Goal: Task Accomplishment & Management: Manage account settings

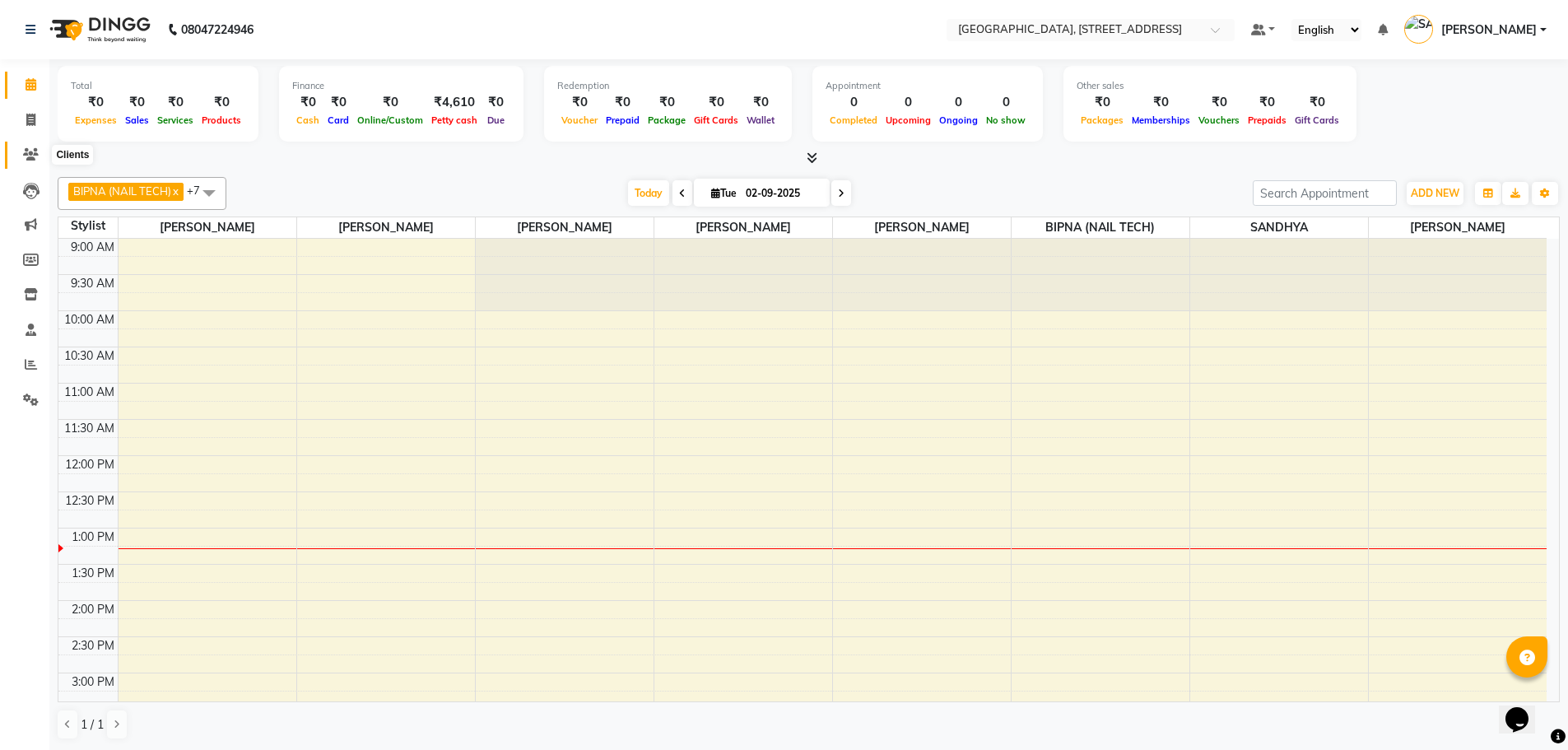
click at [30, 151] on icon at bounding box center [30, 154] width 16 height 13
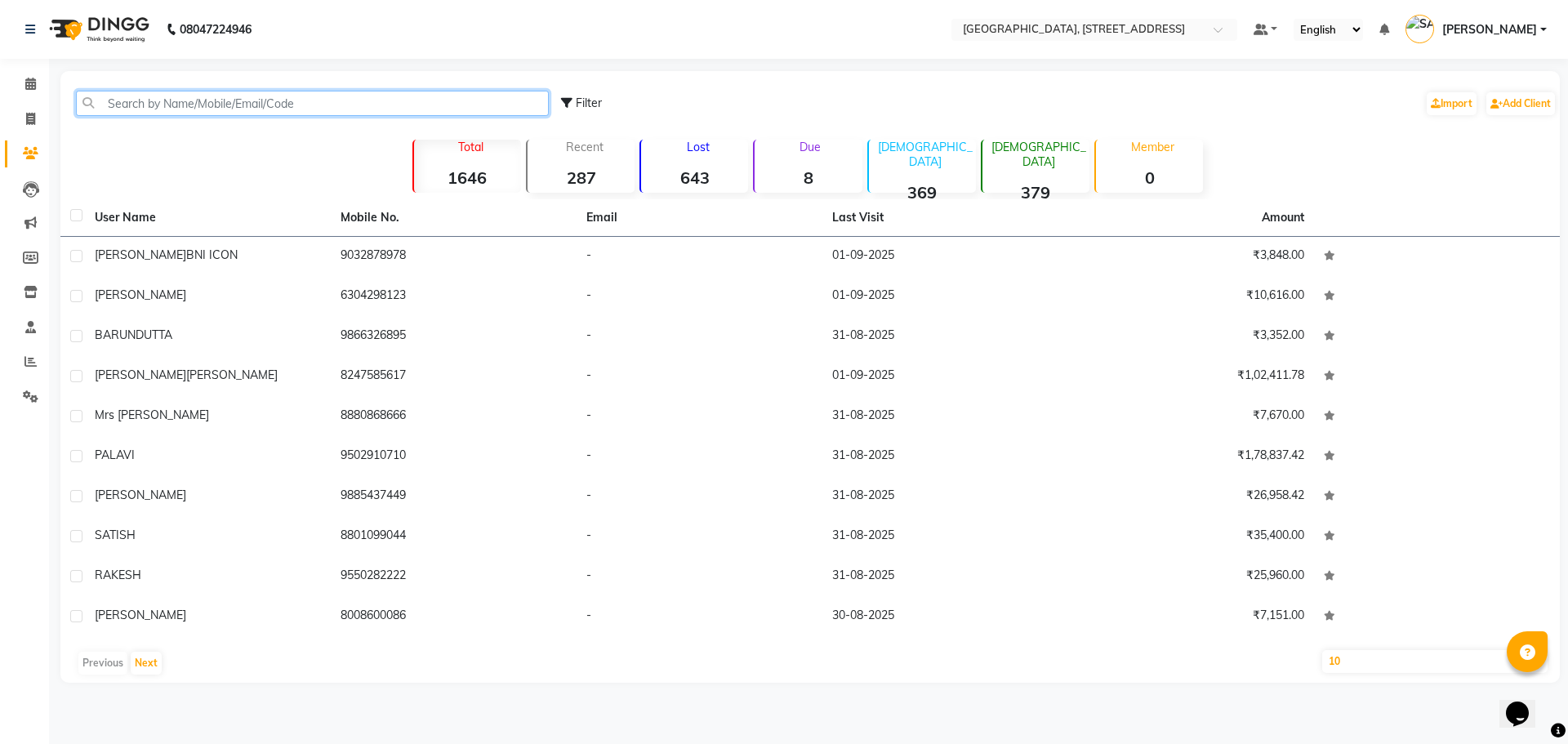
click at [360, 106] on input "text" at bounding box center [312, 103] width 473 height 25
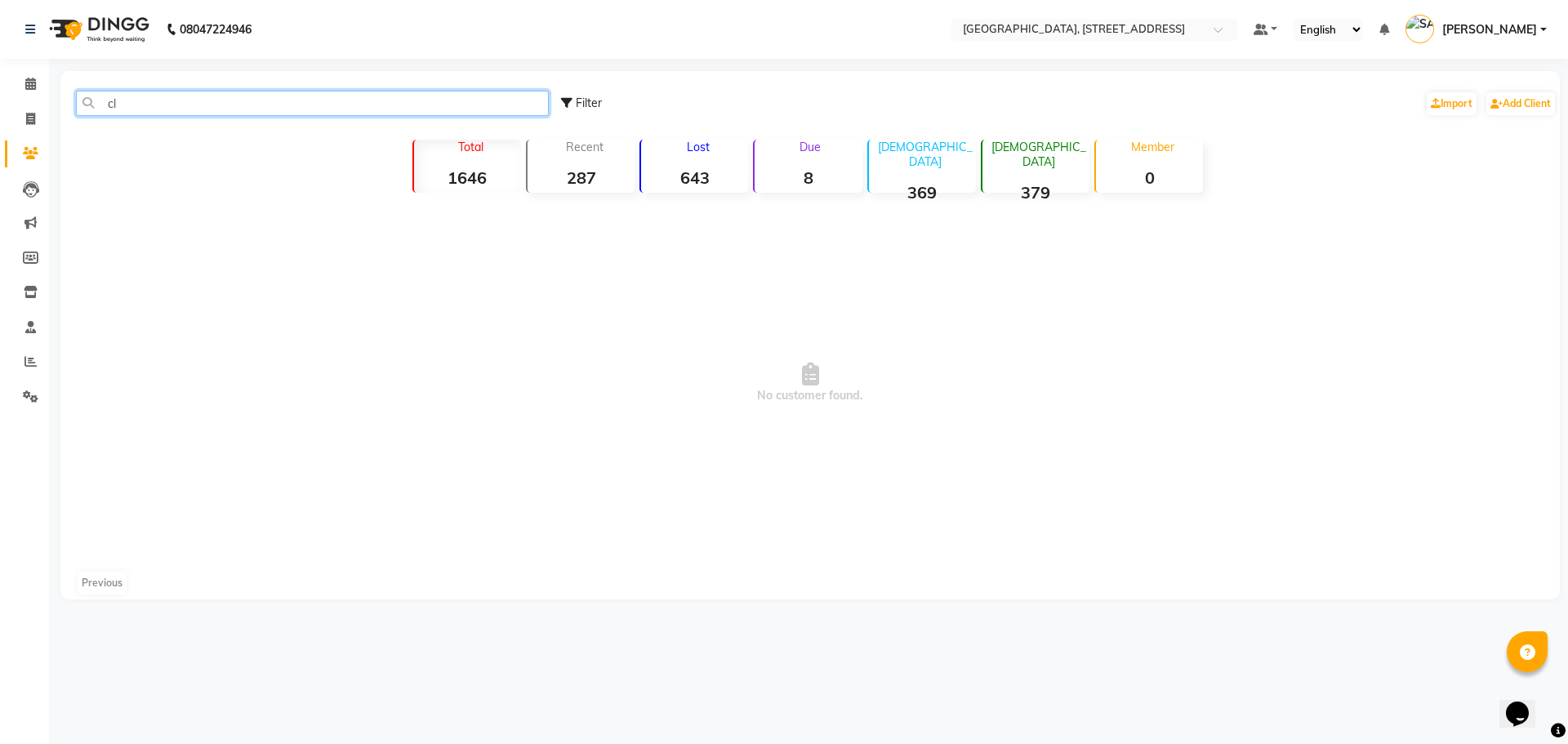
type input "c"
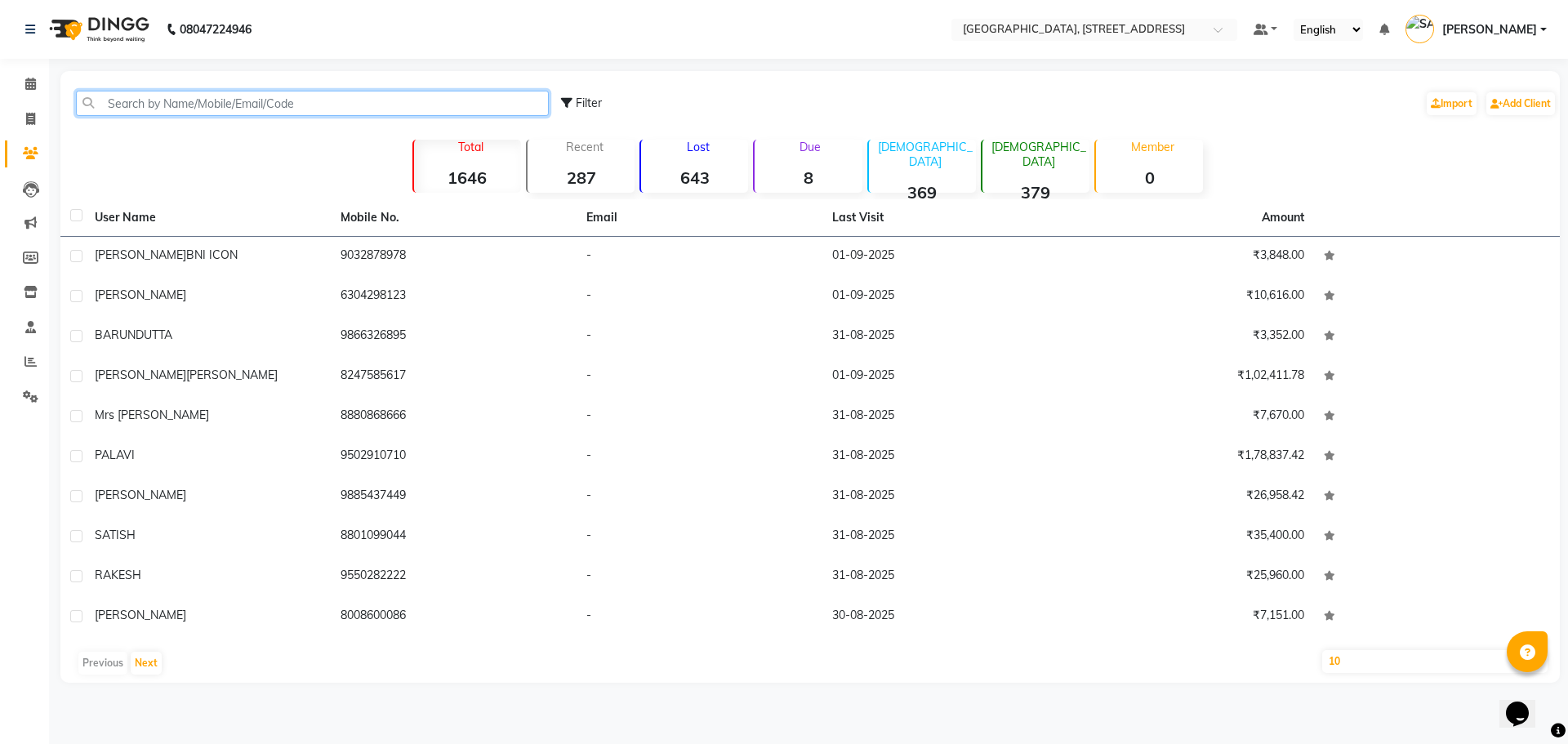
click at [345, 110] on input "text" at bounding box center [312, 103] width 473 height 25
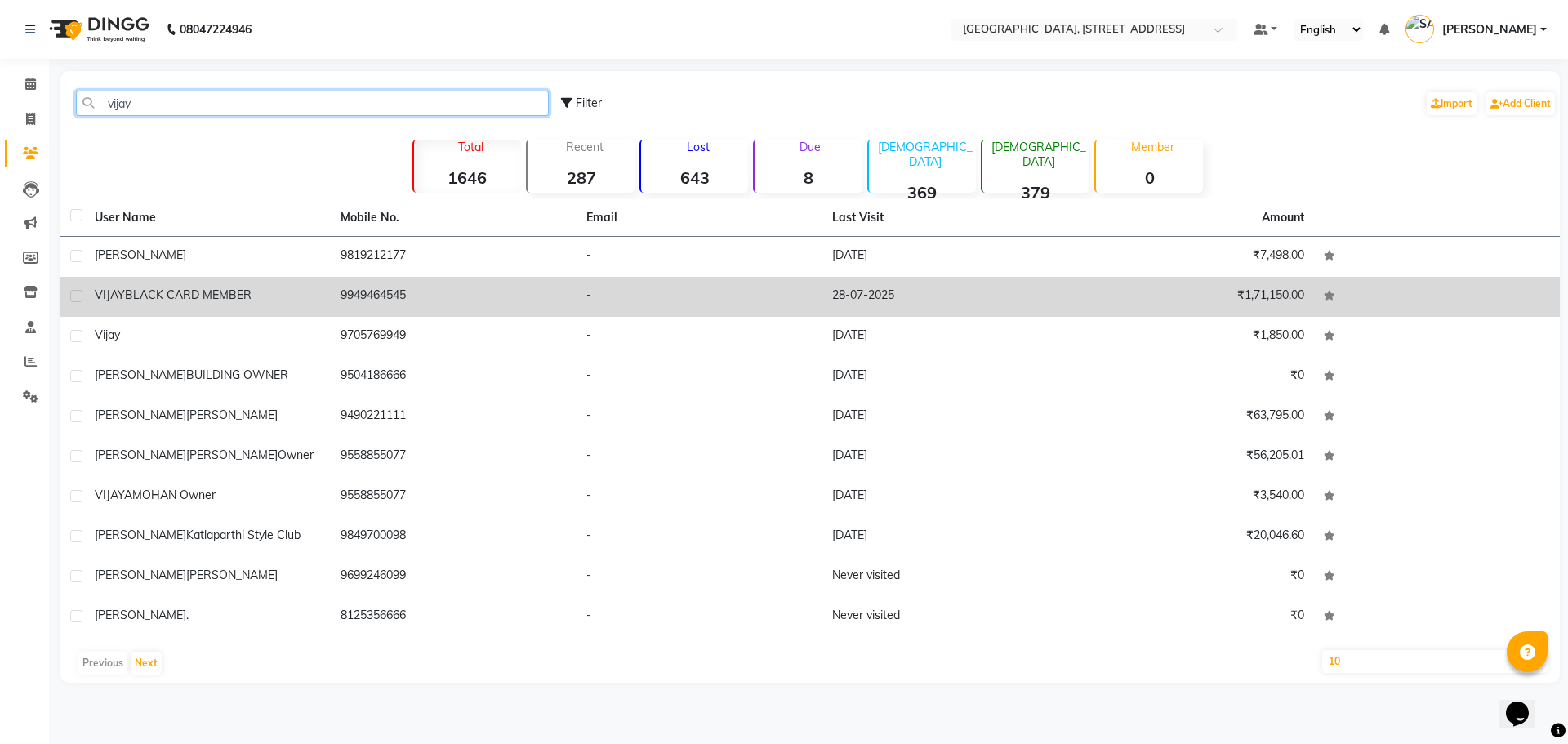
type input "vijay"
click at [408, 296] on td "9949464545" at bounding box center [453, 297] width 246 height 40
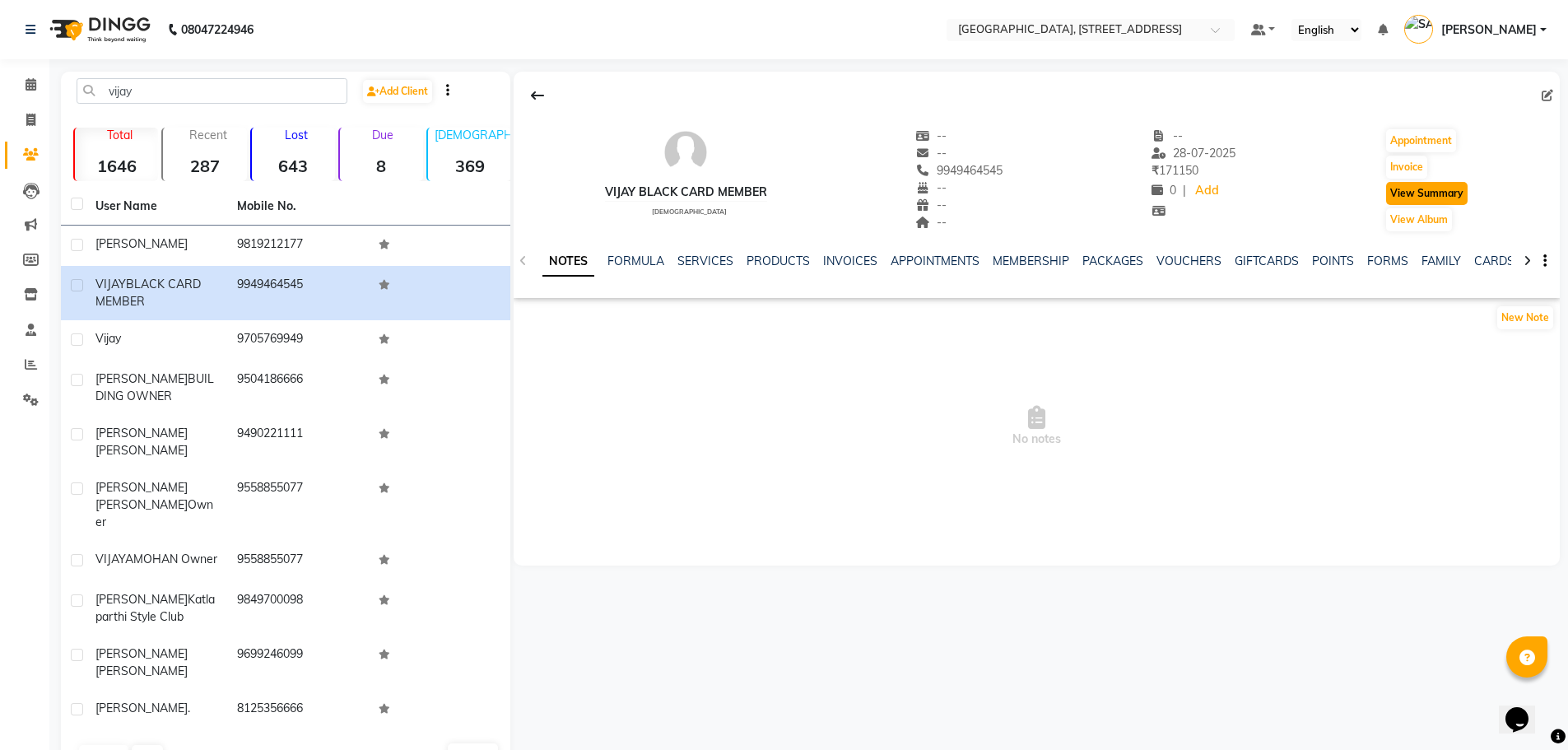
click at [1445, 193] on button "View Summary" at bounding box center [1426, 193] width 82 height 23
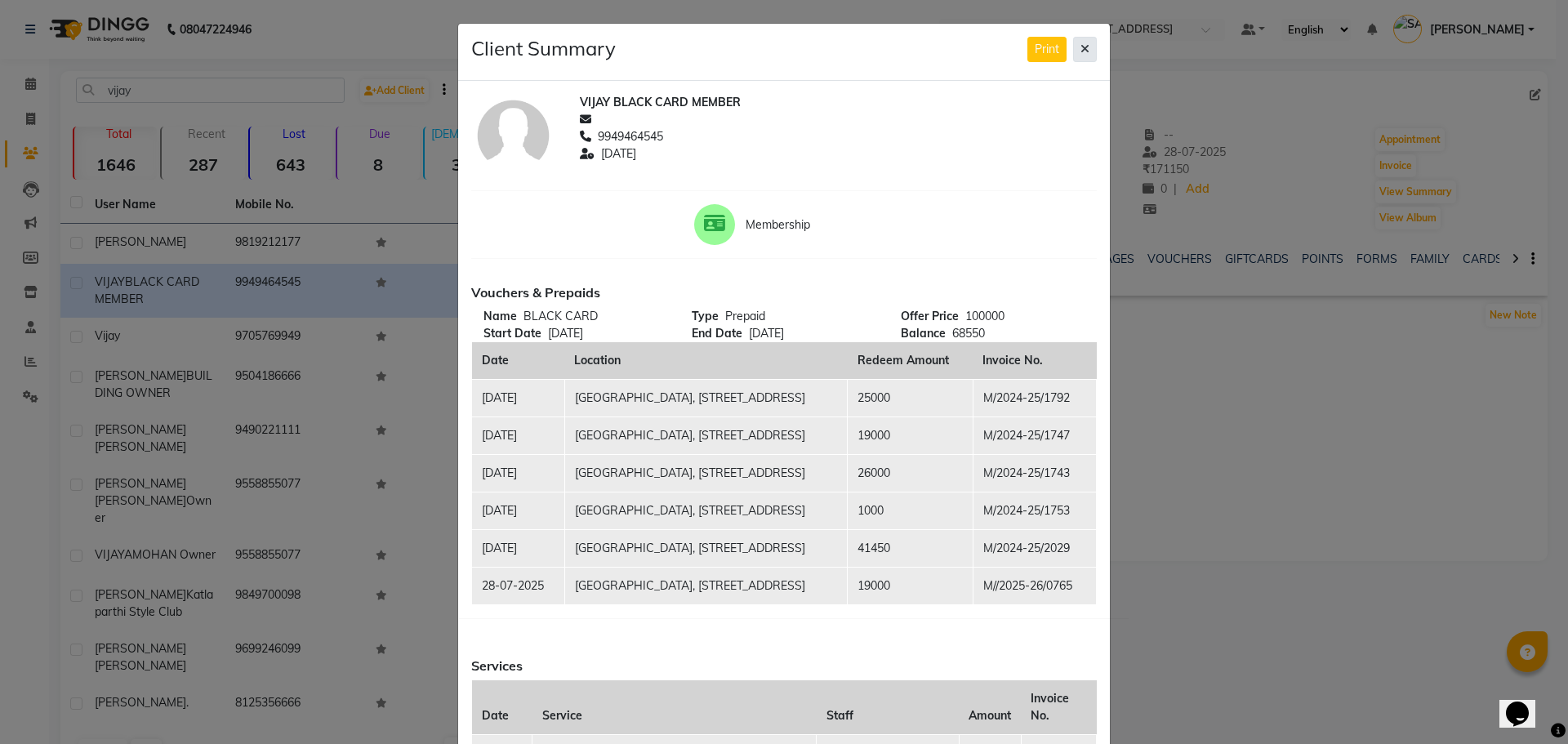
click at [1087, 49] on button at bounding box center [1085, 49] width 23 height 25
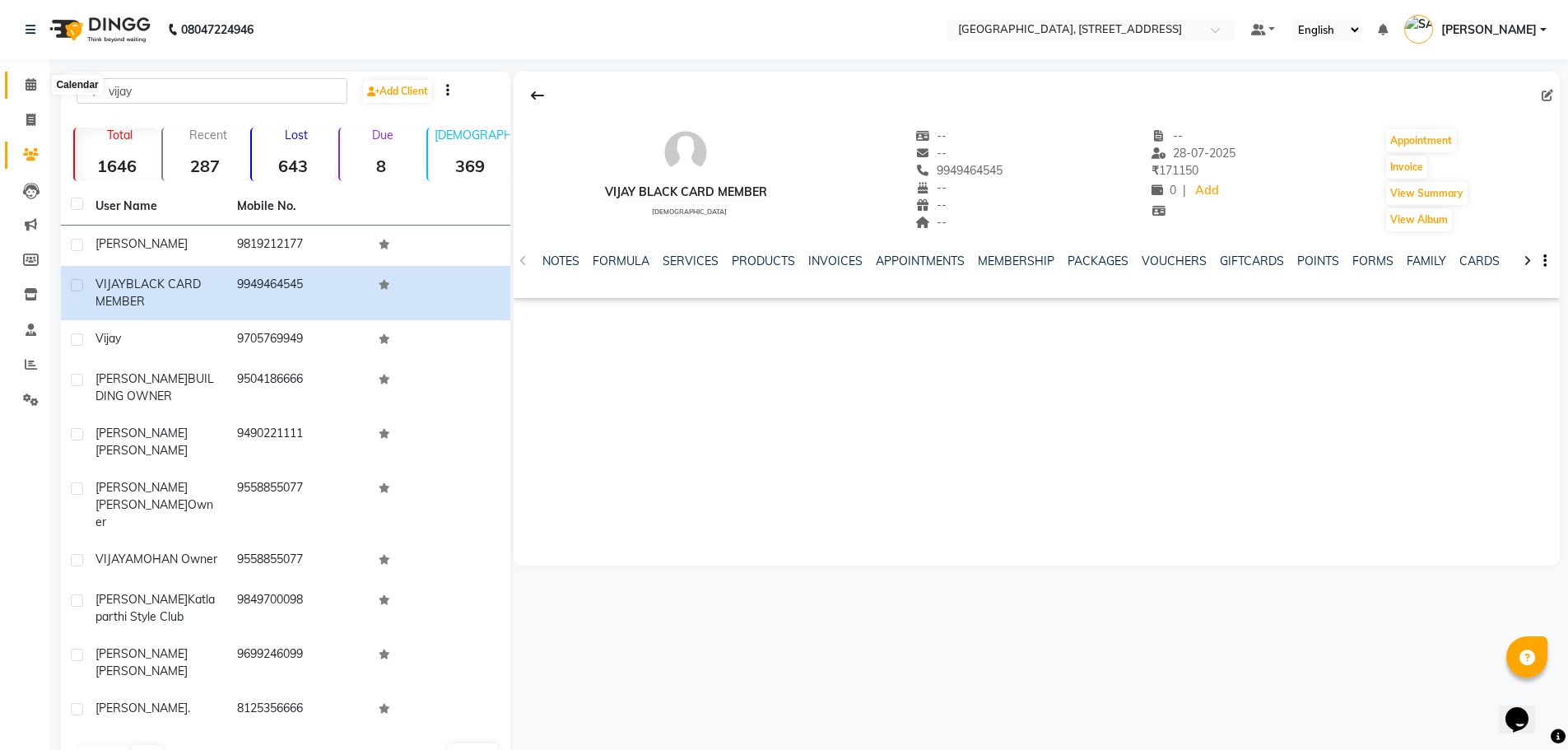
click at [29, 81] on icon at bounding box center [30, 84] width 11 height 13
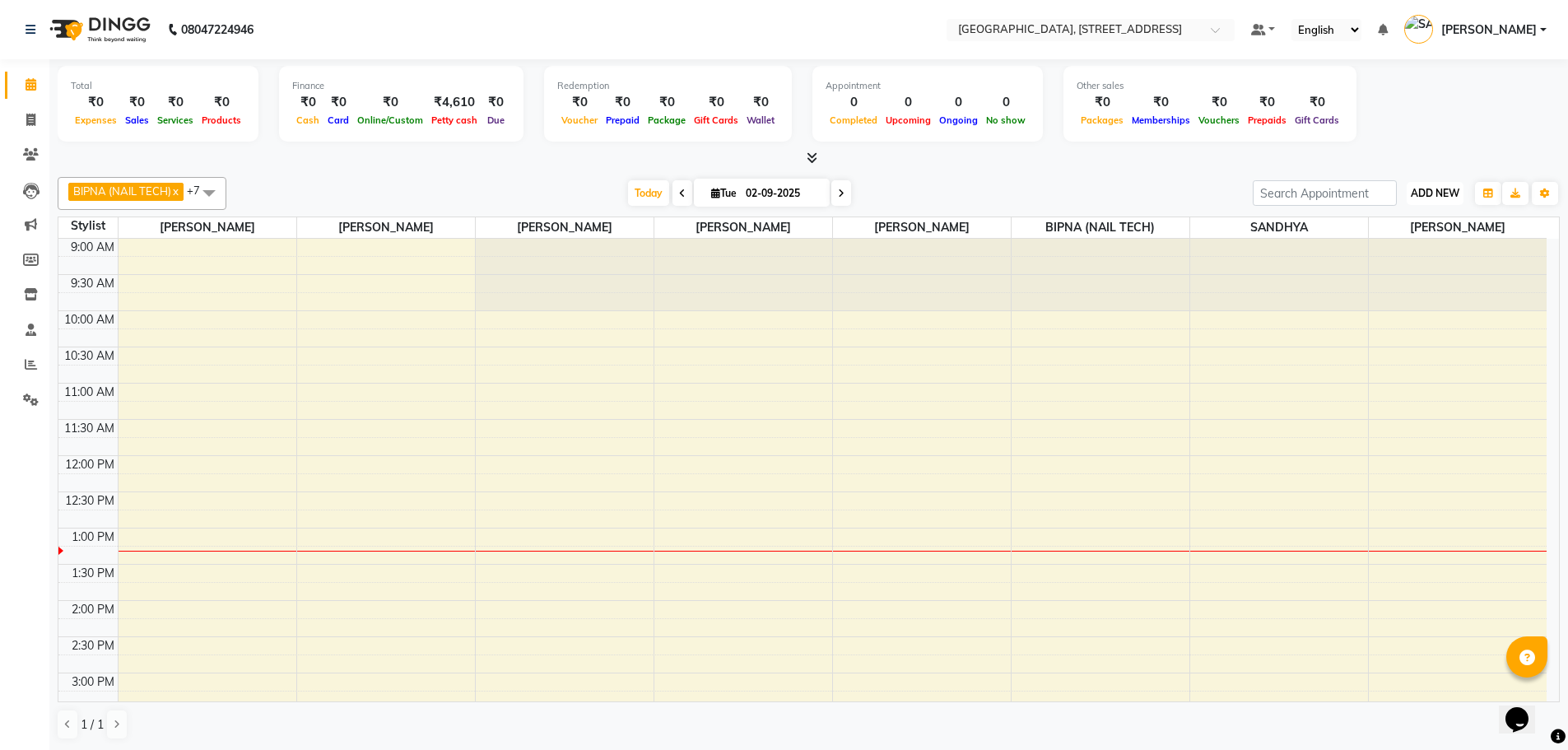
click at [1444, 192] on span "ADD NEW" at bounding box center [1435, 193] width 49 height 13
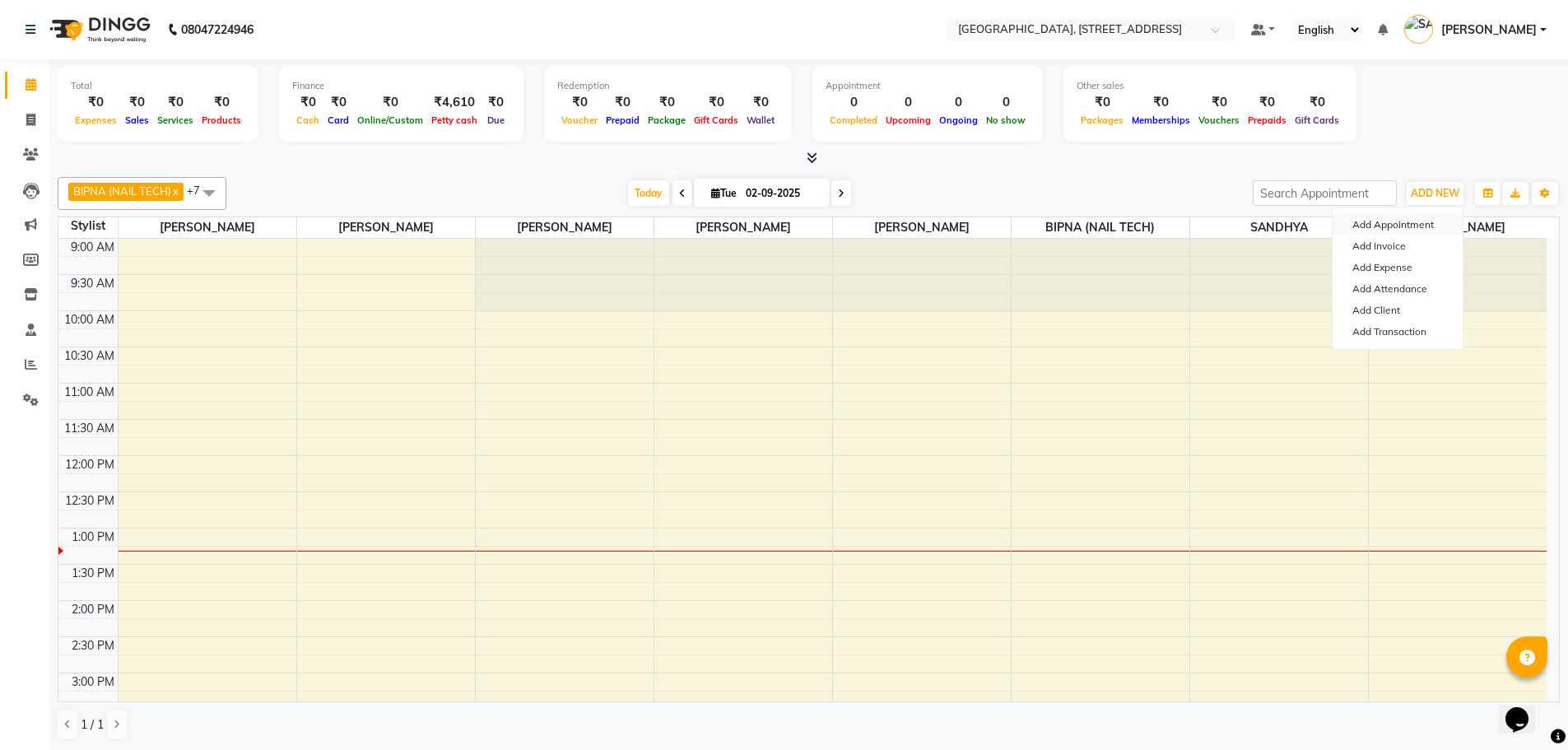
click at [1397, 221] on button "Add Appointment" at bounding box center [1397, 224] width 130 height 21
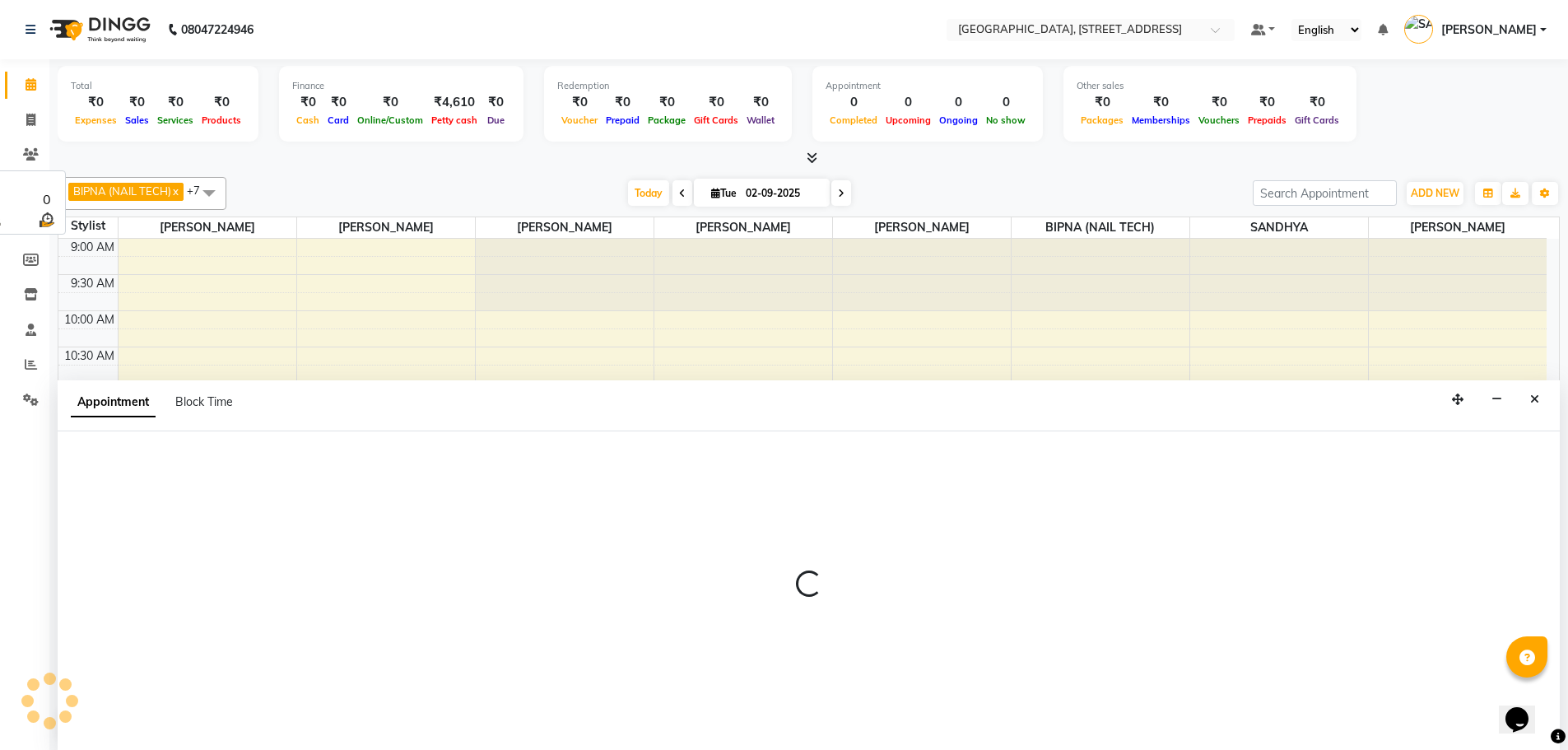
scroll to position [1, 0]
select select "tentative"
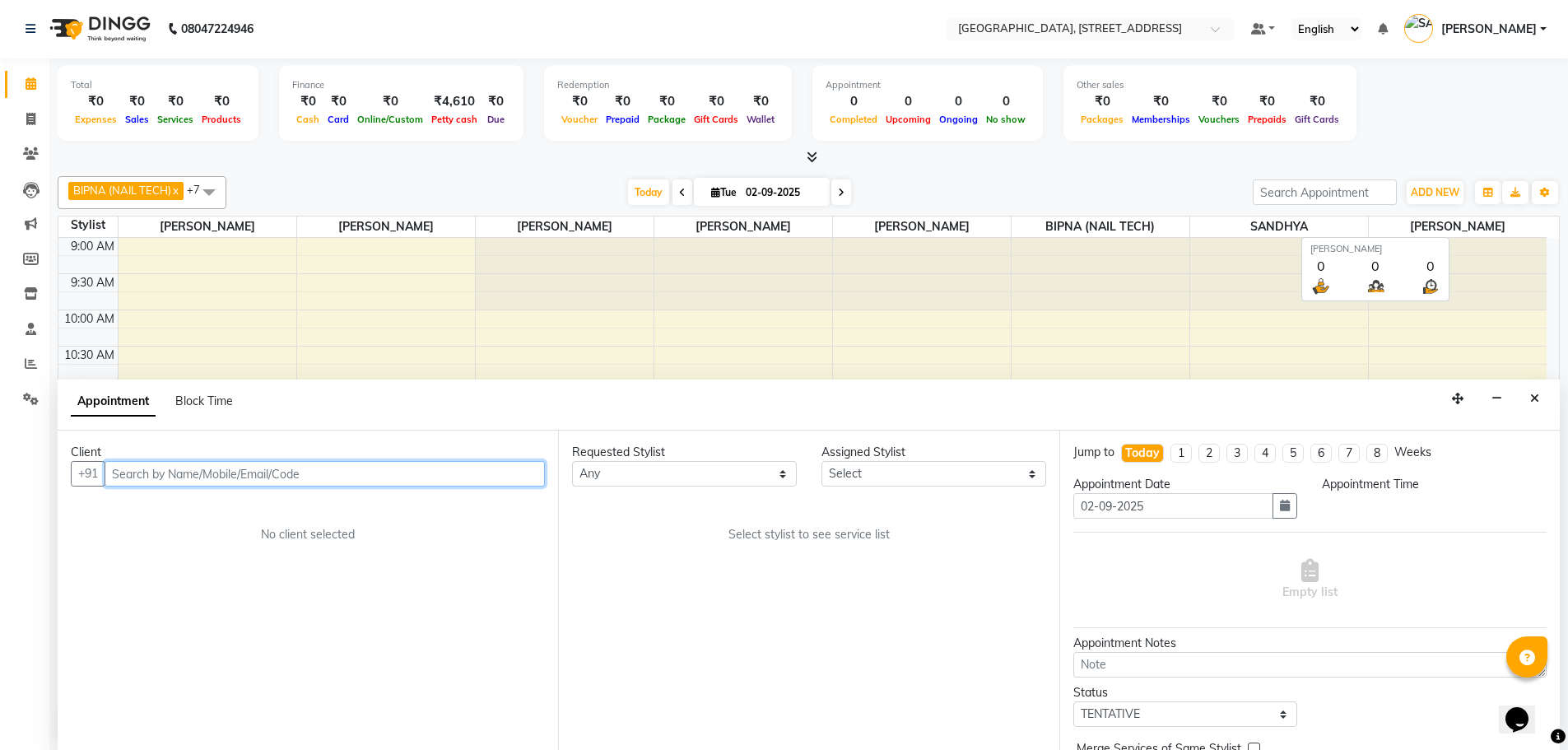
select select "600"
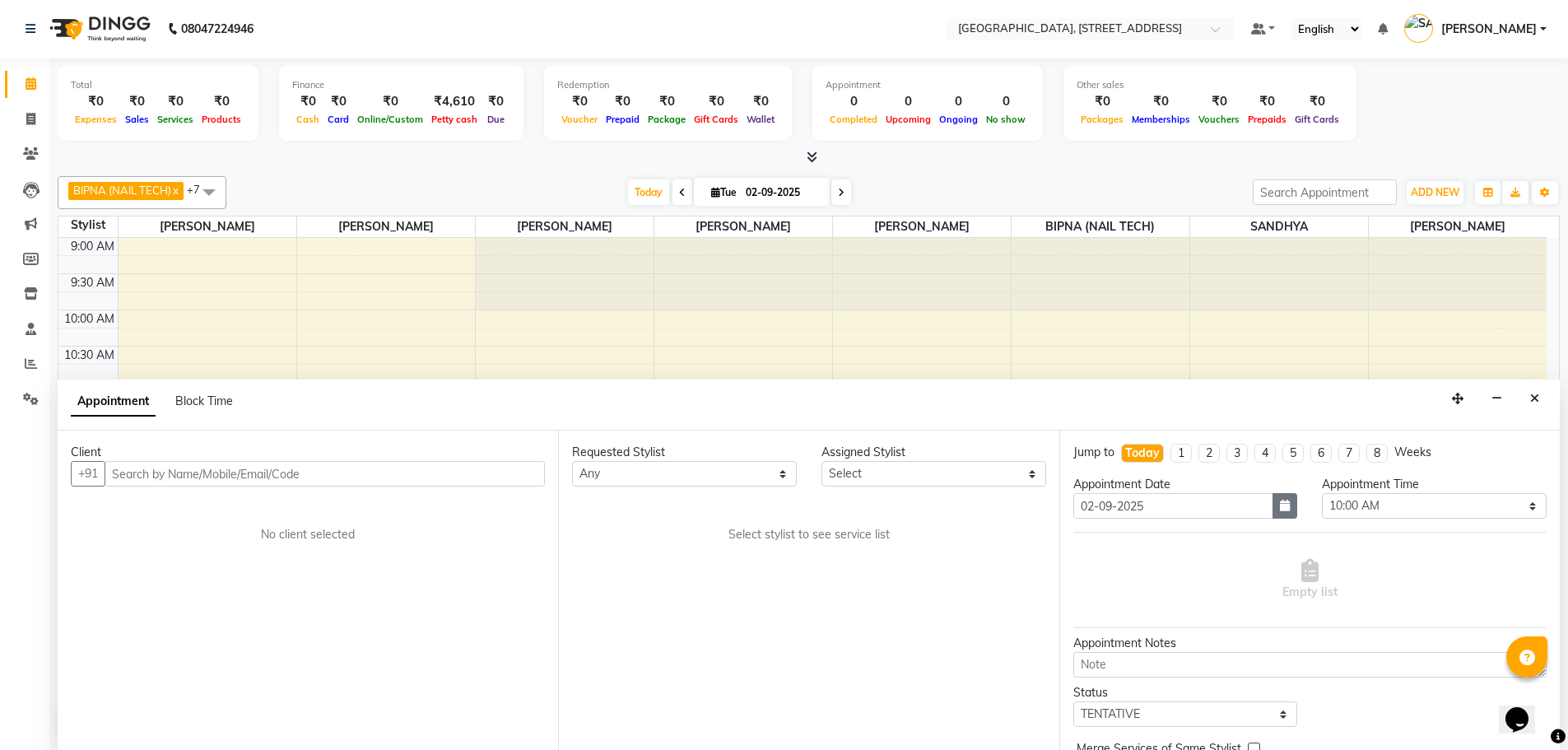
click at [1280, 502] on icon "button" at bounding box center [1285, 505] width 10 height 12
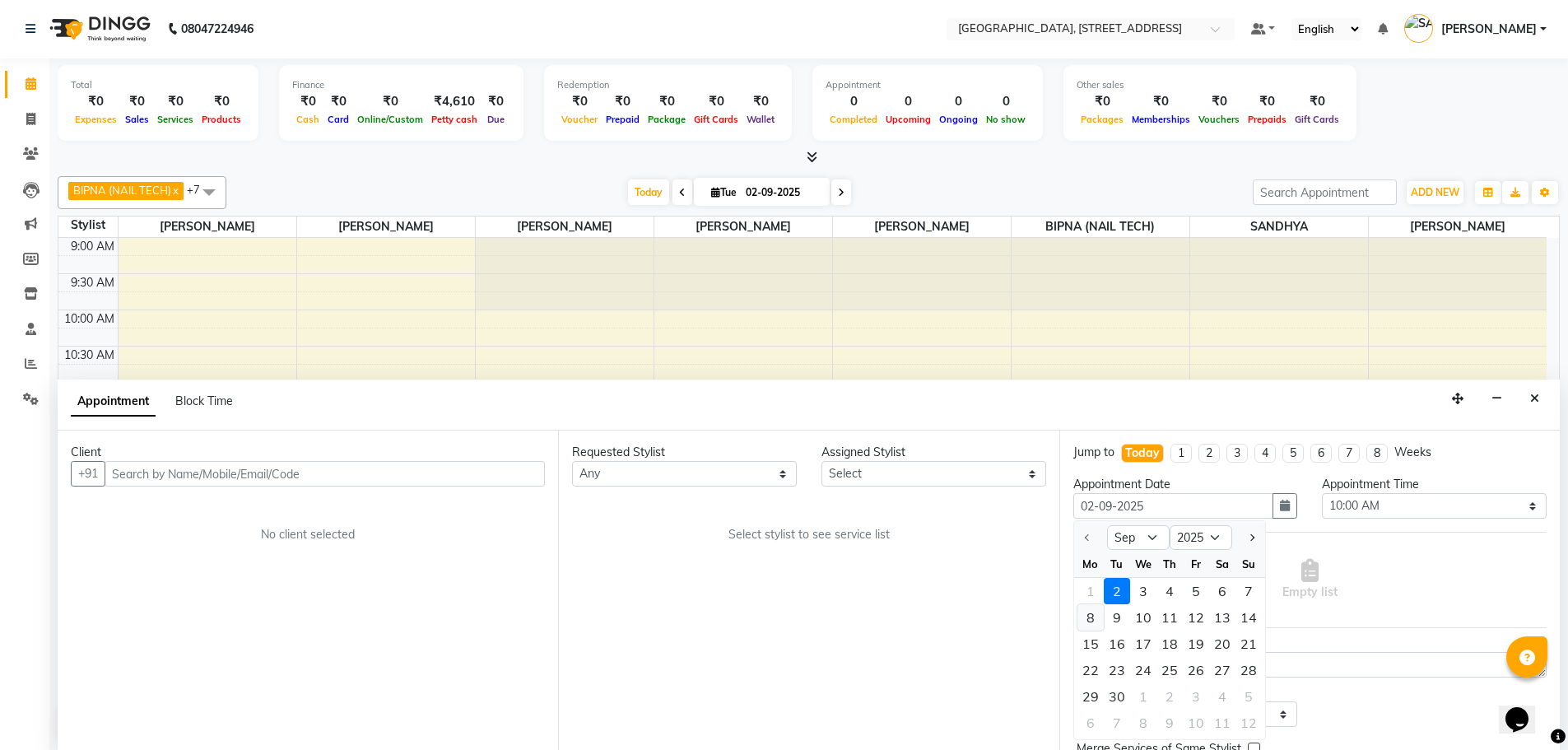
click at [1086, 617] on div "8" at bounding box center [1090, 616] width 26 height 26
type input "08-09-2025"
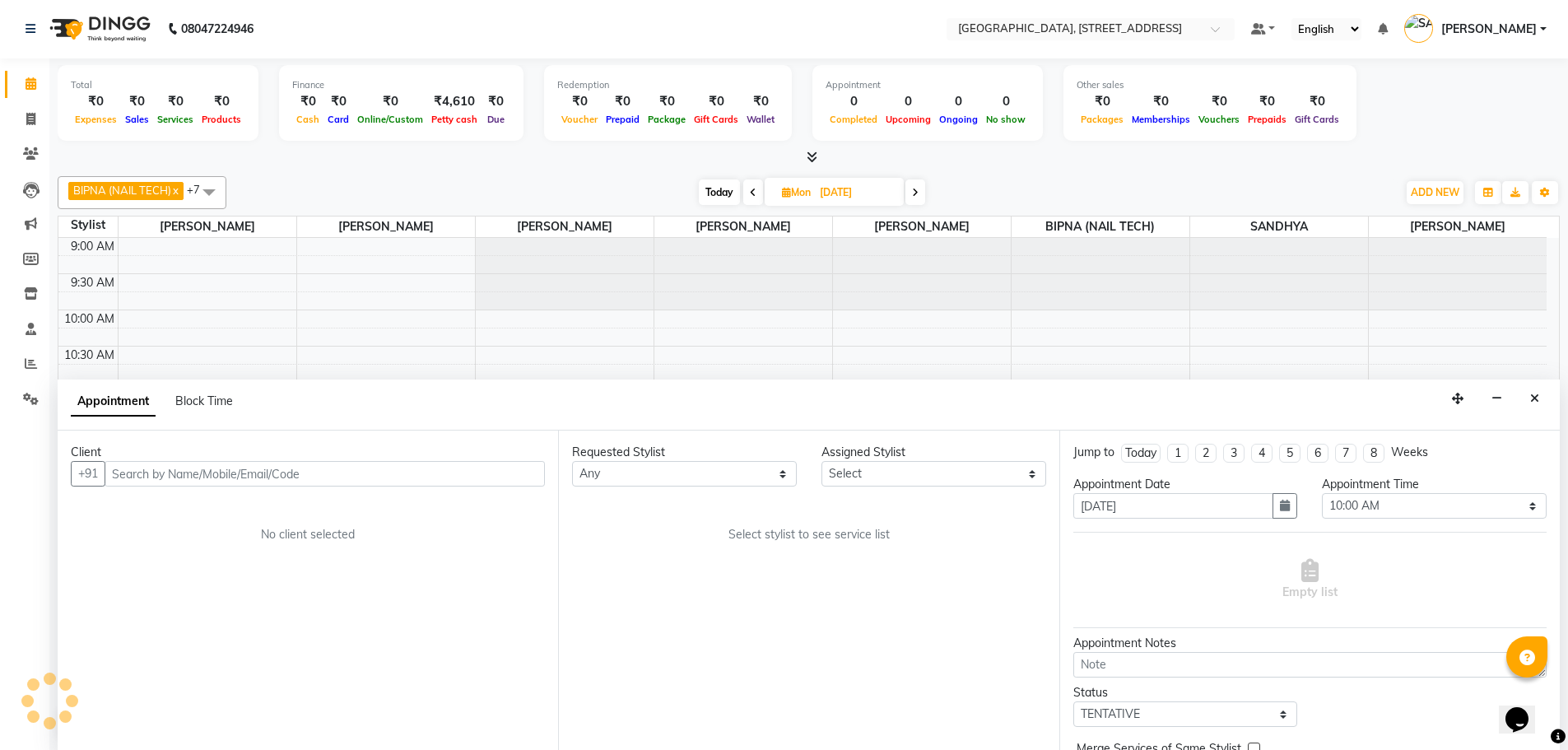
scroll to position [291, 0]
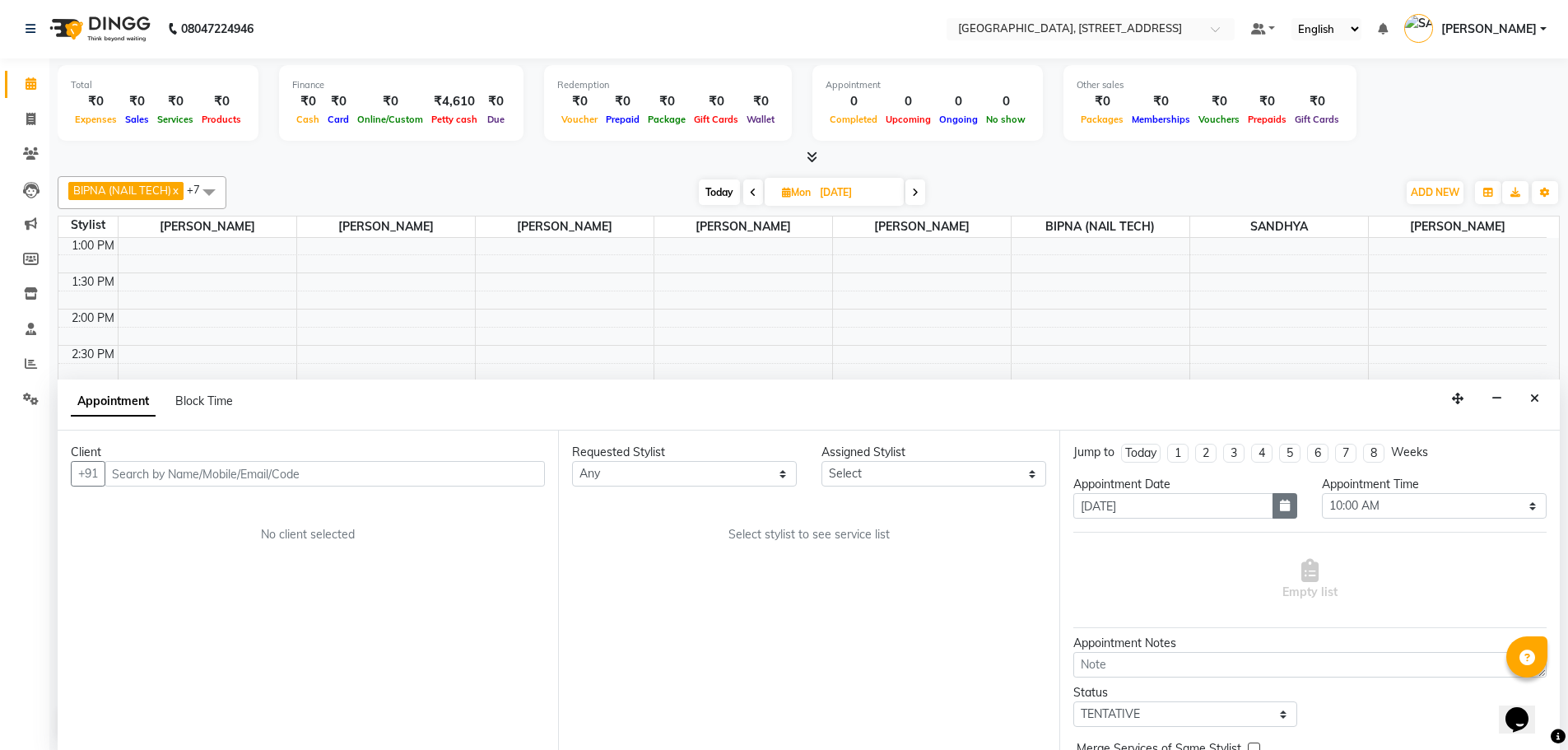
click at [1285, 501] on button "button" at bounding box center [1284, 505] width 24 height 25
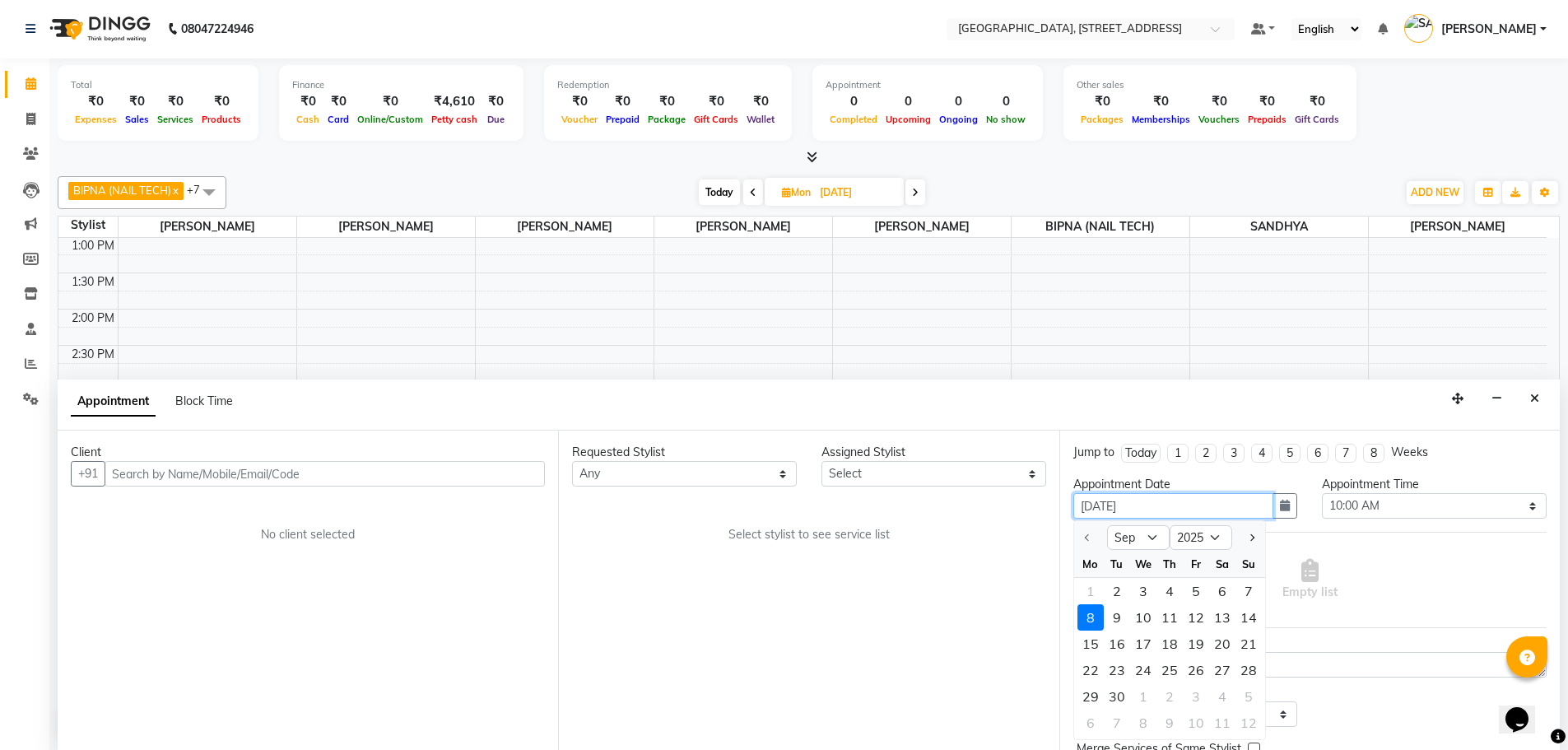
click at [1233, 499] on input "08-09-2025" at bounding box center [1173, 505] width 201 height 25
click at [1391, 500] on select "Select 10:00 AM 10:15 AM 10:30 AM 10:45 AM 11:00 AM 11:15 AM 11:30 AM 11:45 AM …" at bounding box center [1433, 505] width 224 height 25
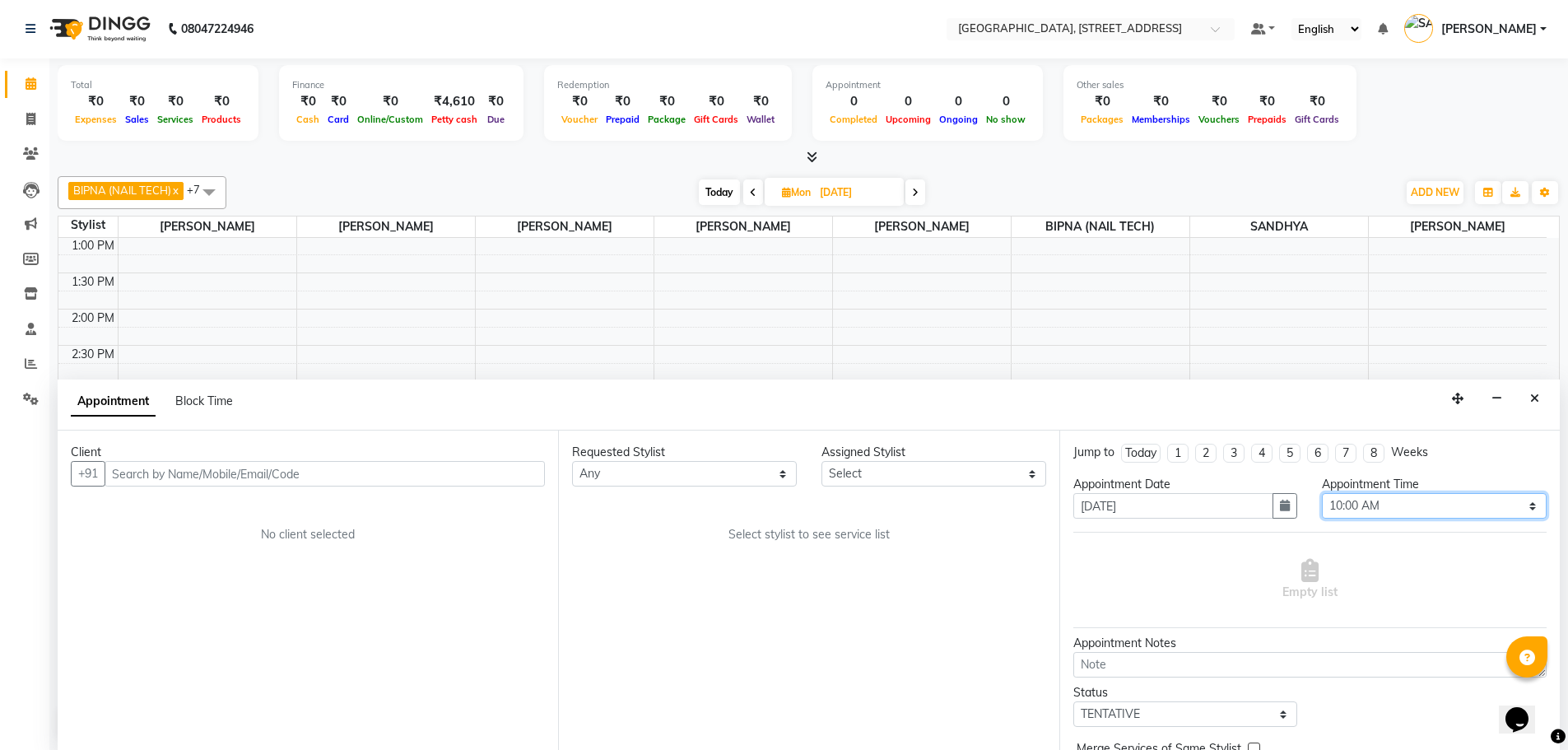
click at [1391, 500] on select "Select 10:00 AM 10:15 AM 10:30 AM 10:45 AM 11:00 AM 11:15 AM 11:30 AM 11:45 AM …" at bounding box center [1433, 505] width 224 height 25
select select "960"
click at [1322, 493] on select "Select 10:00 AM 10:15 AM 10:30 AM 10:45 AM 11:00 AM 11:15 AM 11:30 AM 11:45 AM …" at bounding box center [1433, 505] width 224 height 25
click at [861, 470] on select "Select ACCOUNTS BIPNA (NAIL TECH) ERIN CHONGLOI Floor use HARI MANGALI TIKKIAH …" at bounding box center [933, 473] width 224 height 25
select select "87931"
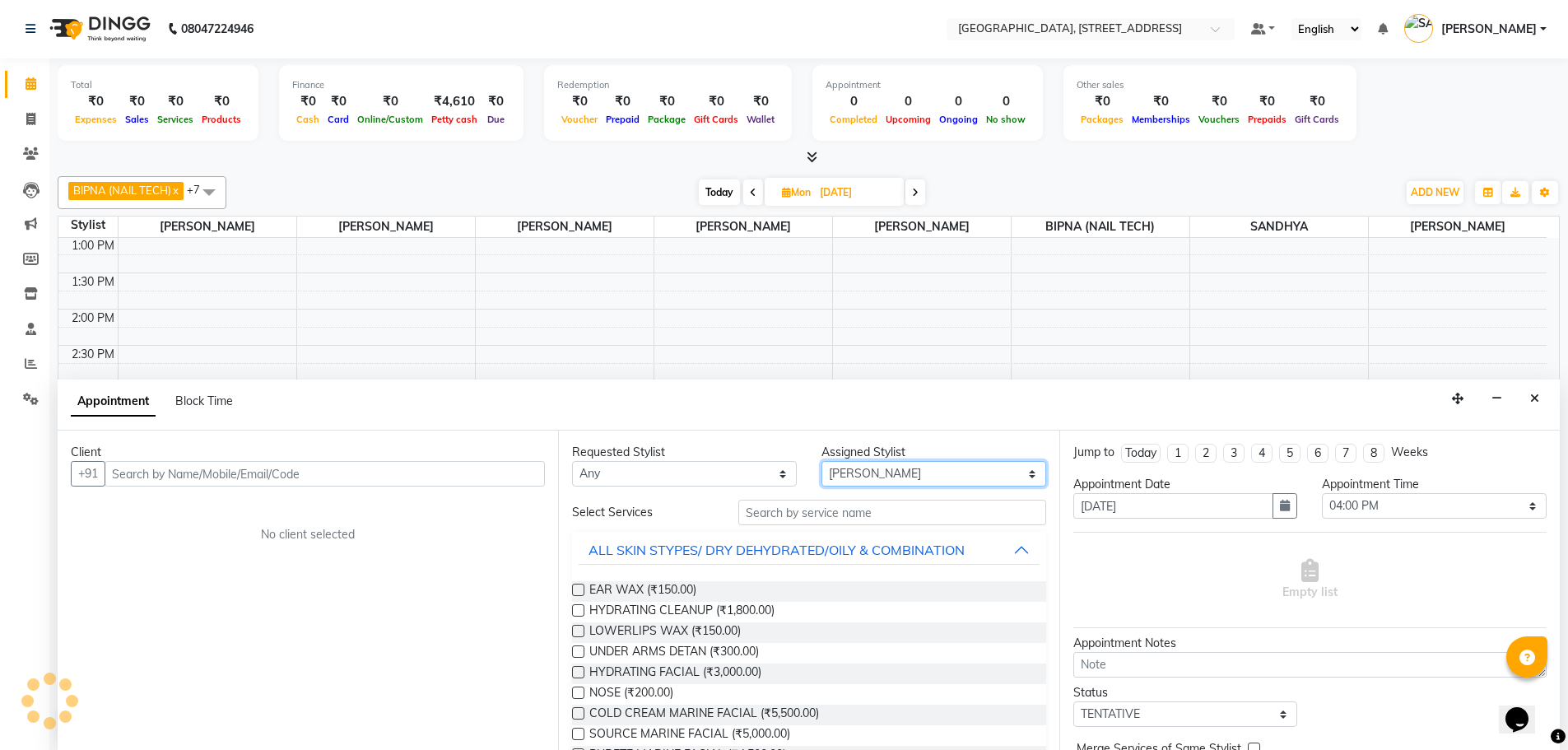
click at [897, 471] on select "Select ACCOUNTS BIPNA (NAIL TECH) ERIN CHONGLOI Floor use HARI MANGALI TIKKIAH …" at bounding box center [933, 473] width 224 height 25
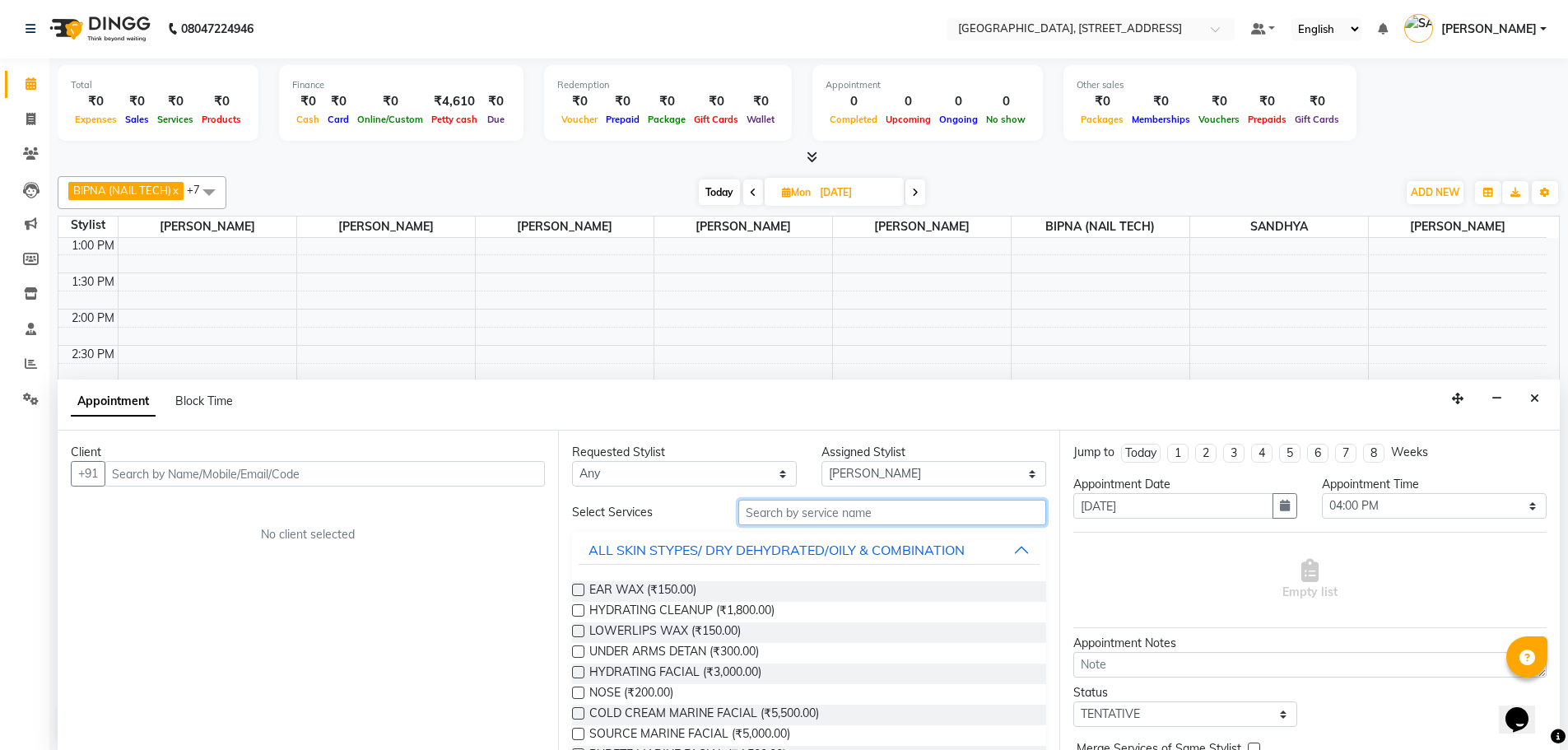
click at [818, 510] on input "text" at bounding box center [892, 512] width 308 height 25
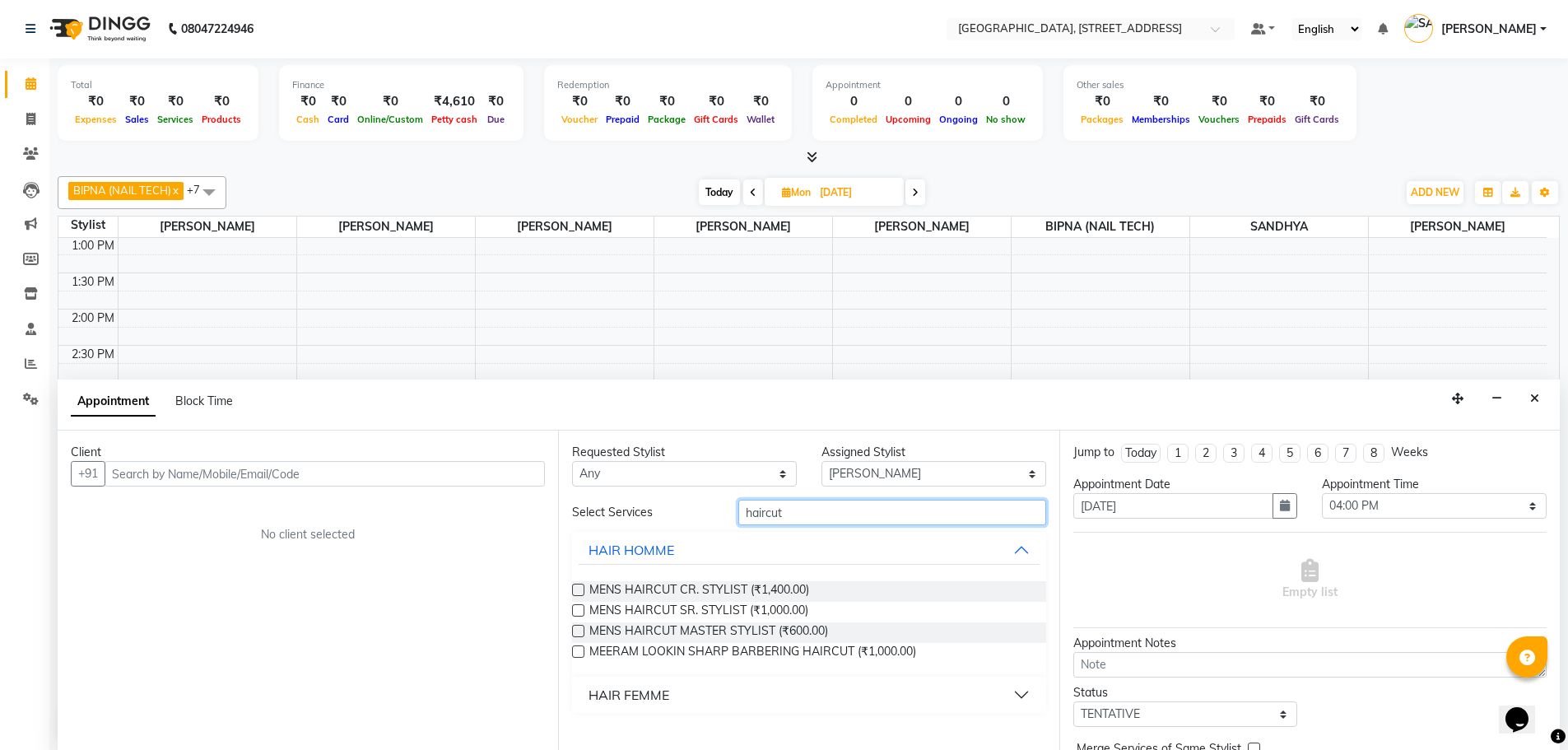
type input "haircut"
click at [578, 589] on label at bounding box center [578, 589] width 13 height 13
click at [578, 589] on input "checkbox" at bounding box center [577, 591] width 11 height 11
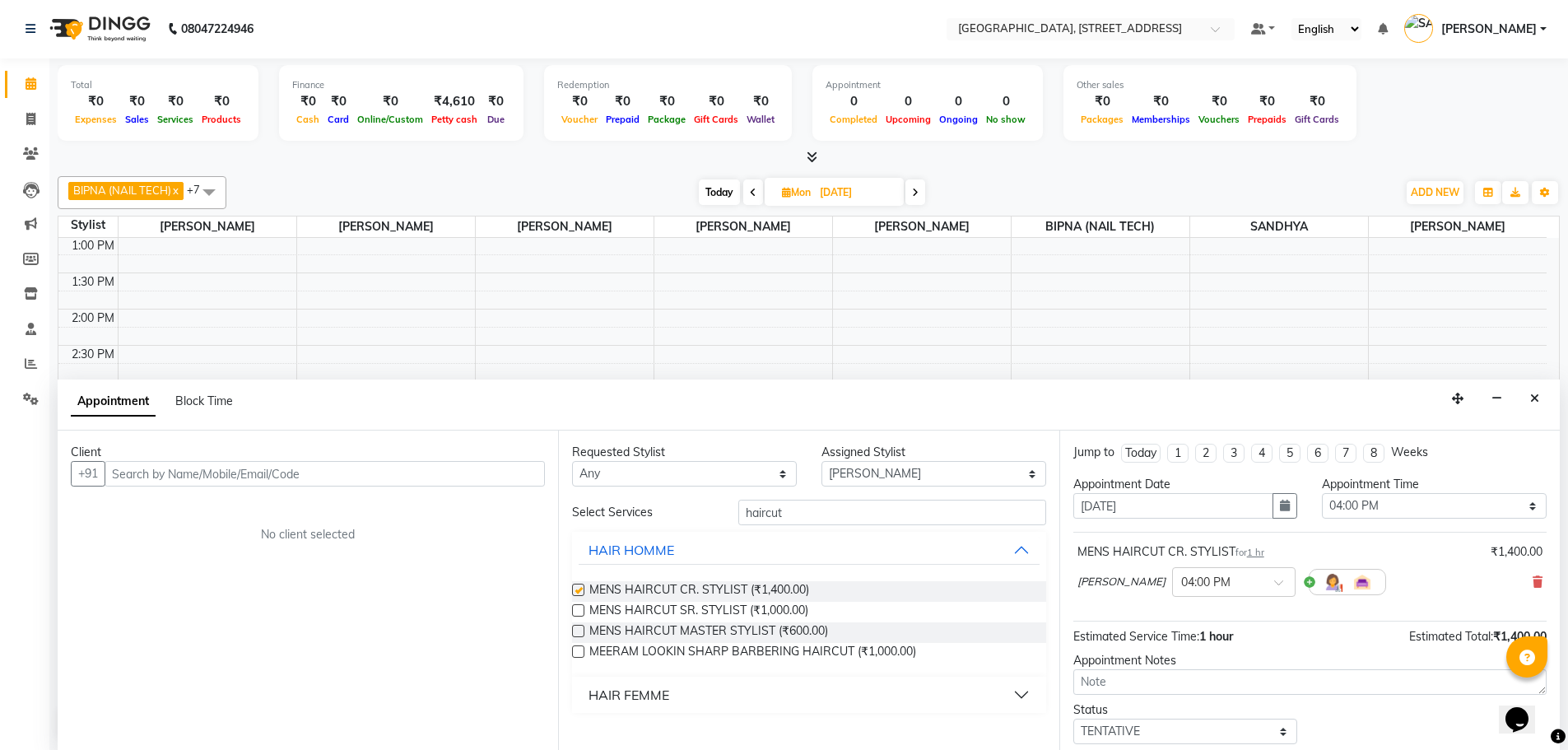
checkbox input "false"
click at [29, 151] on icon at bounding box center [30, 153] width 16 height 13
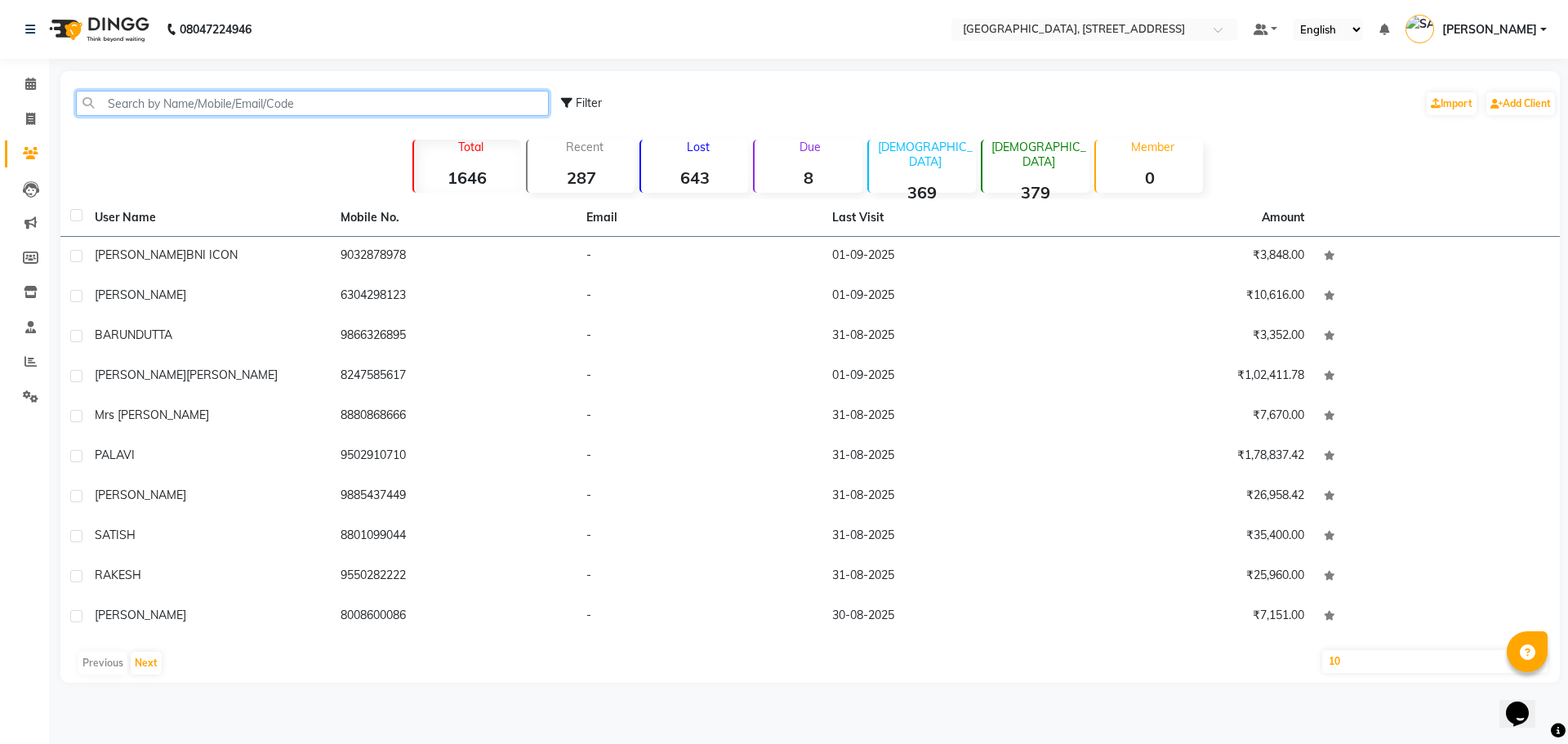
click at [218, 98] on input "text" at bounding box center [312, 103] width 473 height 25
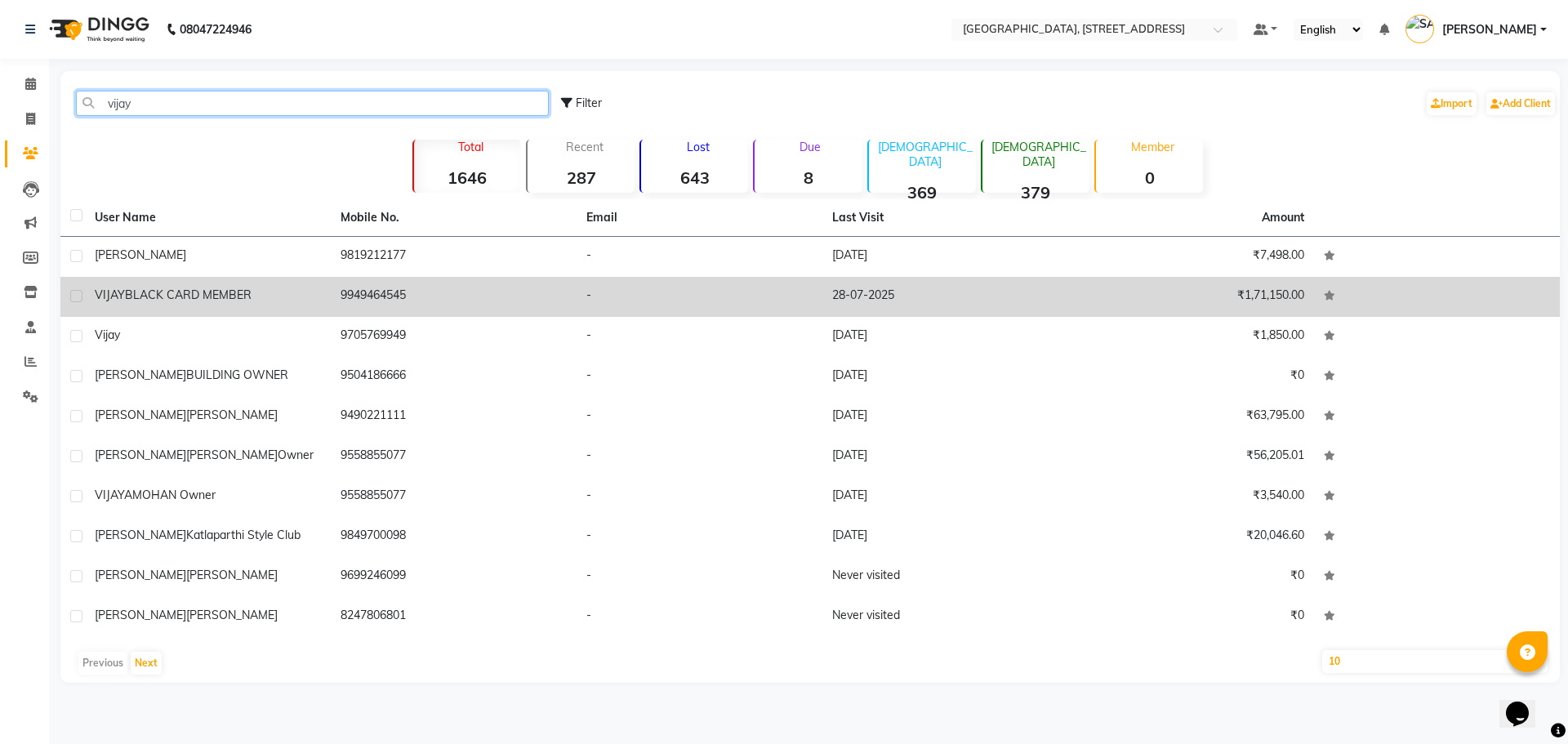
type input "vijay"
click at [354, 293] on td "9949464545" at bounding box center [453, 297] width 246 height 40
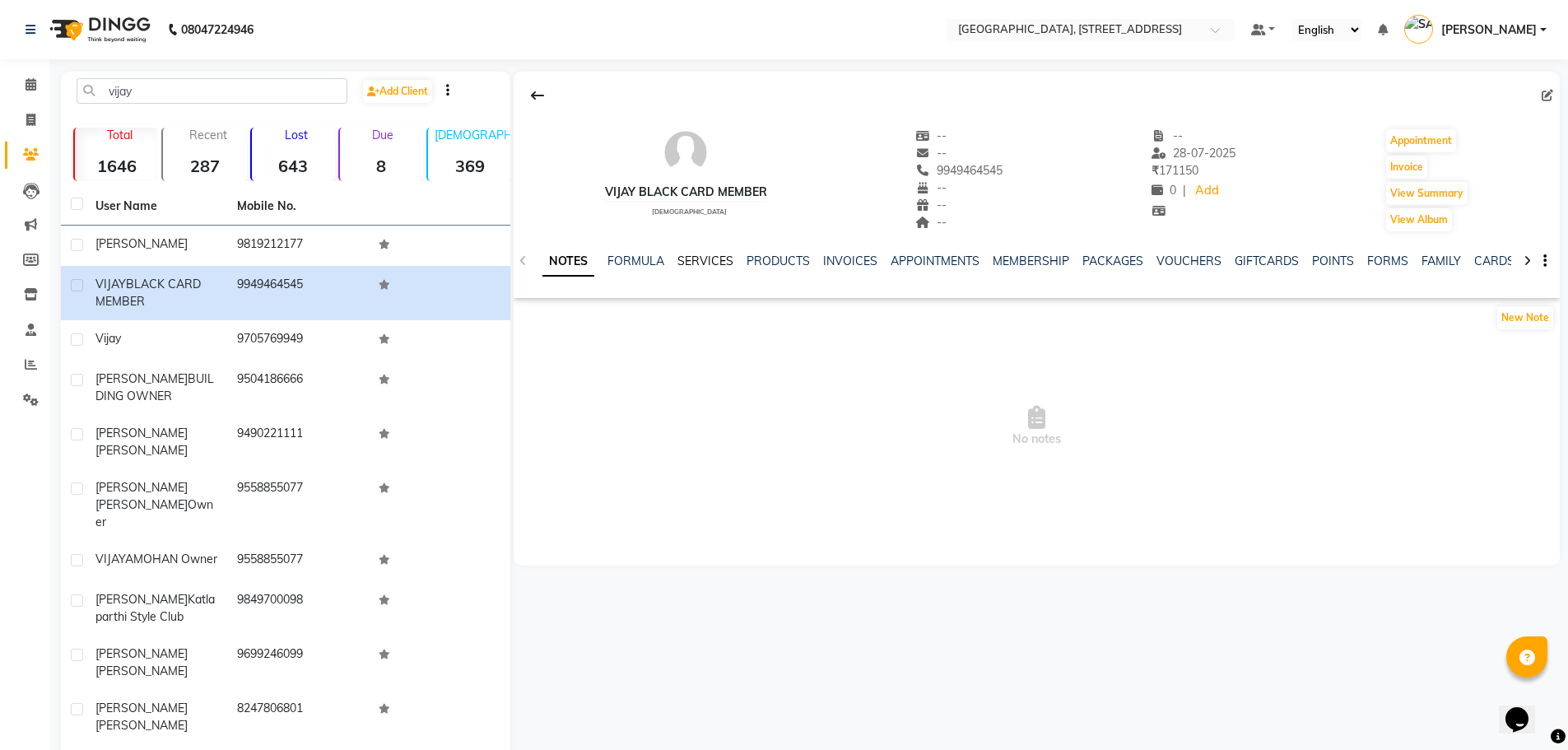
click at [712, 257] on link "SERVICES" at bounding box center [705, 261] width 56 height 15
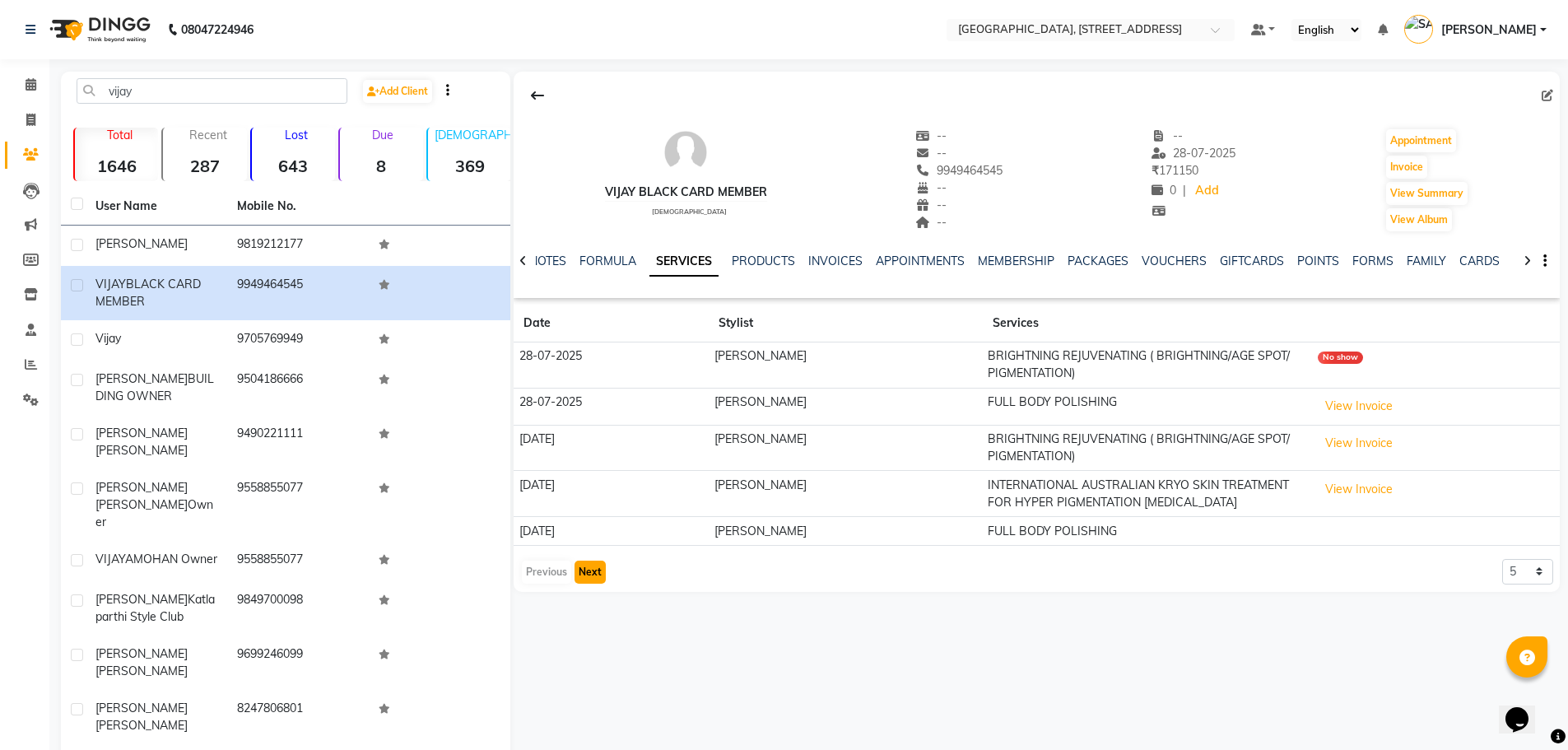
click at [594, 568] on button "Next" at bounding box center [589, 572] width 31 height 23
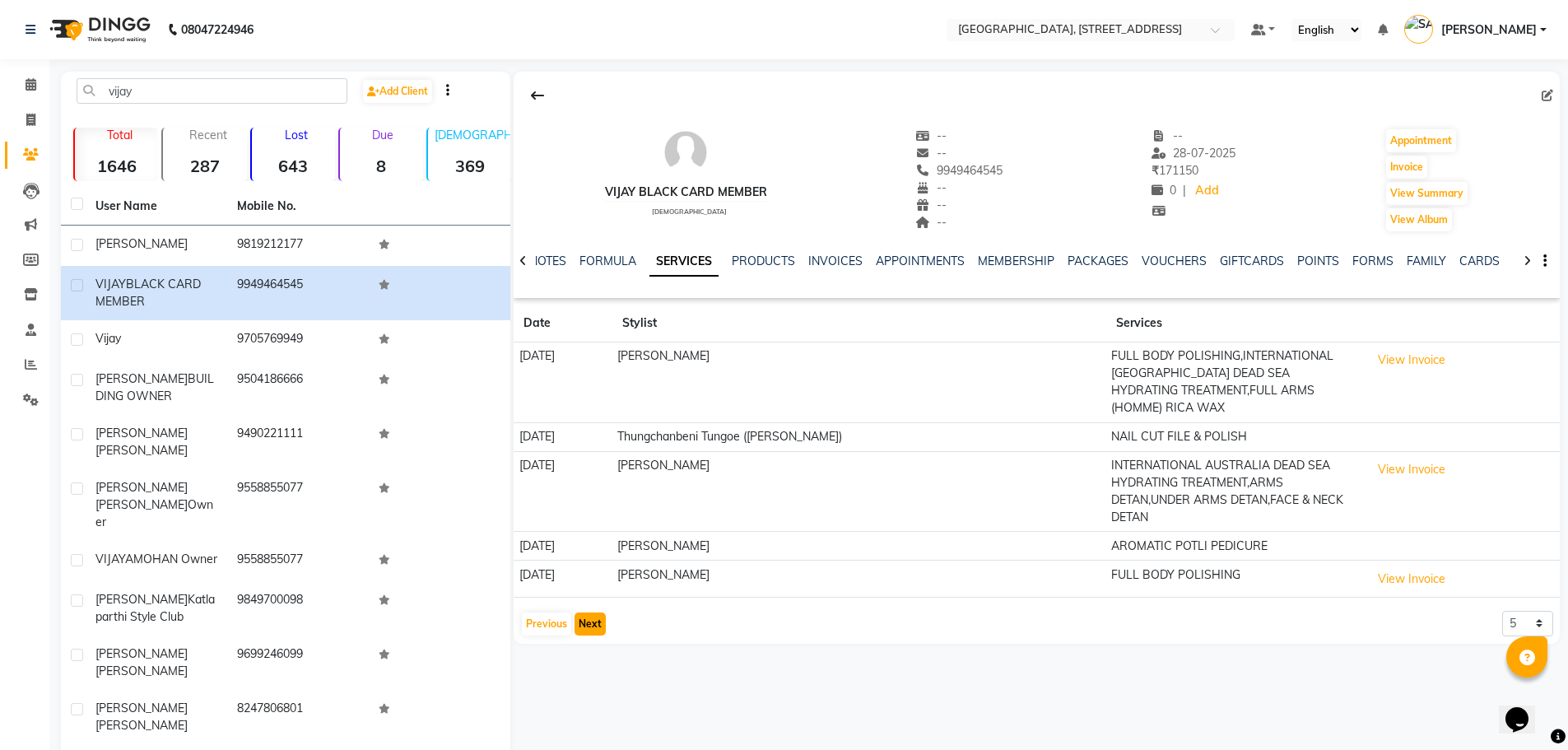
click at [594, 612] on button "Next" at bounding box center [589, 623] width 31 height 23
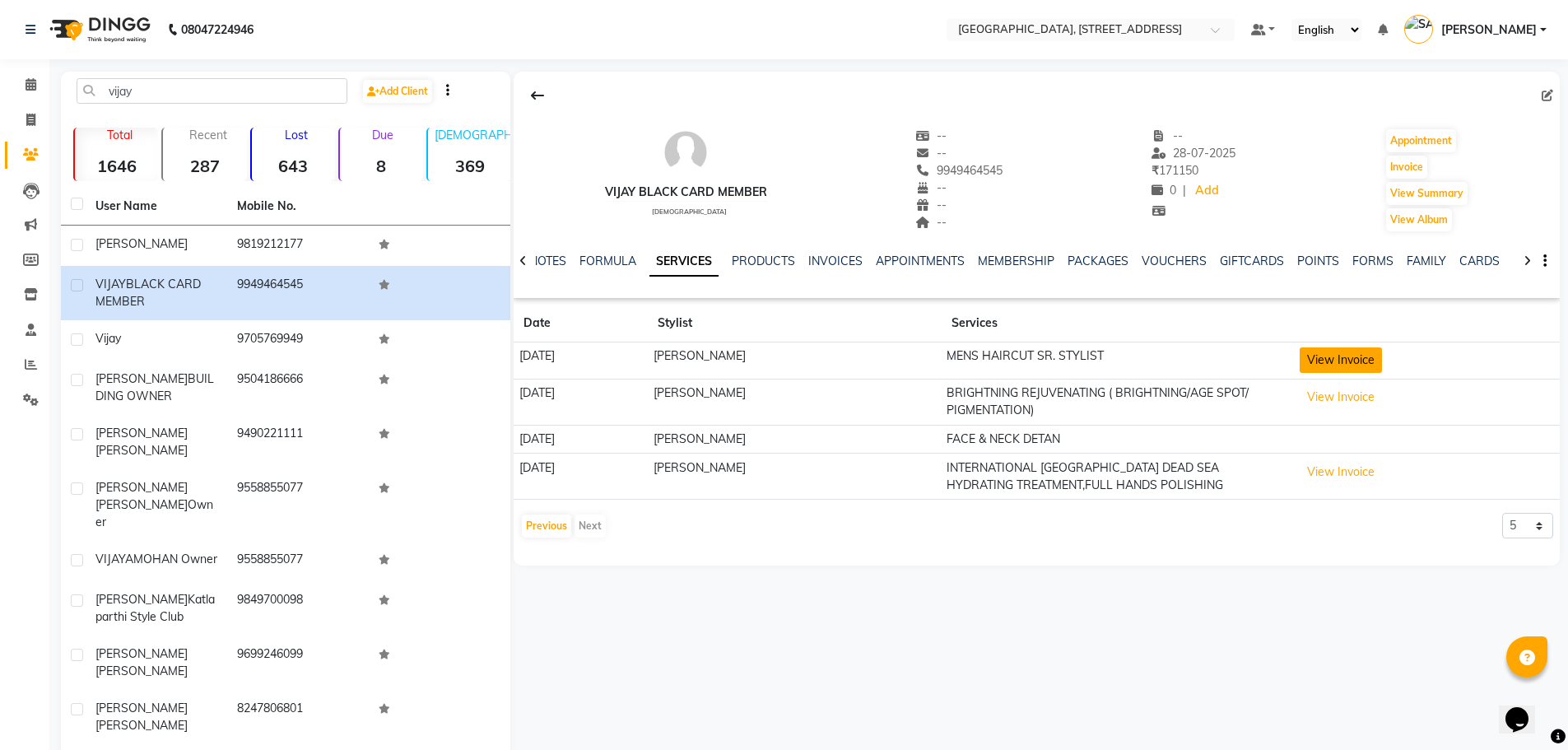
click at [1375, 364] on button "View Invoice" at bounding box center [1341, 360] width 82 height 25
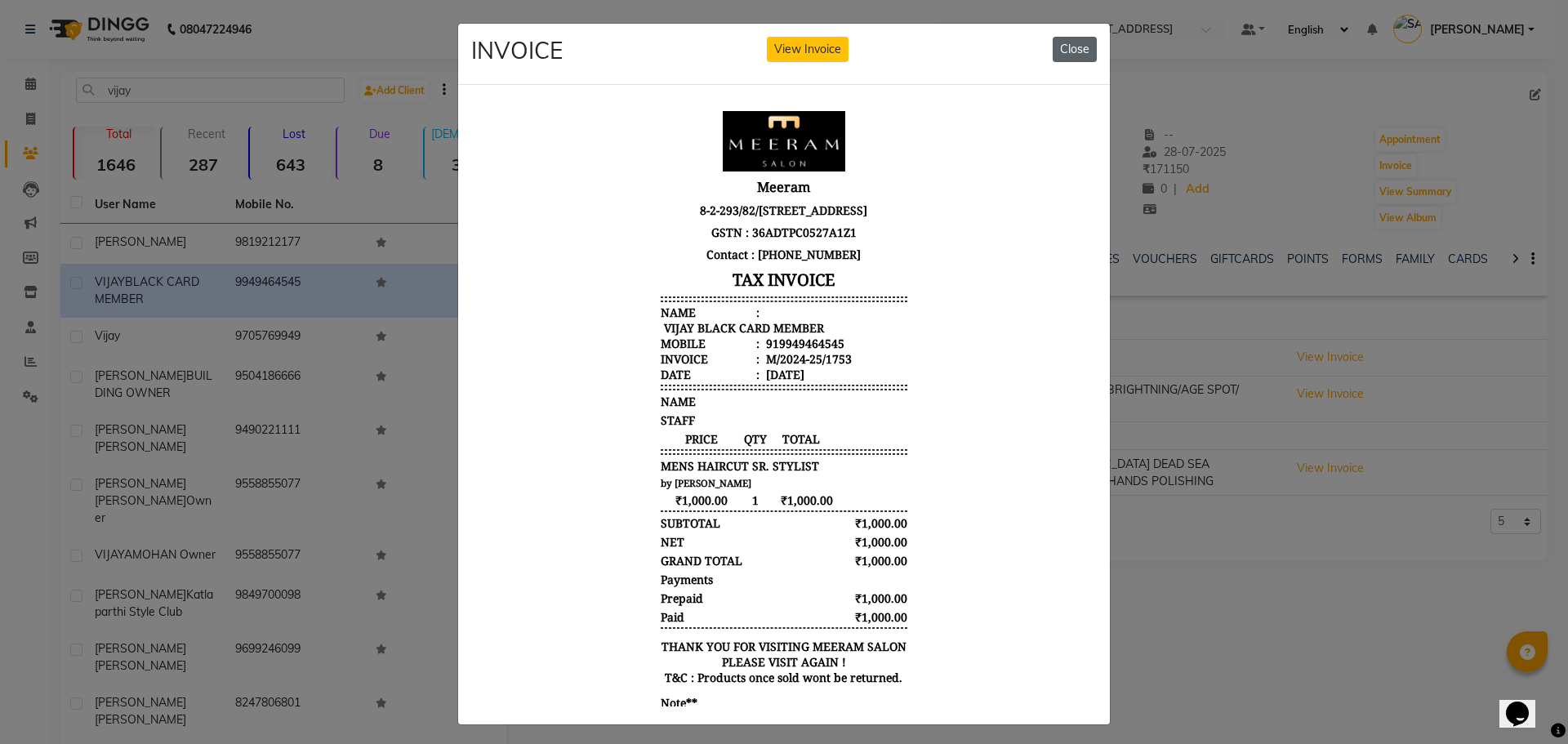
click at [1074, 45] on button "Close" at bounding box center [1075, 49] width 44 height 25
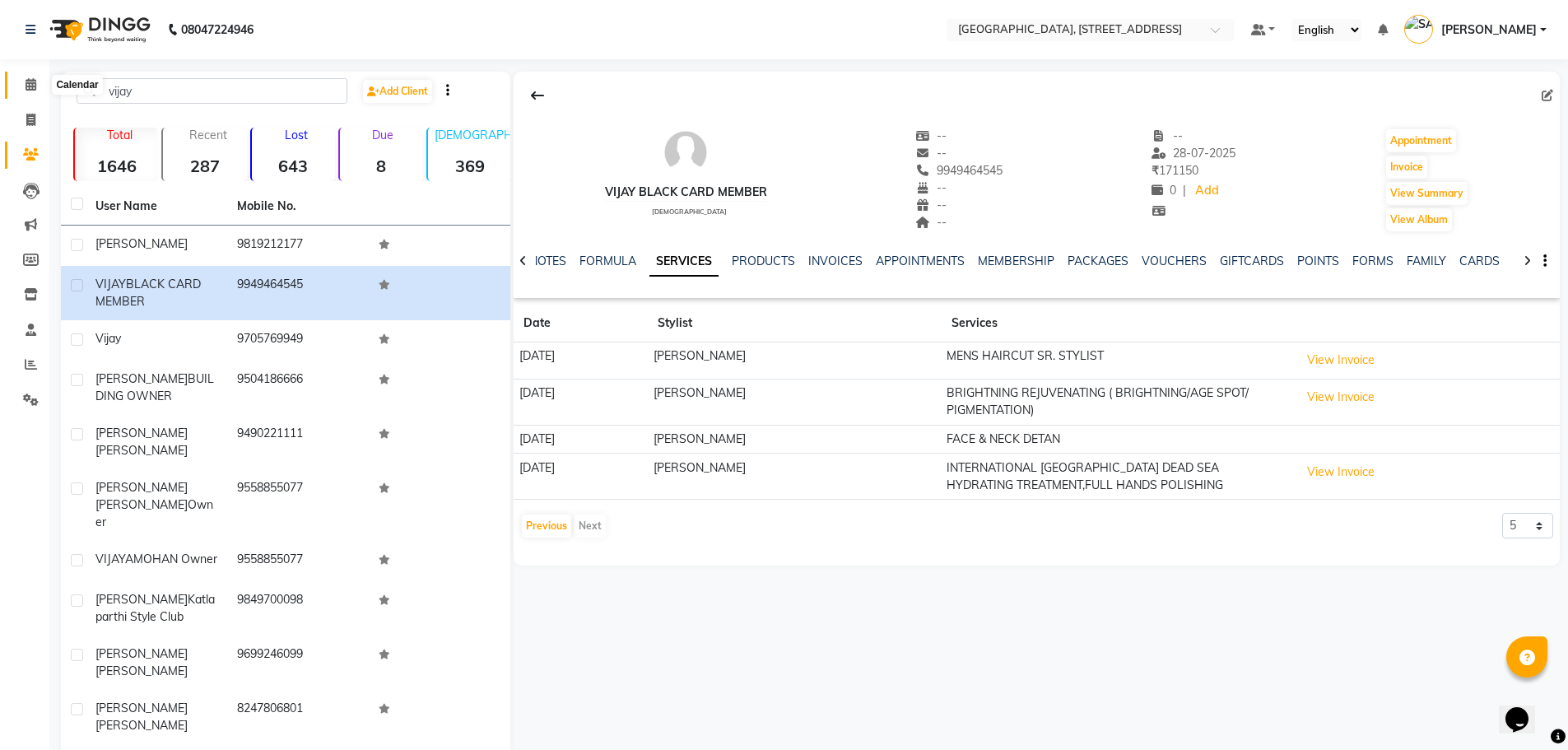
click at [29, 79] on icon at bounding box center [30, 84] width 11 height 13
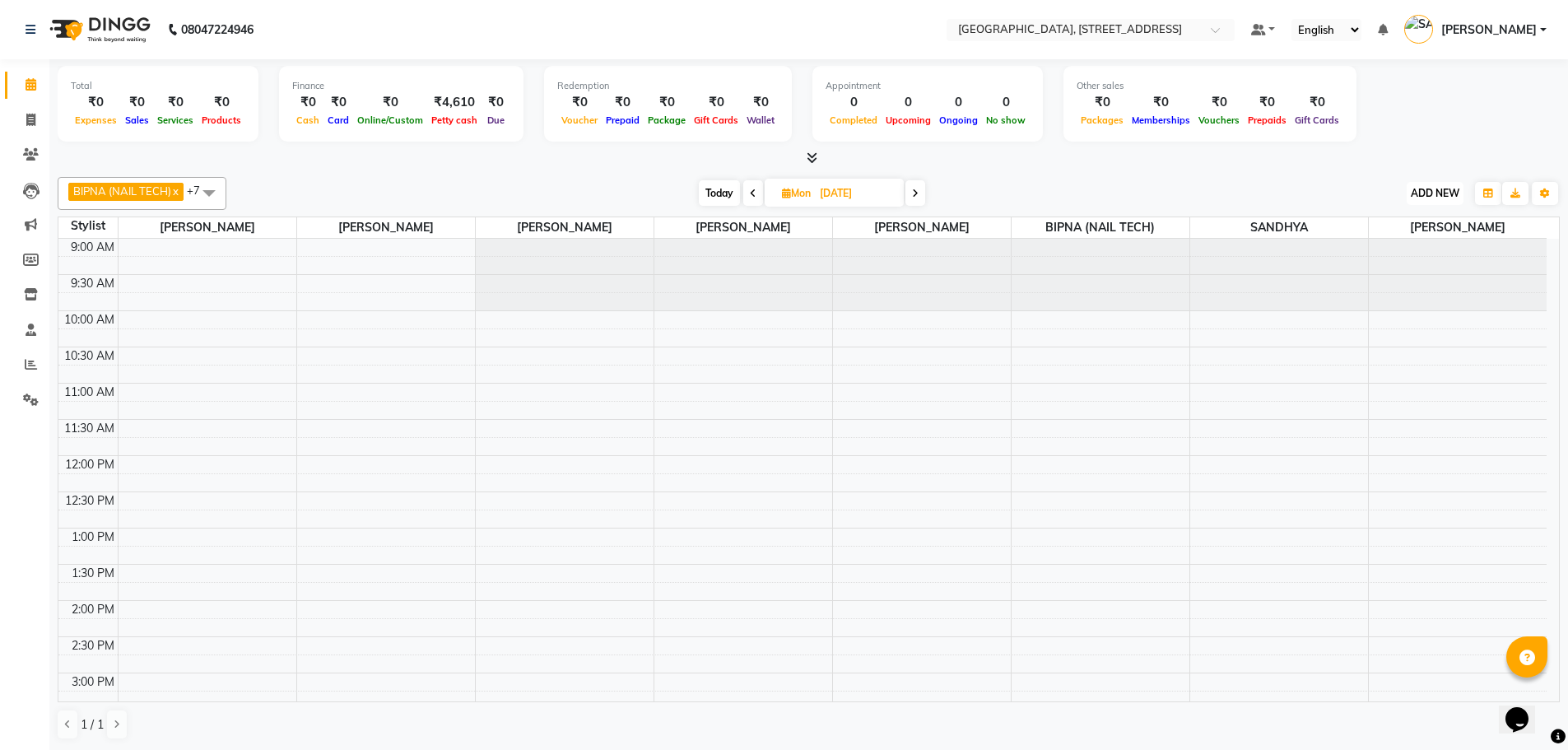
click at [1443, 192] on span "ADD NEW" at bounding box center [1435, 193] width 49 height 13
click at [1423, 227] on button "Add Appointment" at bounding box center [1397, 224] width 130 height 21
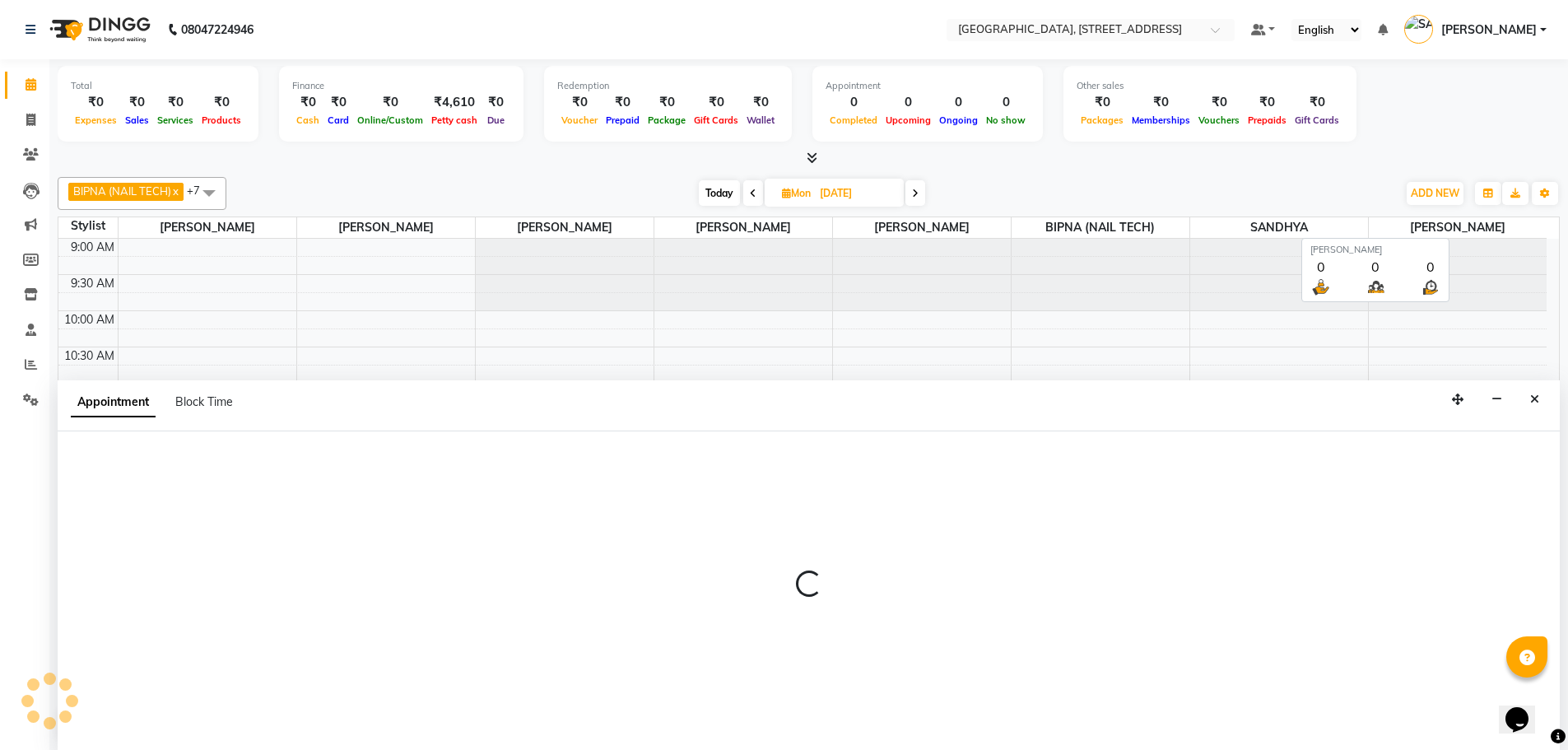
scroll to position [1, 0]
select select "600"
select select "tentative"
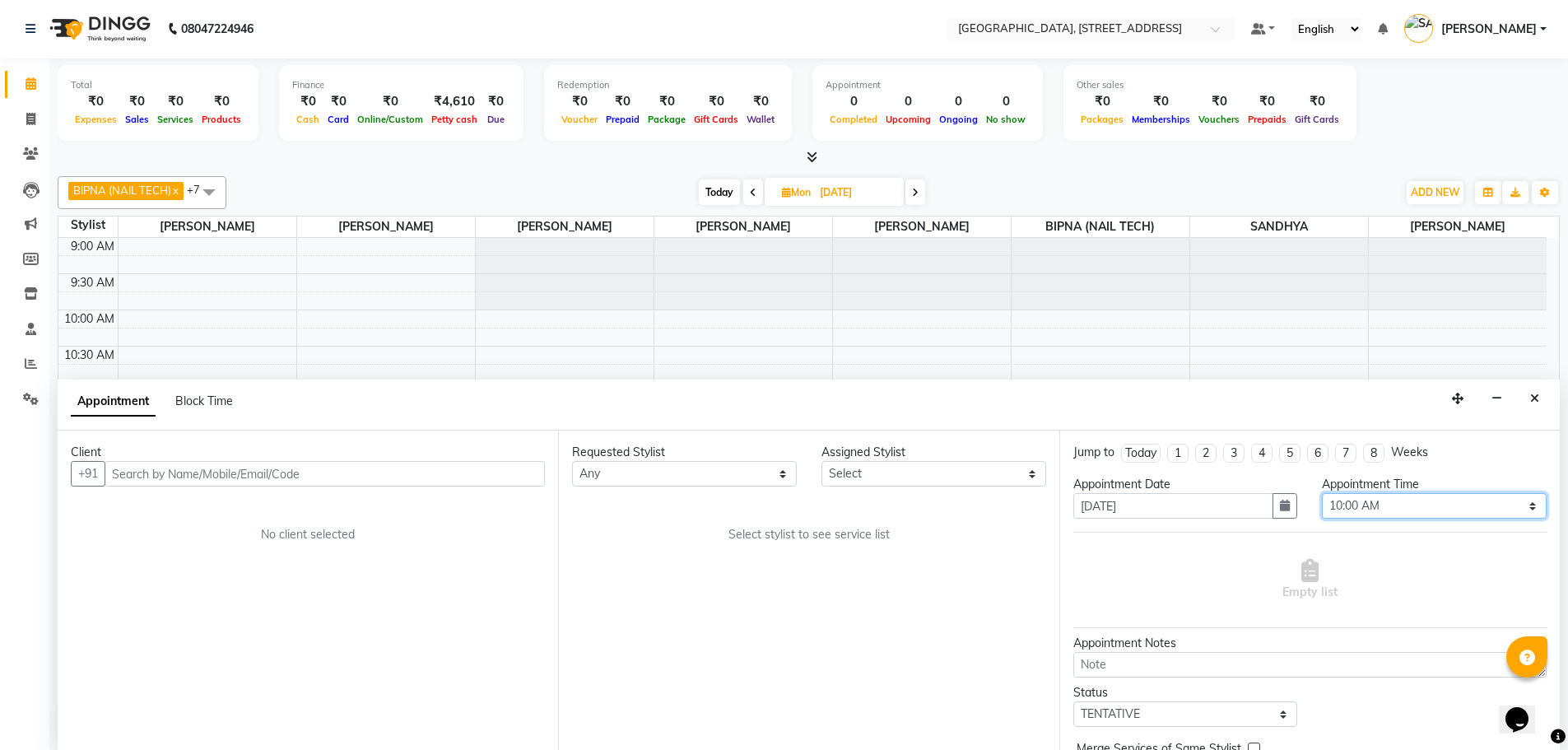
click at [1377, 503] on select "Select 10:00 AM 10:15 AM 10:30 AM 10:45 AM 11:00 AM 11:15 AM 11:30 AM 11:45 AM …" at bounding box center [1433, 505] width 224 height 25
select select "960"
click at [1322, 493] on select "Select 10:00 AM 10:15 AM 10:30 AM 10:45 AM 11:00 AM 11:15 AM 11:30 AM 11:45 AM …" at bounding box center [1433, 505] width 224 height 25
click at [908, 469] on select "Select ACCOUNTS BIPNA (NAIL TECH) ERIN CHONGLOI Floor use HARI MANGALI TIKKIAH …" at bounding box center [933, 473] width 224 height 25
select select "87931"
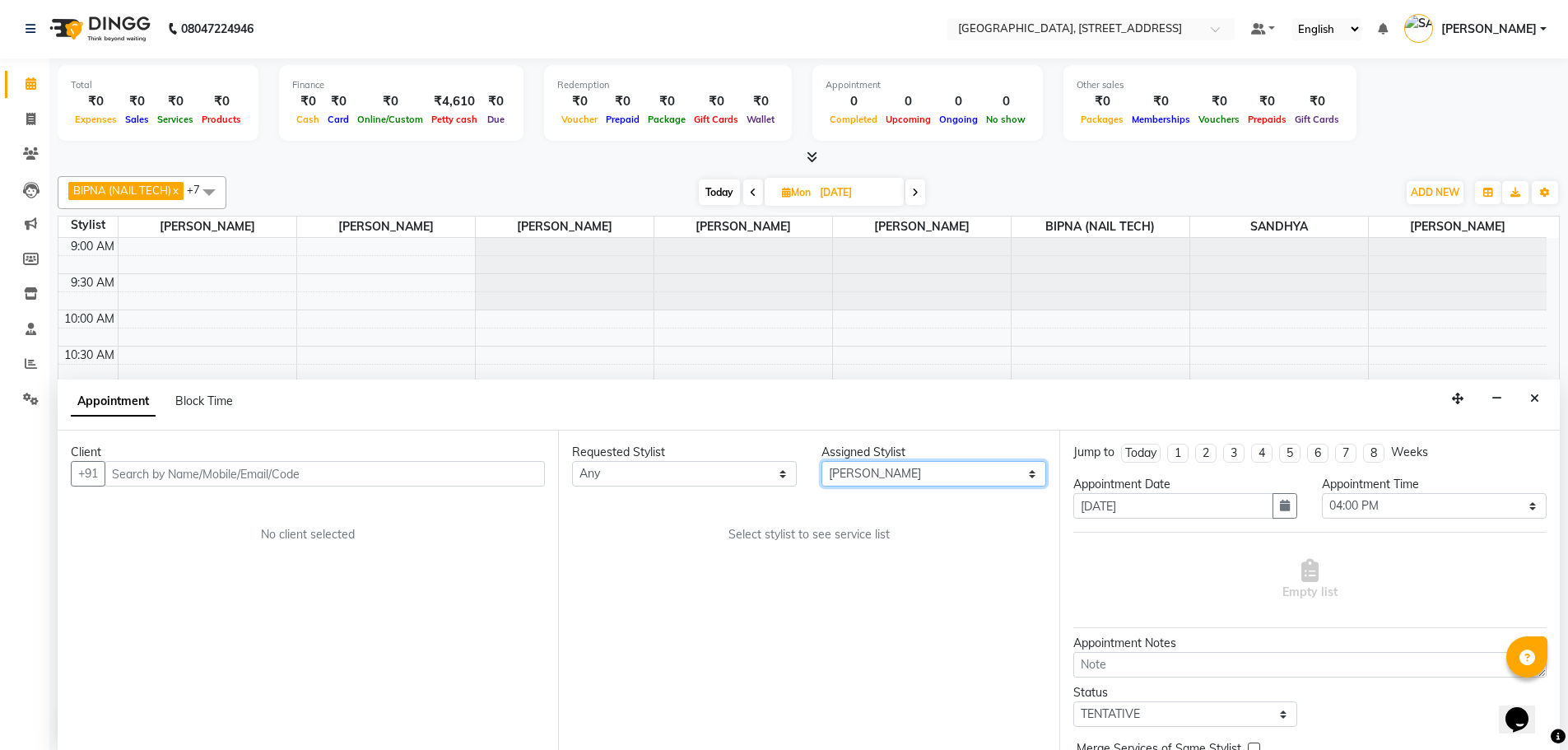
click at [821, 461] on select "Select ACCOUNTS BIPNA (NAIL TECH) ERIN CHONGLOI Floor use HARI MANGALI TIKKIAH …" at bounding box center [933, 473] width 224 height 25
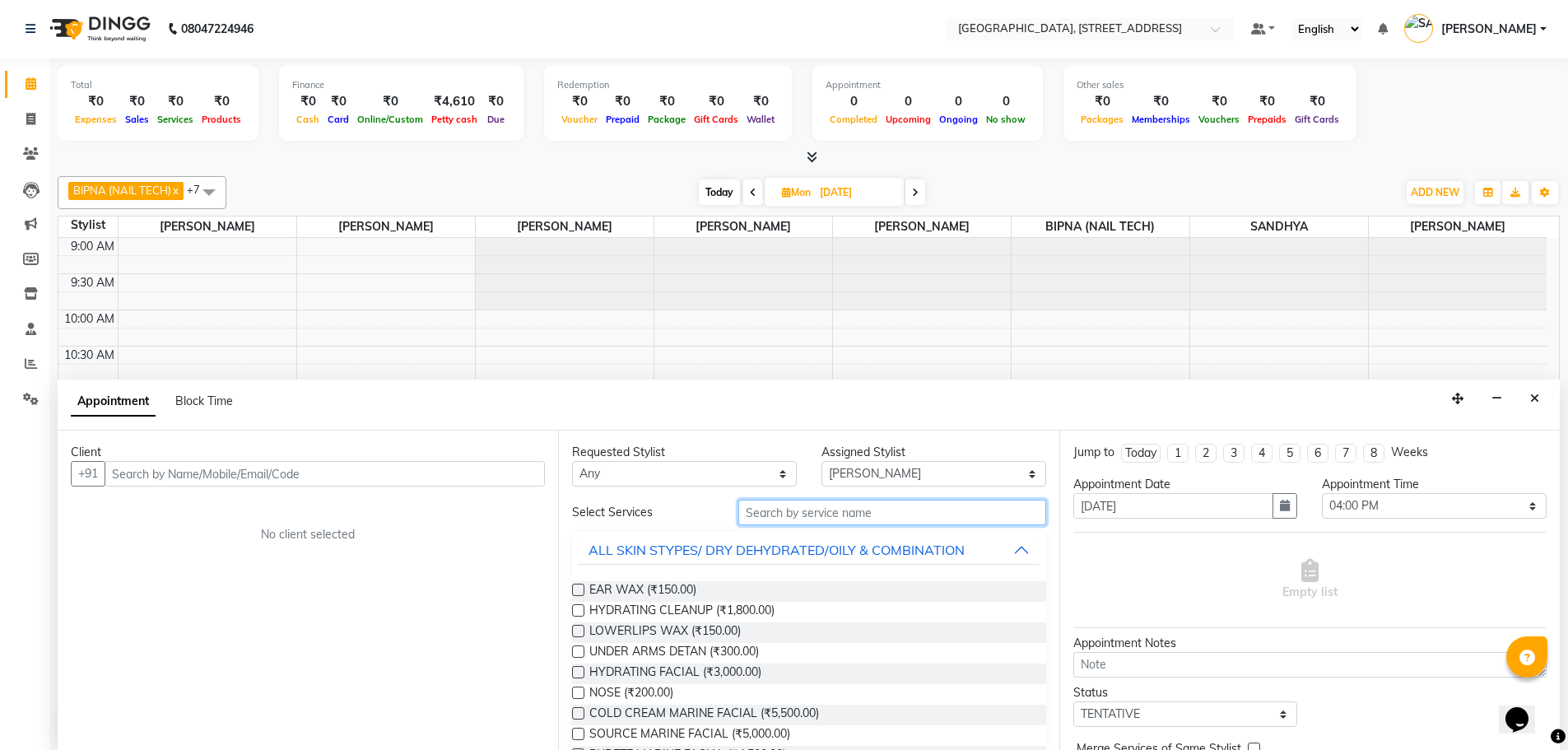
click at [838, 510] on input "text" at bounding box center [892, 512] width 308 height 25
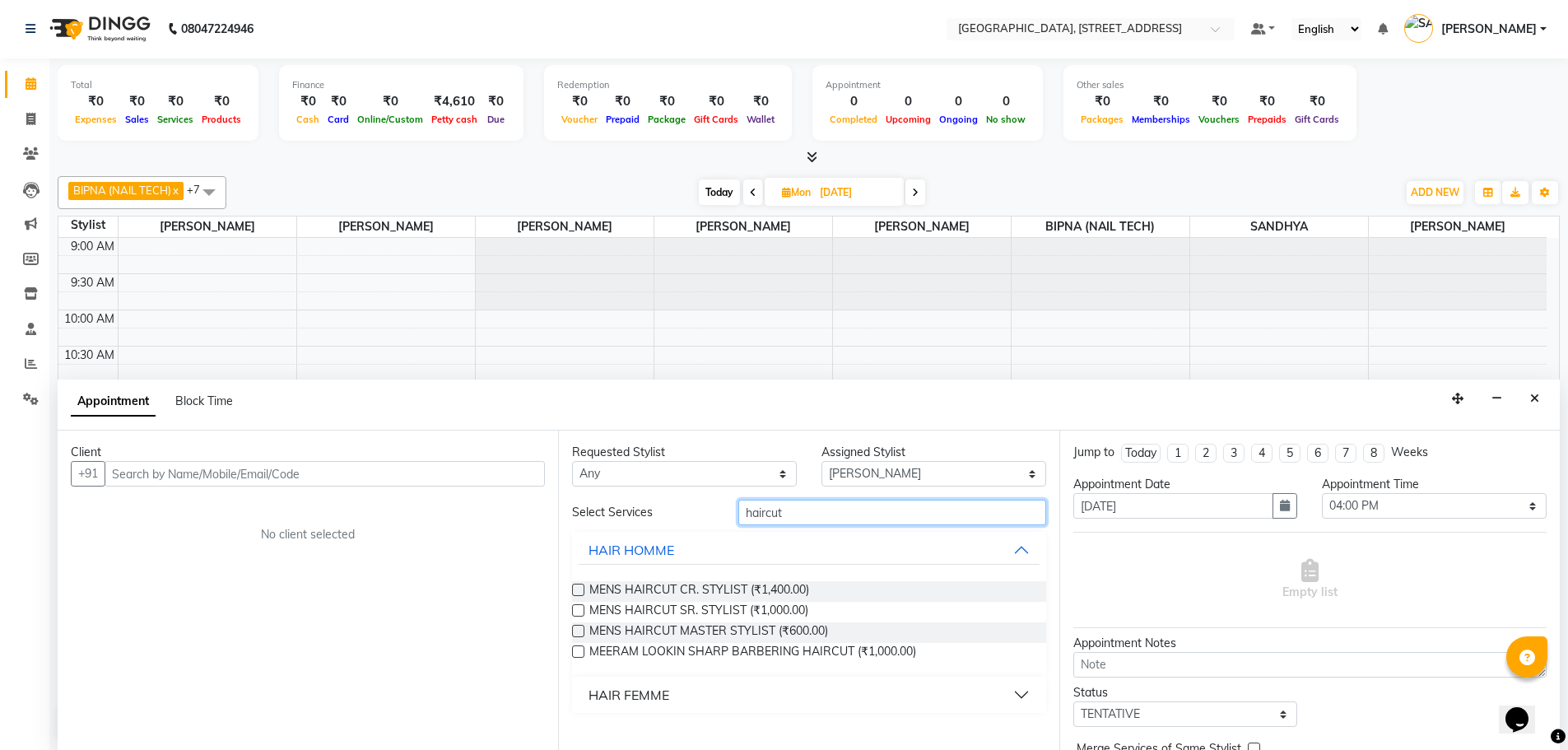
type input "haircut"
click at [576, 605] on label at bounding box center [578, 610] width 13 height 13
click at [576, 606] on input "checkbox" at bounding box center [577, 611] width 11 height 11
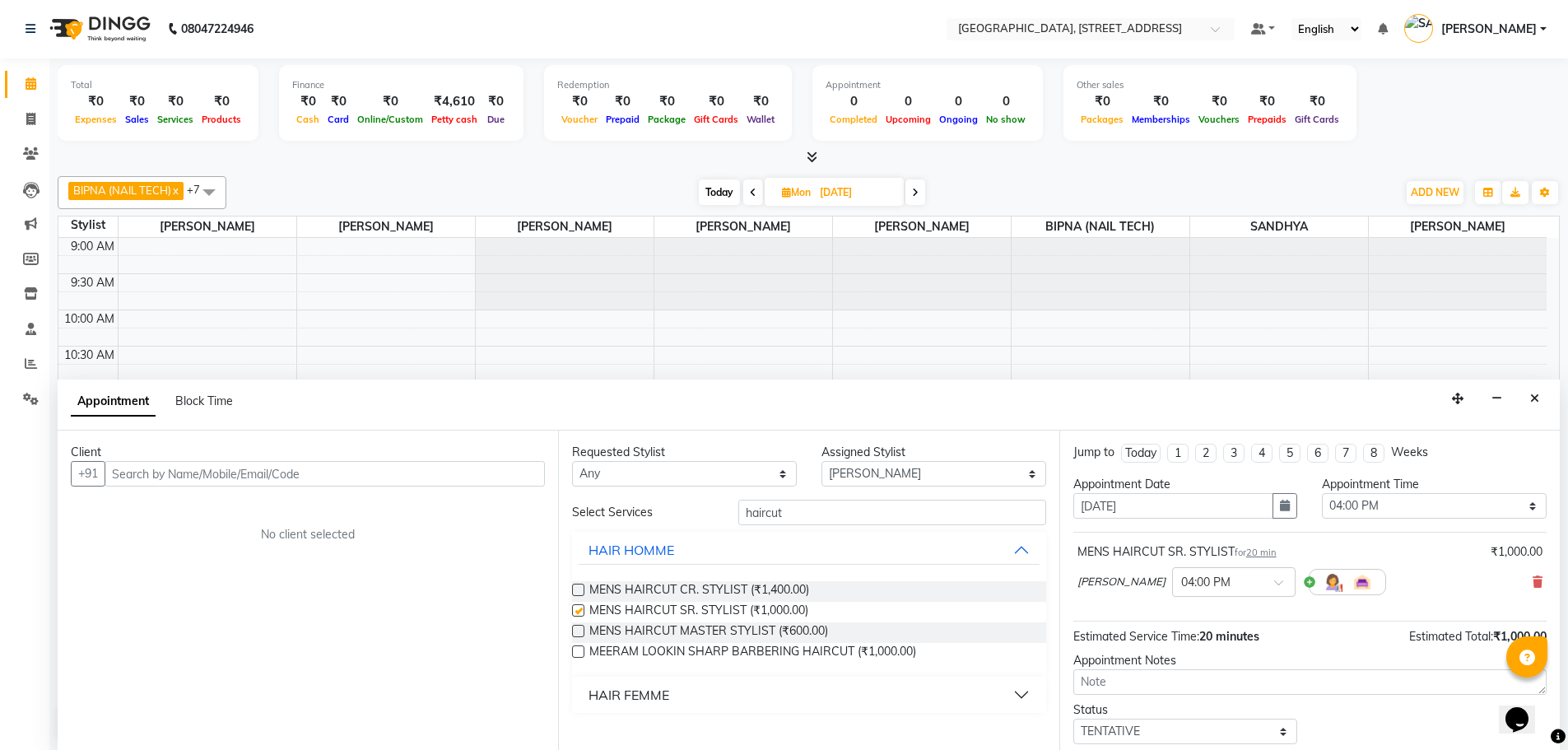
checkbox input "false"
click at [802, 518] on input "haircut" at bounding box center [892, 512] width 308 height 25
type input "h"
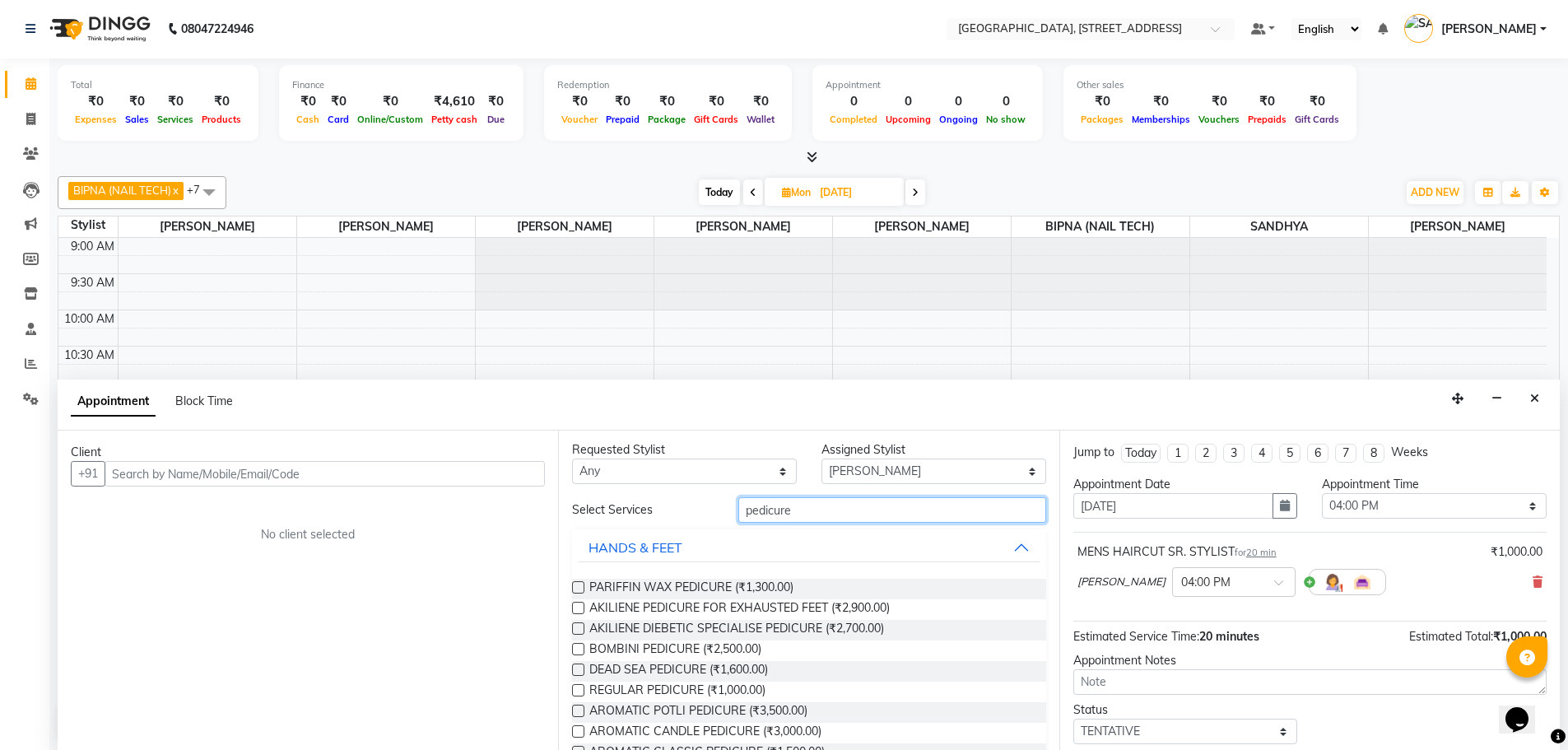
scroll to position [0, 0]
click at [793, 513] on input "pedicure" at bounding box center [892, 512] width 308 height 25
type input "pedicure"
click at [861, 469] on select "Select ACCOUNTS BIPNA (NAIL TECH) ERIN CHONGLOI Floor use HARI MANGALI TIKKIAH …" at bounding box center [933, 473] width 224 height 25
select select "87930"
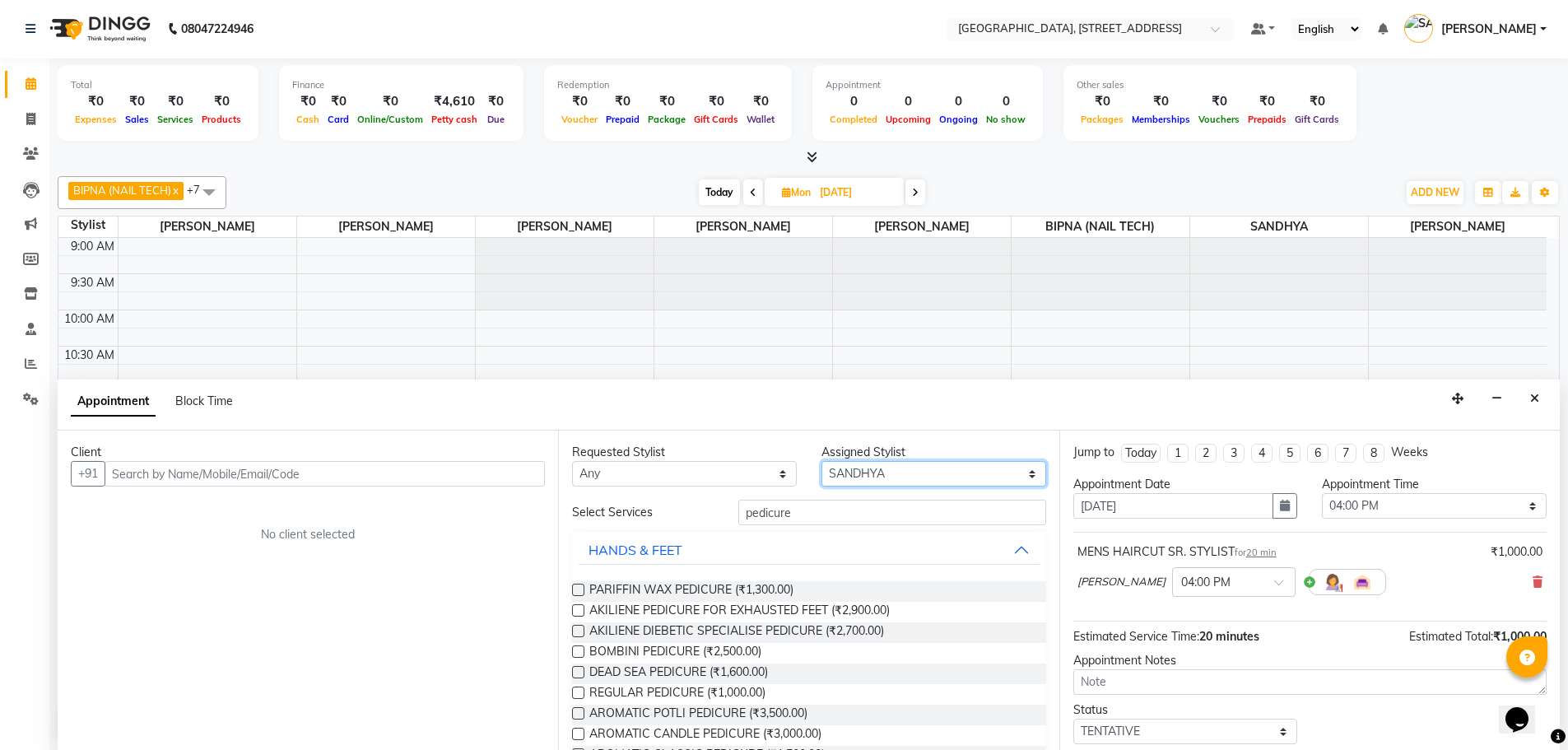
click at [821, 461] on select "Select ACCOUNTS BIPNA (NAIL TECH) ERIN CHONGLOI Floor use HARI MANGALI TIKKIAH …" at bounding box center [933, 473] width 224 height 25
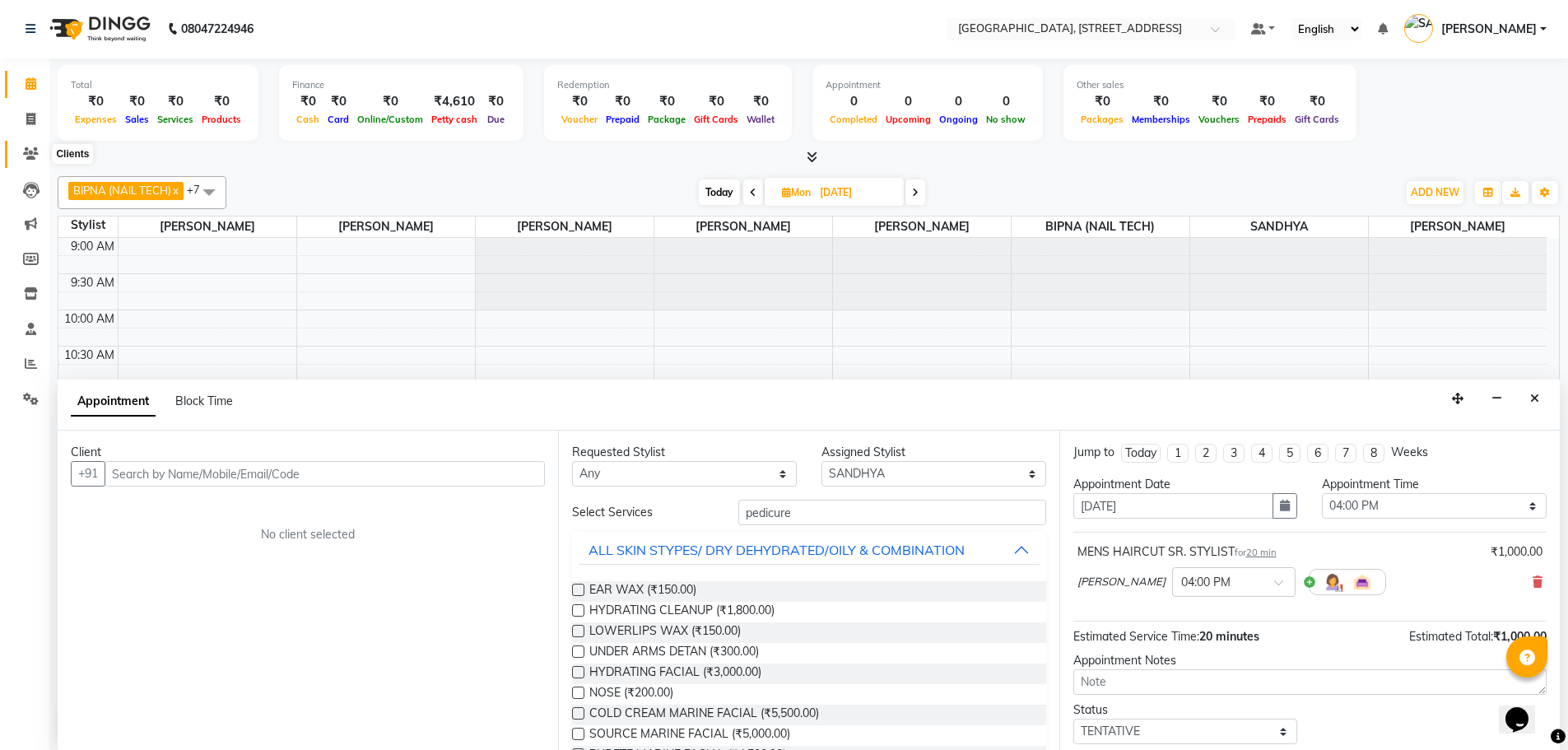
click at [24, 145] on span at bounding box center [31, 154] width 29 height 19
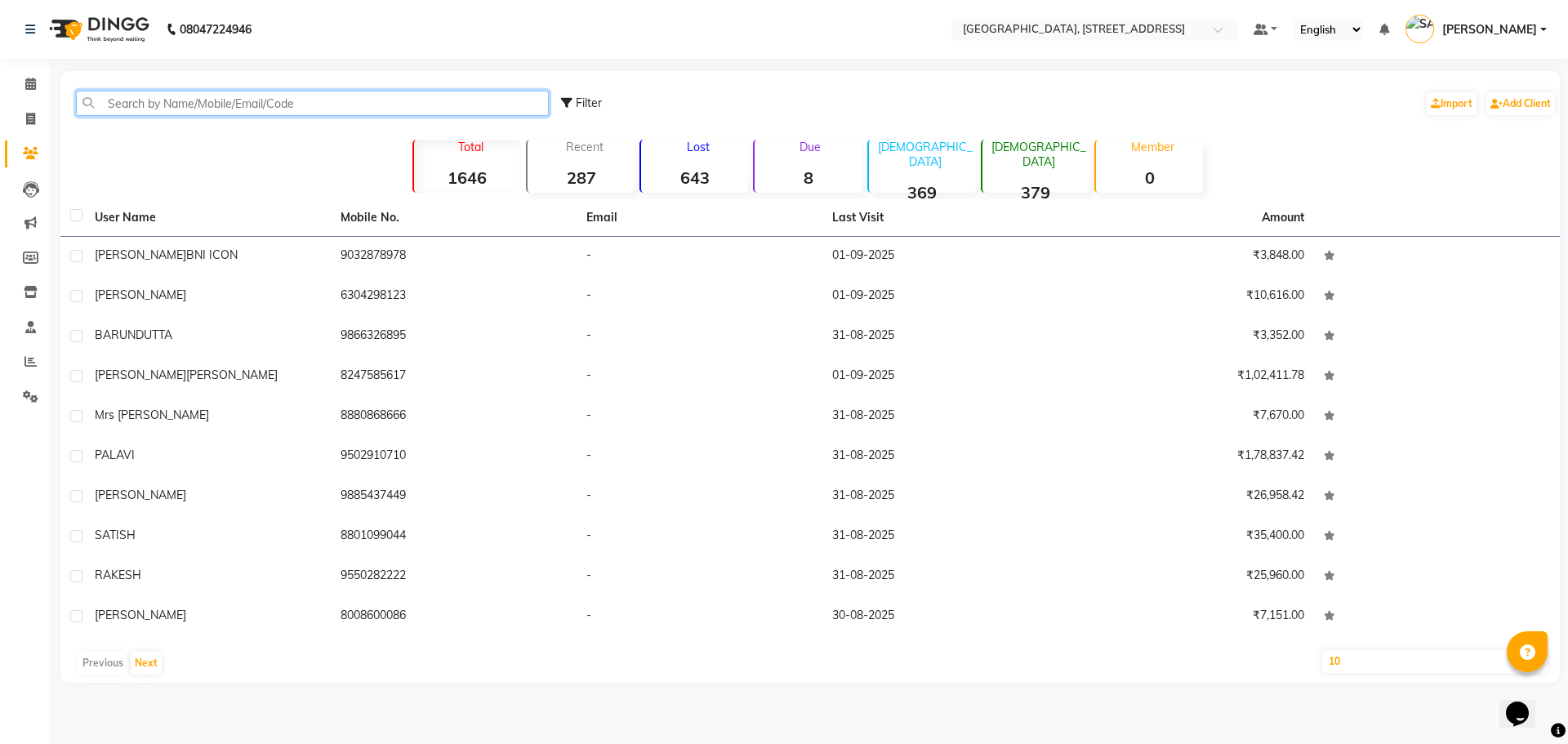
click at [395, 97] on input "text" at bounding box center [312, 103] width 473 height 25
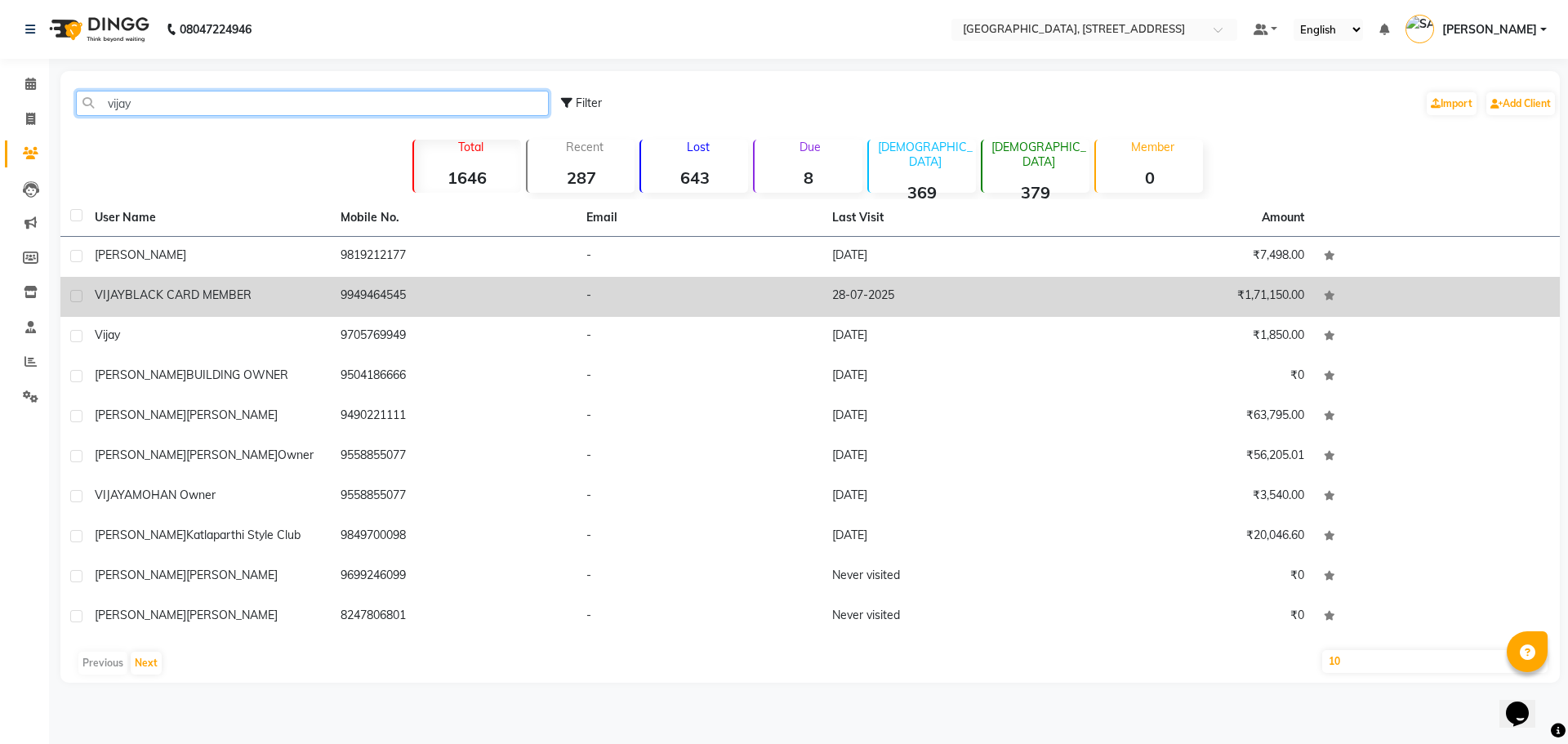
type input "vijay"
click at [455, 306] on td "9949464545" at bounding box center [453, 297] width 246 height 40
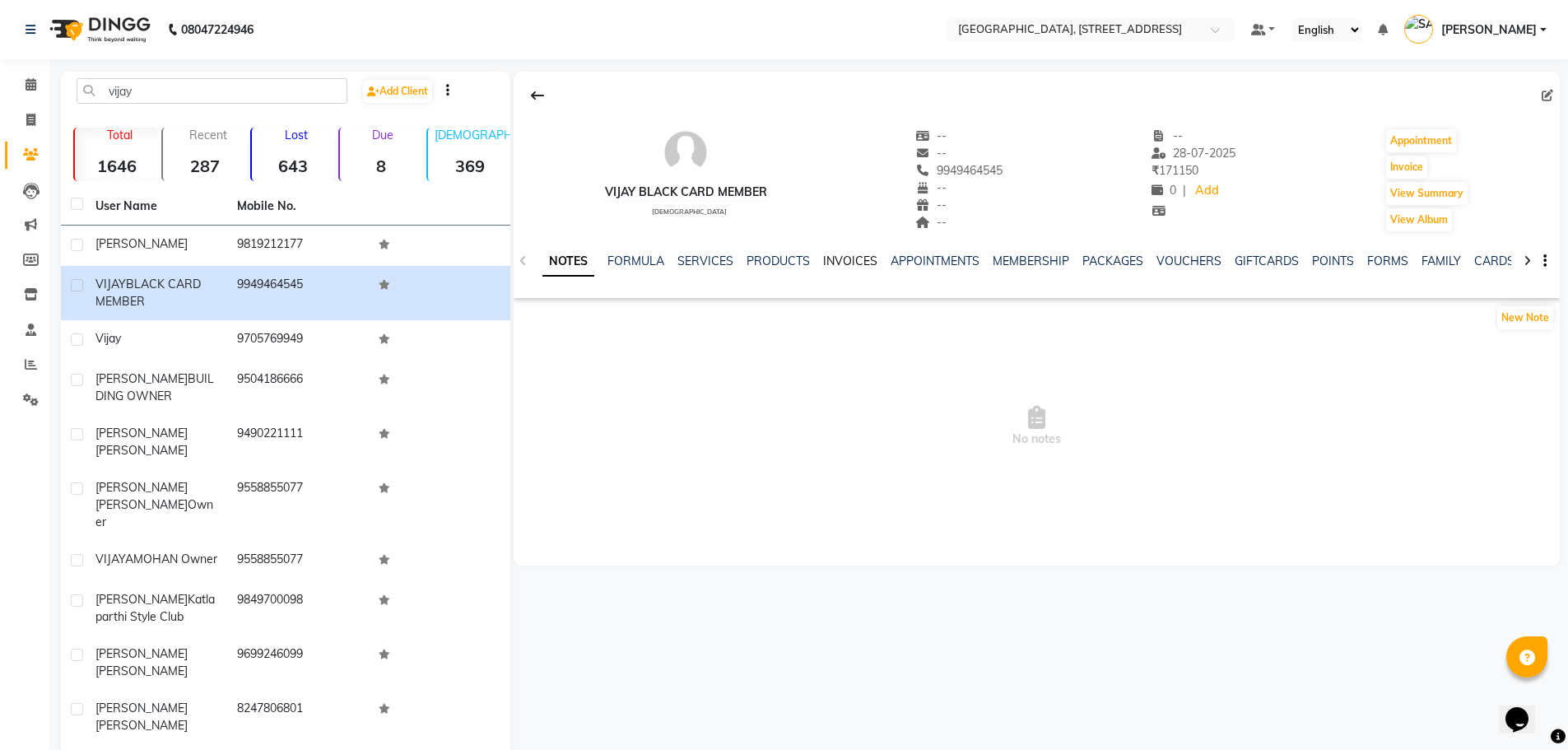
click at [846, 263] on link "INVOICES" at bounding box center [850, 261] width 55 height 15
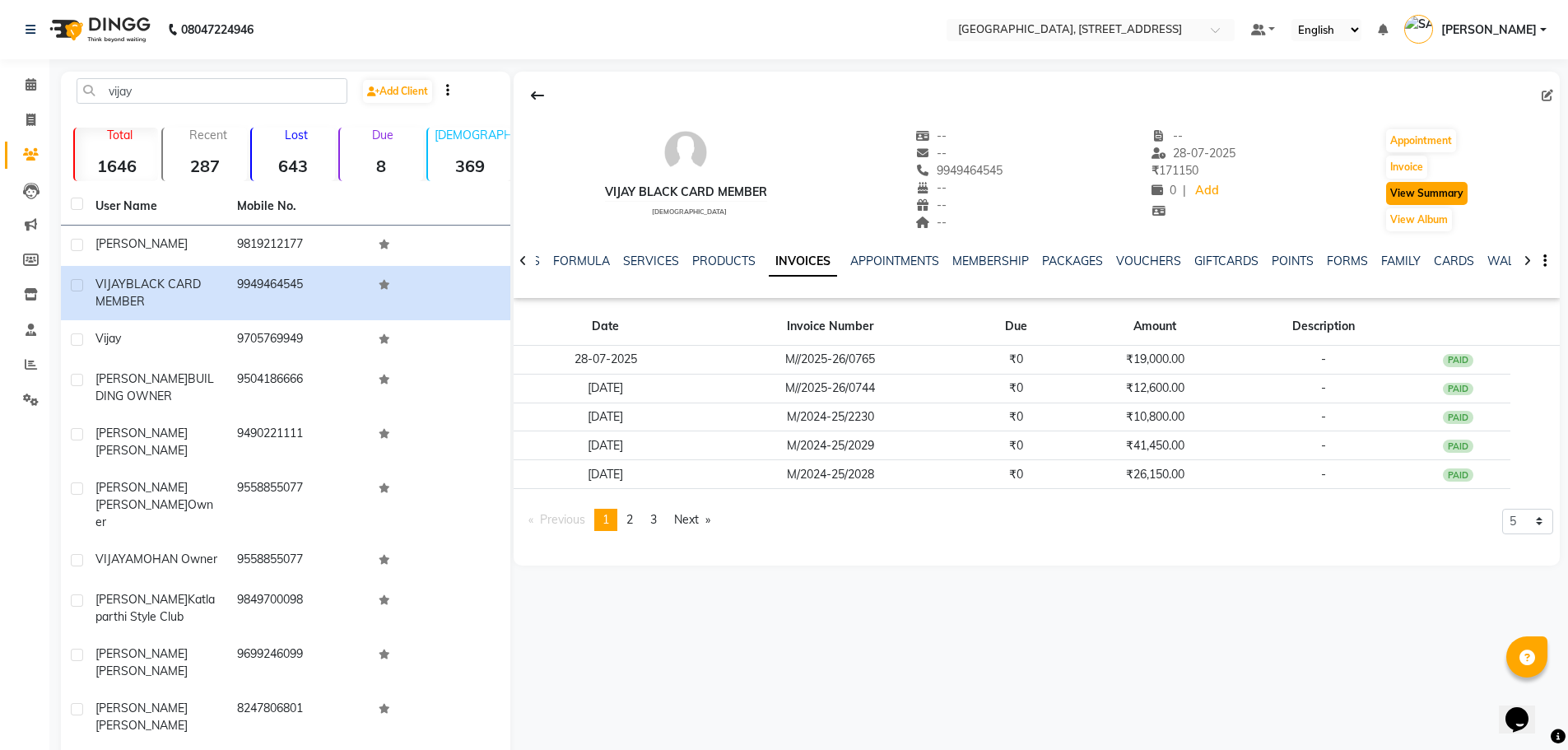
click at [1412, 191] on button "View Summary" at bounding box center [1426, 193] width 82 height 23
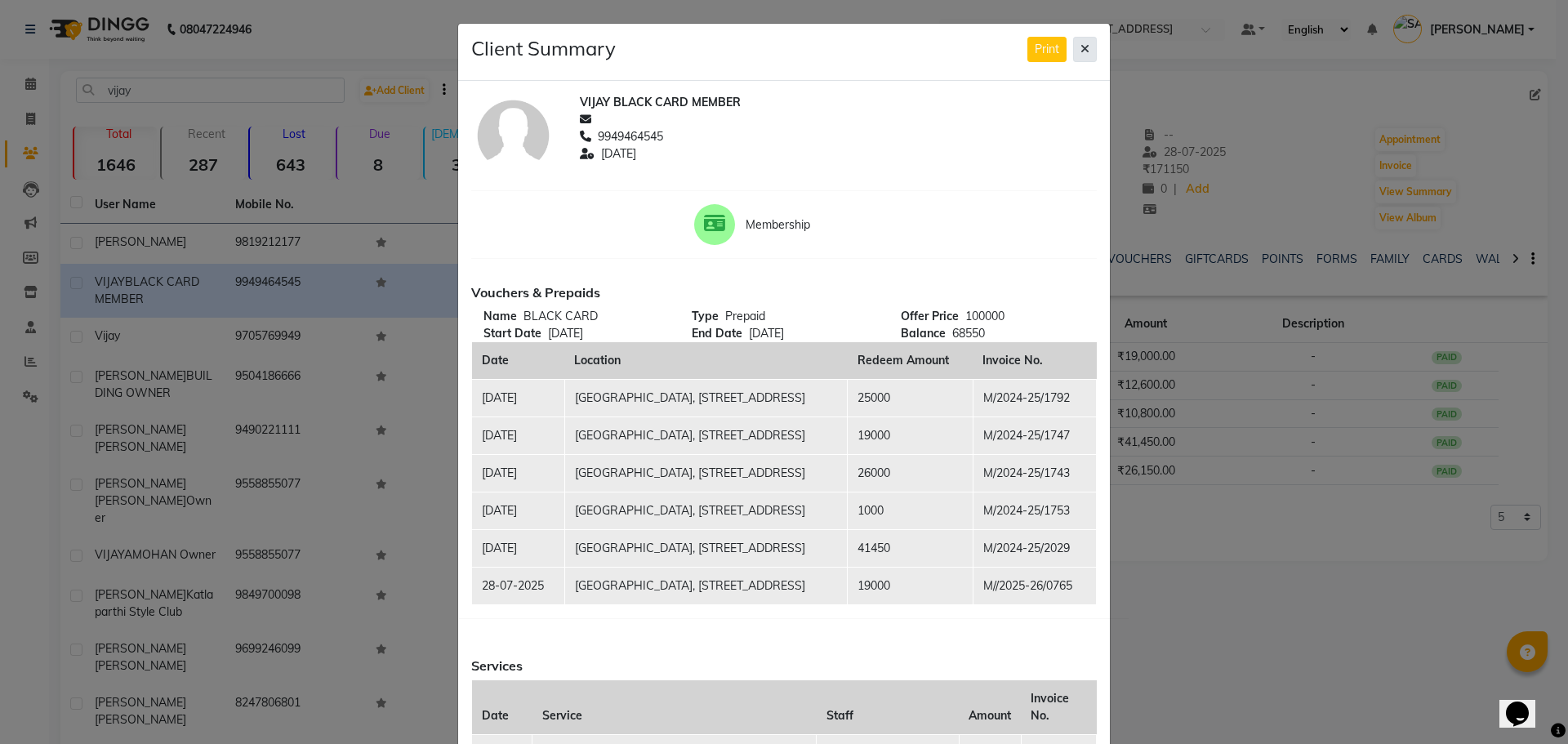
click at [1081, 48] on icon at bounding box center [1085, 49] width 9 height 12
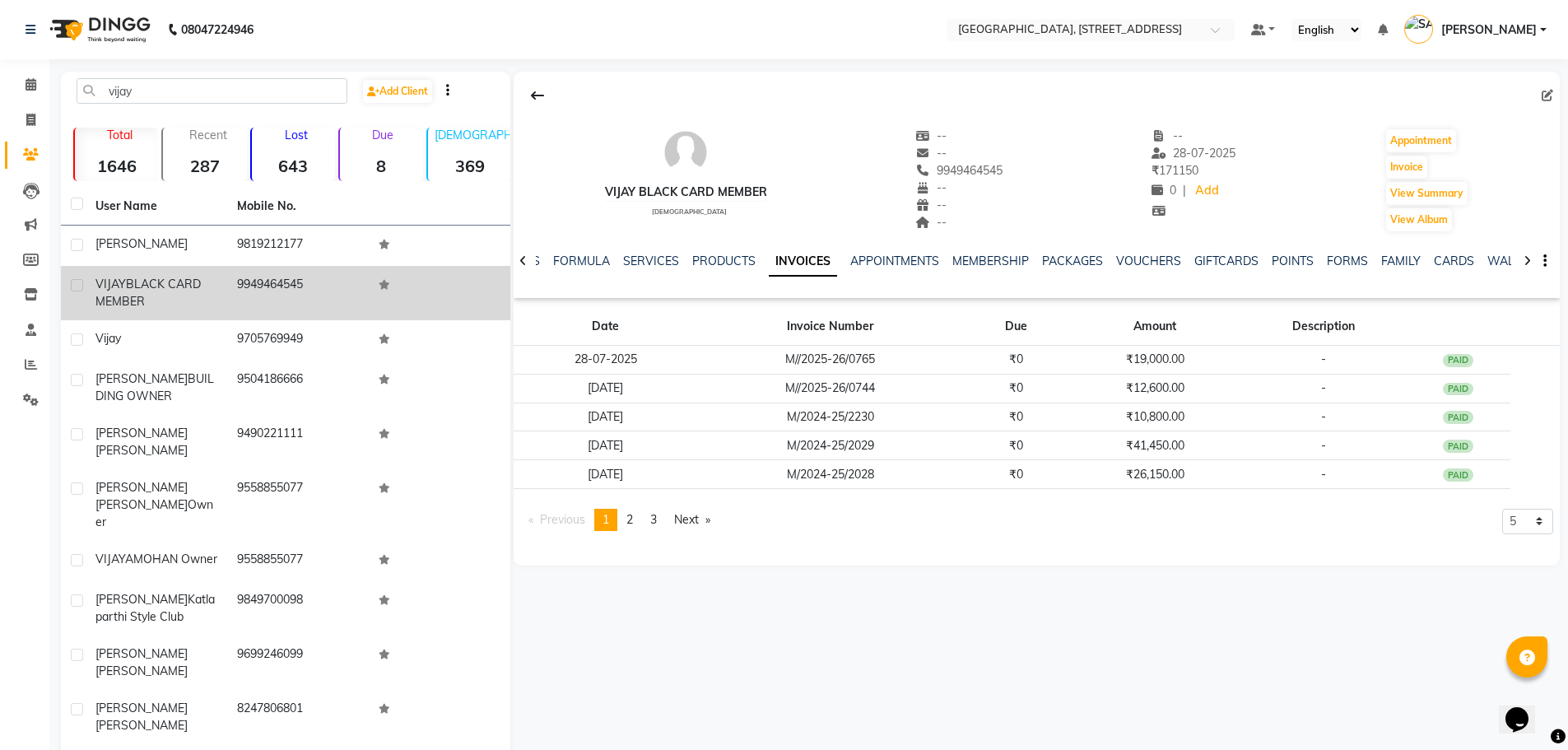
click at [338, 292] on td "9949464545" at bounding box center [298, 293] width 141 height 55
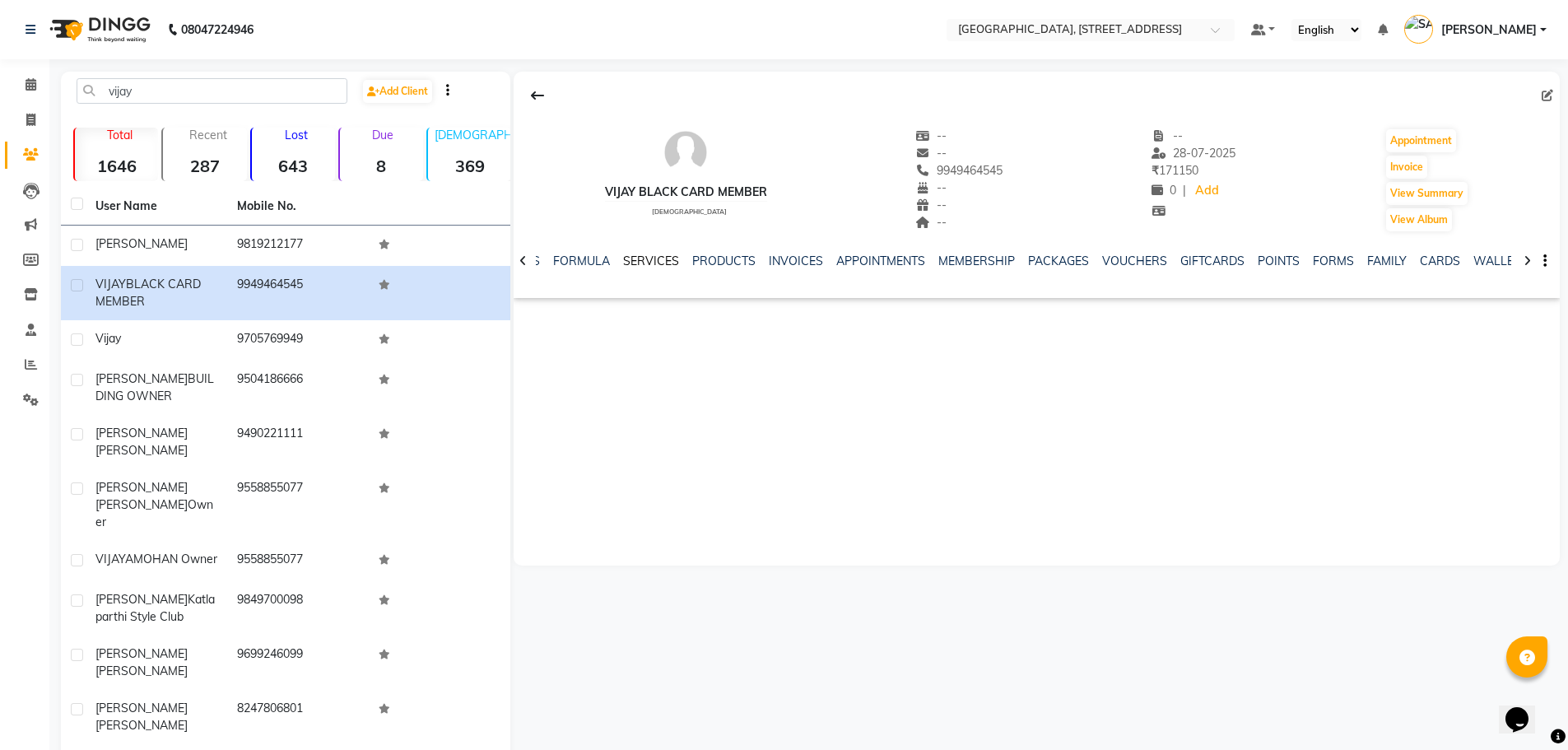
click at [659, 260] on link "SERVICES" at bounding box center [651, 261] width 56 height 15
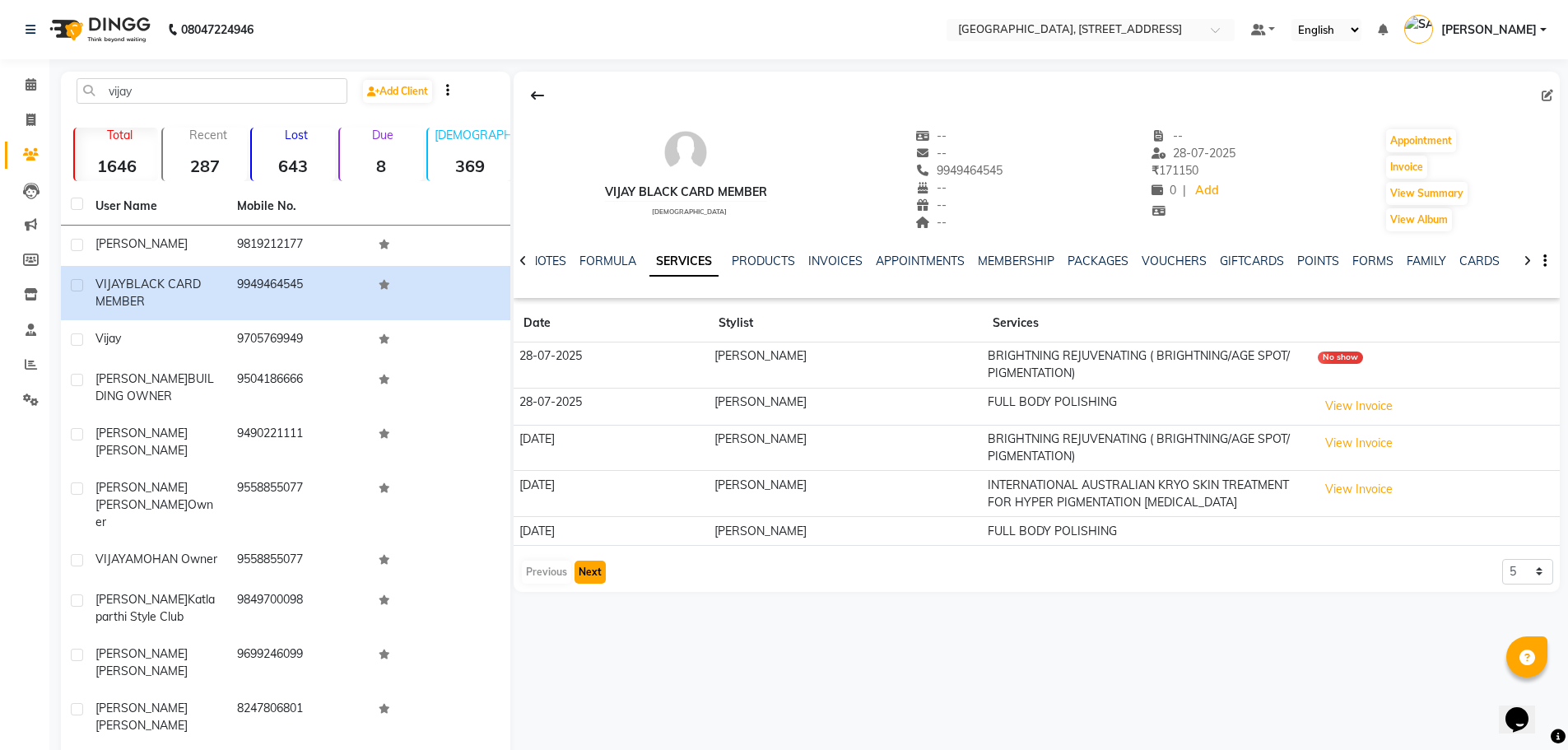
click at [586, 570] on button "Next" at bounding box center [589, 572] width 31 height 23
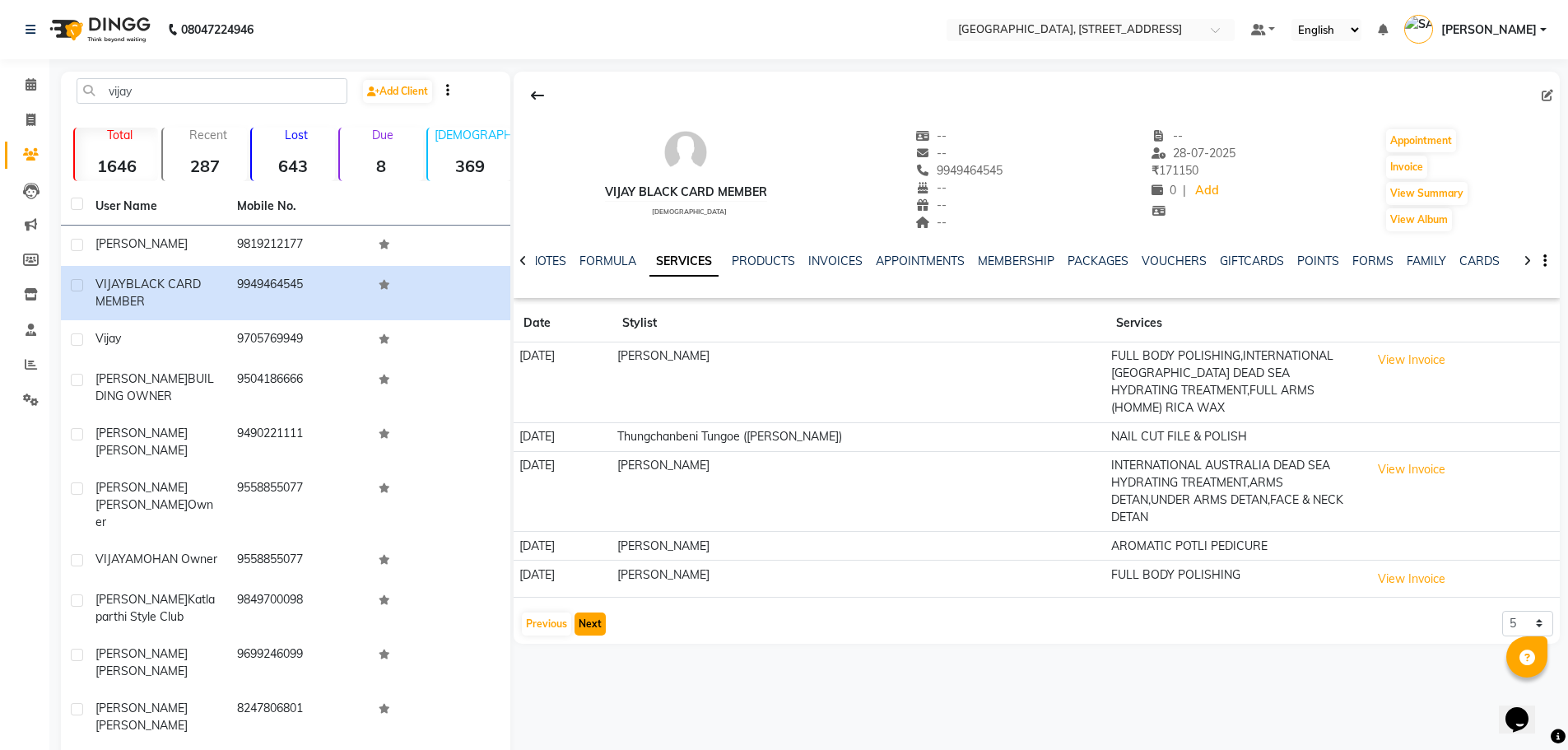
click at [593, 612] on button "Next" at bounding box center [589, 623] width 31 height 23
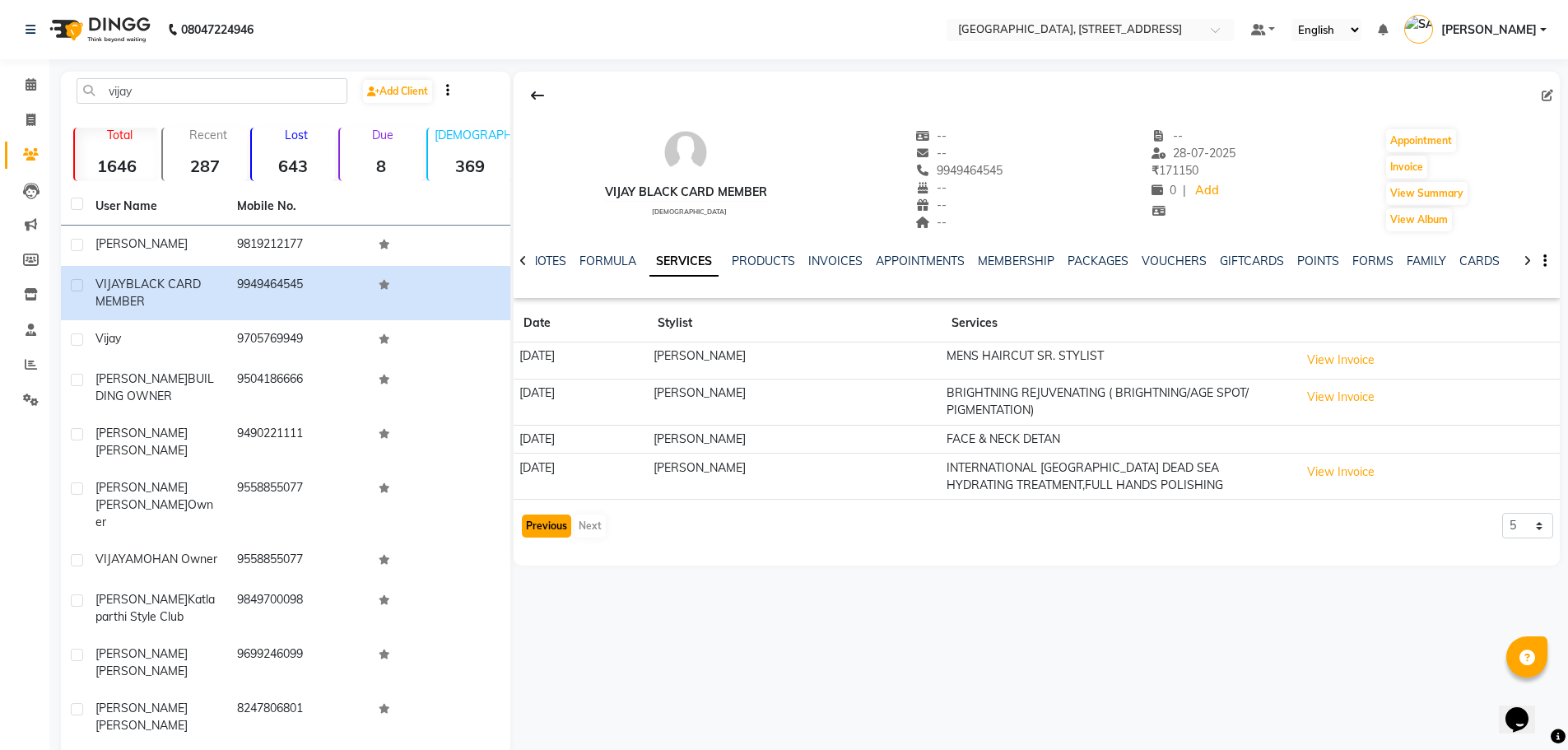
click at [548, 520] on button "Previous" at bounding box center [546, 526] width 50 height 23
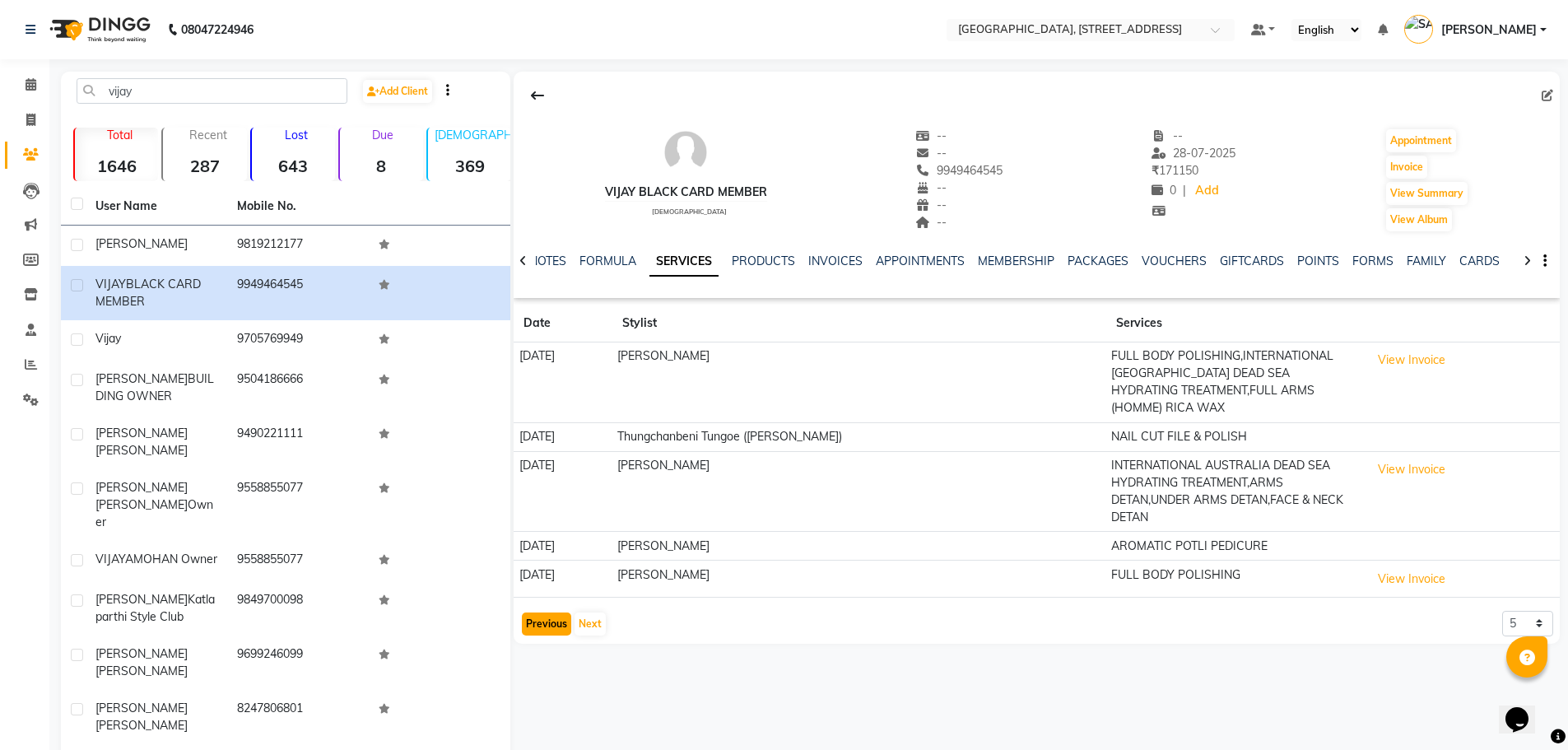
click at [540, 612] on button "Previous" at bounding box center [546, 623] width 50 height 23
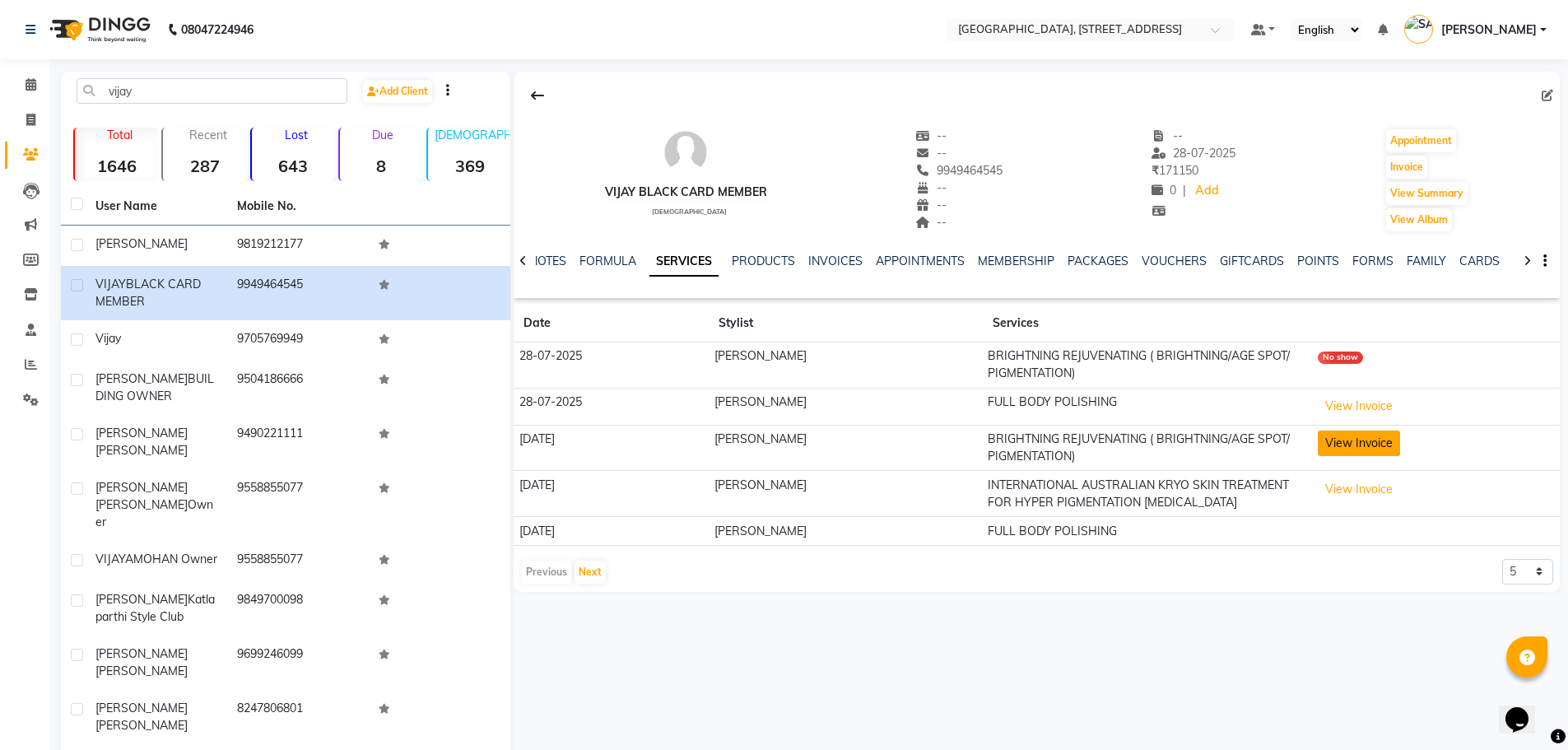
click at [1362, 435] on button "View Invoice" at bounding box center [1359, 443] width 82 height 25
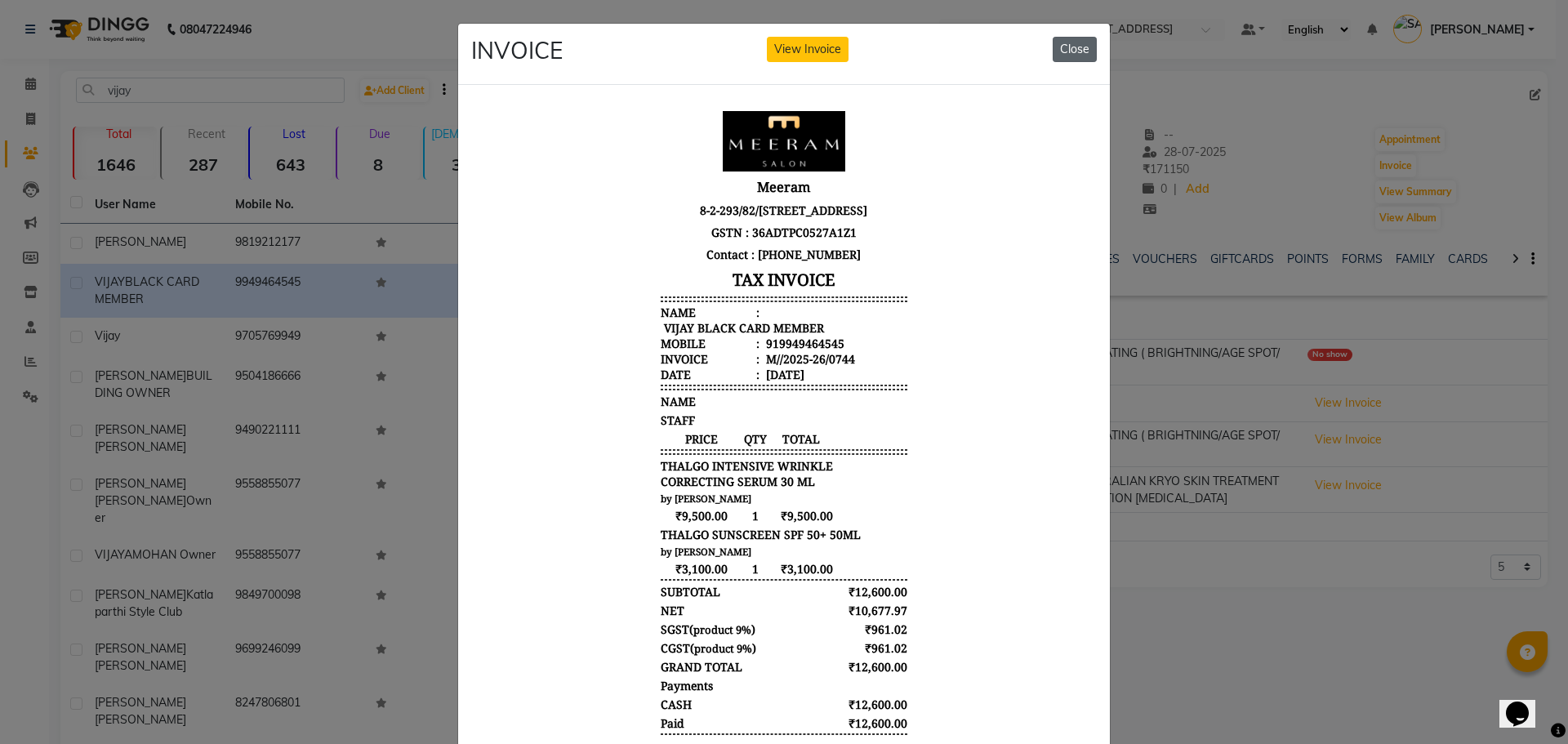
click at [1068, 43] on button "Close" at bounding box center [1075, 49] width 44 height 25
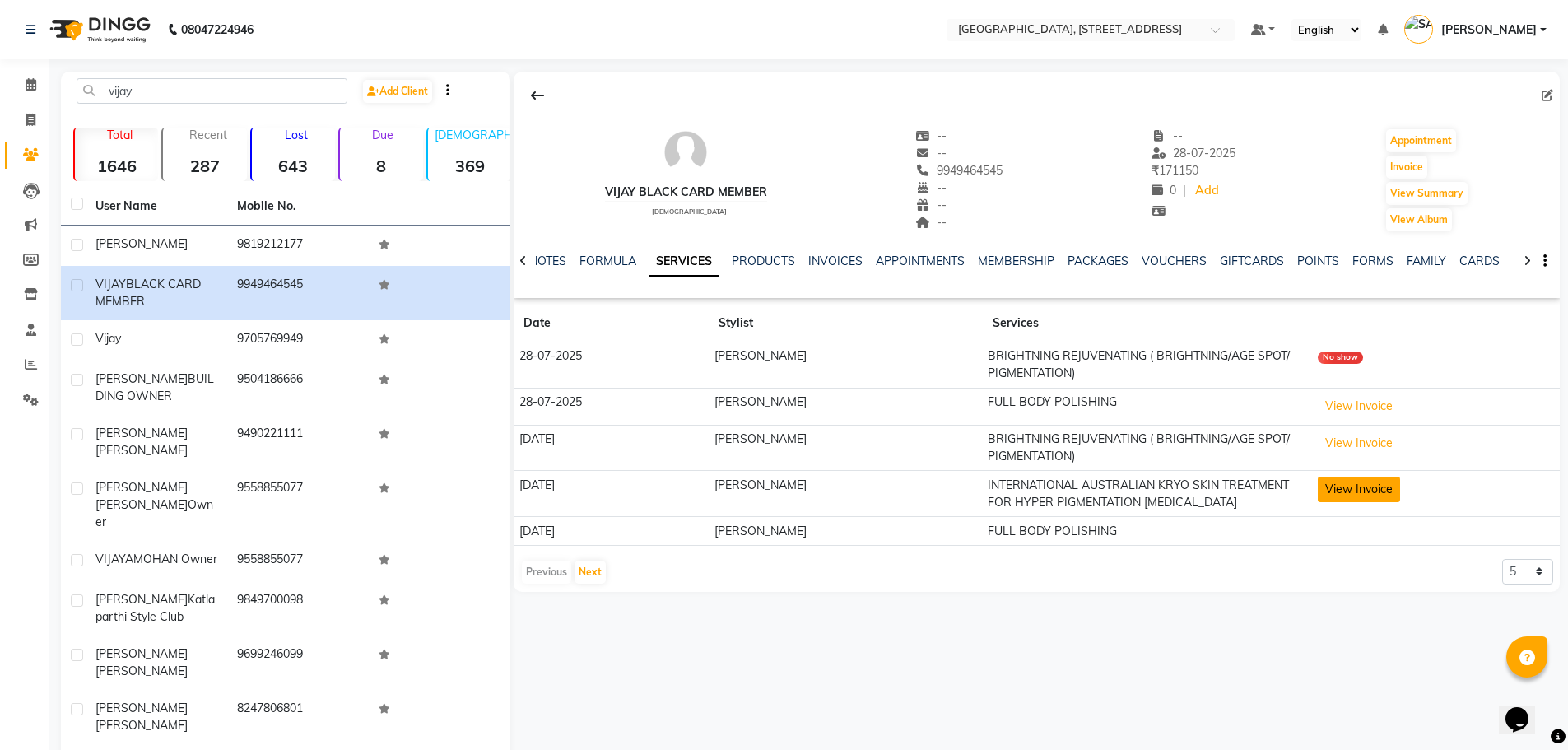
click at [1348, 480] on button "View Invoice" at bounding box center [1359, 489] width 82 height 25
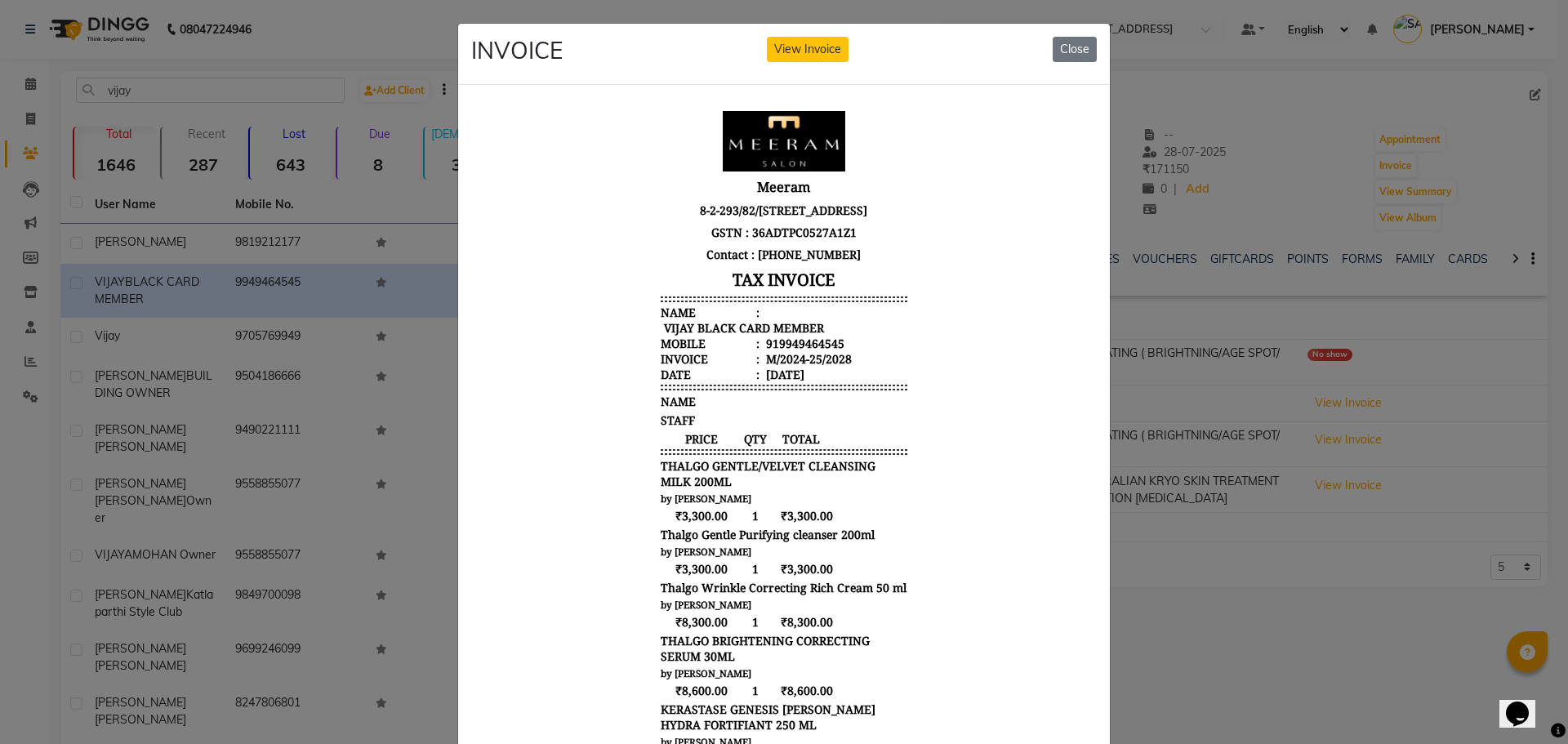
scroll to position [13, 0]
click at [1070, 44] on button "Close" at bounding box center [1075, 49] width 44 height 25
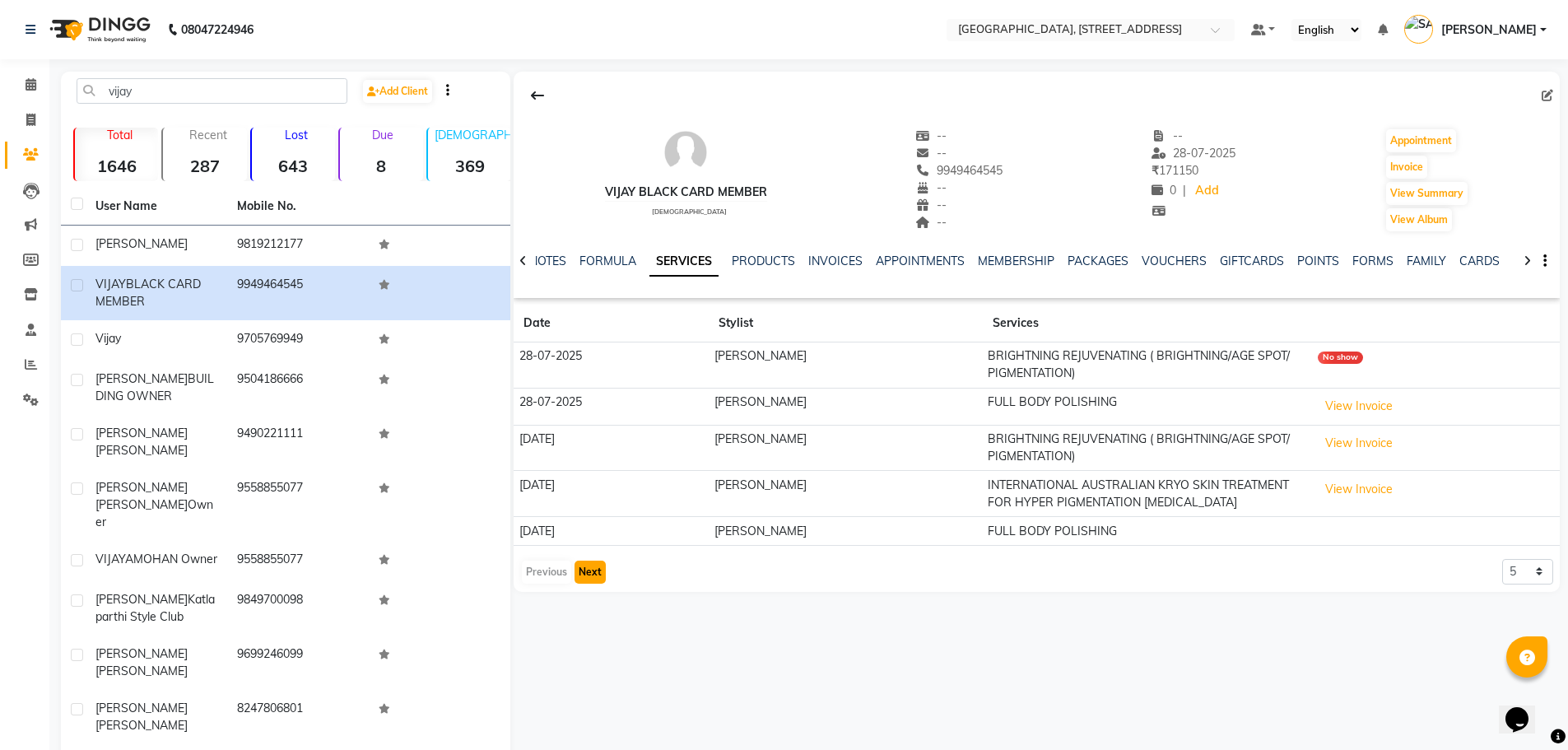
click at [599, 572] on button "Next" at bounding box center [589, 572] width 31 height 23
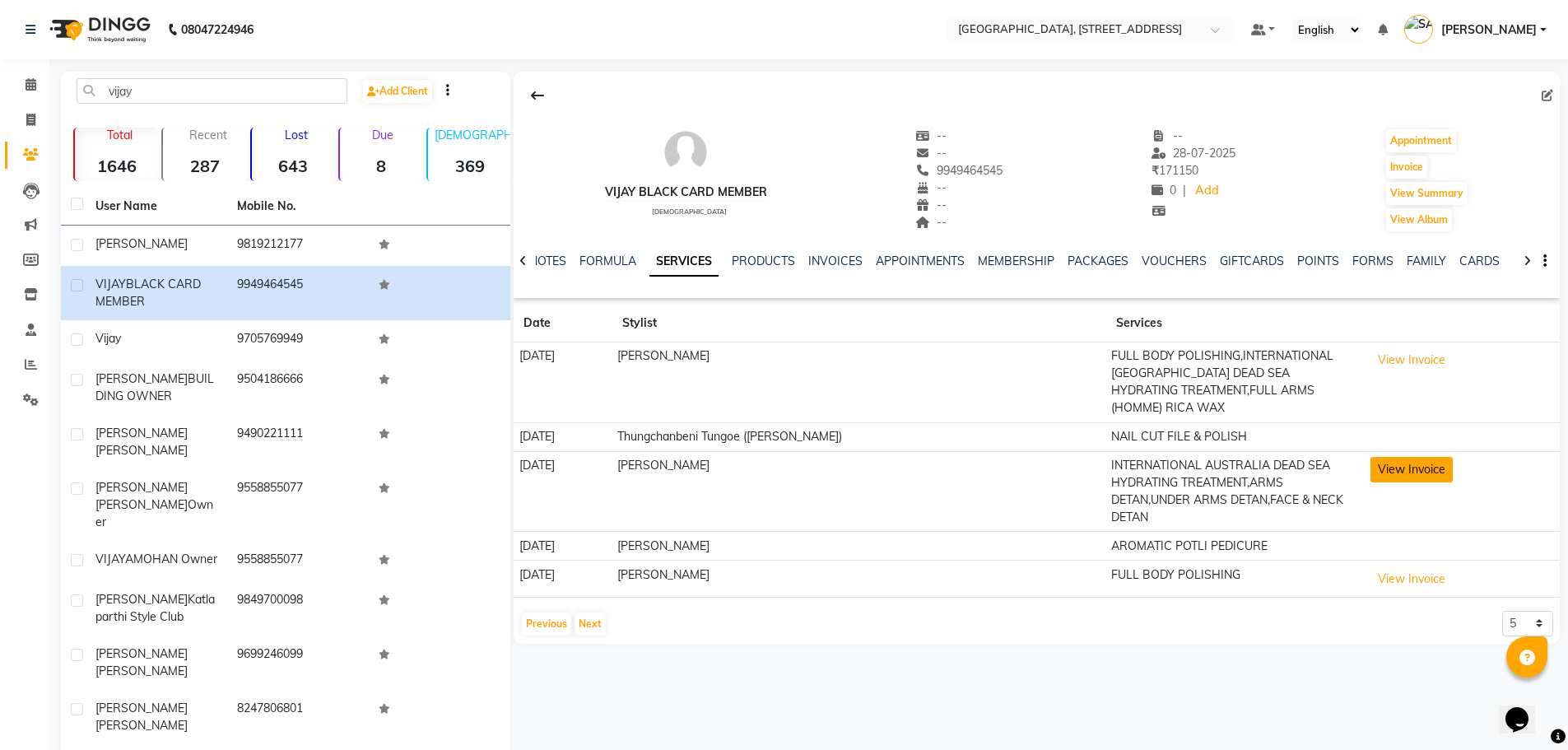
click at [1392, 457] on button "View Invoice" at bounding box center [1412, 469] width 82 height 25
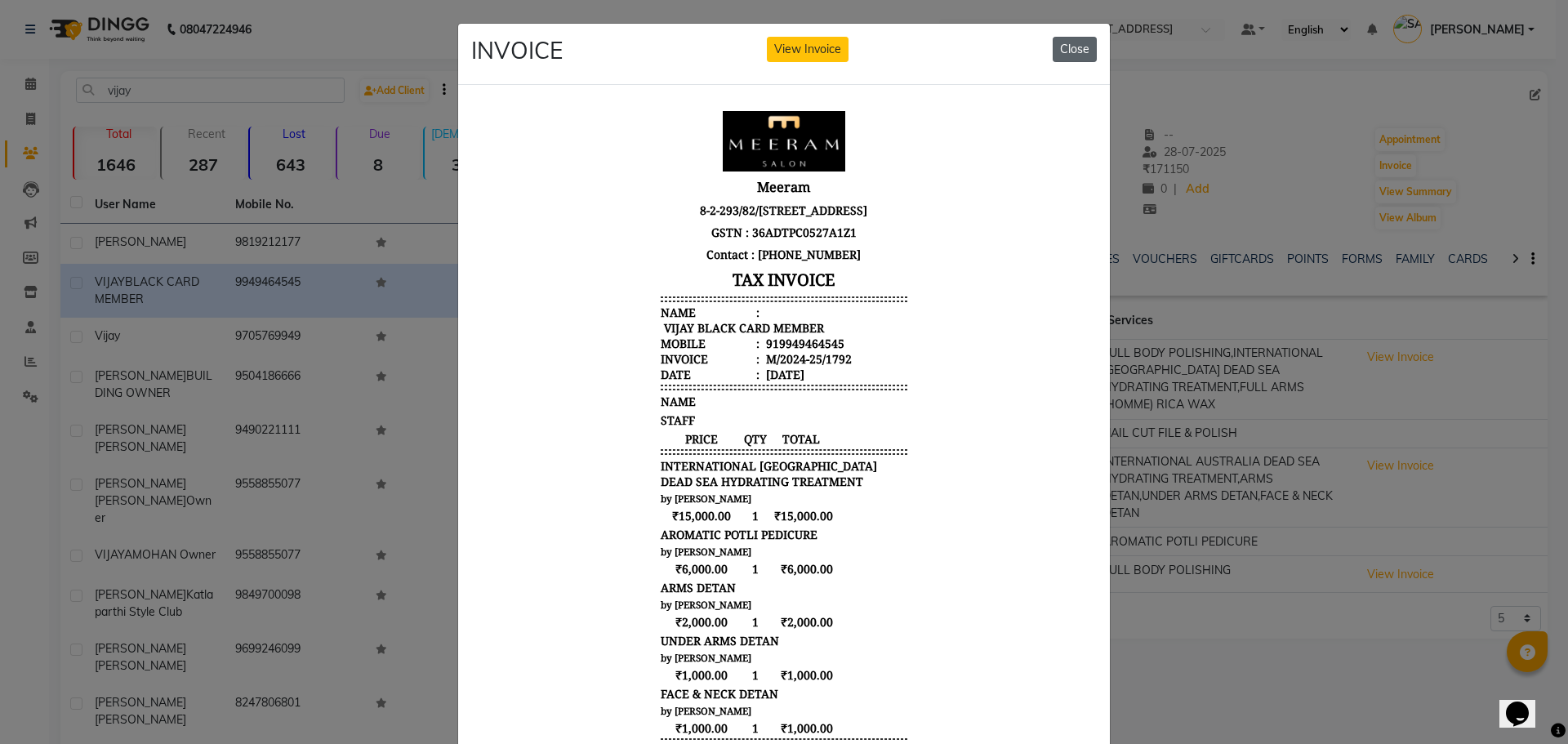
click at [1066, 43] on button "Close" at bounding box center [1075, 49] width 44 height 25
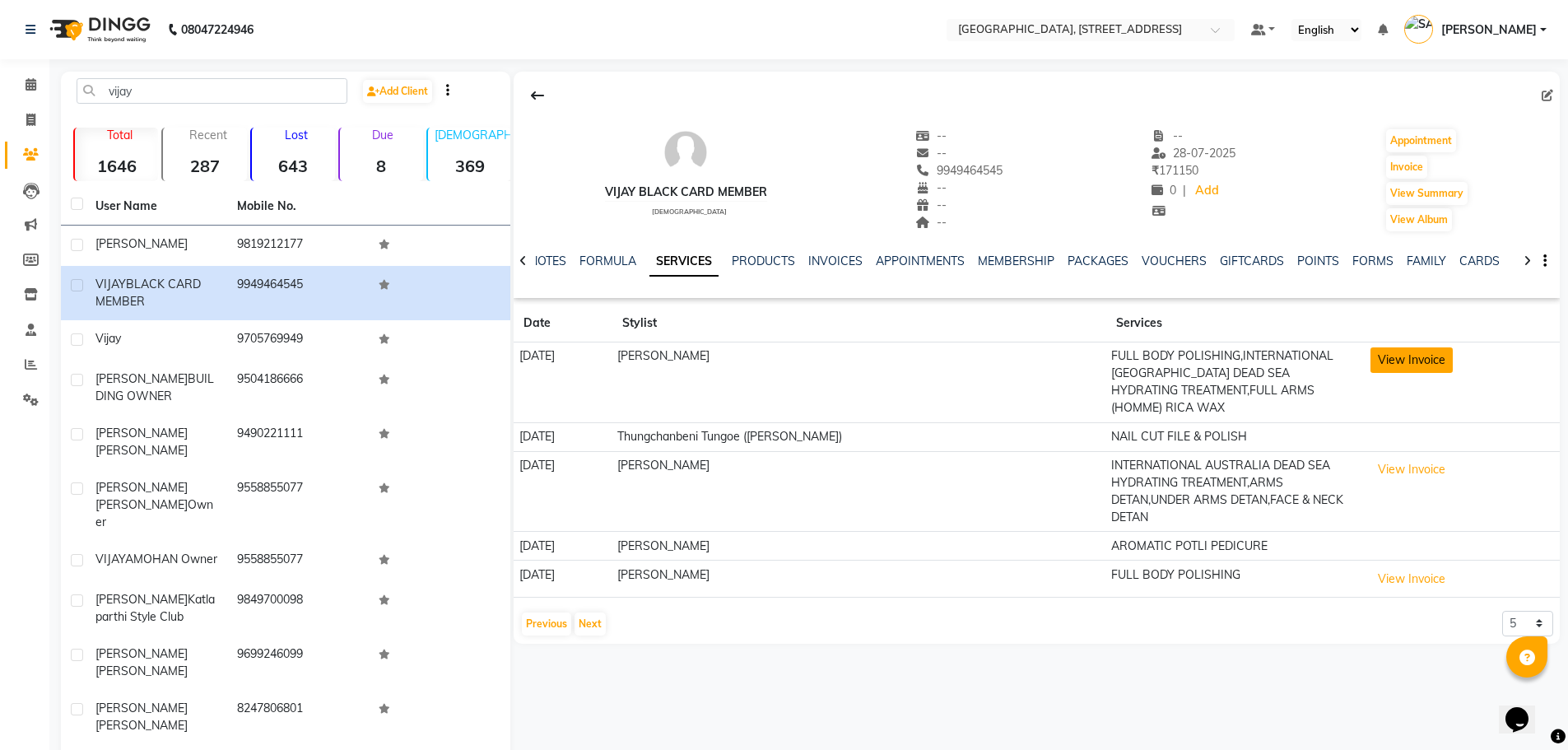
click at [1375, 366] on button "View Invoice" at bounding box center [1412, 360] width 82 height 25
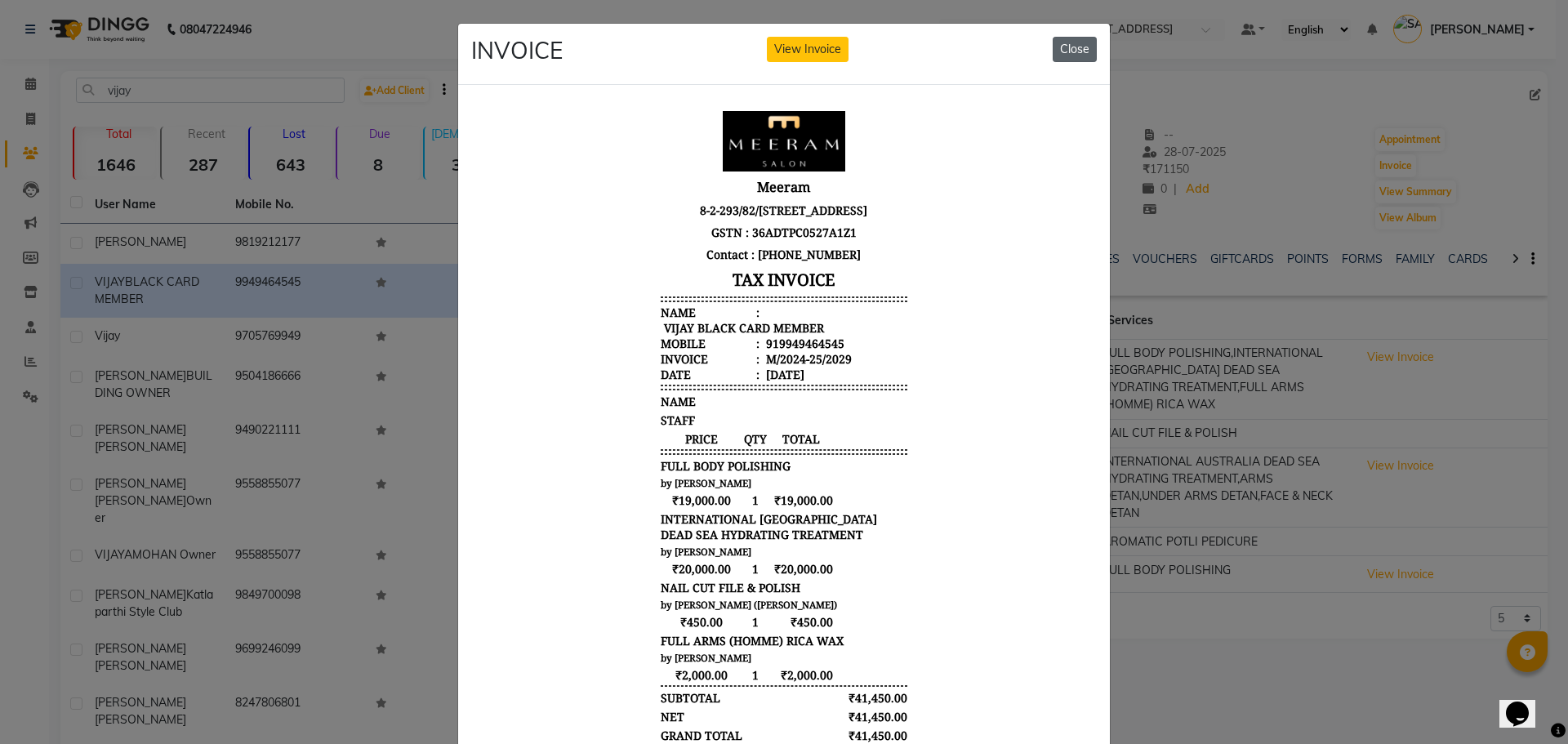
click at [1076, 46] on button "Close" at bounding box center [1075, 49] width 44 height 25
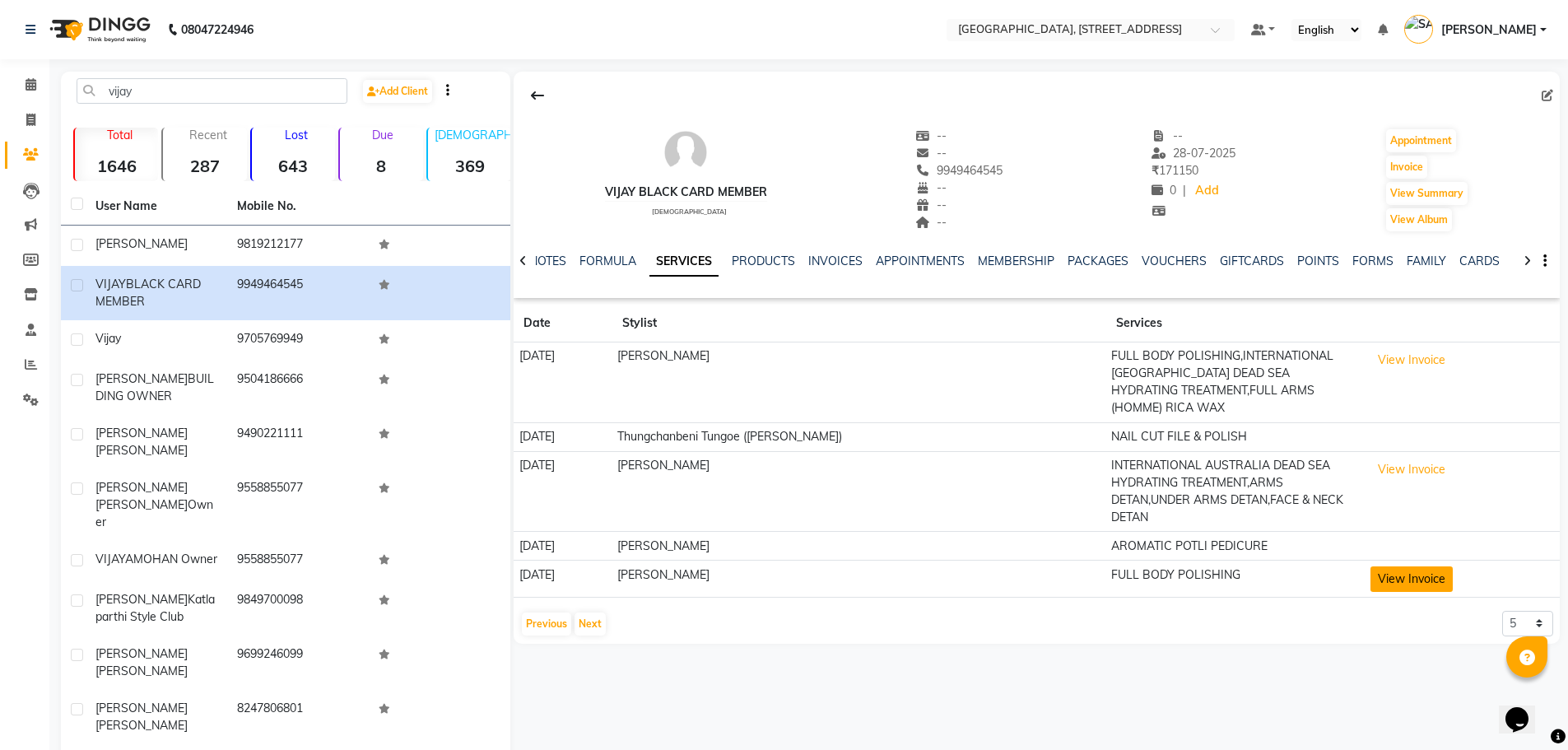
click at [1411, 566] on button "View Invoice" at bounding box center [1412, 578] width 82 height 25
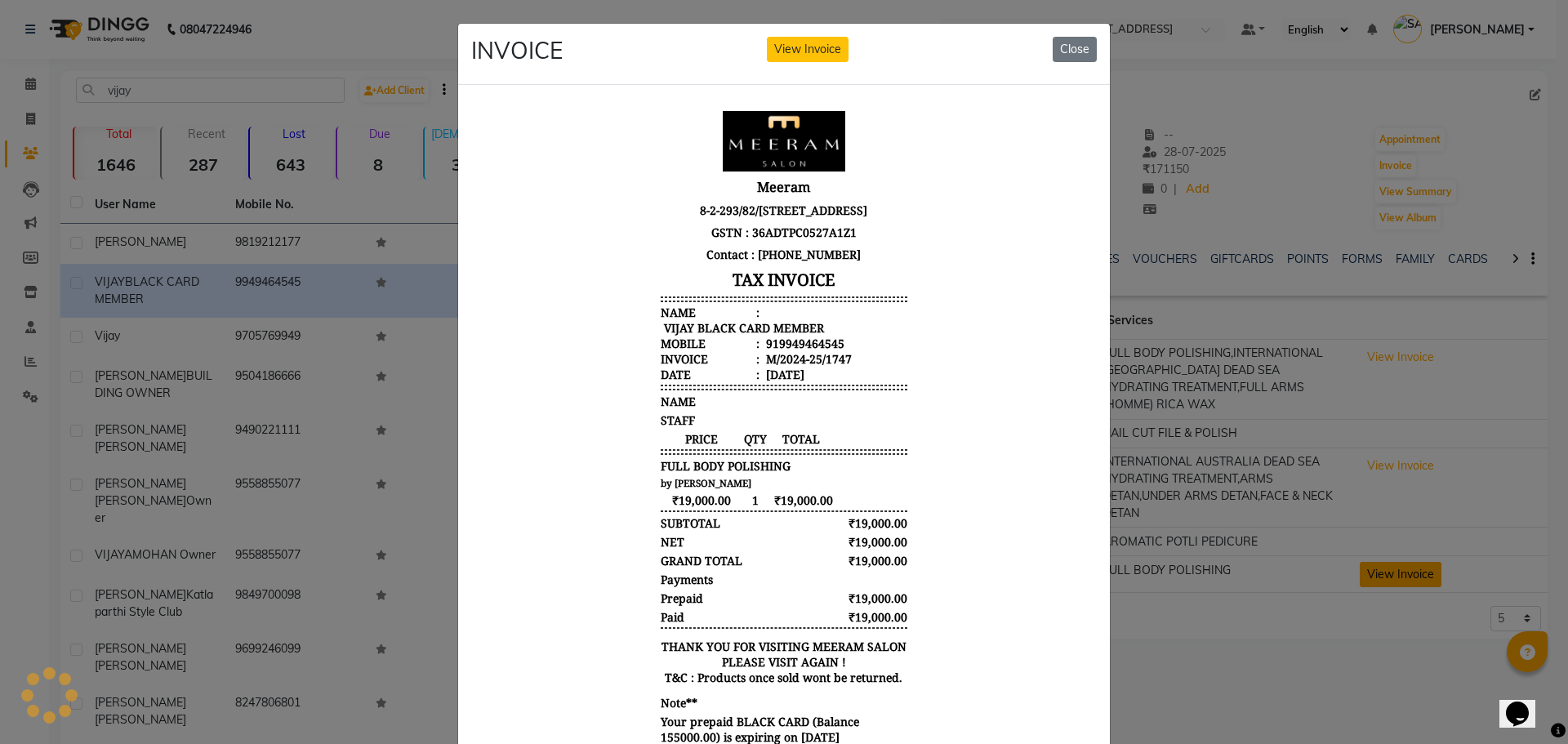
scroll to position [0, 0]
click at [1067, 56] on button "Close" at bounding box center [1075, 49] width 44 height 25
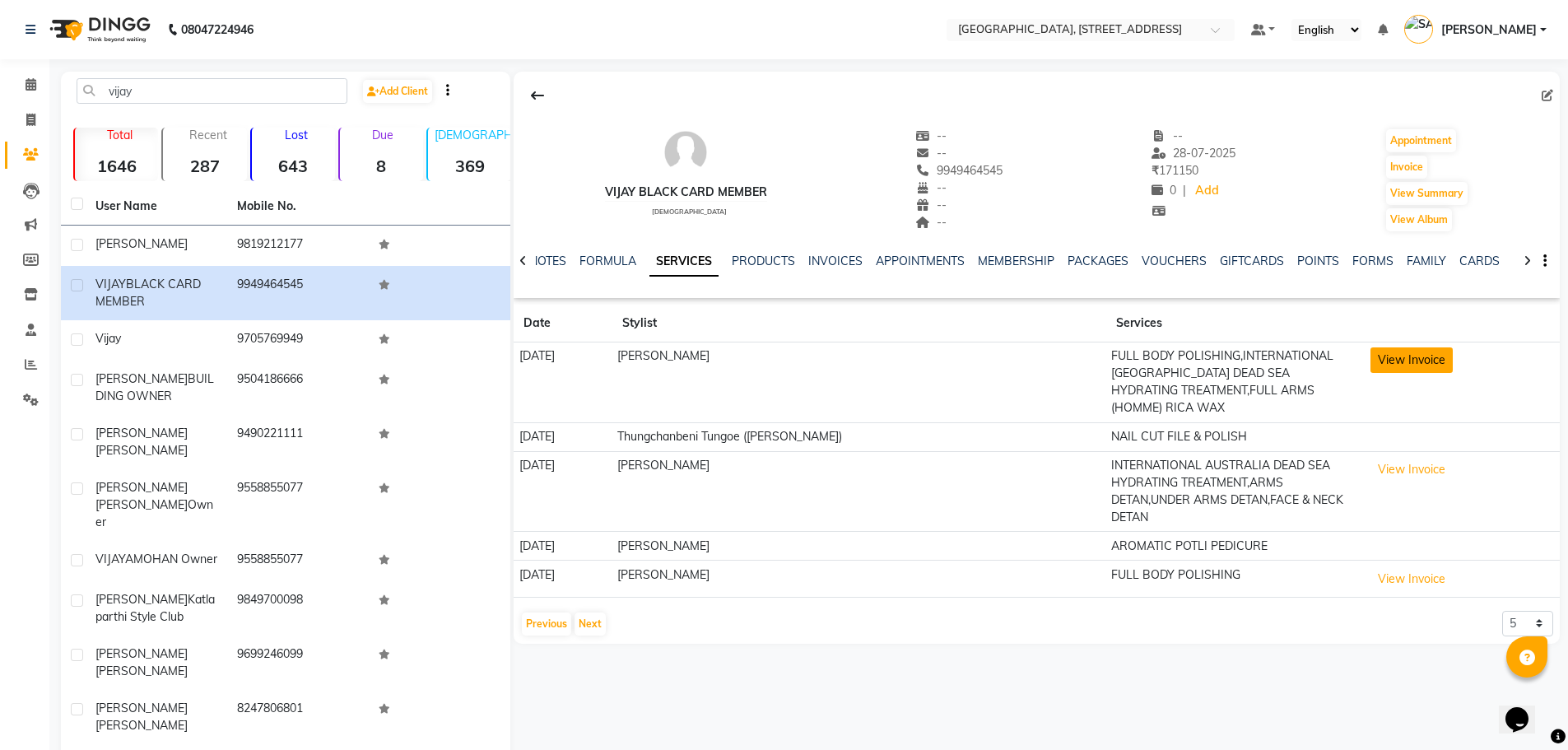
click at [1408, 363] on button "View Invoice" at bounding box center [1412, 360] width 82 height 25
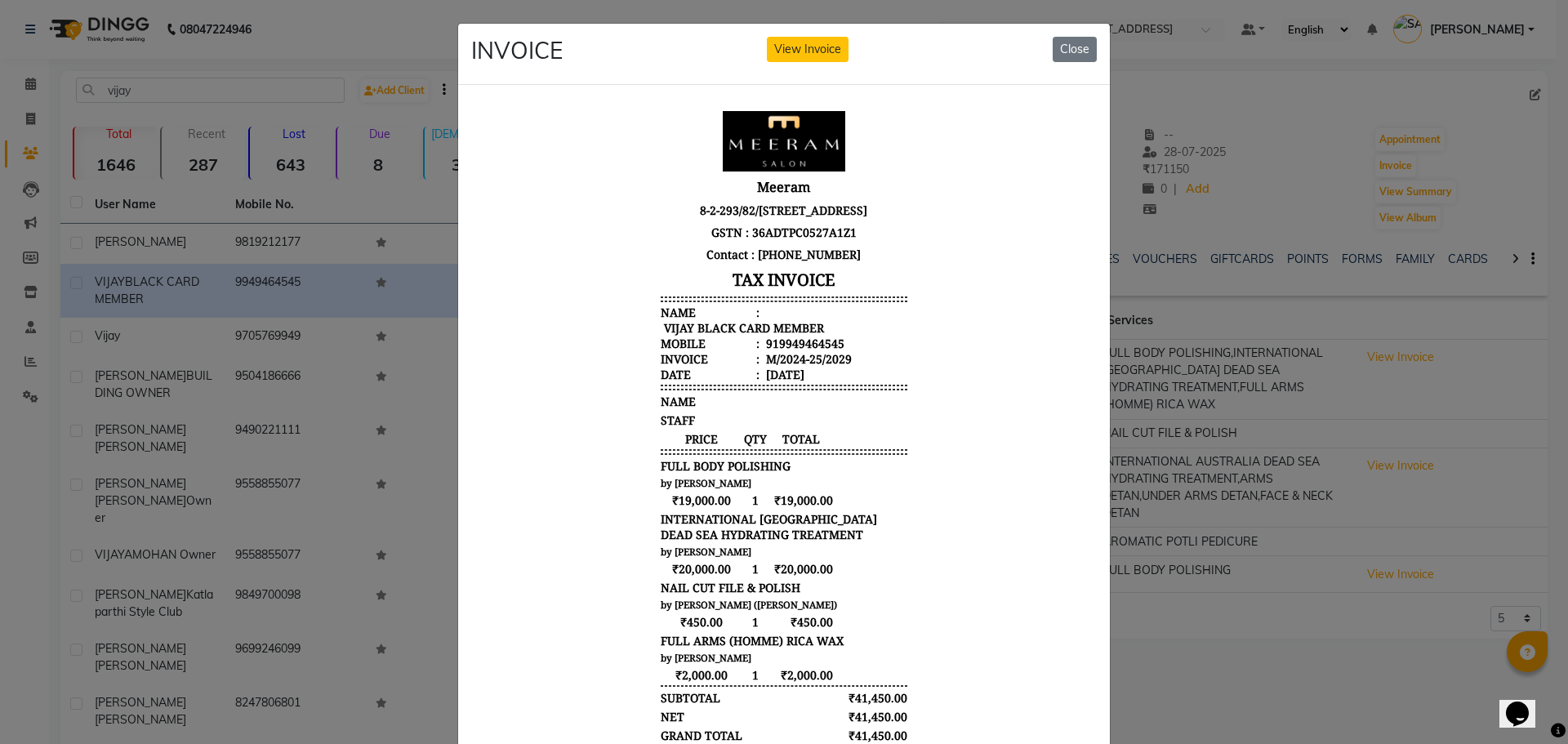
click at [1076, 34] on div "INVOICE View Invoice Close" at bounding box center [784, 53] width 652 height 61
click at [1061, 50] on button "Close" at bounding box center [1075, 49] width 44 height 25
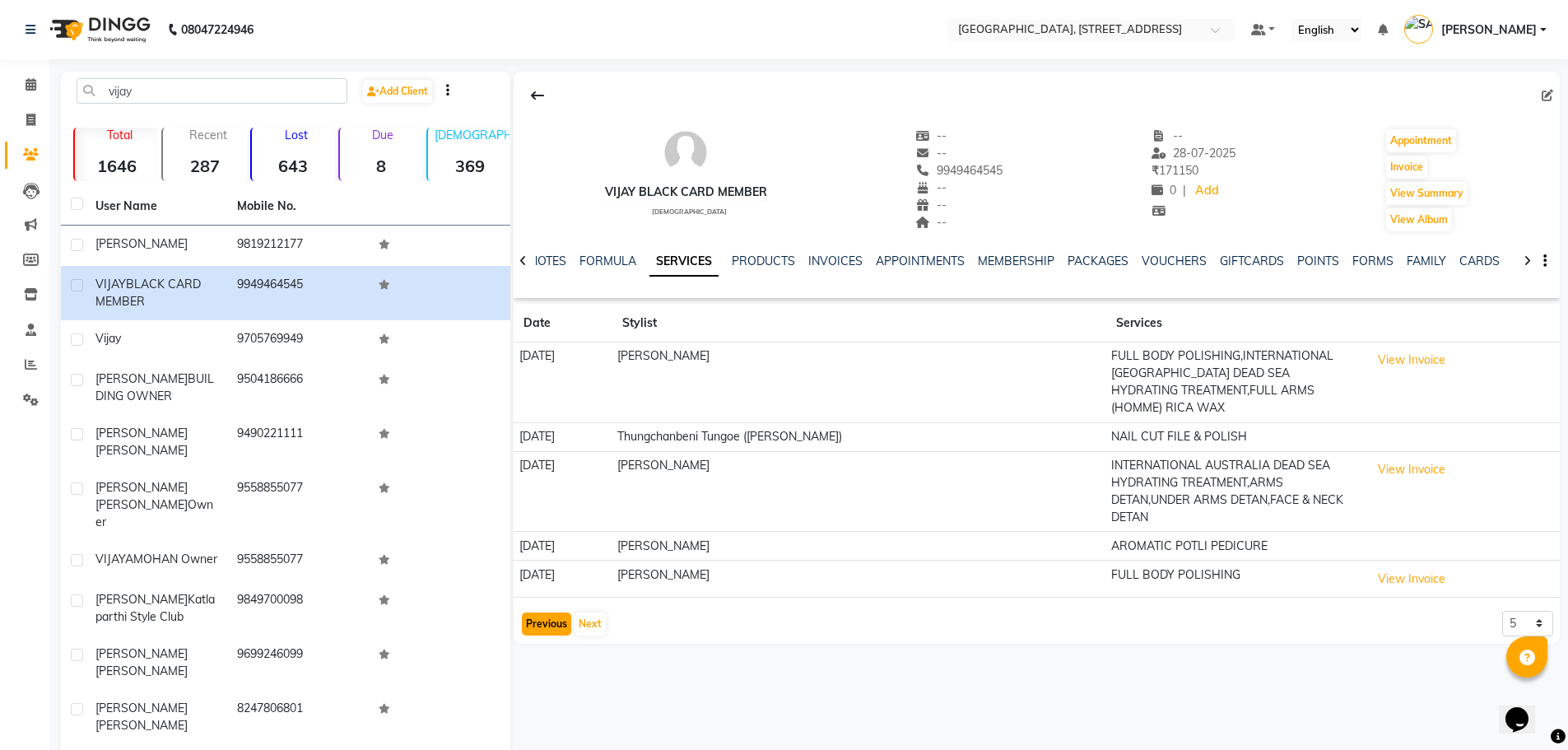
click at [543, 612] on button "Previous" at bounding box center [546, 623] width 50 height 23
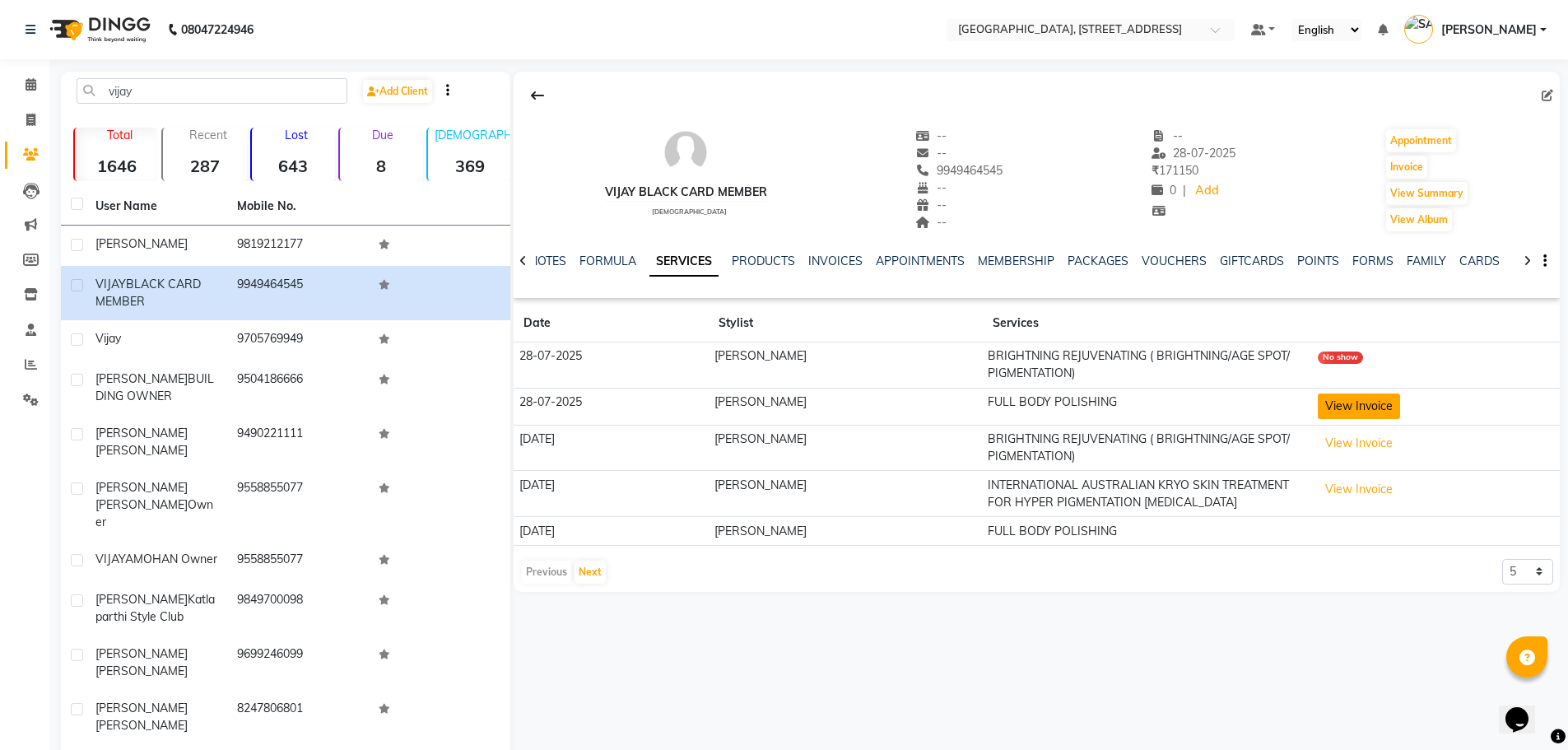
click at [1350, 402] on button "View Invoice" at bounding box center [1359, 406] width 82 height 25
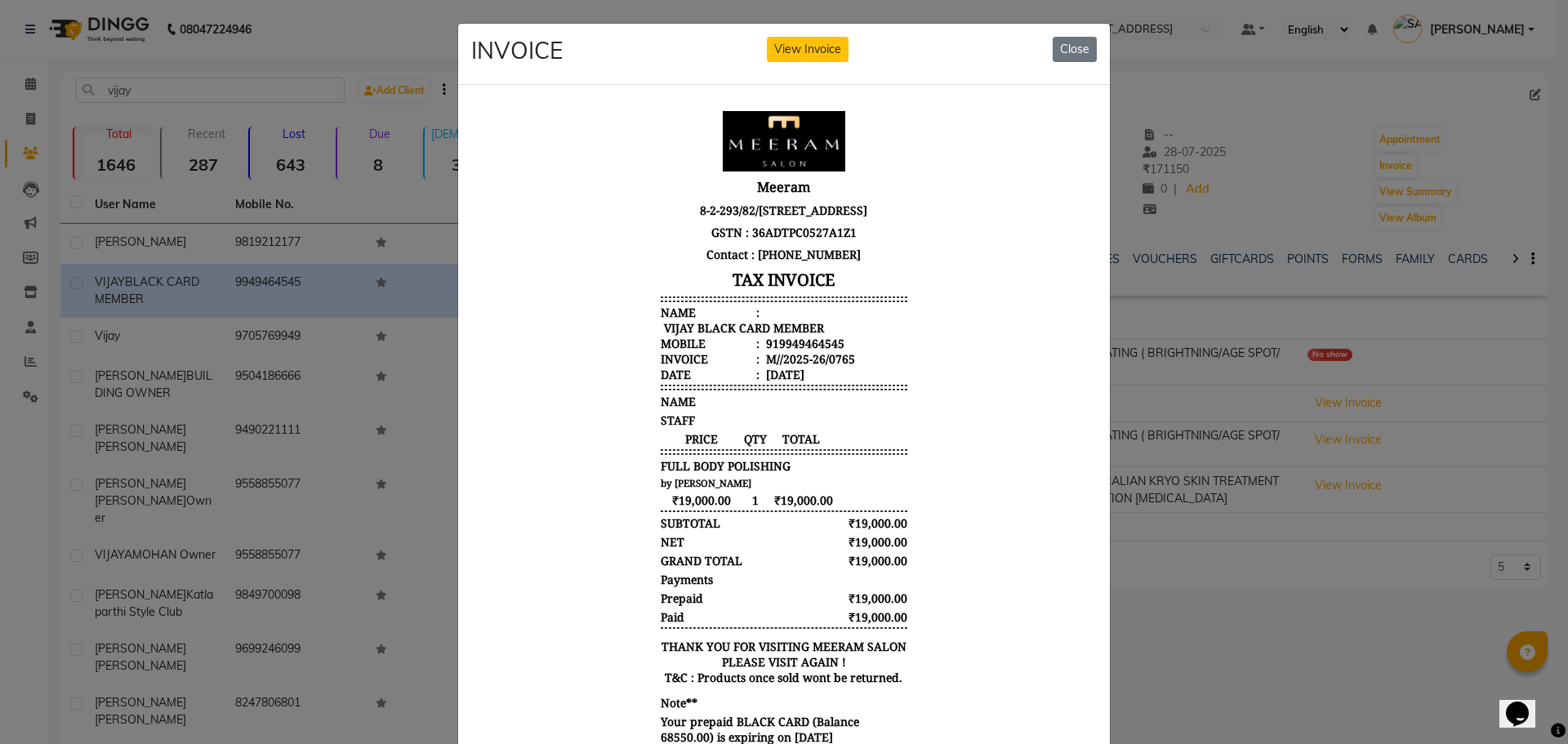
scroll to position [13, 0]
click at [1079, 49] on button "Close" at bounding box center [1075, 49] width 44 height 25
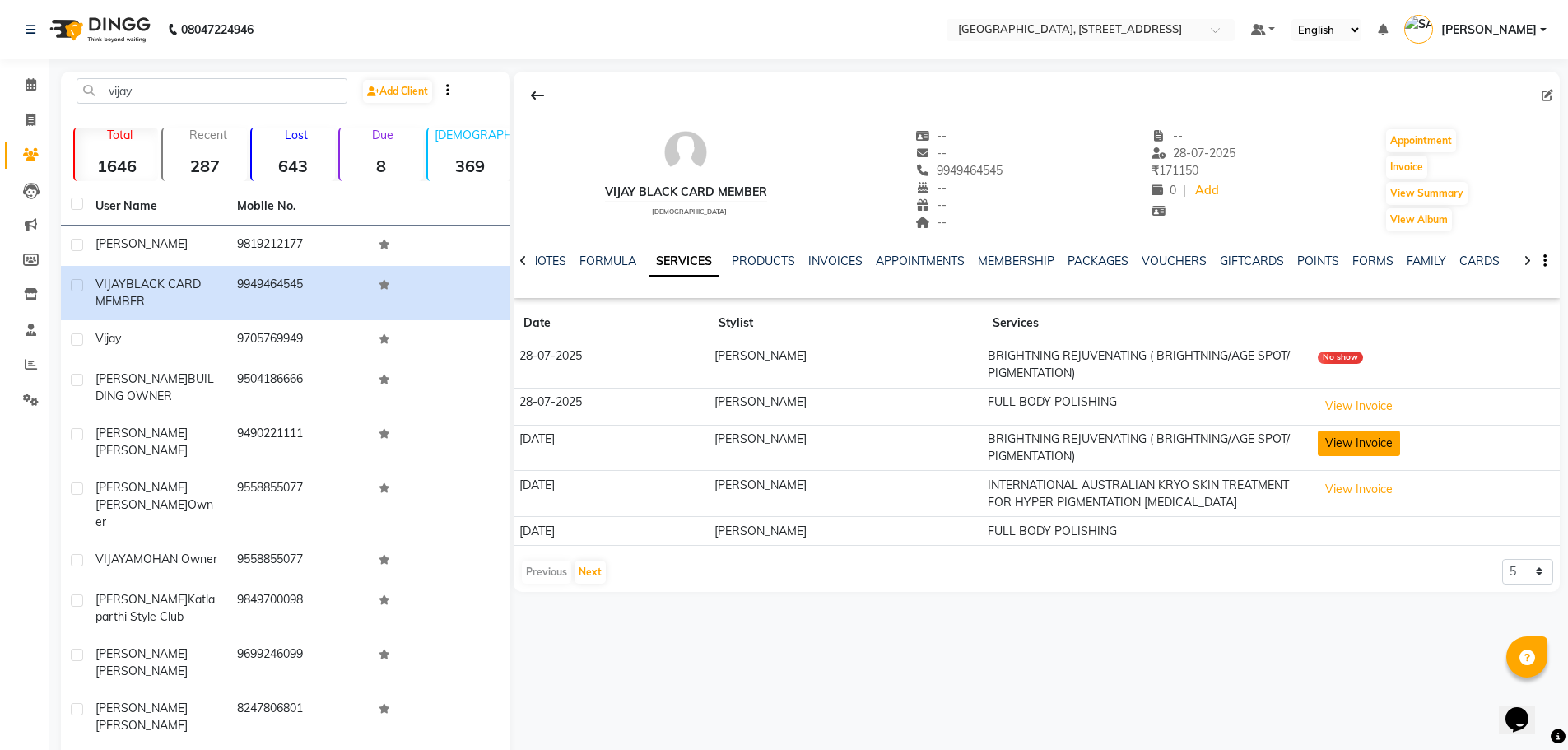
click at [1354, 441] on button "View Invoice" at bounding box center [1359, 443] width 82 height 25
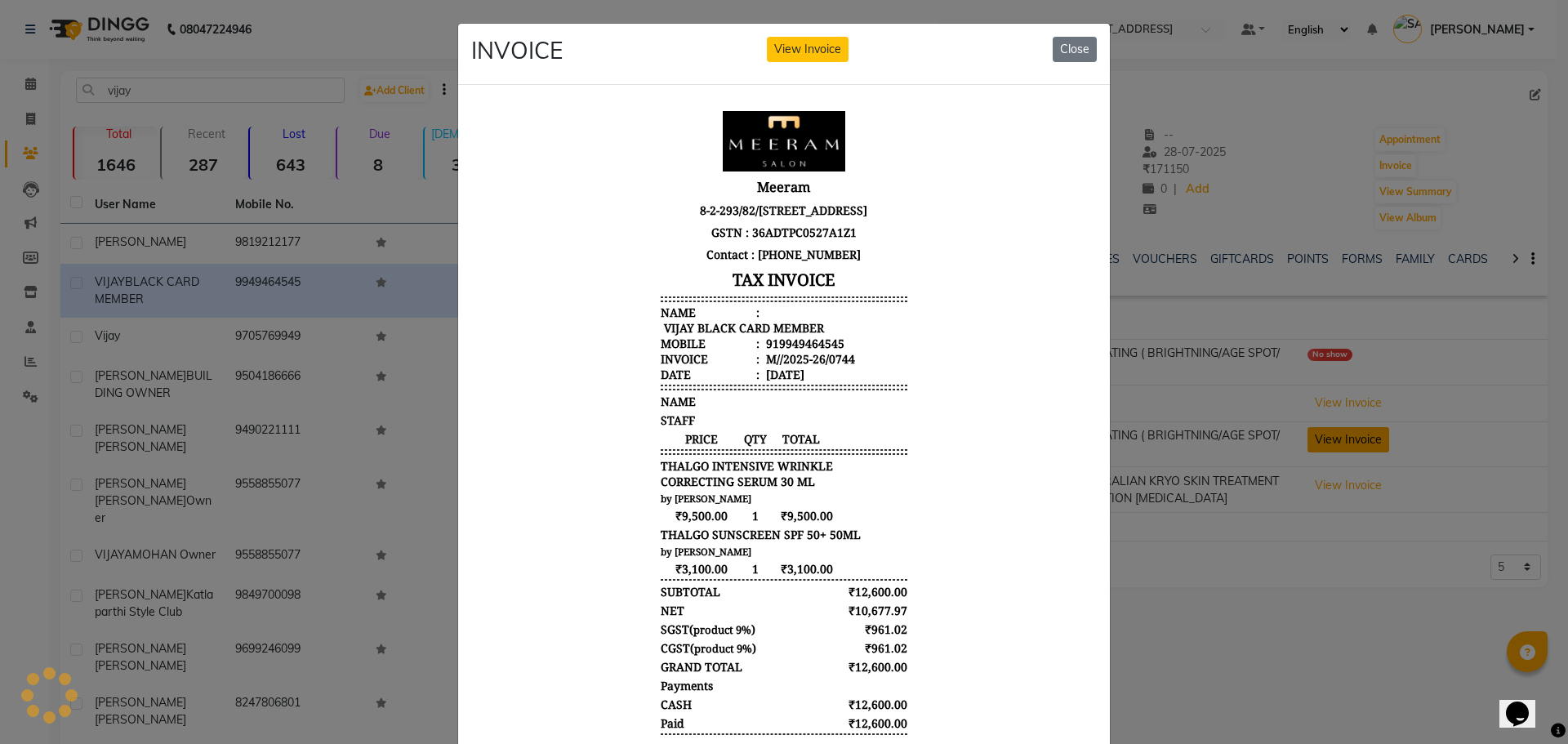
scroll to position [0, 0]
click at [1069, 41] on button "Close" at bounding box center [1075, 49] width 44 height 25
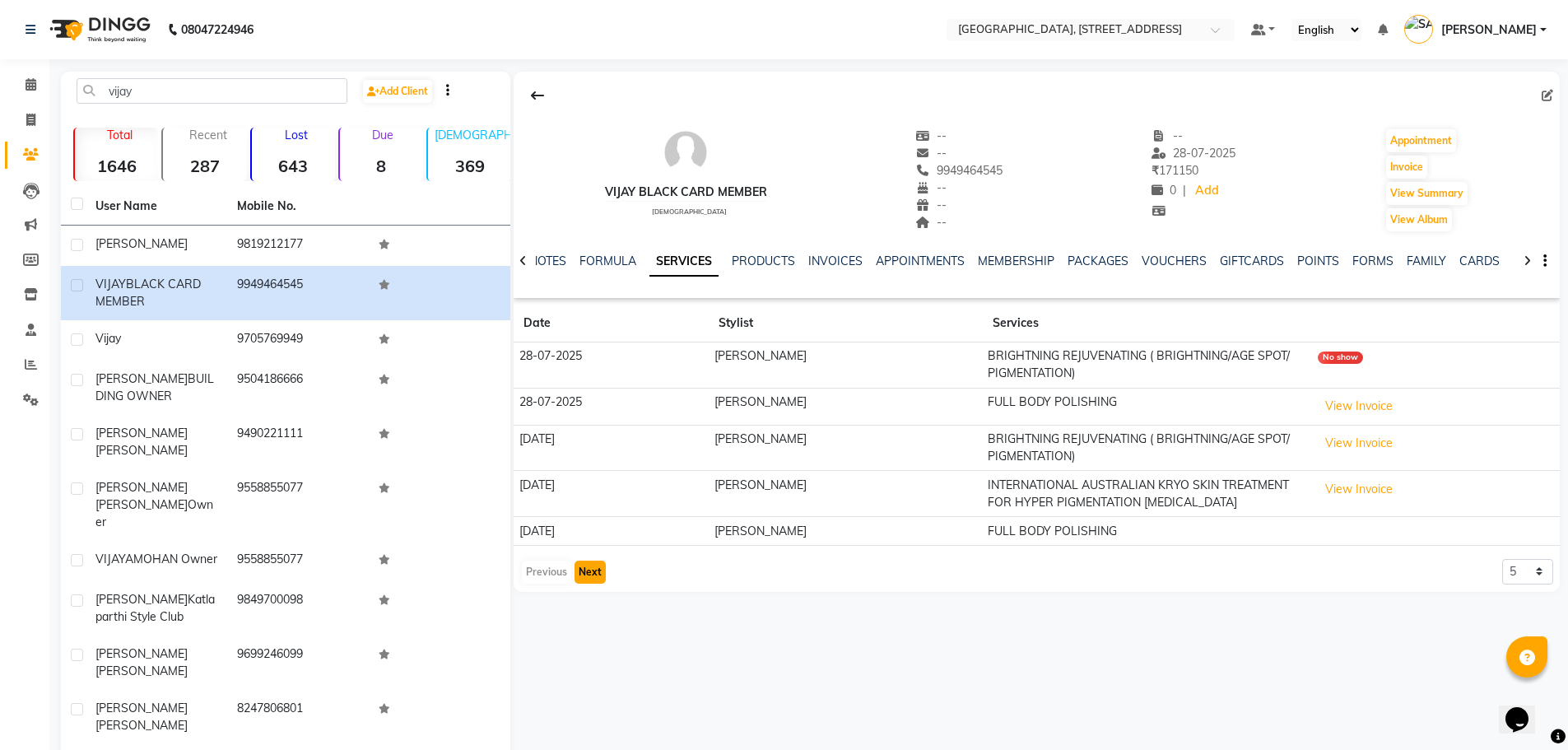
click at [583, 572] on button "Next" at bounding box center [589, 572] width 31 height 23
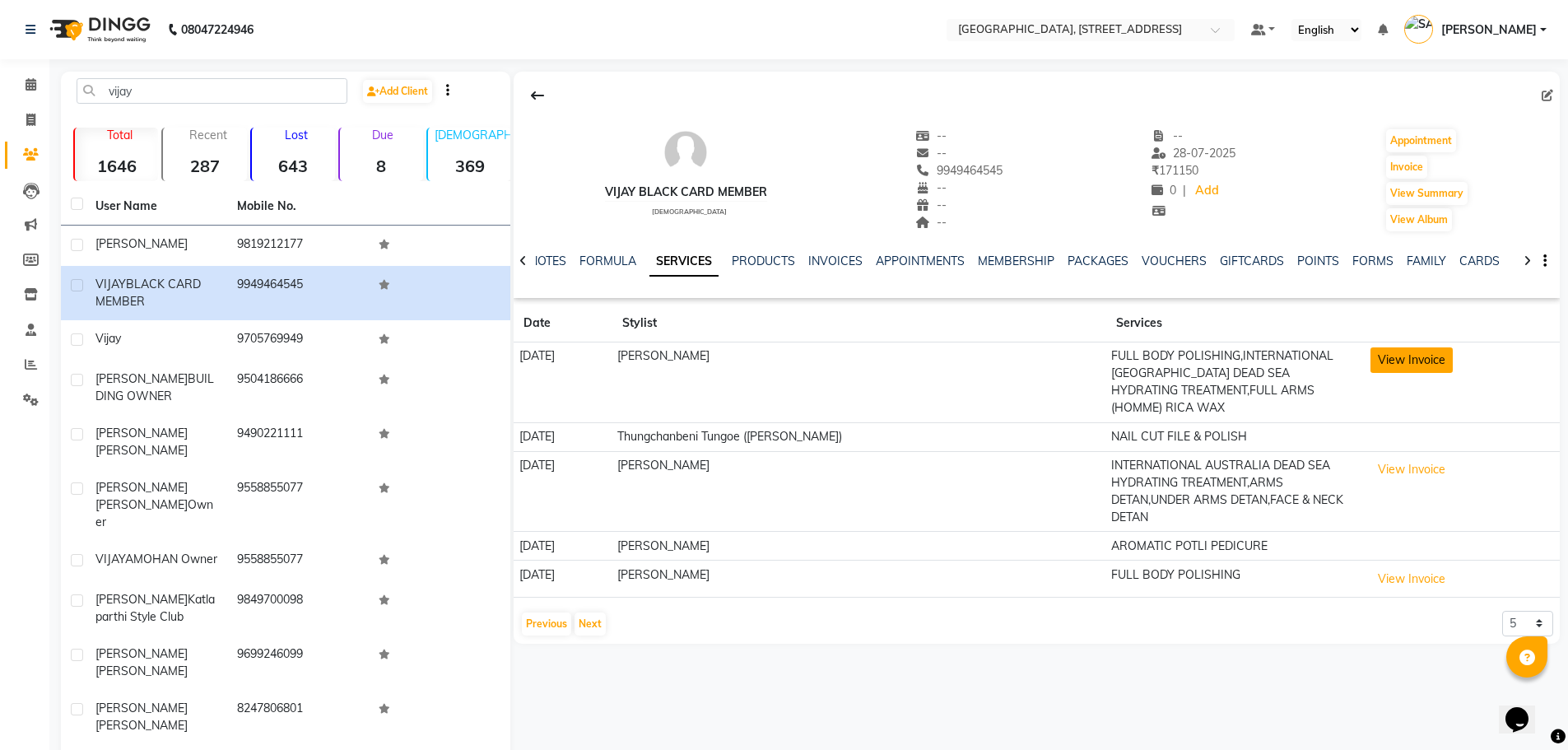
click at [1421, 359] on button "View Invoice" at bounding box center [1412, 360] width 82 height 25
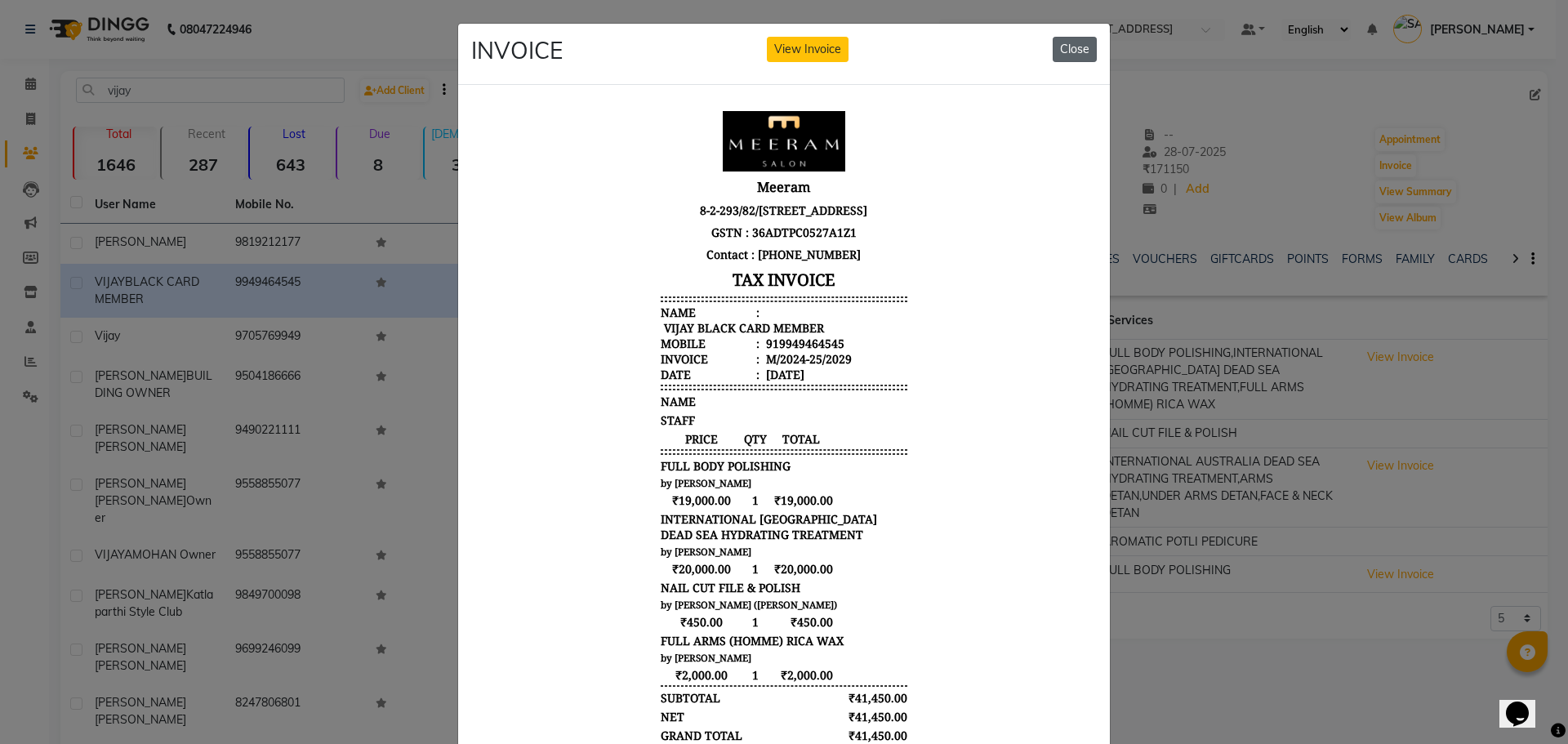
click at [1072, 49] on button "Close" at bounding box center [1075, 49] width 44 height 25
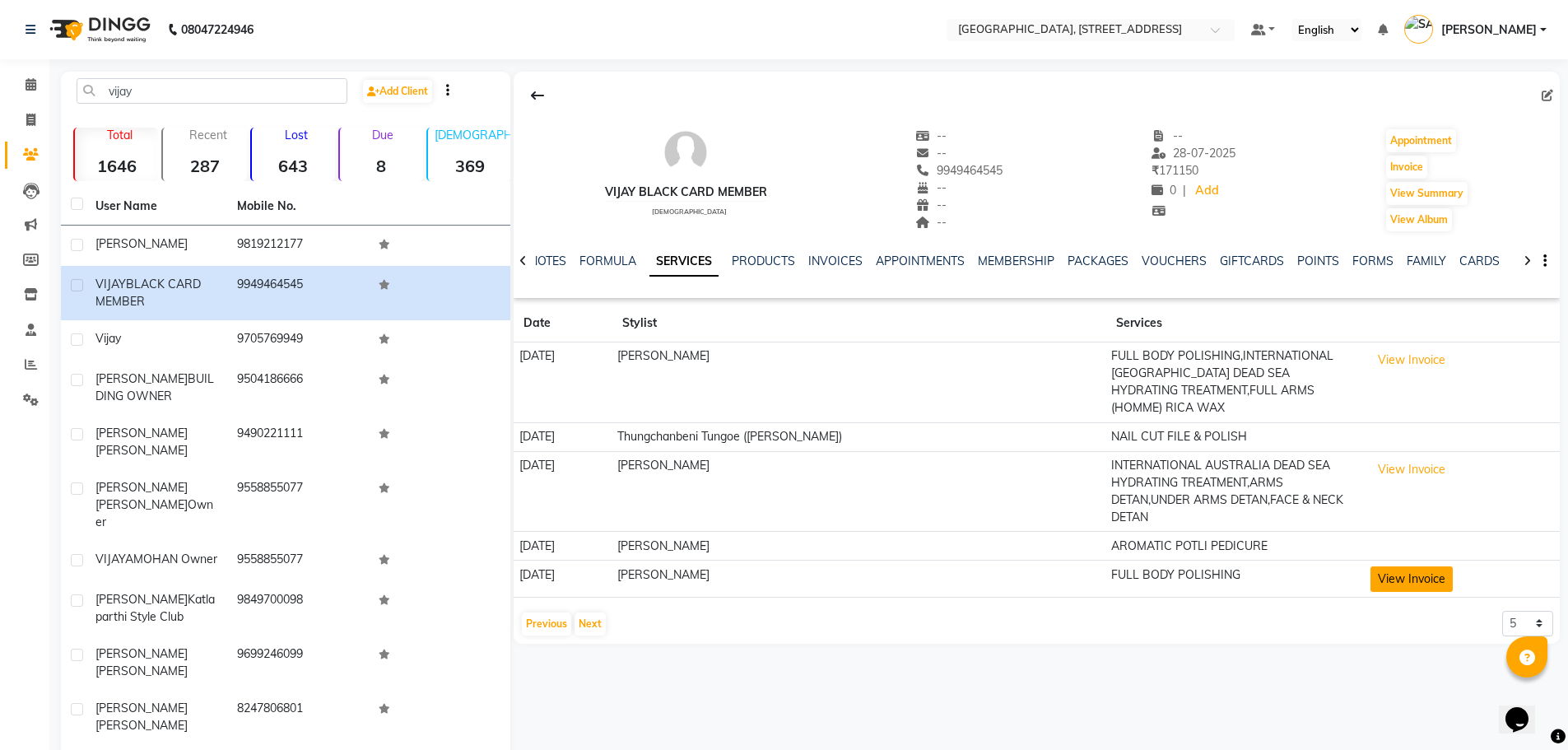
click at [1390, 566] on button "View Invoice" at bounding box center [1412, 578] width 82 height 25
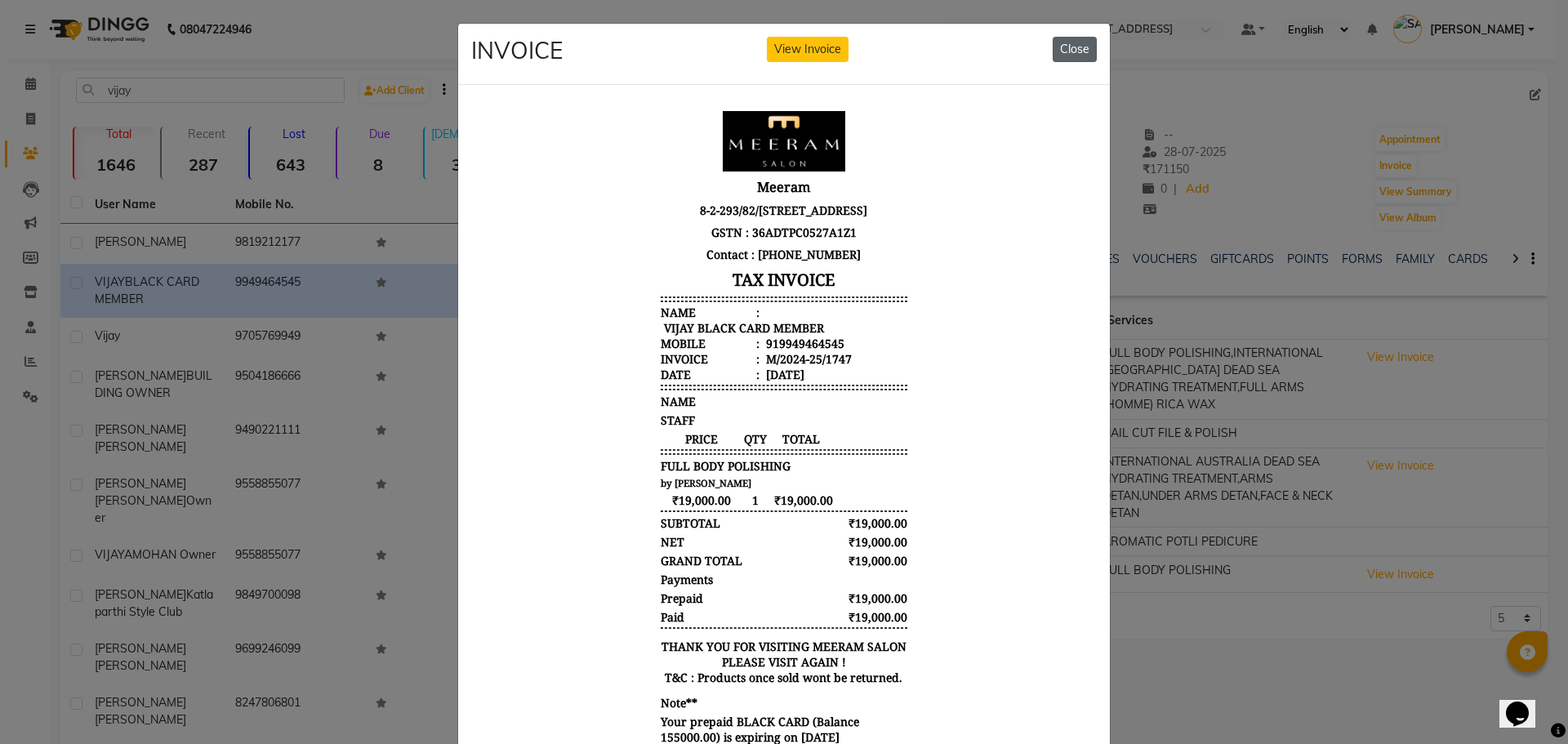
click at [1059, 46] on button "Close" at bounding box center [1075, 49] width 44 height 25
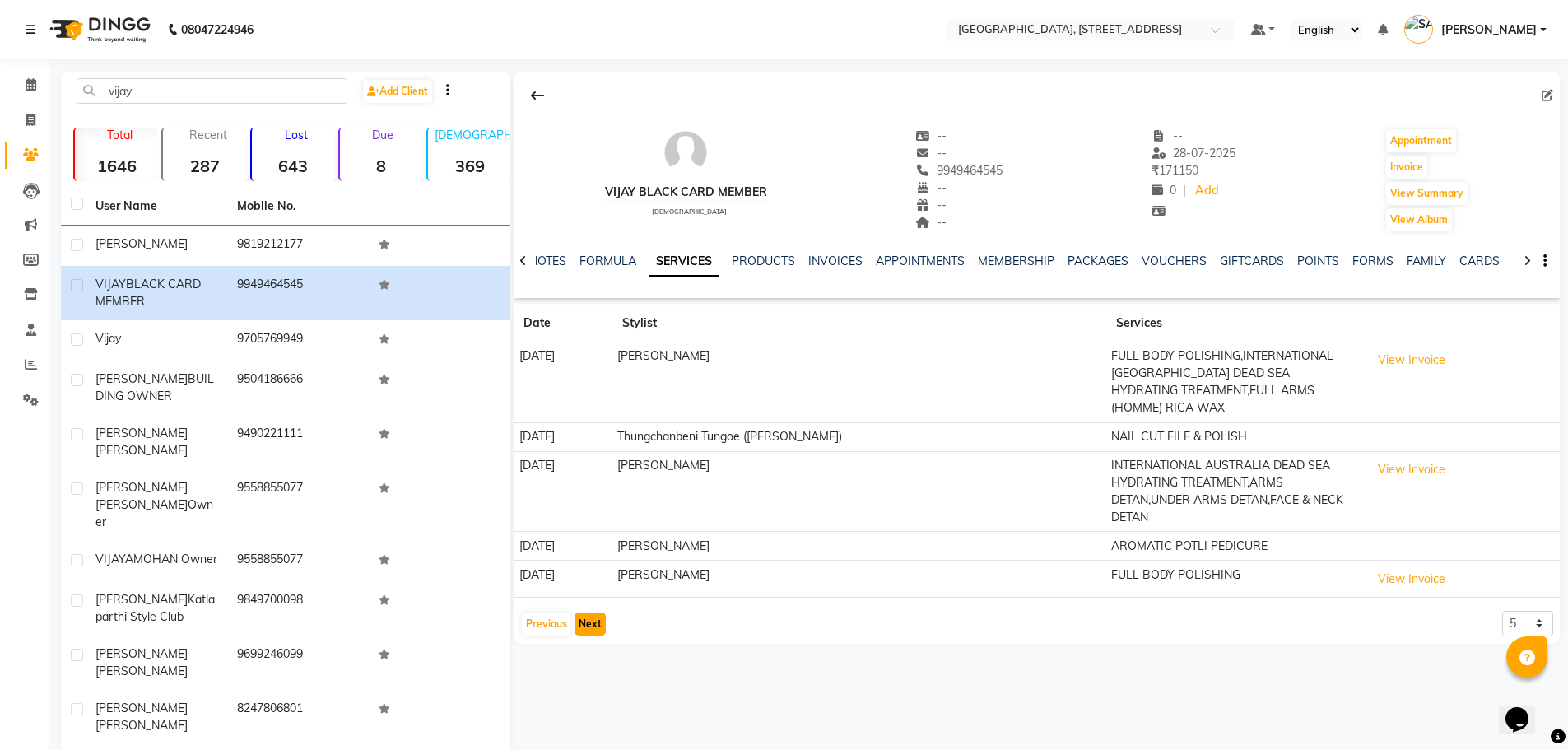
click at [599, 612] on button "Next" at bounding box center [589, 623] width 31 height 23
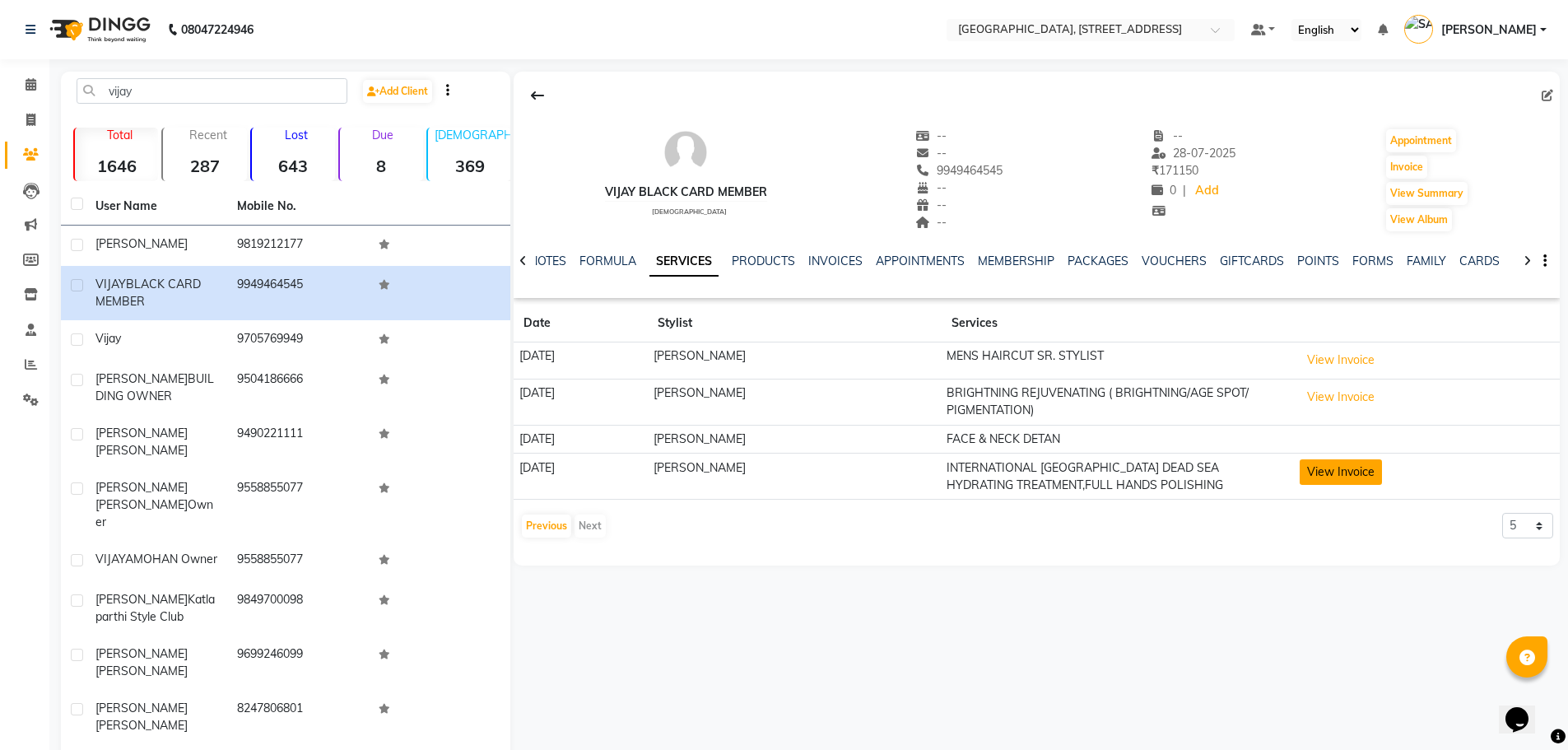
click at [1362, 476] on button "View Invoice" at bounding box center [1341, 472] width 82 height 25
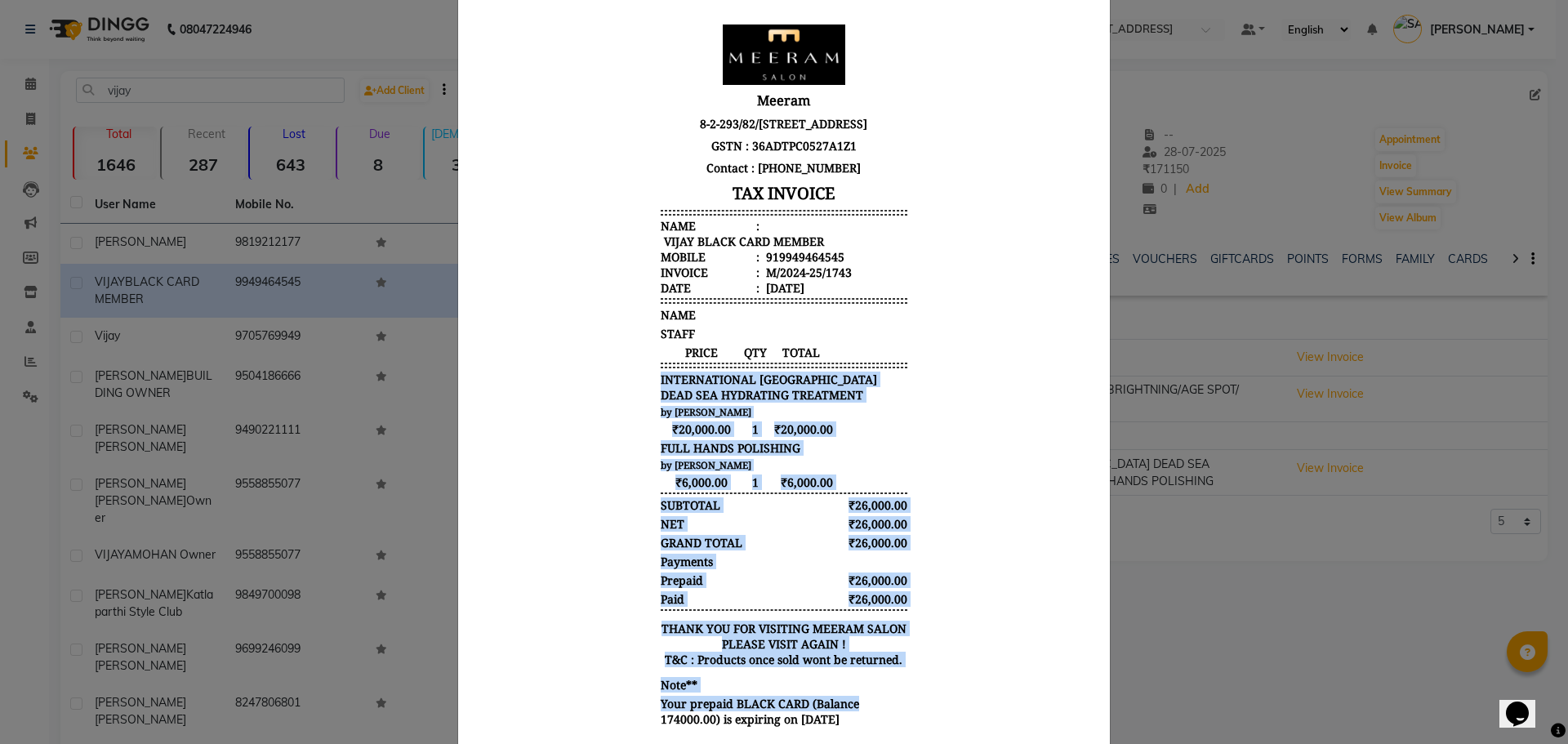
scroll to position [158, 0]
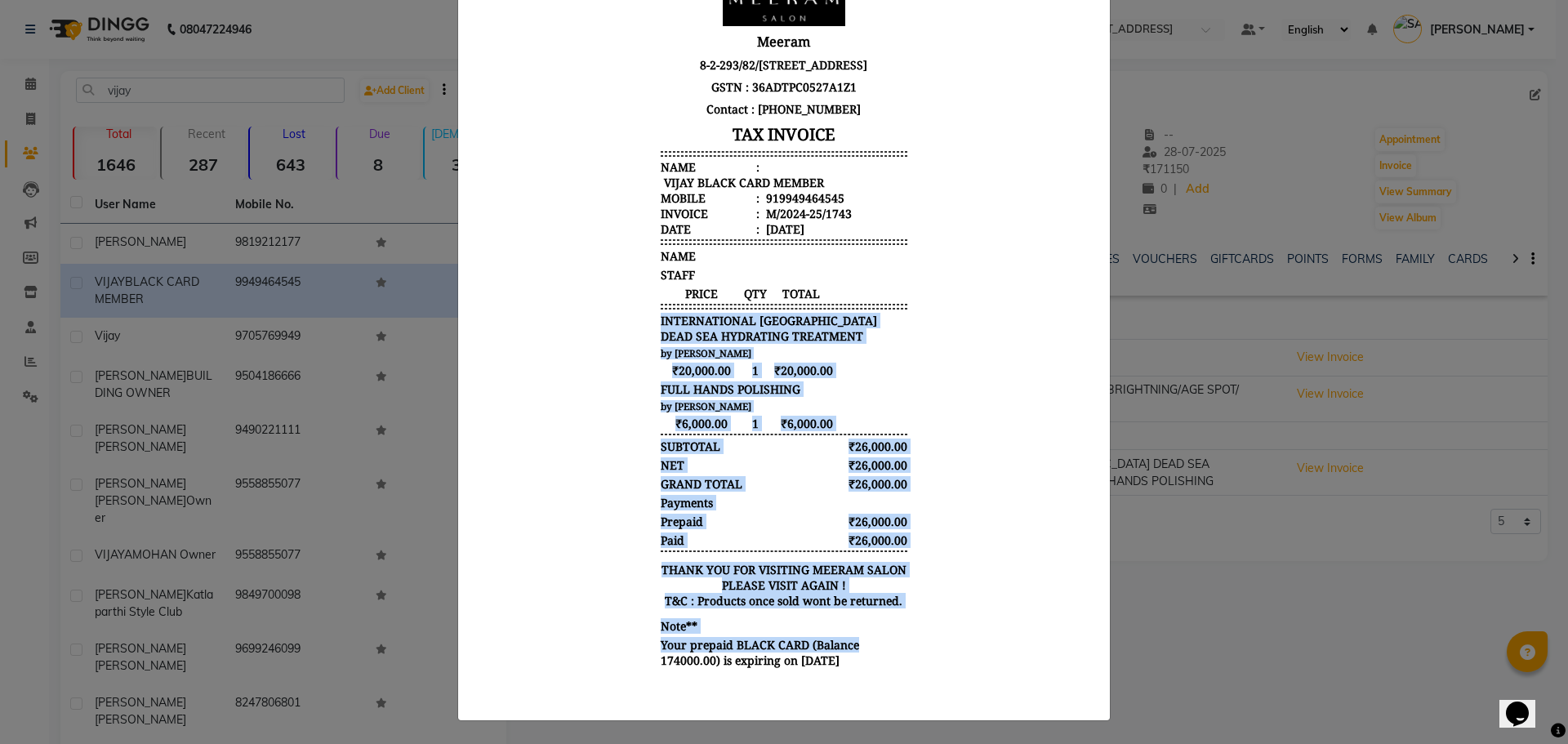
drag, startPoint x: 870, startPoint y: 330, endPoint x: 891, endPoint y: 741, distance: 411.5
click at [891, 684] on html "Meeram 8-2-293/82/A/733/GF Plot No. 733, Mohans Plaza Road Number 36, Jubilee H…" at bounding box center [784, 318] width 626 height 731
click at [966, 313] on body "Meeram 8-2-293/82/A/733/GF Plot No. 733, Mohans Plaza Road Number 36, Jubilee H…" at bounding box center [784, 318] width 613 height 718
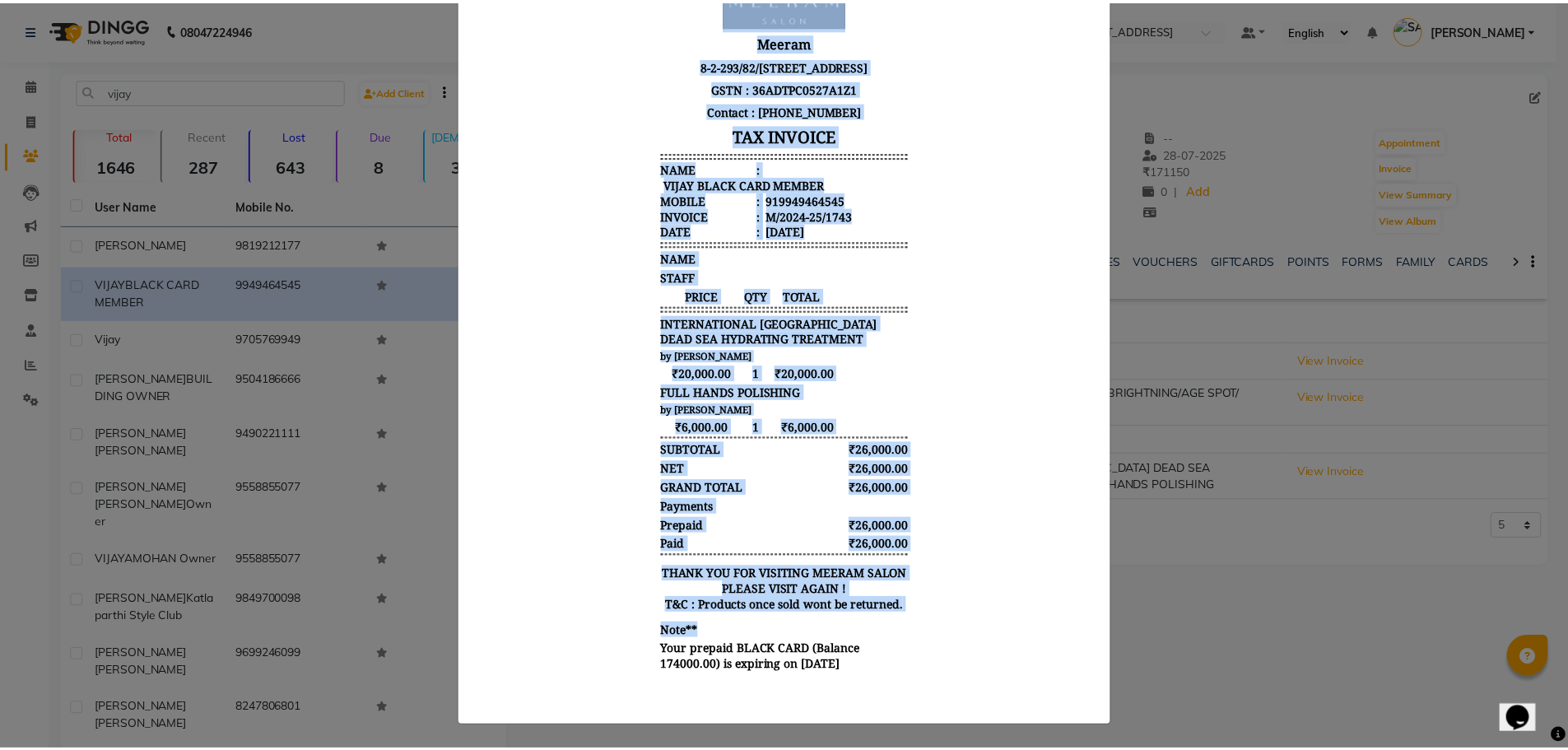
scroll to position [0, 0]
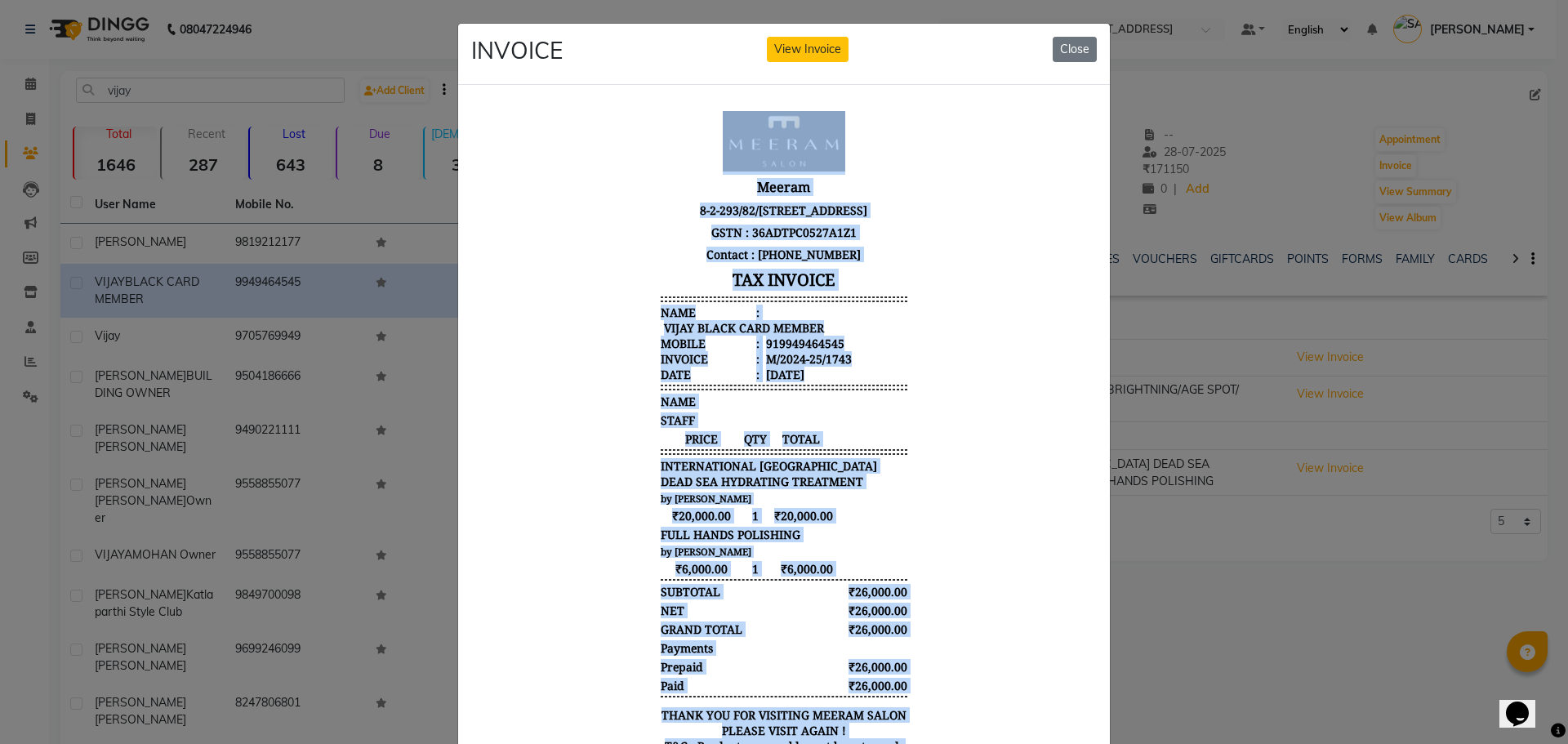
drag, startPoint x: 890, startPoint y: 756, endPoint x: 1002, endPoint y: 14, distance: 750.4
click at [1002, 97] on html "Meeram 8-2-293/82/A/733/GF Plot No. 733, Mohans Plaza Road Number 36, Jubilee H…" at bounding box center [784, 462] width 626 height 731
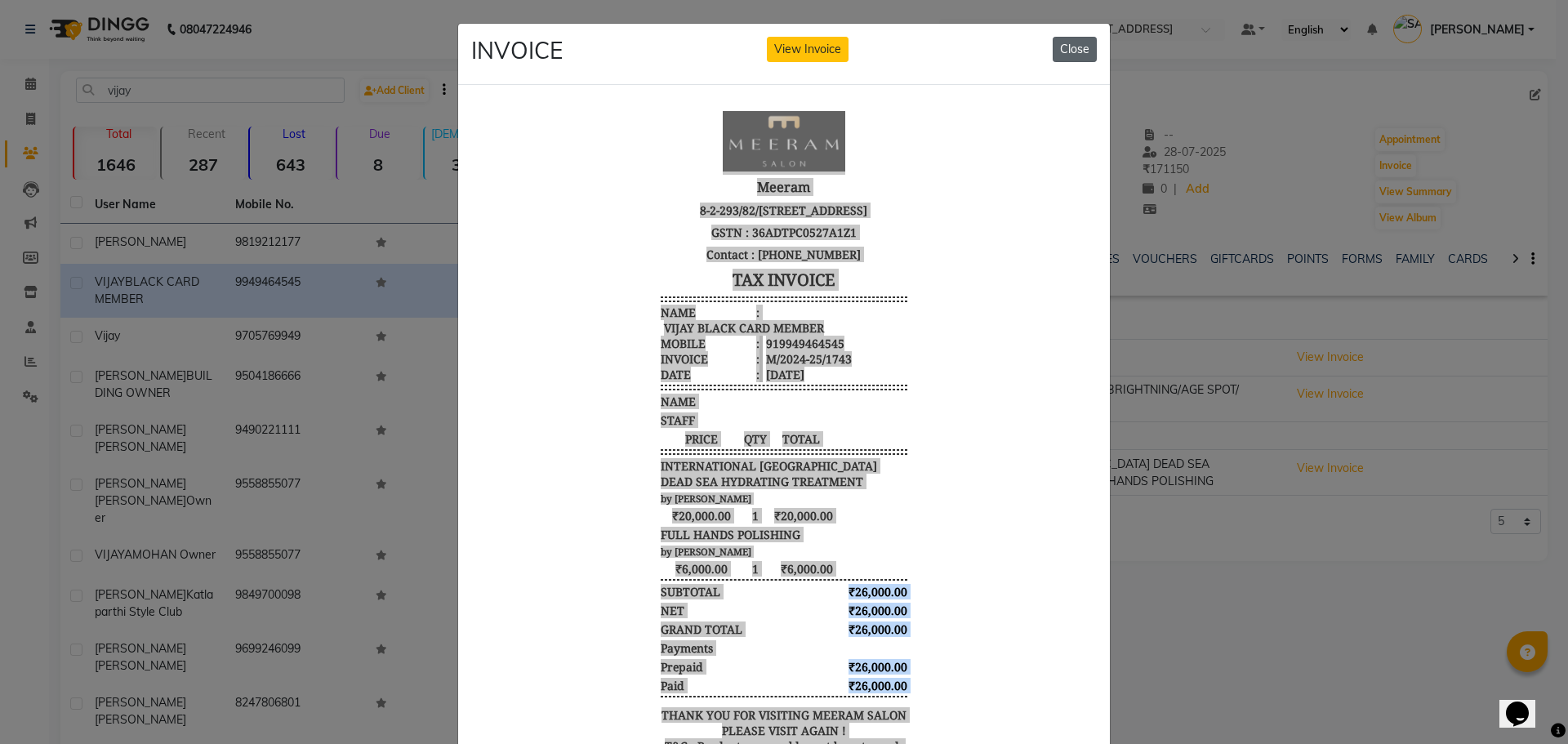
click at [1064, 50] on button "Close" at bounding box center [1075, 49] width 44 height 25
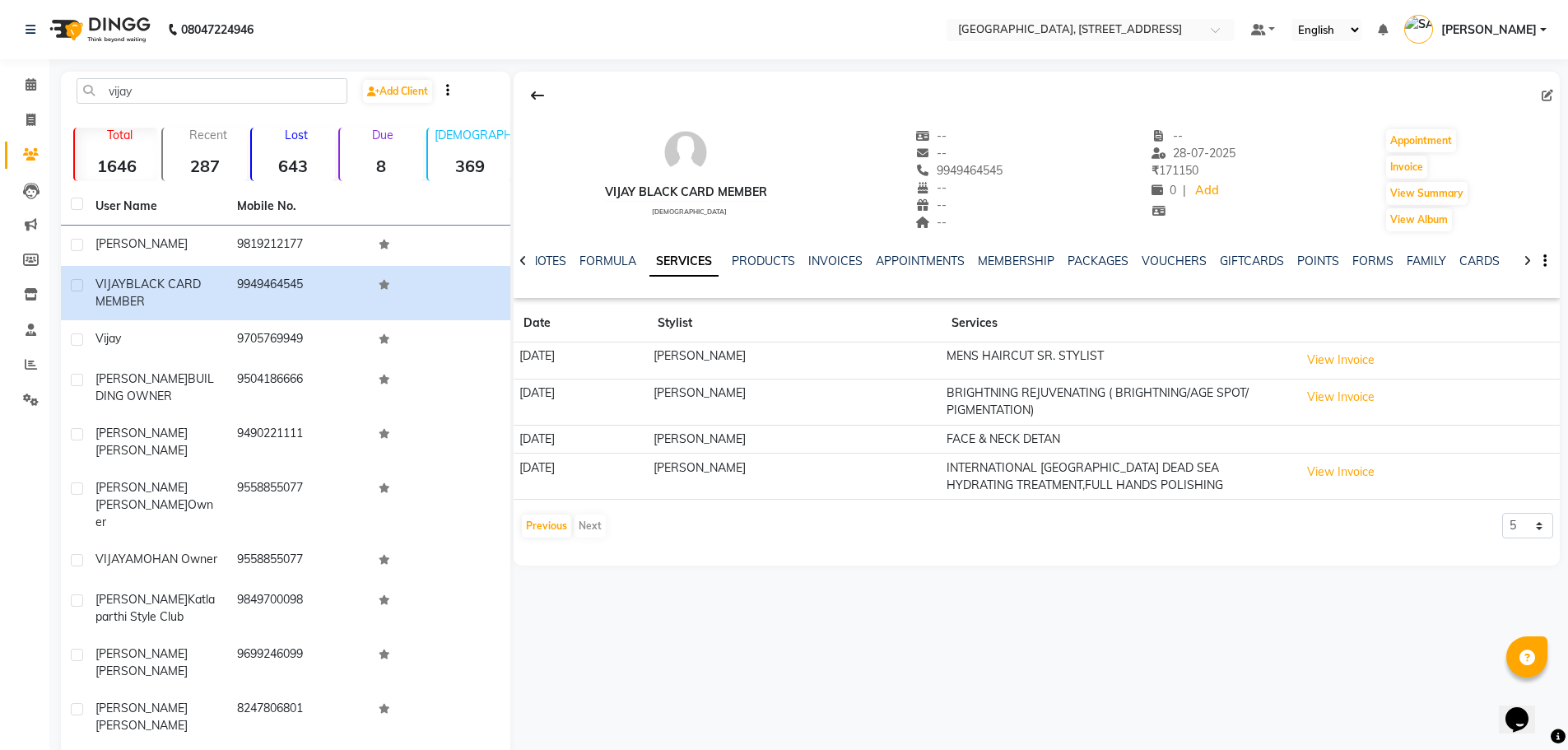
click at [584, 523] on div "Previous Next" at bounding box center [564, 526] width 87 height 26
click at [546, 520] on button "Previous" at bounding box center [546, 526] width 50 height 23
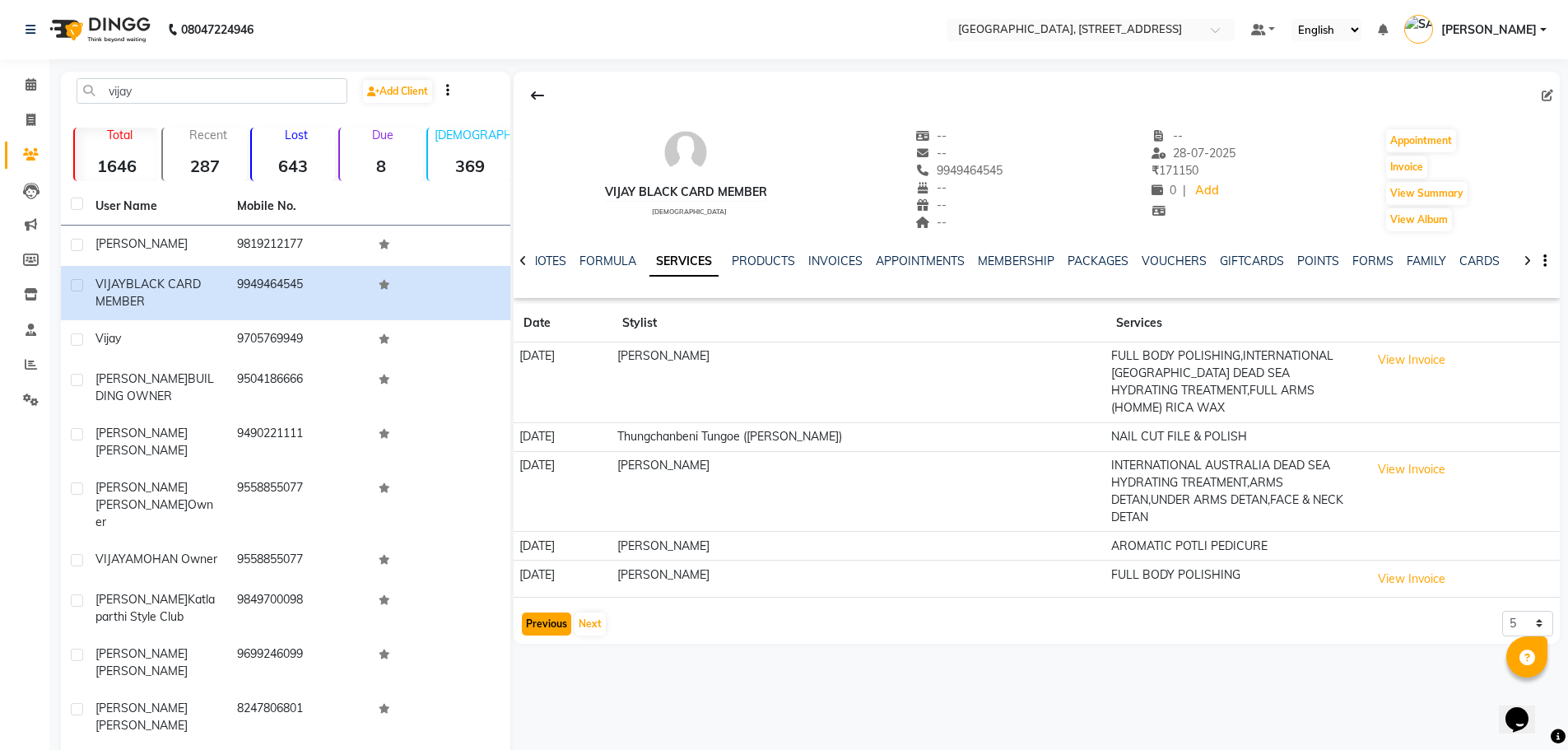
click at [544, 612] on button "Previous" at bounding box center [546, 623] width 50 height 23
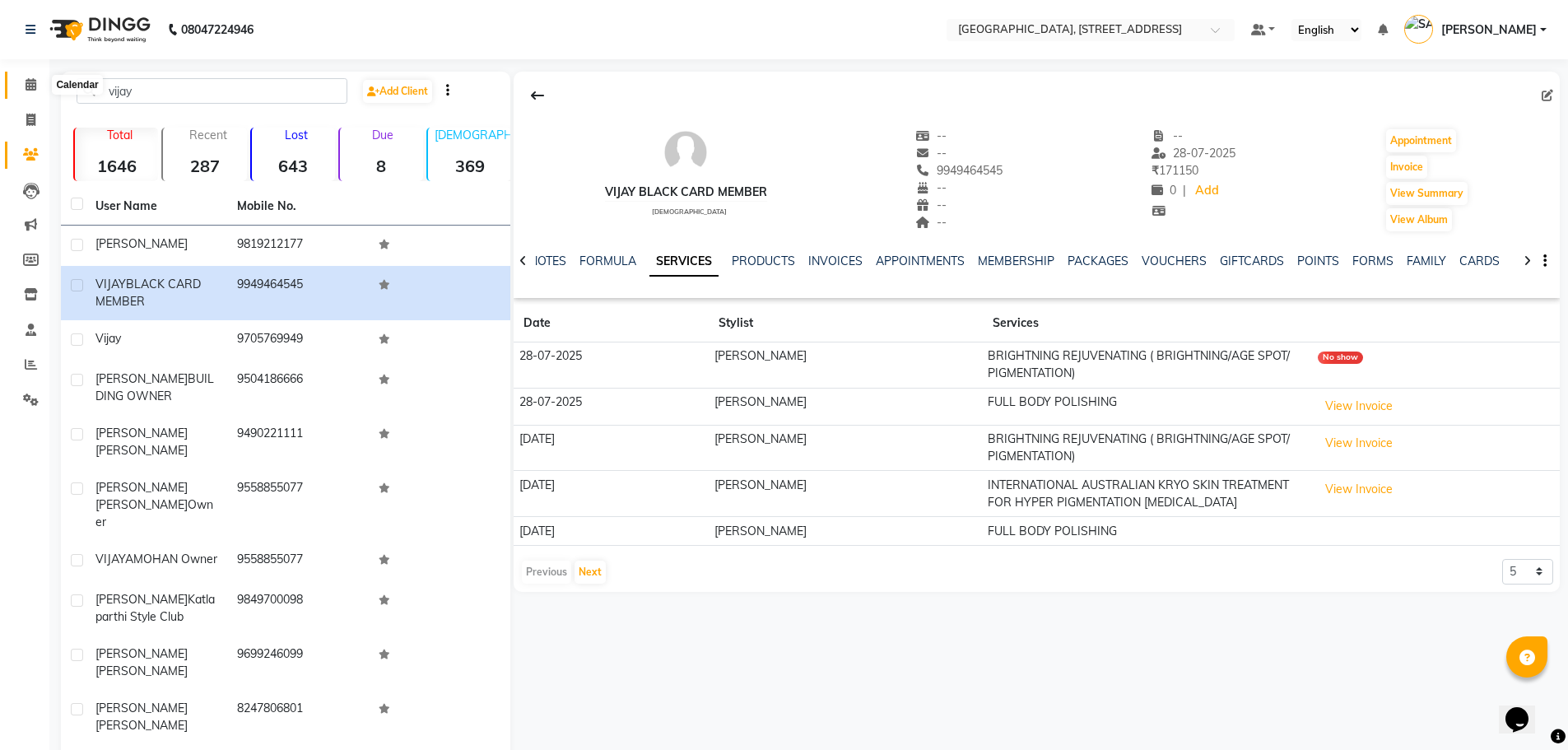
click at [29, 82] on icon at bounding box center [30, 84] width 11 height 13
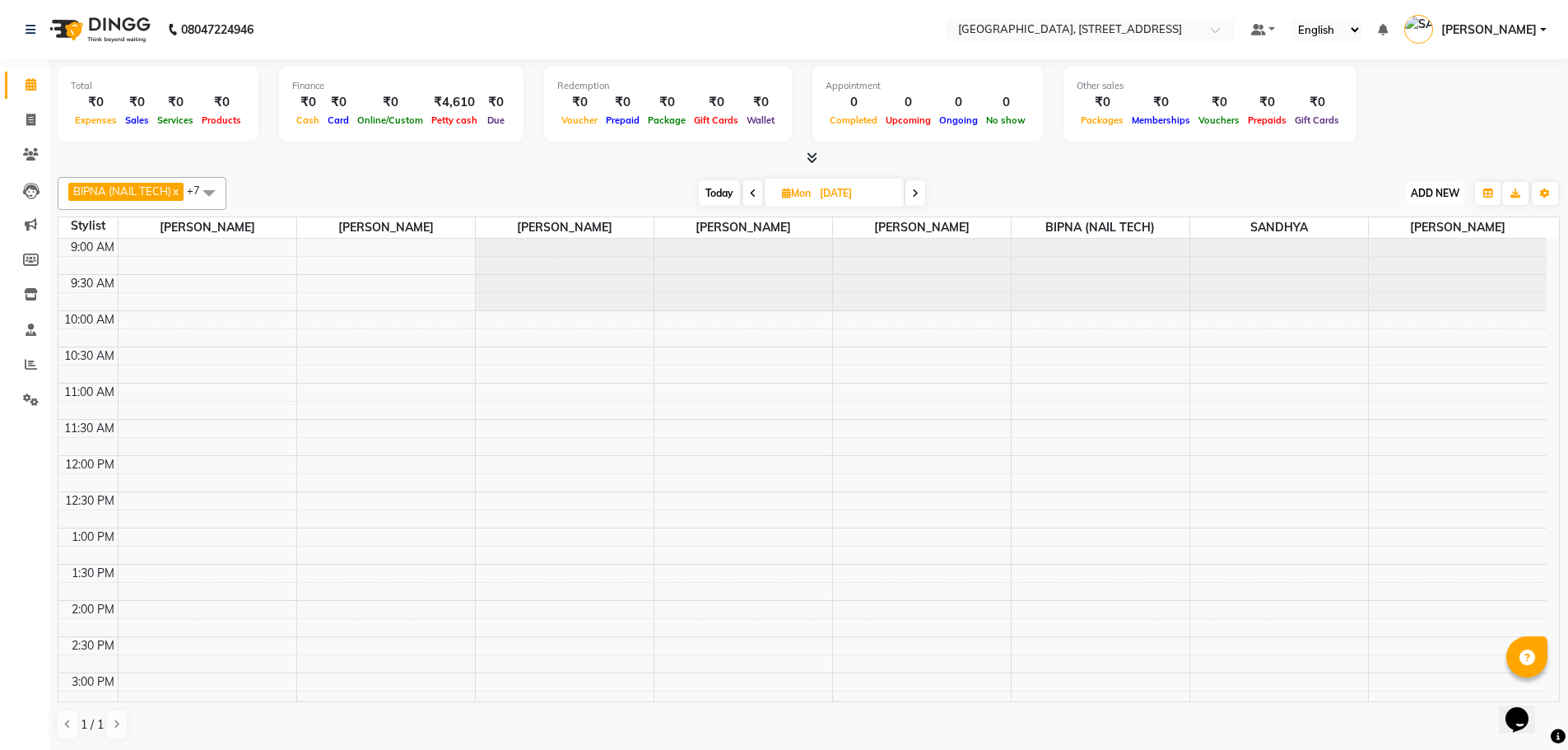
click at [1442, 193] on span "ADD NEW" at bounding box center [1435, 193] width 49 height 13
click at [1408, 223] on button "Add Appointment" at bounding box center [1397, 224] width 130 height 21
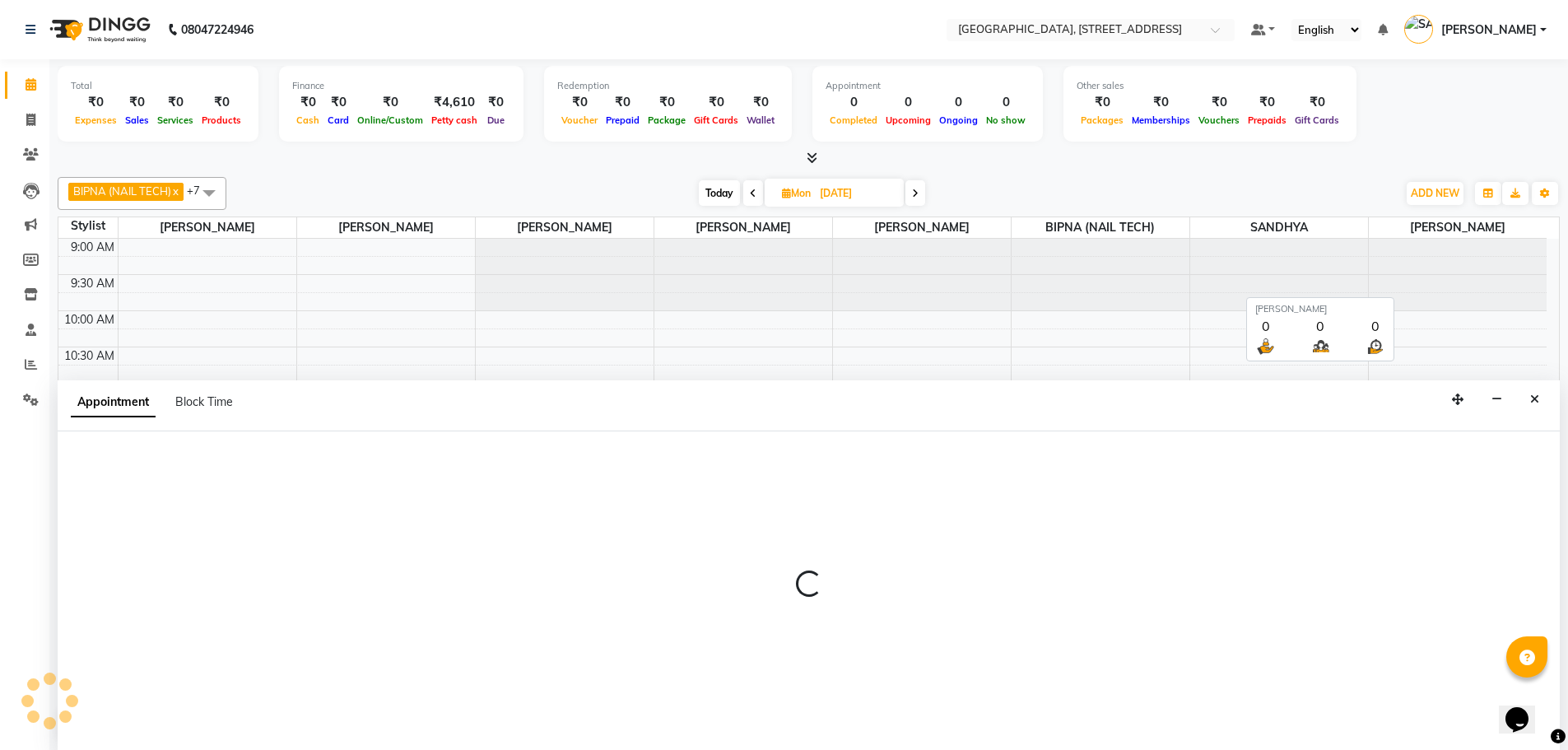
scroll to position [1, 0]
select select "600"
select select "tentative"
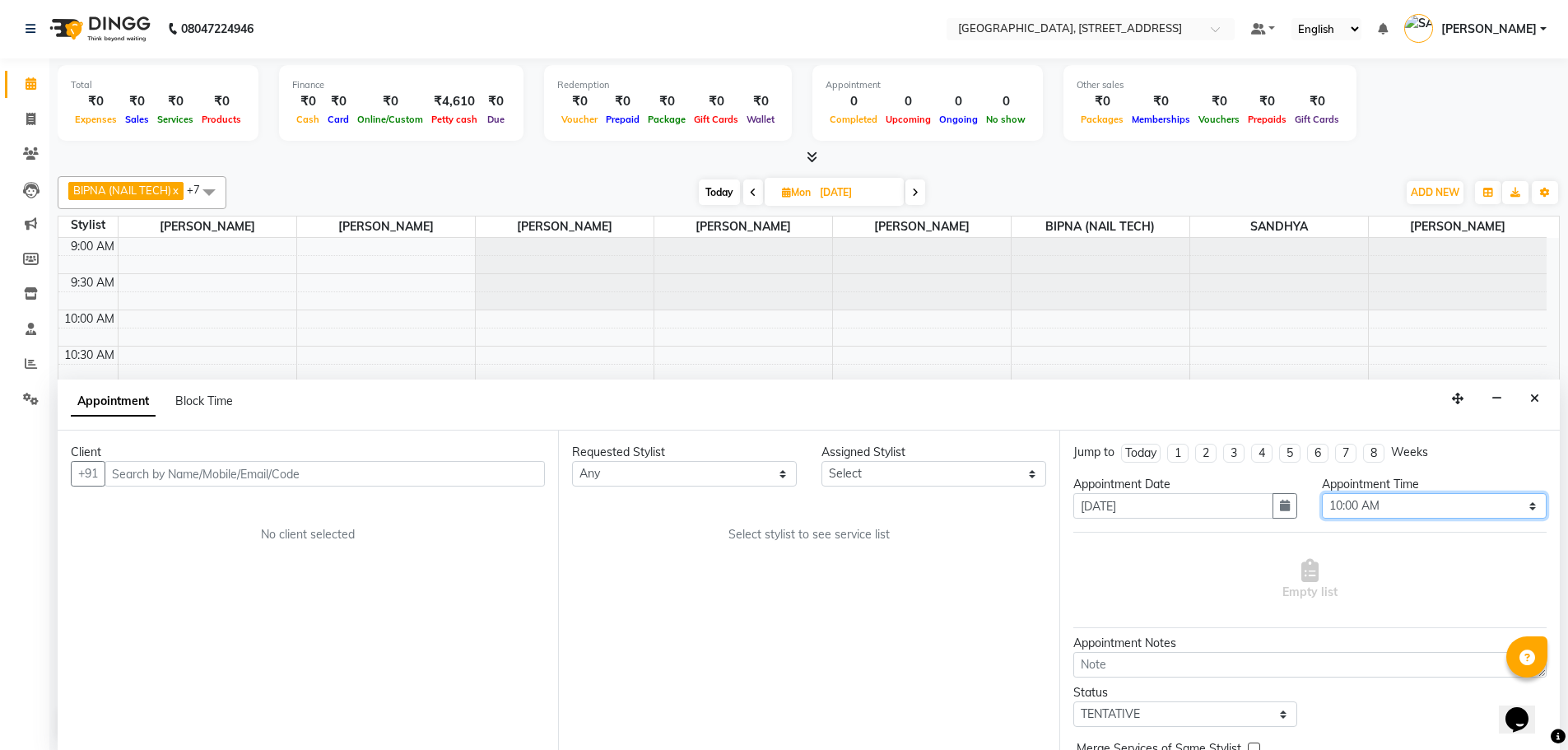
click at [1380, 506] on select "Select 10:00 AM 10:15 AM 10:30 AM 10:45 AM 11:00 AM 11:15 AM 11:30 AM 11:45 AM …" at bounding box center [1433, 505] width 224 height 25
select select "960"
click at [1322, 493] on select "Select 10:00 AM 10:15 AM 10:30 AM 10:45 AM 11:00 AM 11:15 AM 11:30 AM 11:45 AM …" at bounding box center [1433, 505] width 224 height 25
click at [862, 464] on select "Select ACCOUNTS BIPNA (NAIL TECH) ERIN CHONGLOI Floor use HARI MANGALI TIKKIAH …" at bounding box center [933, 473] width 224 height 25
select select "87931"
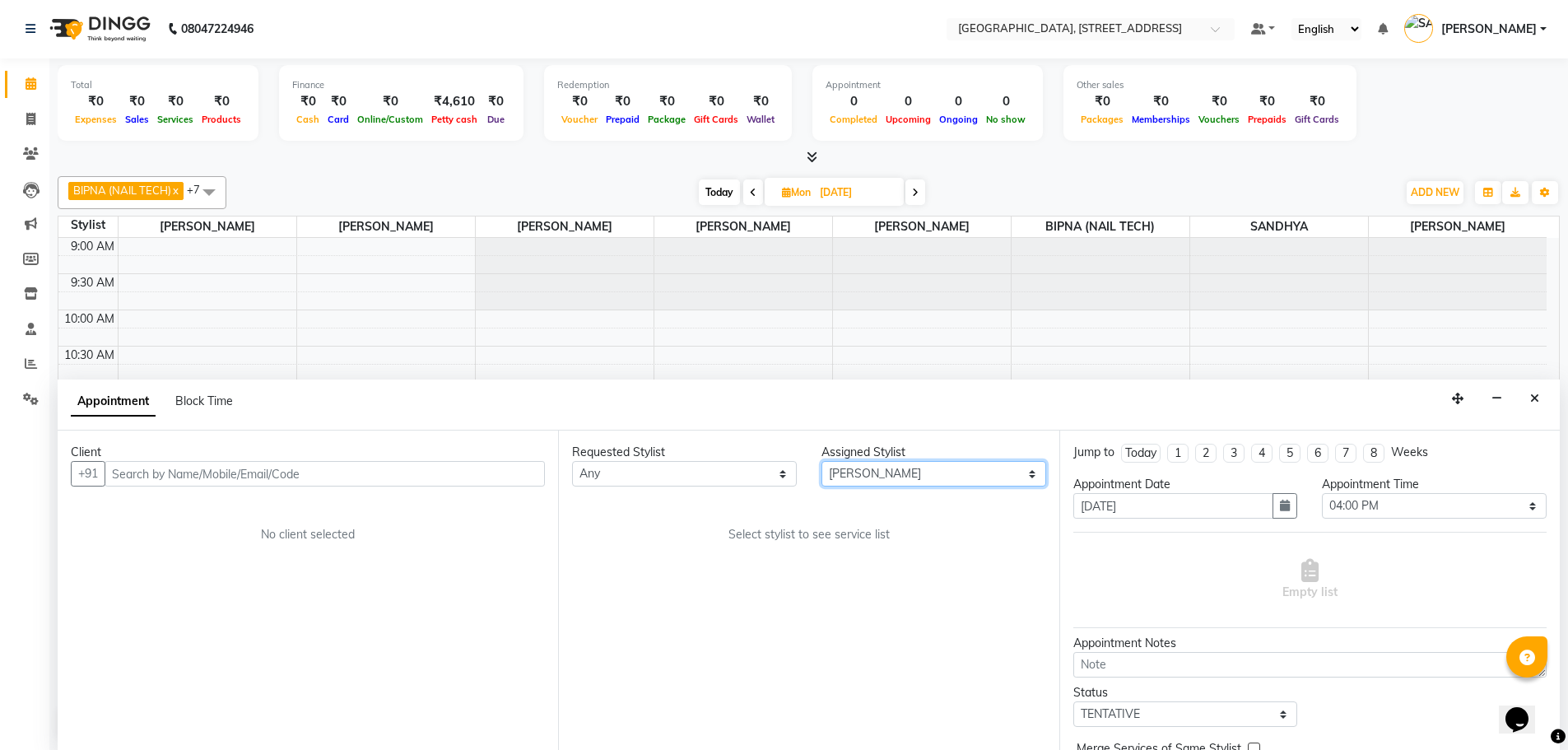
click at [821, 461] on select "Select ACCOUNTS BIPNA (NAIL TECH) ERIN CHONGLOI Floor use HARI MANGALI TIKKIAH …" at bounding box center [933, 473] width 224 height 25
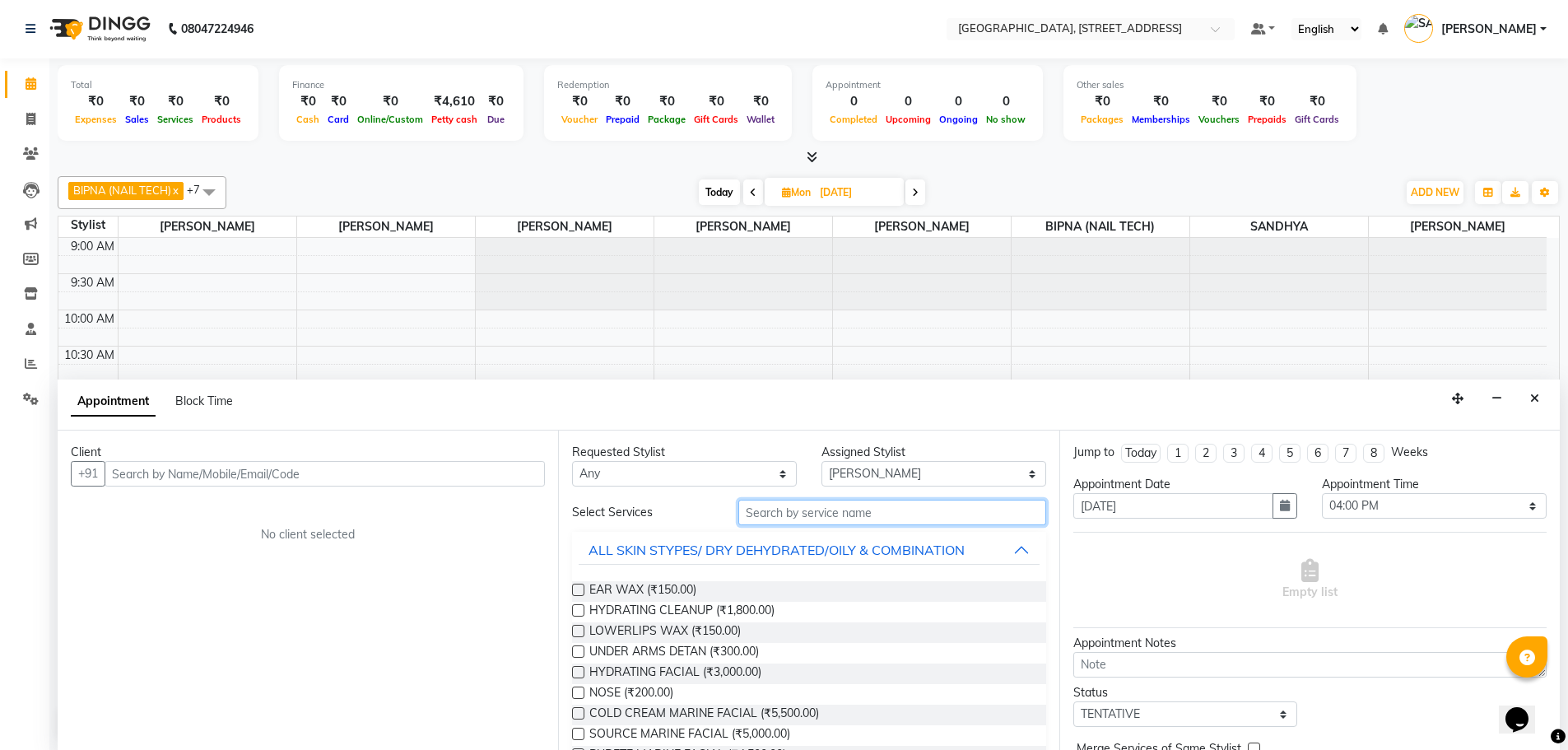
click at [806, 516] on input "text" at bounding box center [892, 512] width 308 height 25
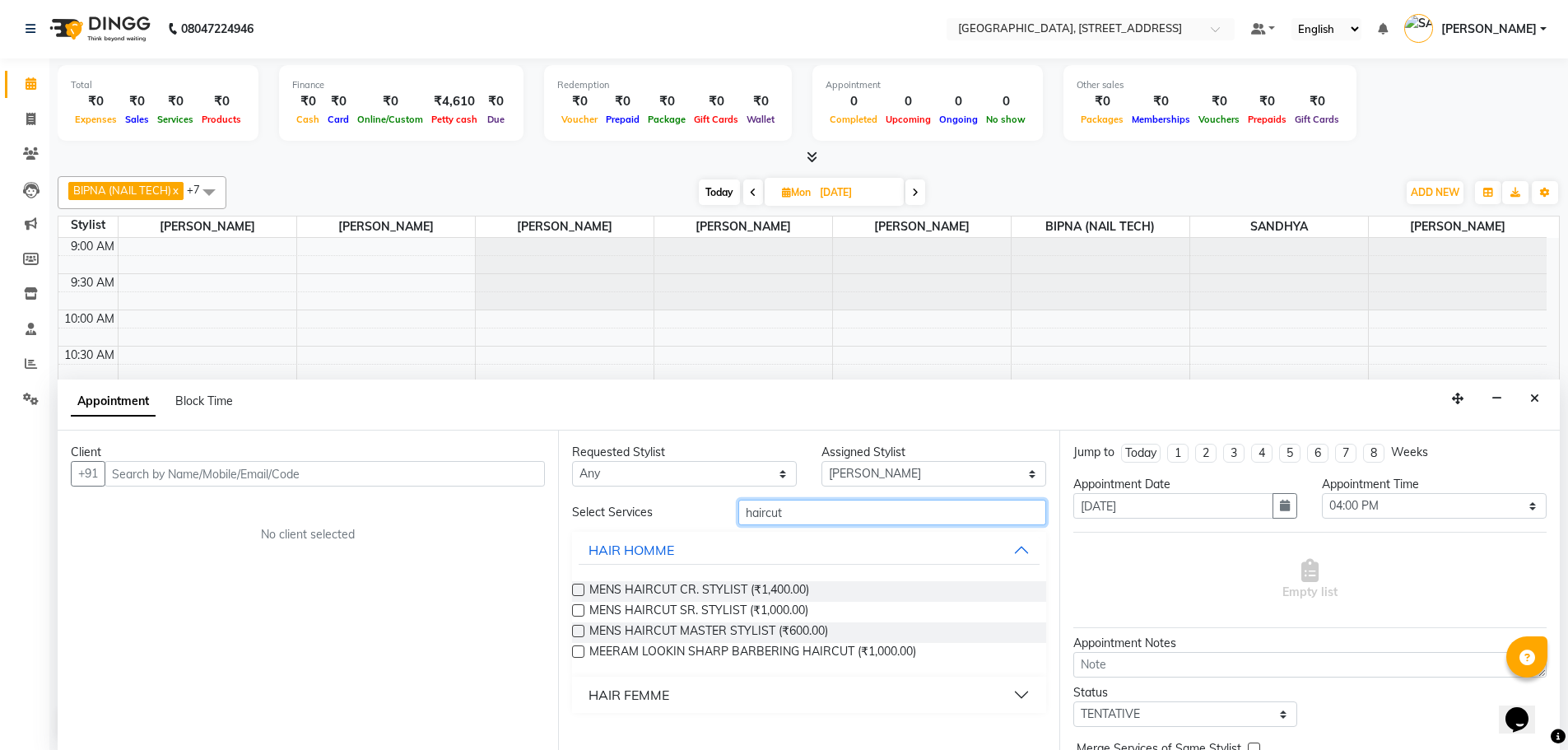
type input "haircut"
click at [578, 610] on label at bounding box center [578, 610] width 13 height 13
click at [578, 610] on input "checkbox" at bounding box center [577, 611] width 11 height 11
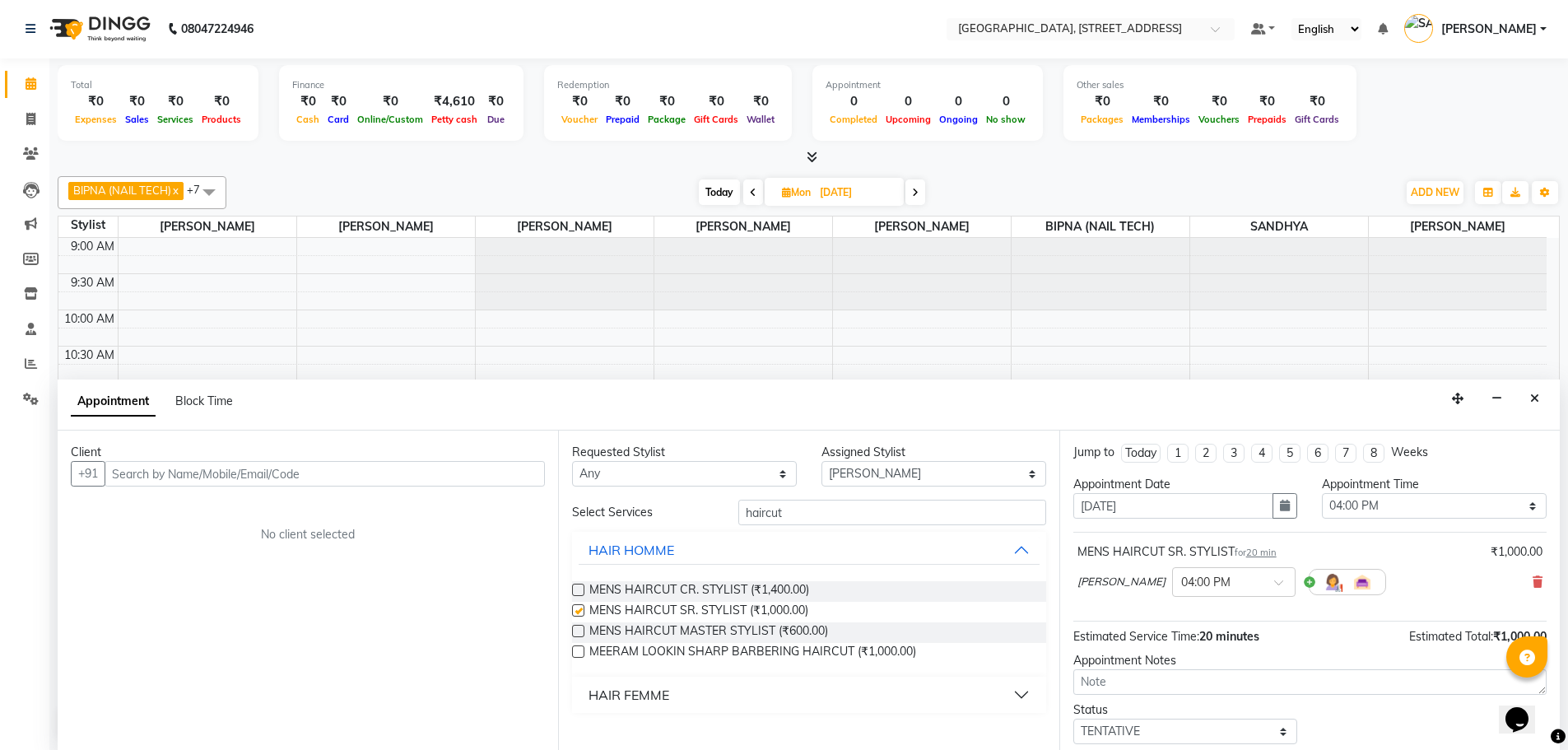
checkbox input "false"
click at [868, 474] on select "Select ACCOUNTS BIPNA (NAIL TECH) ERIN CHONGLOI Floor use HARI MANGALI TIKKIAH …" at bounding box center [933, 473] width 224 height 25
select select "87930"
click at [821, 461] on select "Select ACCOUNTS BIPNA (NAIL TECH) ERIN CHONGLOI Floor use HARI MANGALI TIKKIAH …" at bounding box center [933, 473] width 224 height 25
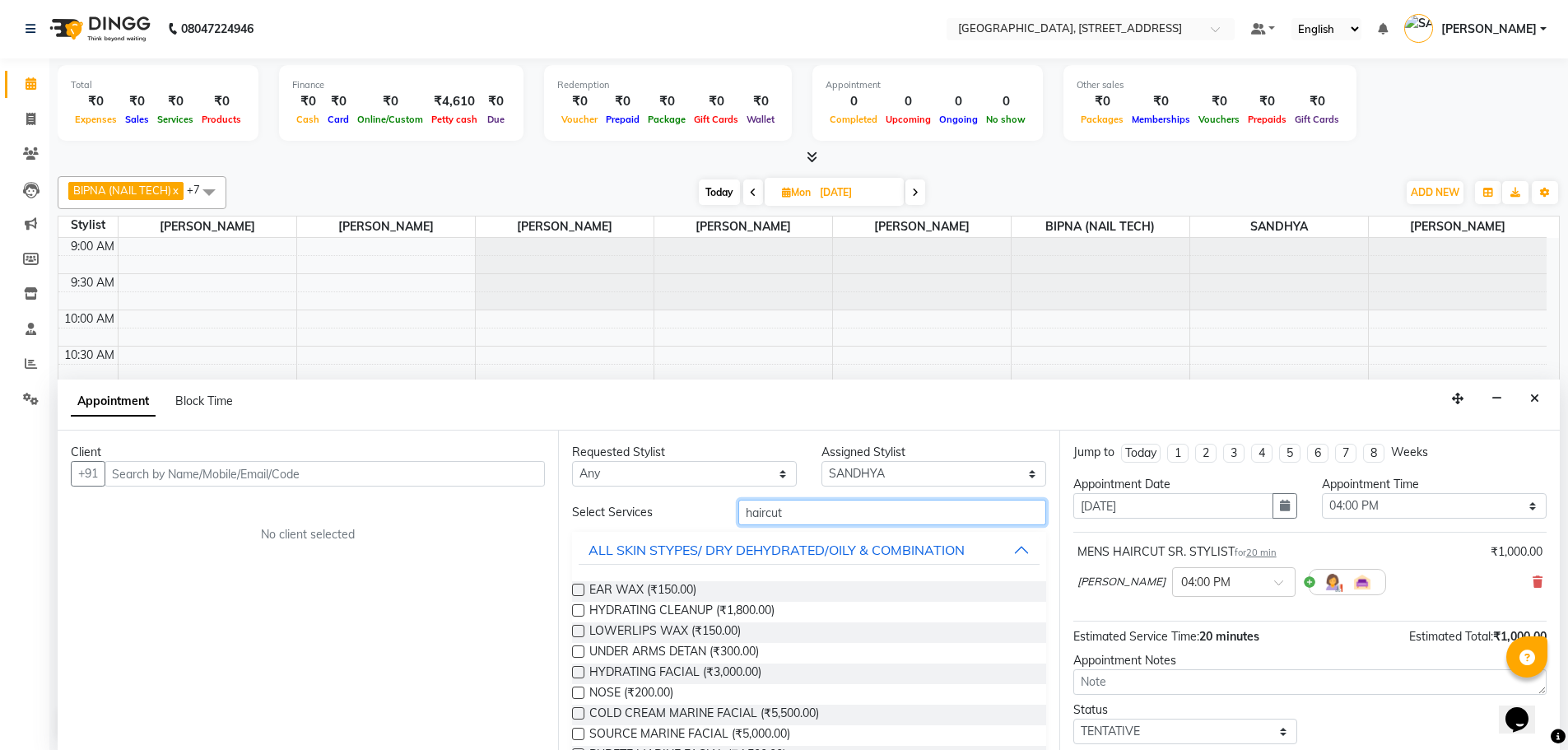
click at [777, 516] on input "haircut" at bounding box center [892, 512] width 308 height 25
type input "h"
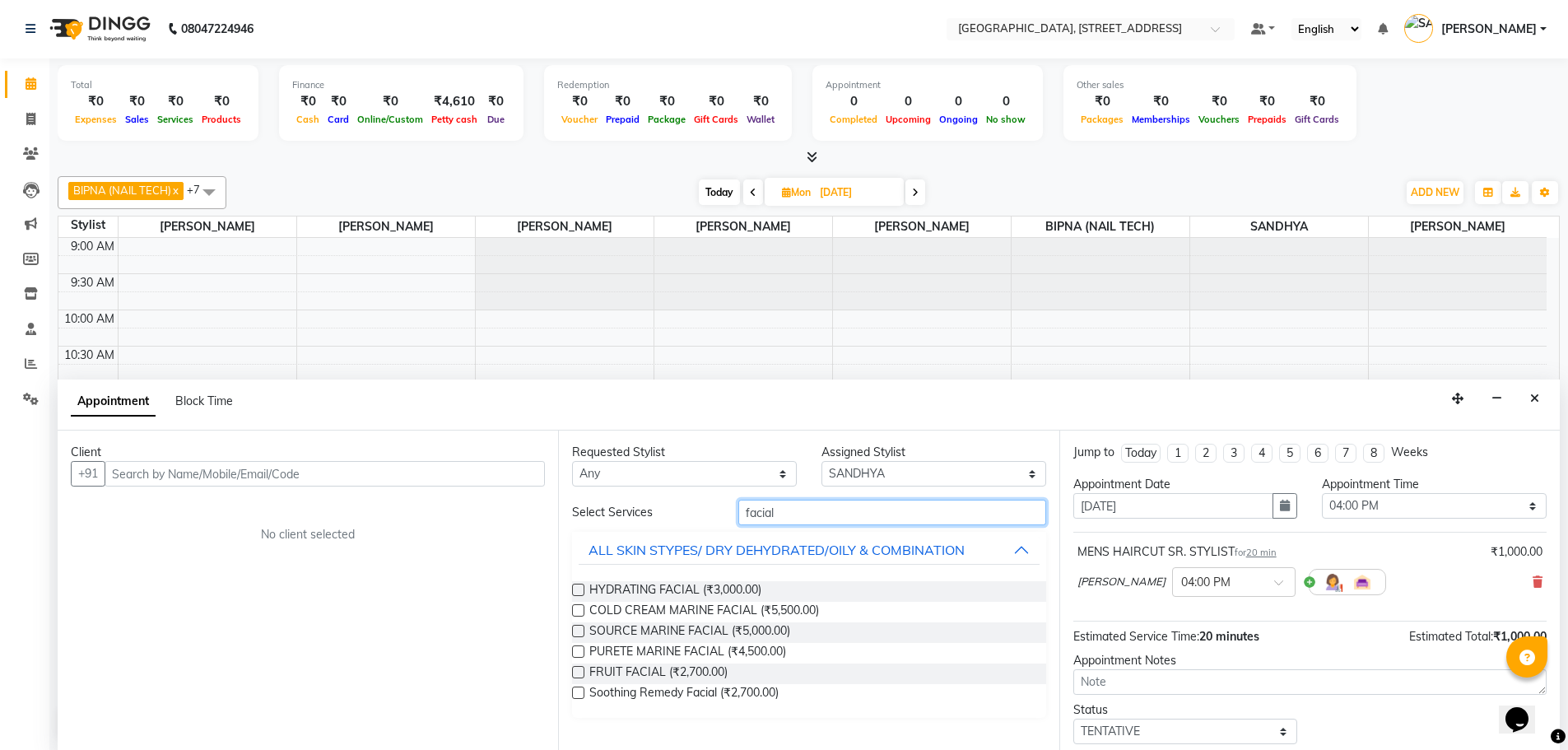
click at [845, 515] on input "facial" at bounding box center [892, 512] width 308 height 25
type input "f"
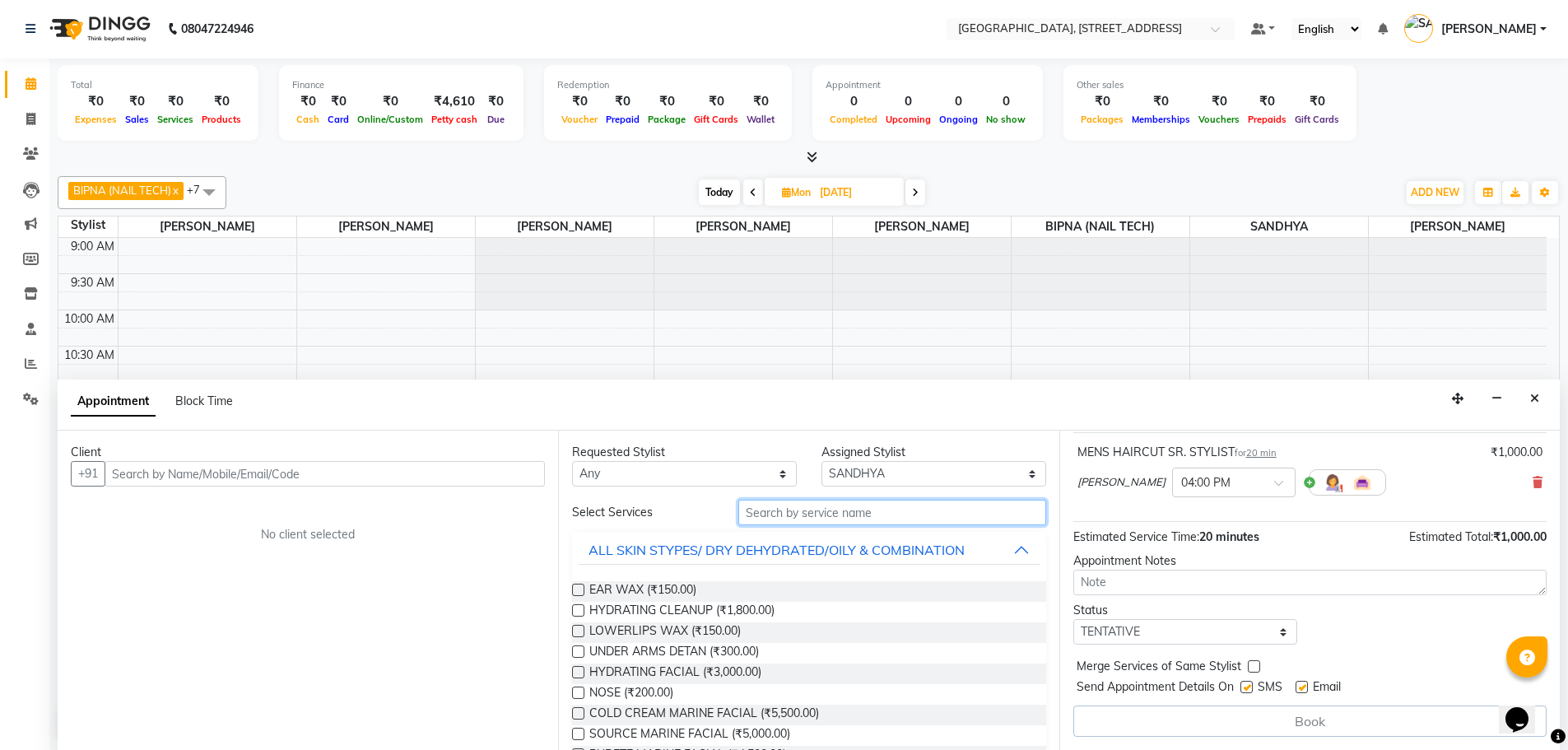
scroll to position [0, 0]
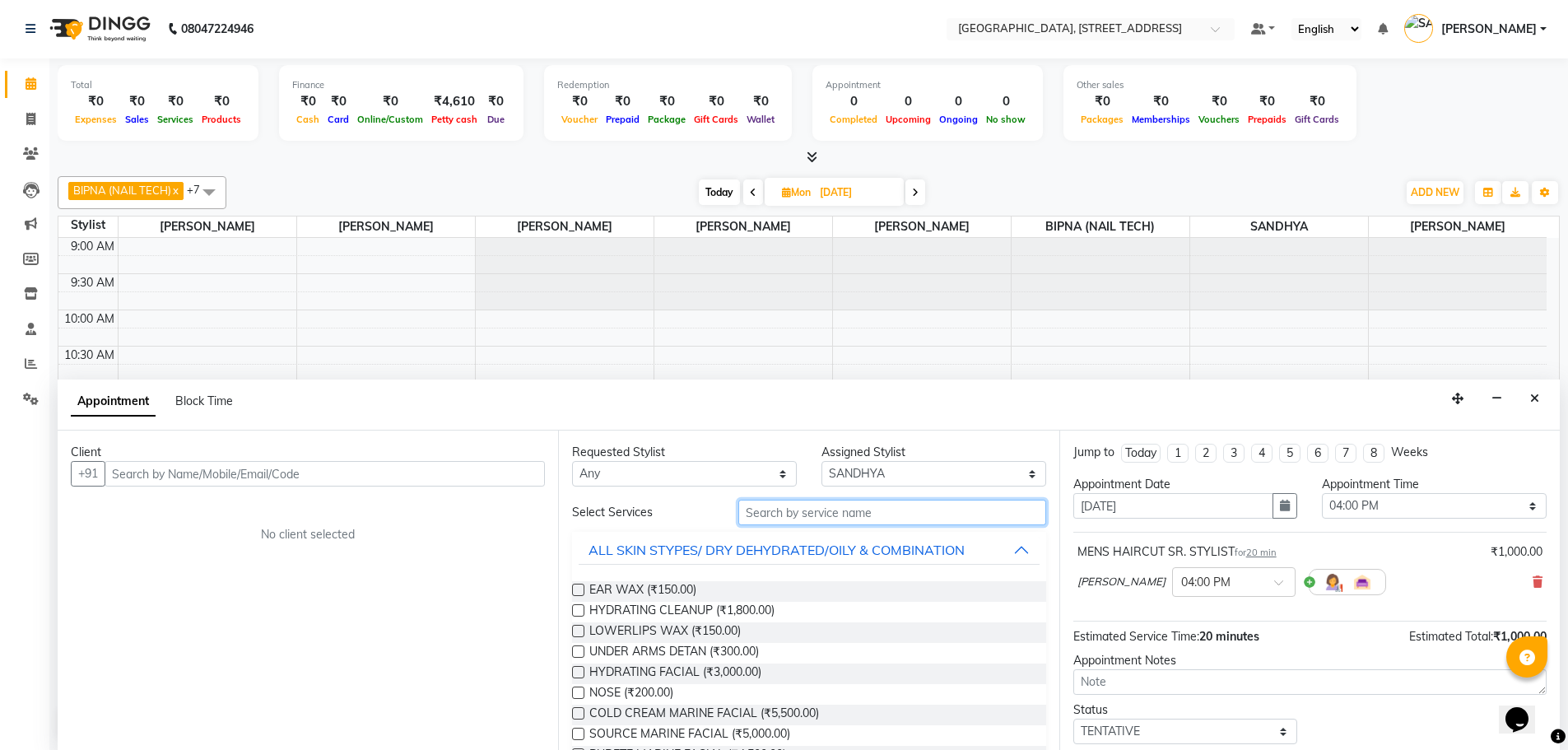
click at [843, 512] on input "text" at bounding box center [892, 512] width 308 height 25
click at [785, 510] on input "text" at bounding box center [892, 512] width 308 height 25
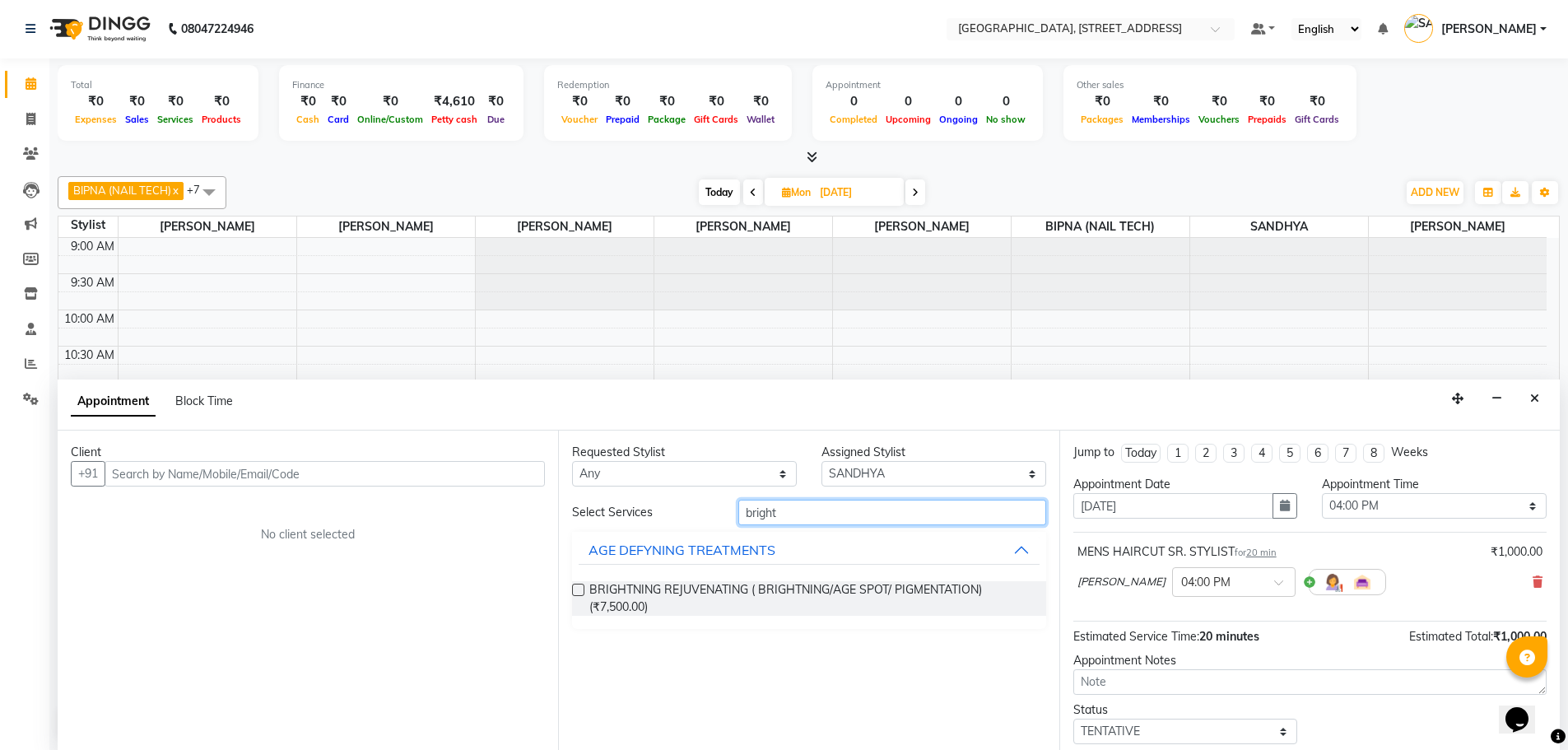
type input "bright"
click at [577, 583] on div "BRIGHTNING REJUVENATING ( BRIGHTNING/AGE SPOT/ PIGMENTATION) (₹7,500.00)" at bounding box center [808, 598] width 473 height 34
click at [576, 587] on label at bounding box center [578, 589] width 13 height 13
click at [576, 587] on input "checkbox" at bounding box center [577, 591] width 11 height 11
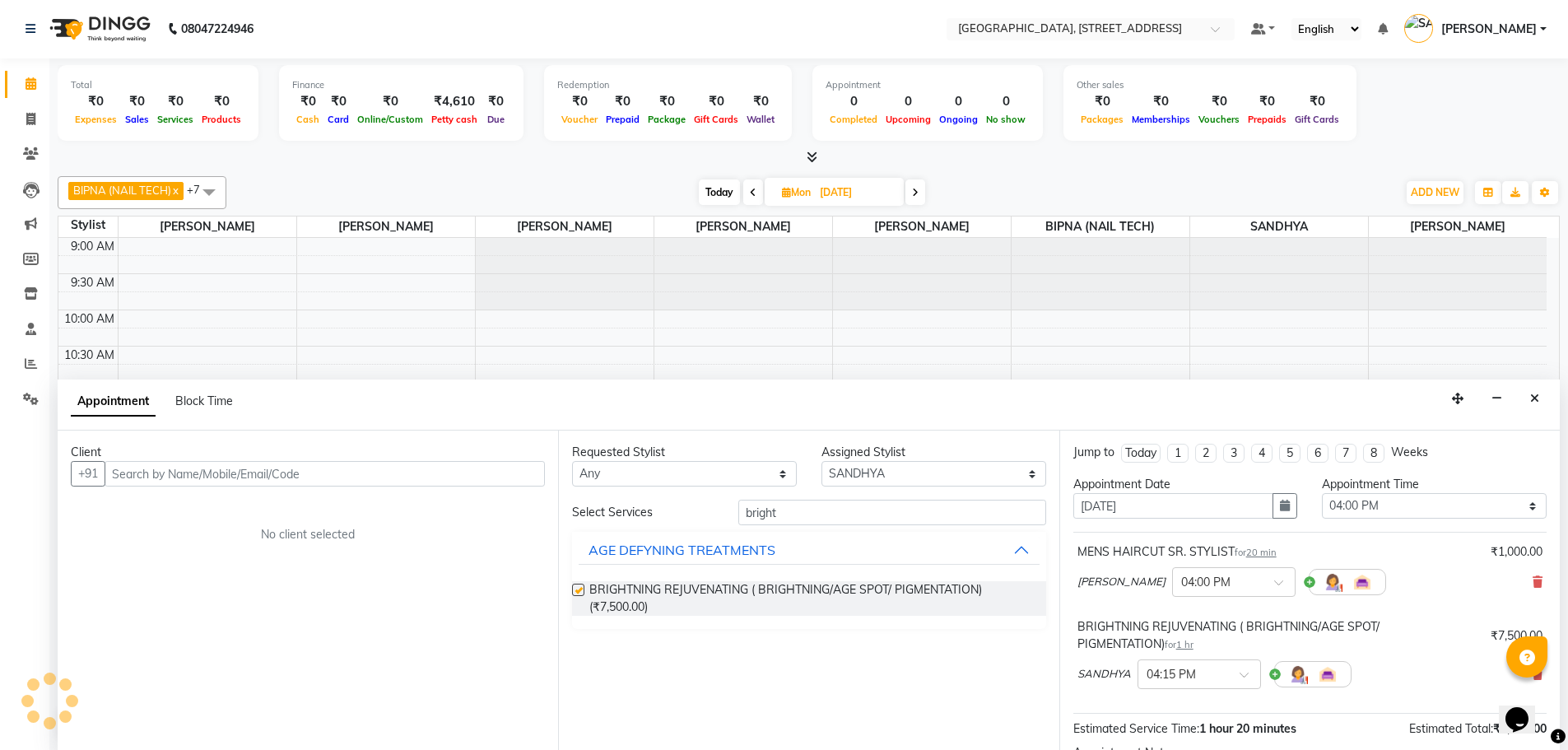
checkbox input "false"
click at [800, 505] on input "bright" at bounding box center [892, 512] width 308 height 25
type input "b"
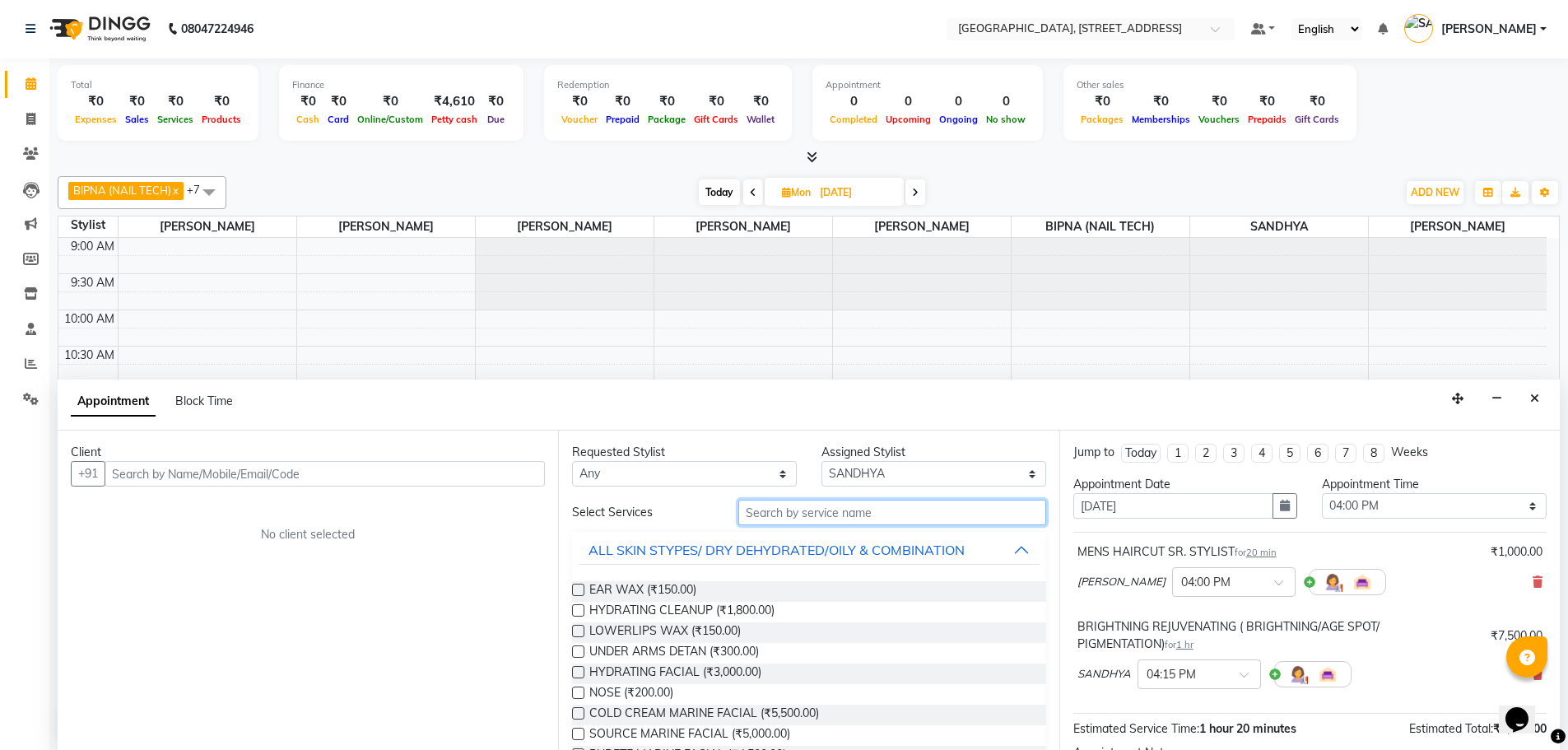
click at [791, 510] on input "text" at bounding box center [892, 512] width 308 height 25
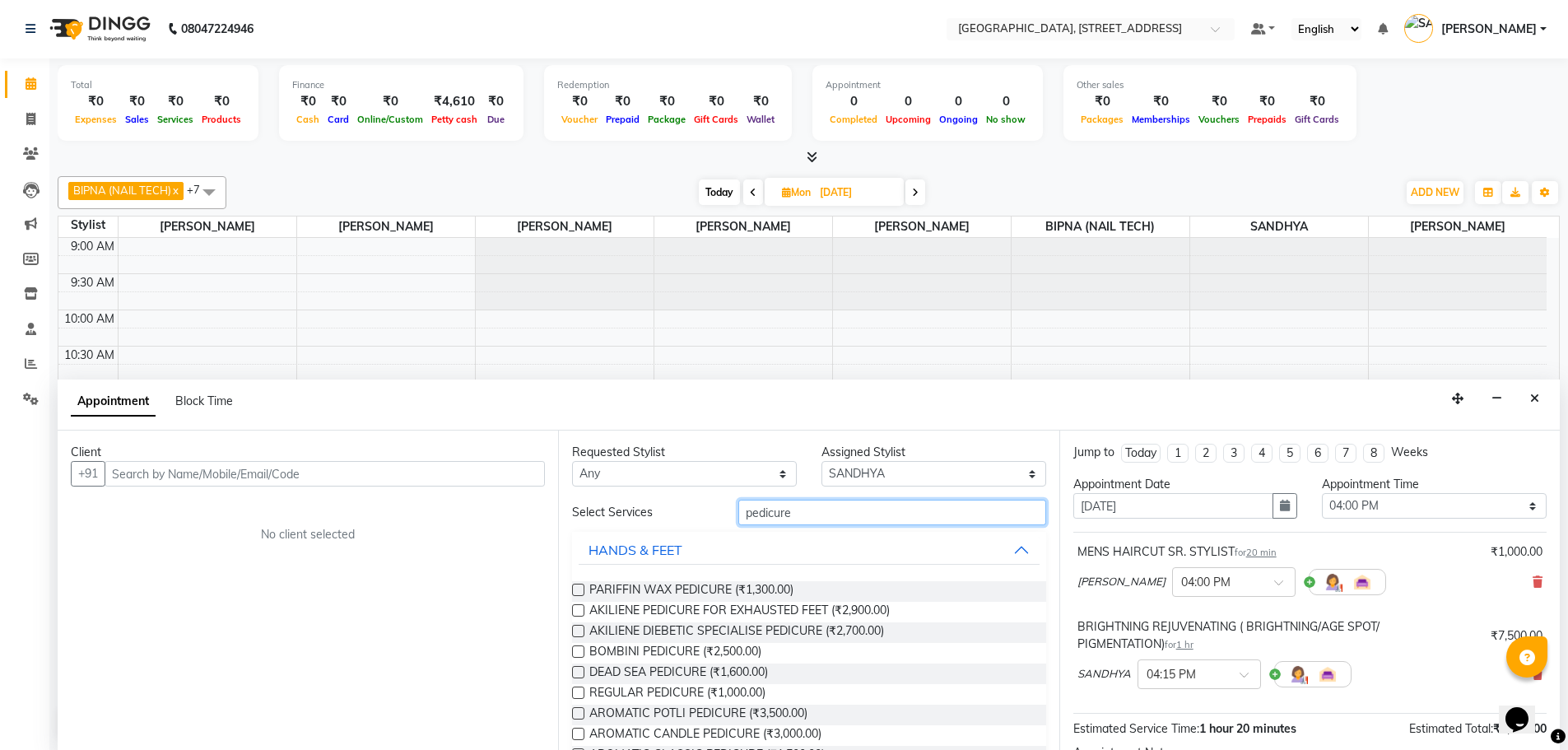
type input "pedicure"
click at [886, 475] on select "Select ACCOUNTS BIPNA (NAIL TECH) ERIN CHONGLOI Floor use HARI MANGALI TIKKIAH …" at bounding box center [933, 473] width 224 height 25
click at [821, 461] on select "Select ACCOUNTS BIPNA (NAIL TECH) ERIN CHONGLOI Floor use HARI MANGALI TIKKIAH …" at bounding box center [933, 473] width 224 height 25
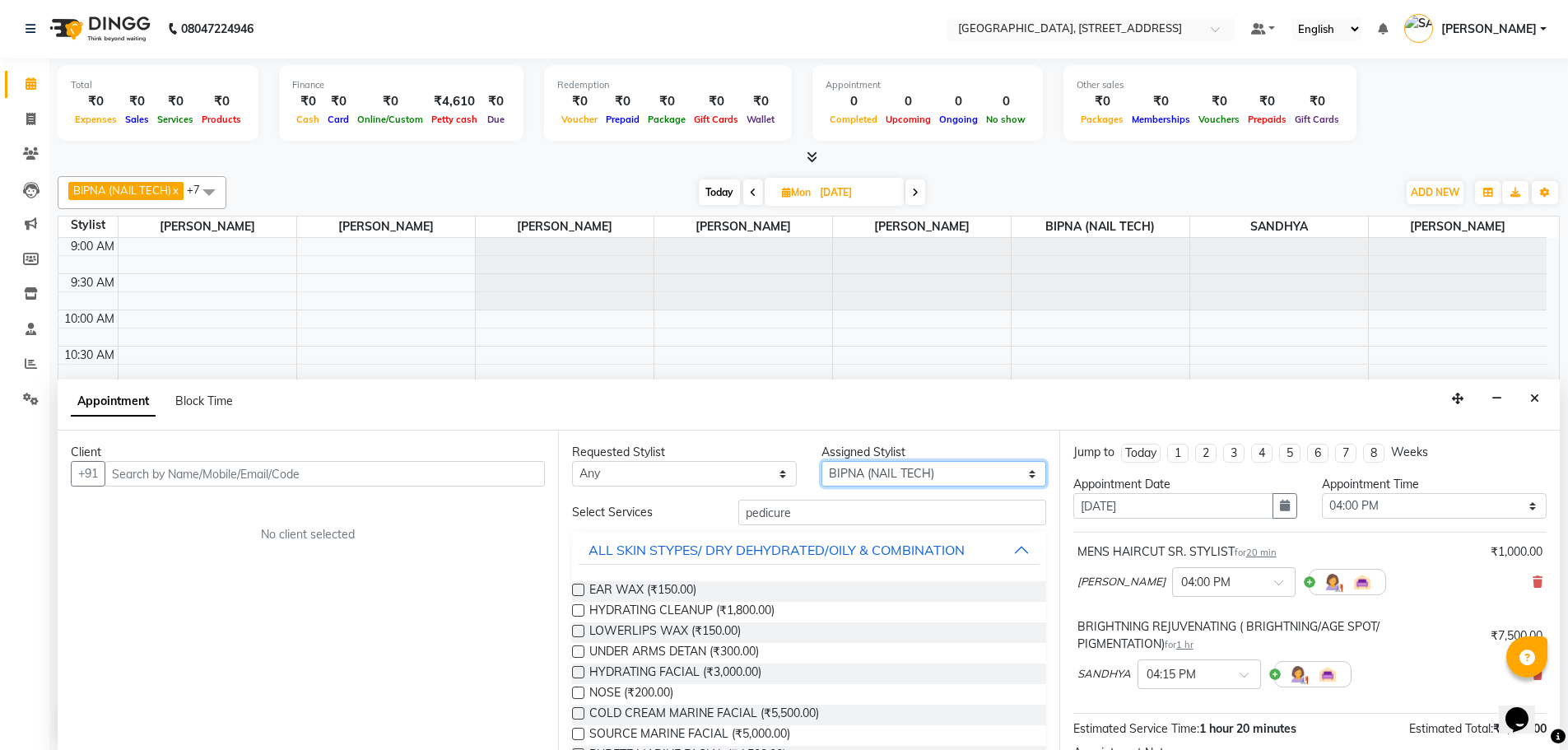
click at [933, 473] on select "Select ACCOUNTS BIPNA (NAIL TECH) ERIN CHONGLOI Floor use HARI MANGALI TIKKIAH …" at bounding box center [933, 473] width 224 height 25
select select "50939"
click at [821, 461] on select "Select ACCOUNTS BIPNA (NAIL TECH) ERIN CHONGLOI Floor use HARI MANGALI TIKKIAH …" at bounding box center [933, 473] width 224 height 25
click at [802, 512] on input "pedicure" at bounding box center [892, 512] width 308 height 25
type input "p"
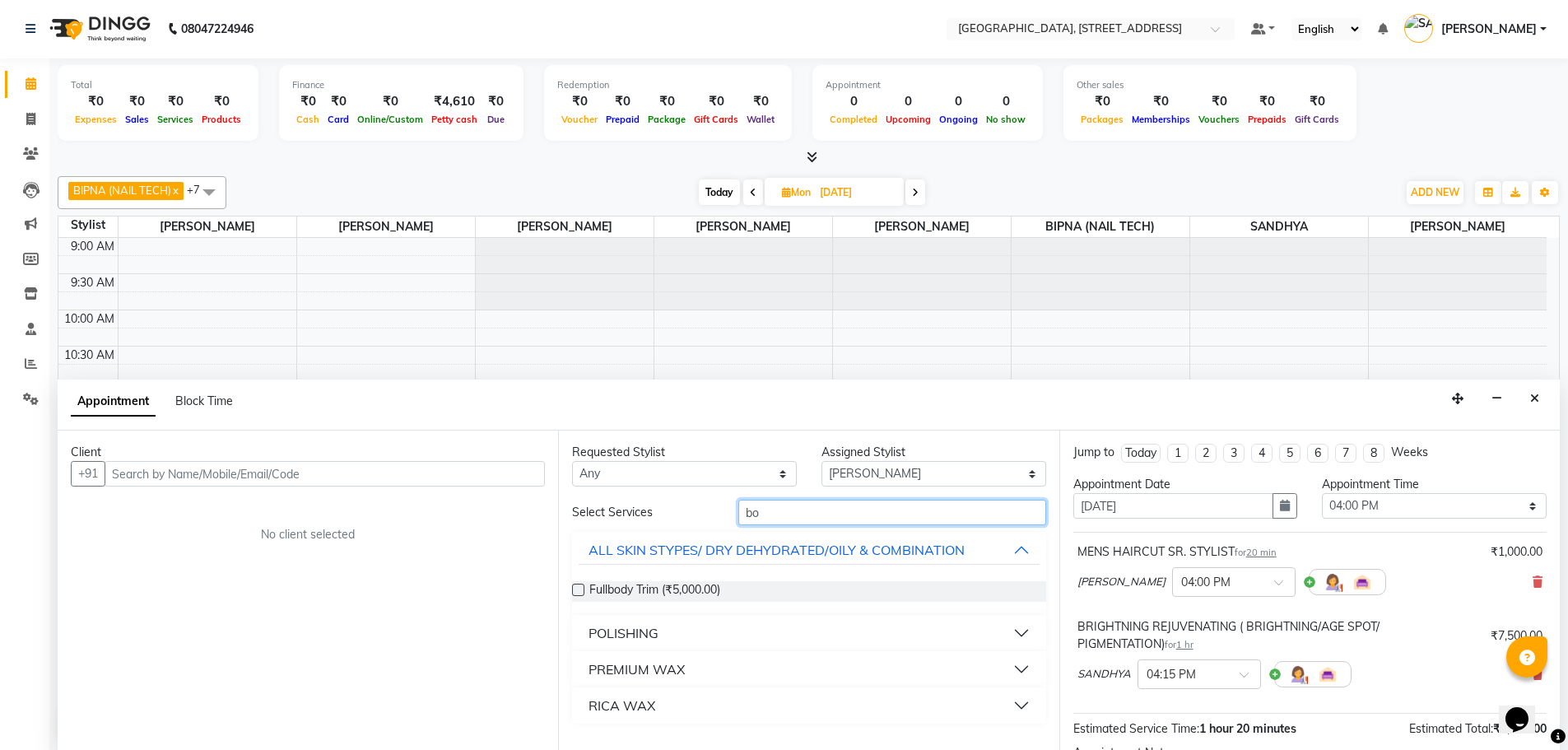
type input "b"
type input "f"
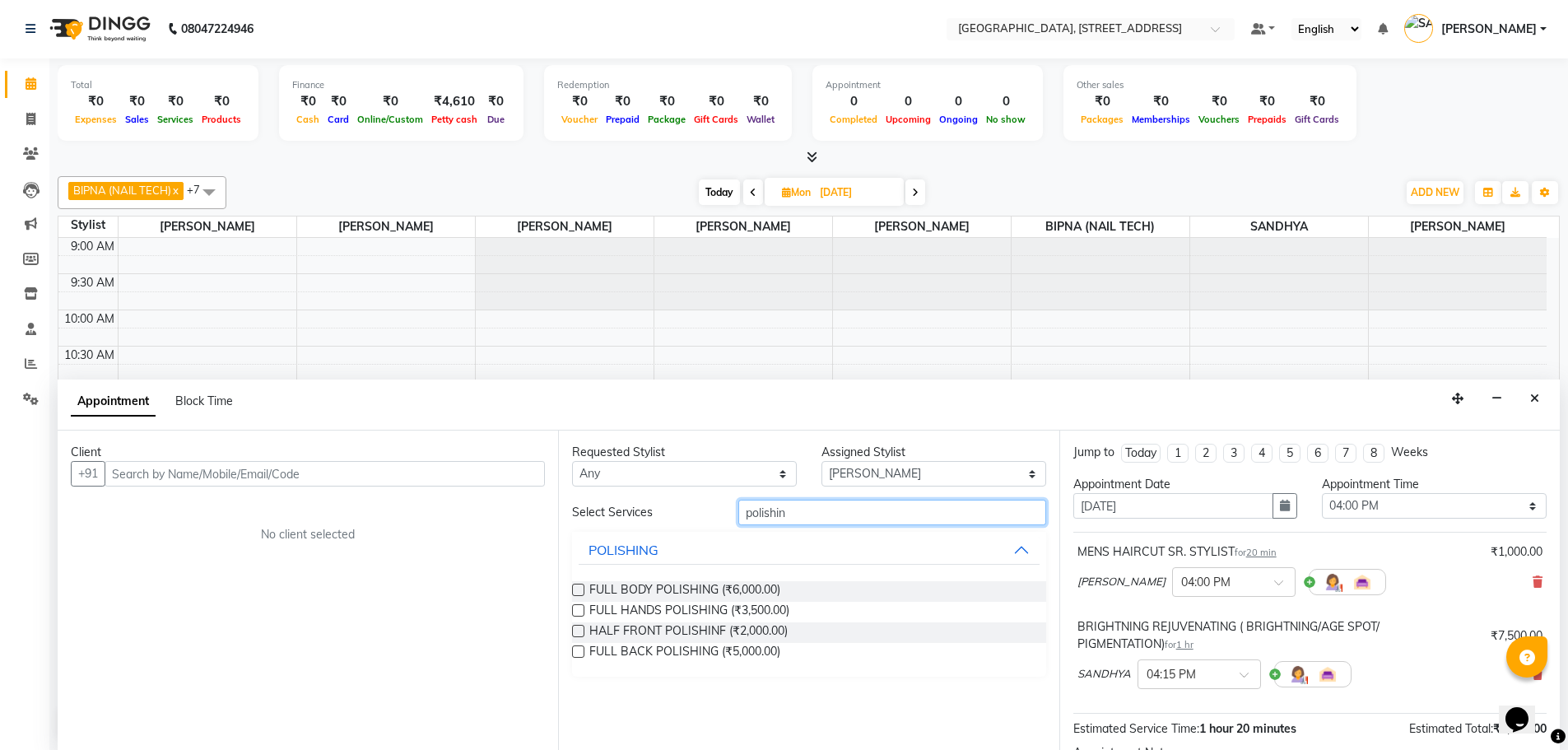
type input "polishin"
click at [583, 589] on label at bounding box center [578, 589] width 13 height 13
click at [583, 589] on input "checkbox" at bounding box center [577, 591] width 11 height 11
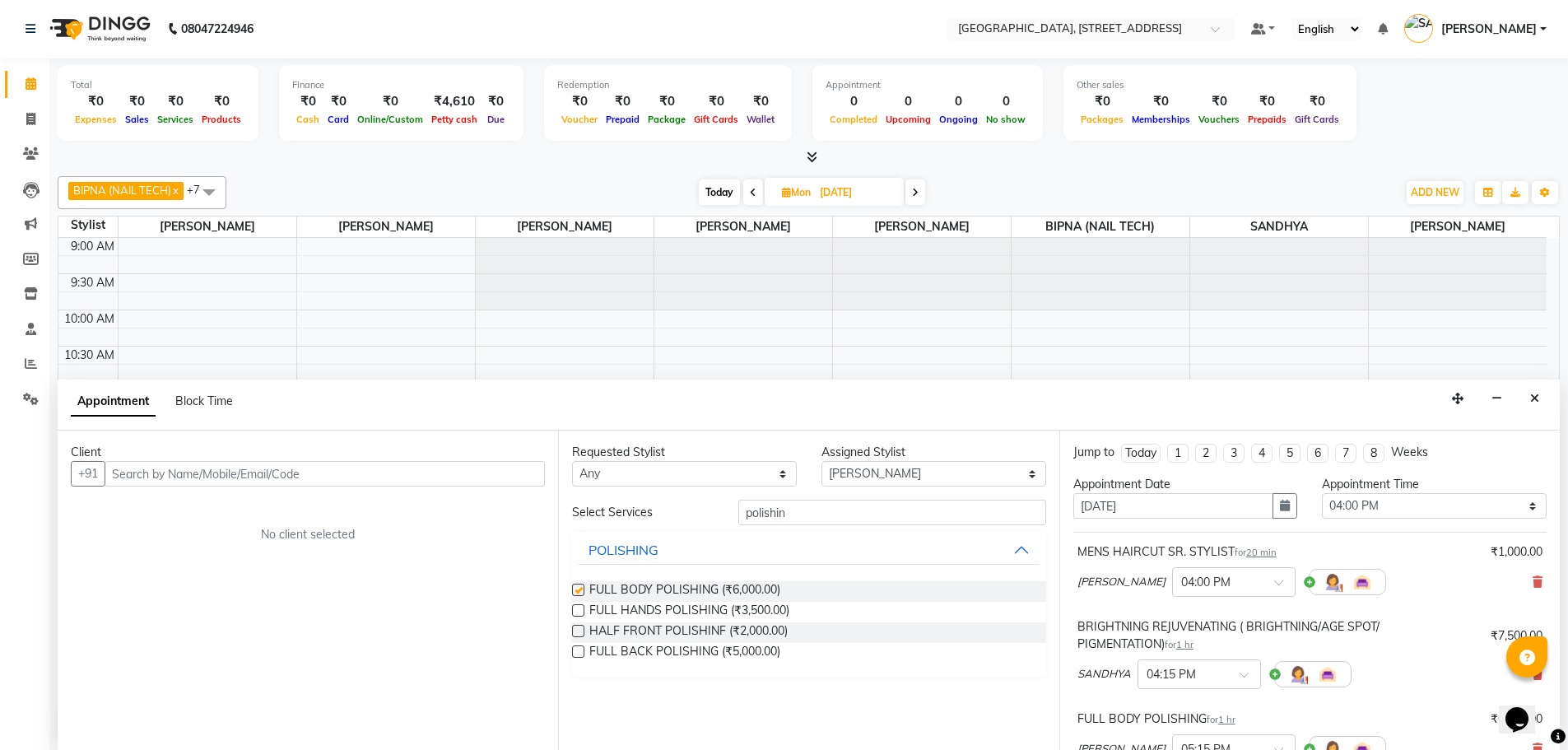
checkbox input "false"
click at [897, 476] on select "Select ACCOUNTS BIPNA (NAIL TECH) ERIN CHONGLOI Floor use HARI MANGALI TIKKIAH …" at bounding box center [933, 473] width 224 height 25
click at [921, 470] on select "Select ACCOUNTS BIPNA (NAIL TECH) ERIN CHONGLOI Floor use HARI MANGALI TIKKIAH …" at bounding box center [933, 473] width 224 height 25
select select "79993"
click at [821, 461] on select "Select ACCOUNTS BIPNA (NAIL TECH) ERIN CHONGLOI Floor use HARI MANGALI TIKKIAH …" at bounding box center [933, 473] width 224 height 25
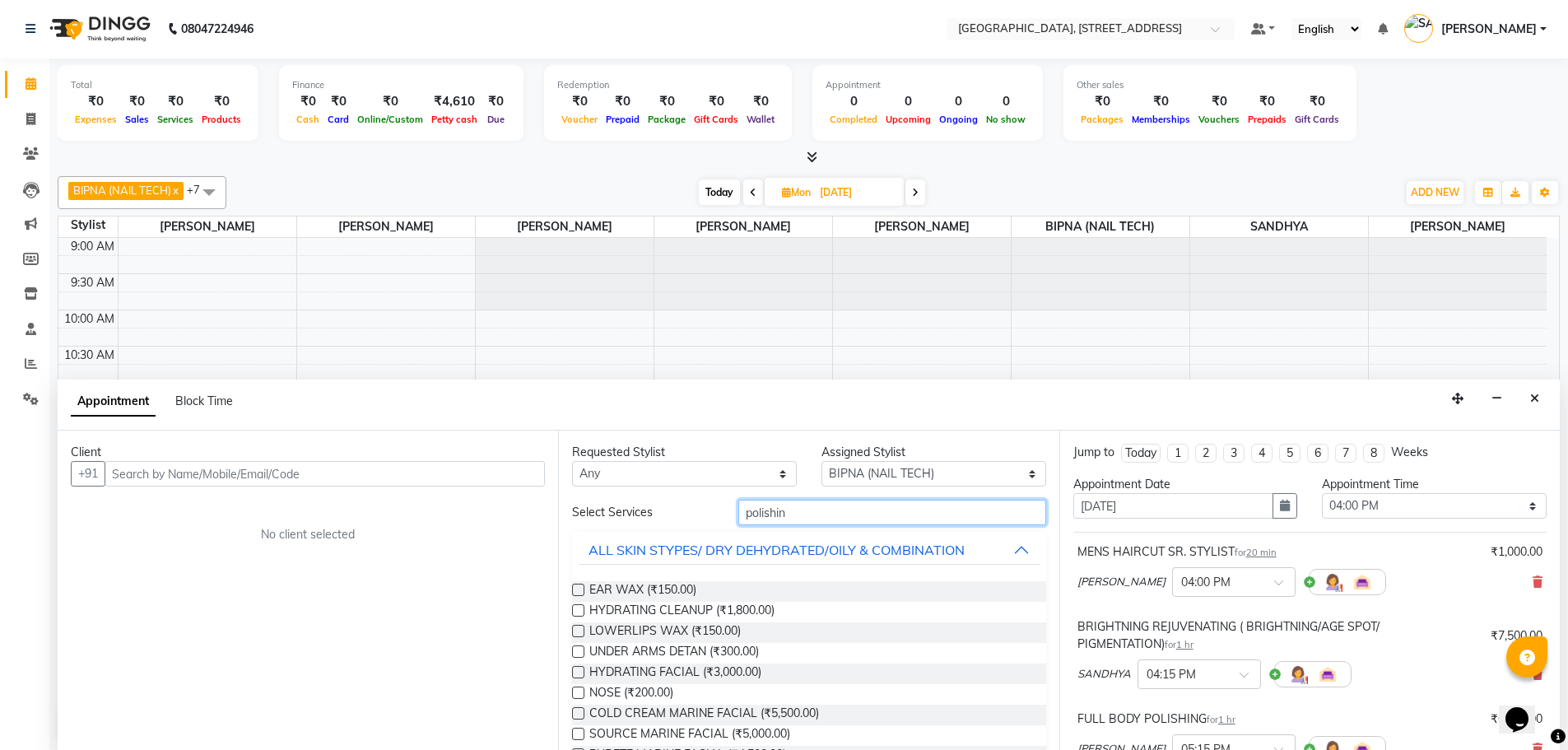
click at [815, 507] on input "polishin" at bounding box center [892, 512] width 308 height 25
type input "p"
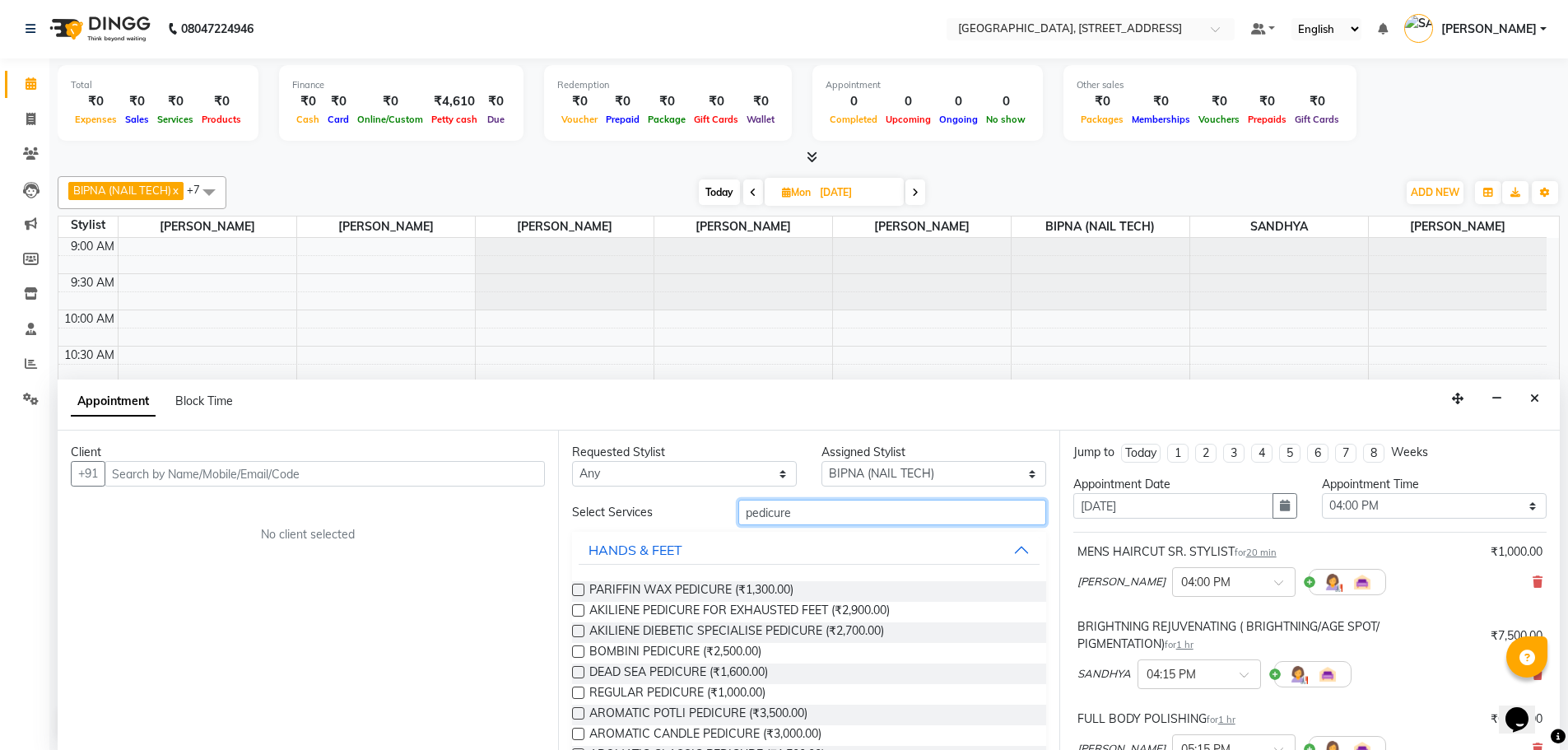
type input "pedicure"
click at [583, 711] on label at bounding box center [578, 713] width 13 height 13
click at [583, 711] on input "checkbox" at bounding box center [577, 715] width 11 height 11
checkbox input "false"
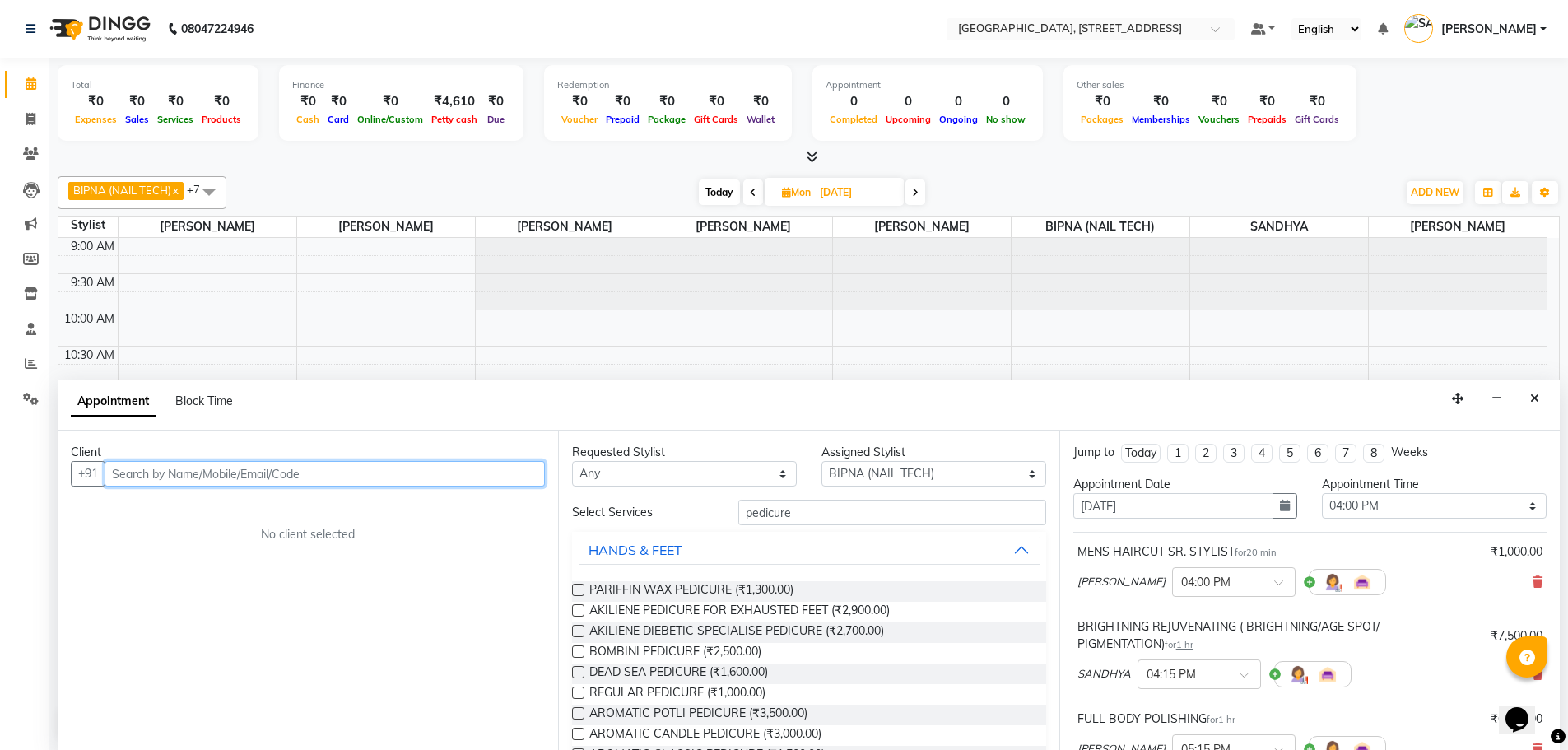
click at [237, 478] on input "text" at bounding box center [325, 473] width 441 height 25
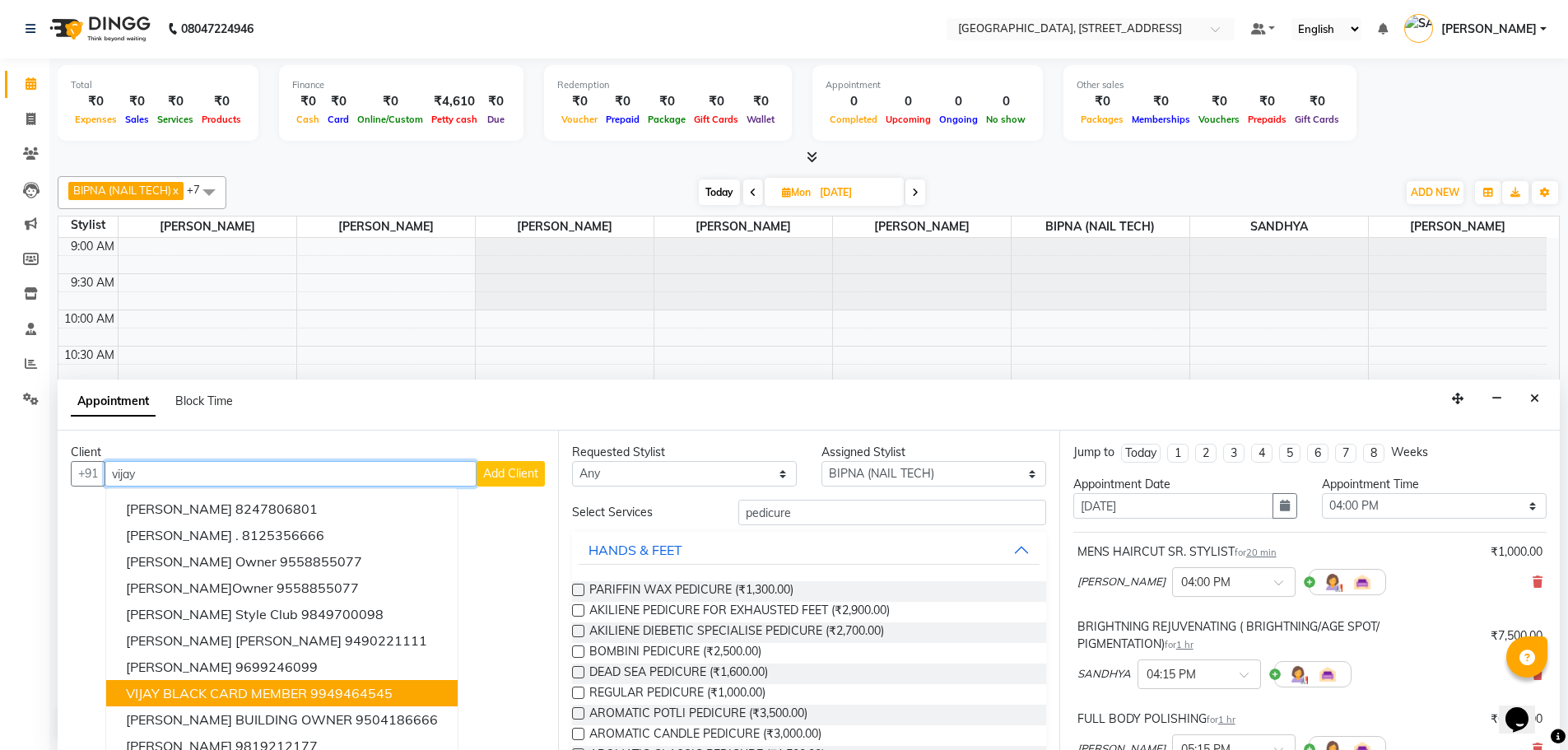
click at [362, 695] on ngb-highlight "9949464545" at bounding box center [351, 693] width 82 height 17
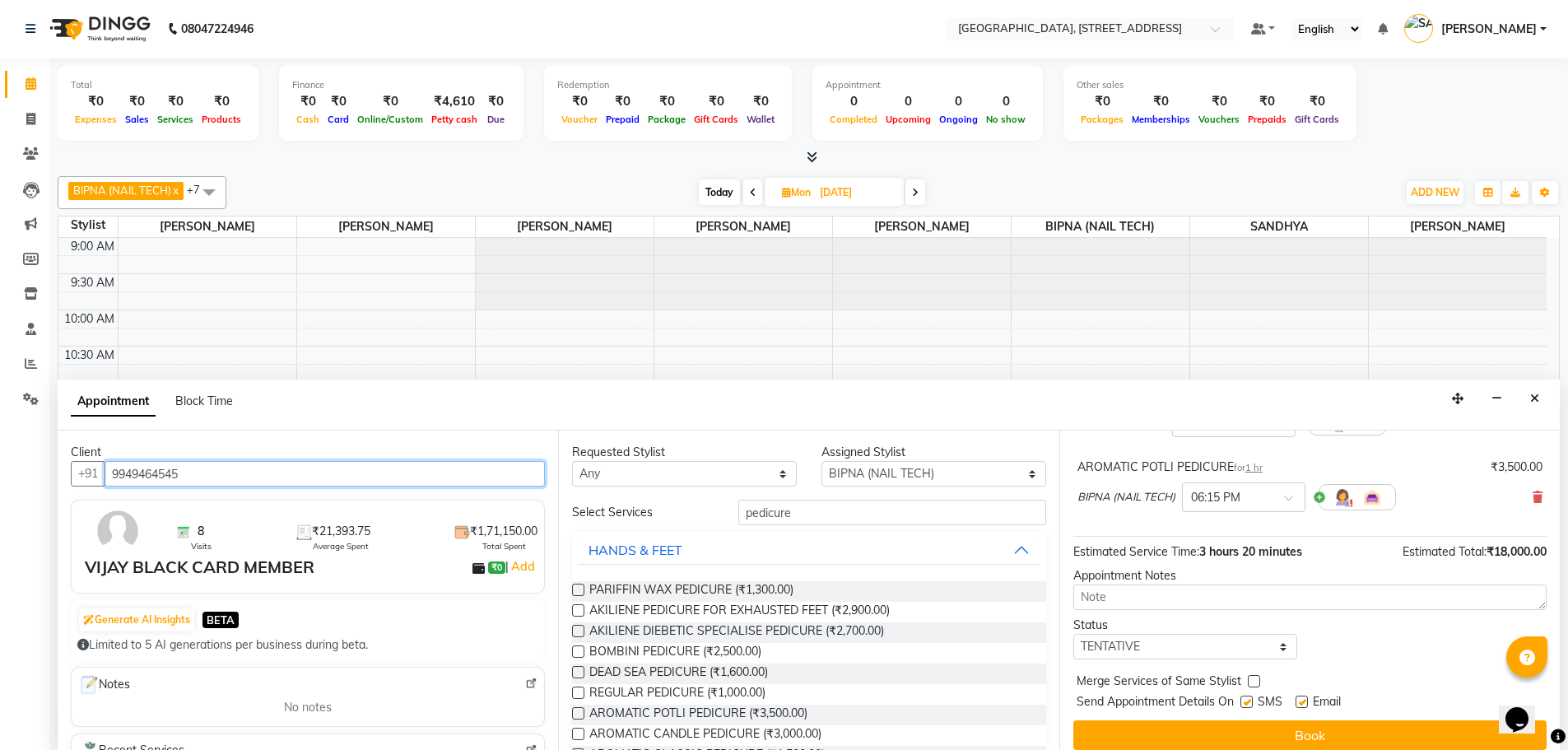
scroll to position [340, 0]
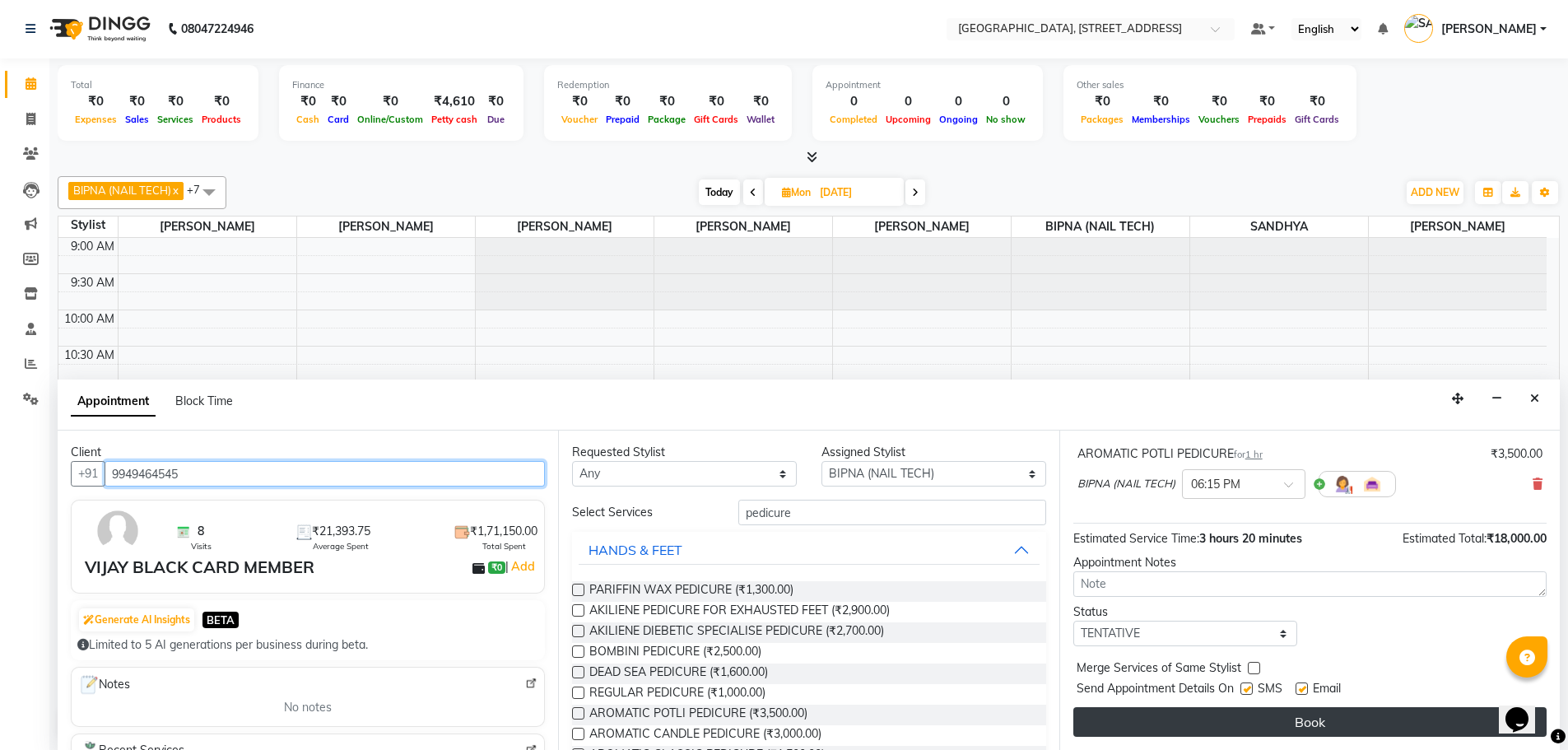
type input "9949464545"
click at [1238, 721] on button "Book" at bounding box center [1309, 721] width 473 height 29
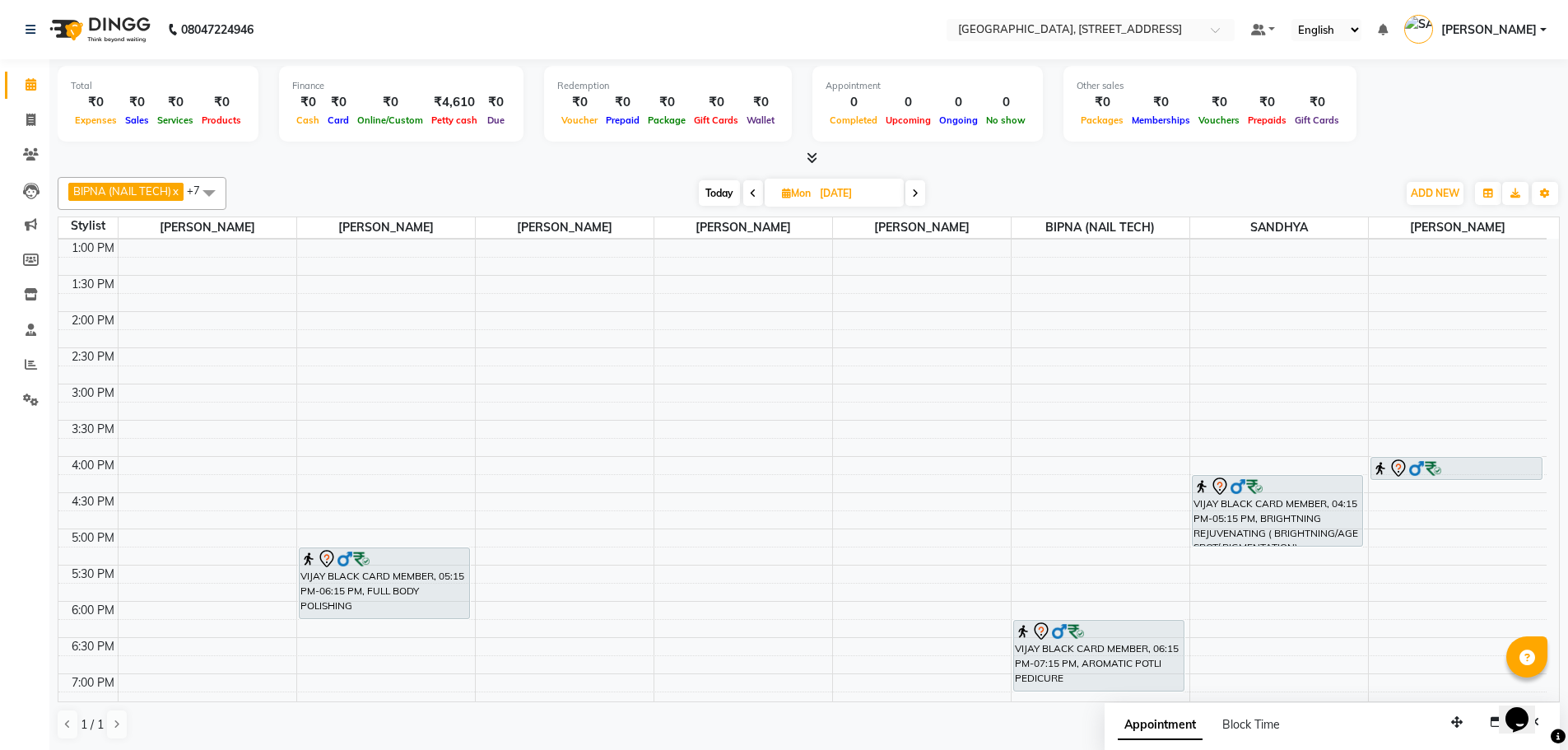
scroll to position [288, 0]
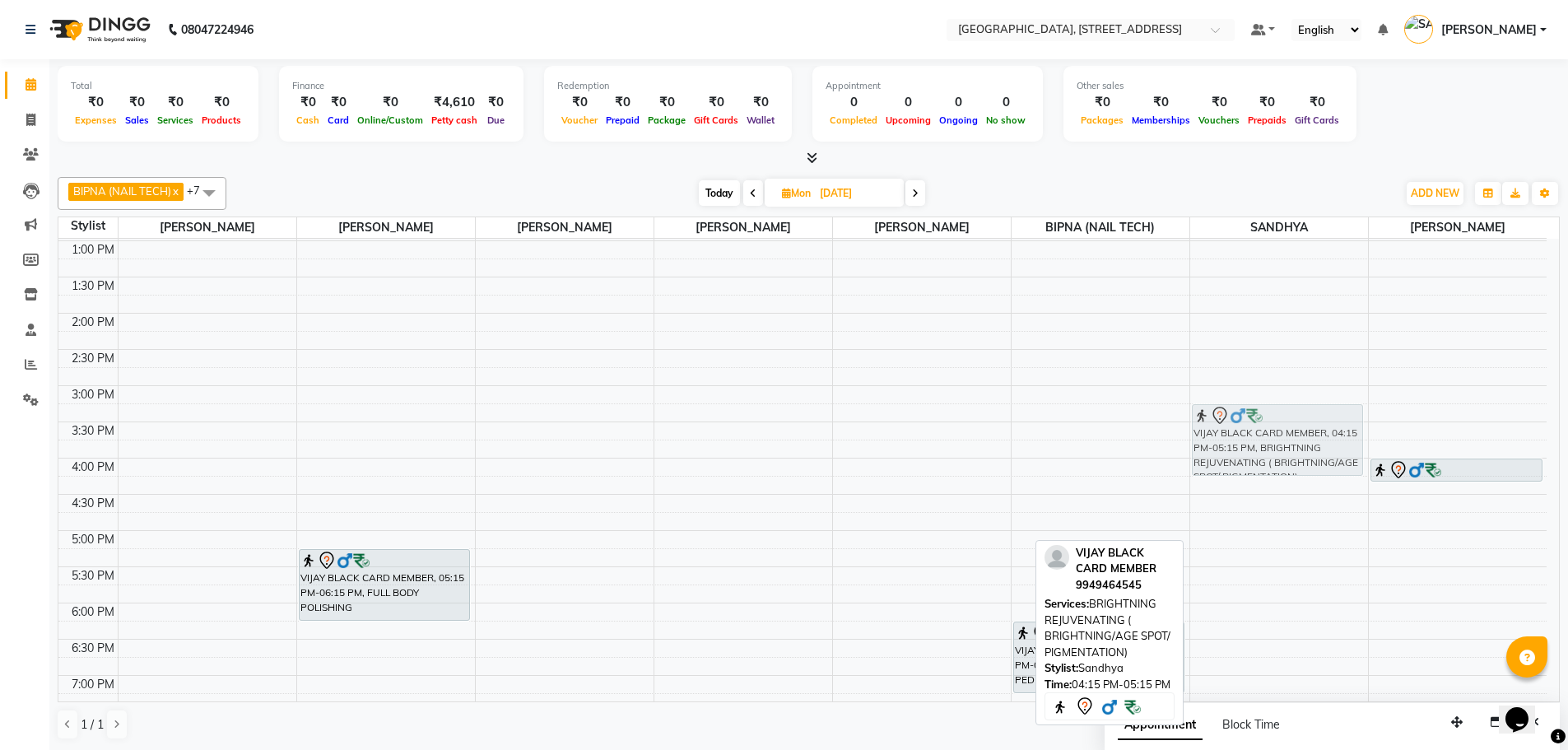
drag, startPoint x: 1337, startPoint y: 491, endPoint x: 1335, endPoint y: 421, distance: 70.0
click at [1335, 421] on div "VIJAY BLACK CARD MEMBER, 04:15 PM-05:15 PM, BRIGHTNING REJUVENATING ( BRIGHTNIN…" at bounding box center [1278, 457] width 177 height 1013
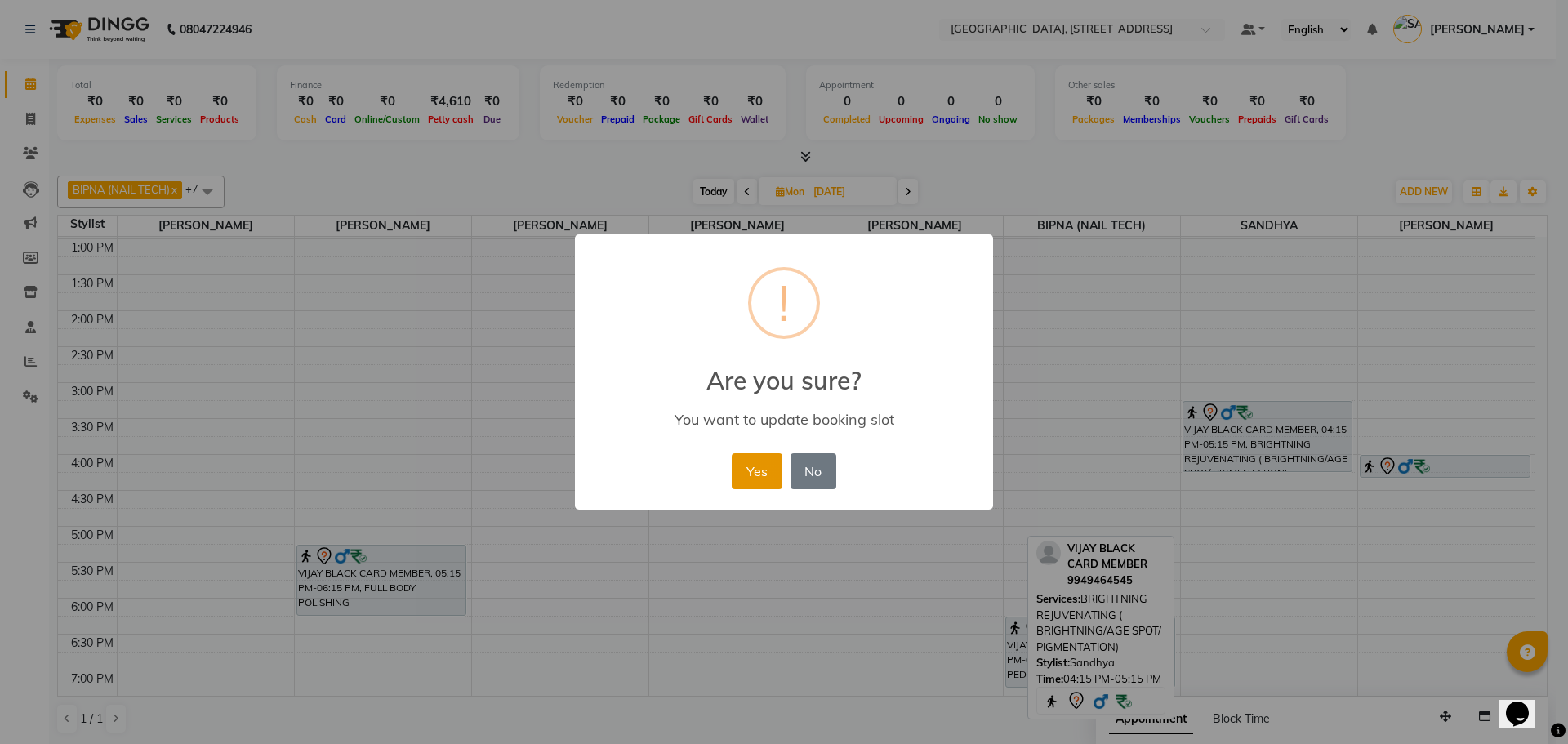
click at [754, 474] on button "Yes" at bounding box center [757, 470] width 50 height 36
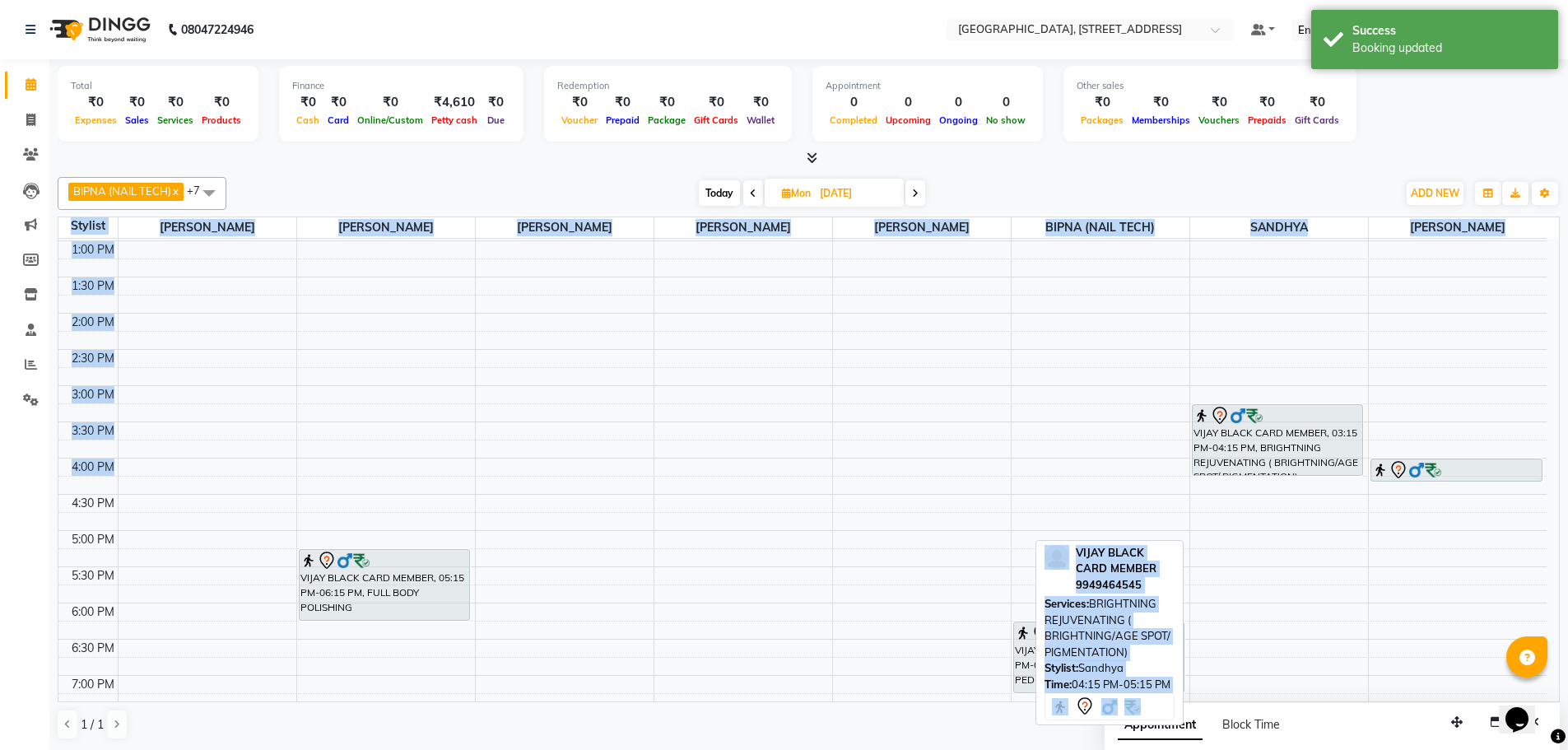
drag, startPoint x: 1067, startPoint y: 573, endPoint x: 1075, endPoint y: 470, distance: 103.3
click at [1075, 470] on div "BIPNA (NAIL TECH) x HARI x LAMBOINENG CHONGLOI (ERIN) x MANISH KUMAR x SANDHYA …" at bounding box center [809, 458] width 1502 height 576
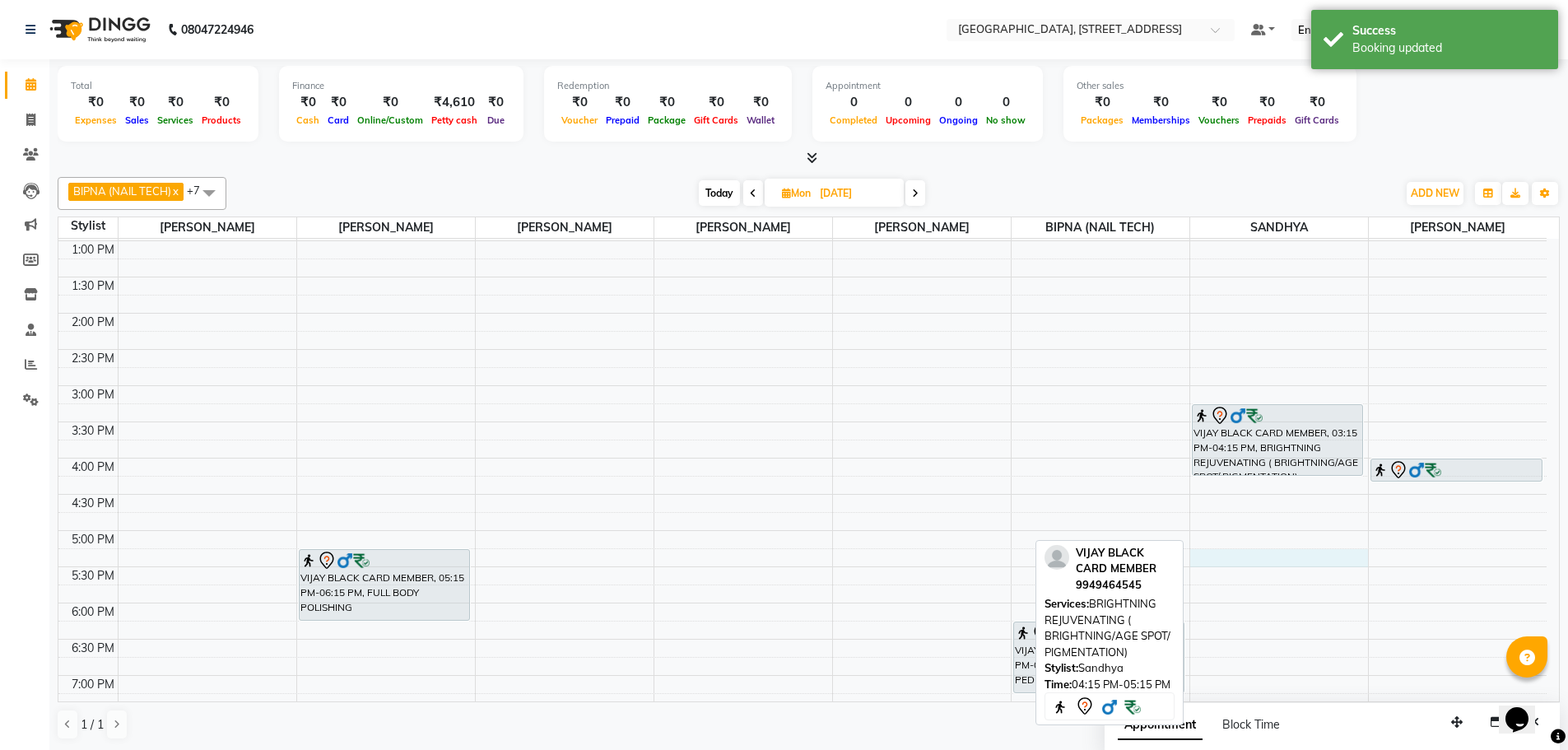
click at [1296, 565] on div "9:00 AM 9:30 AM 10:00 AM 10:30 AM 11:00 AM 11:30 AM 12:00 PM 12:30 PM 1:00 PM 1…" at bounding box center [802, 457] width 1488 height 1013
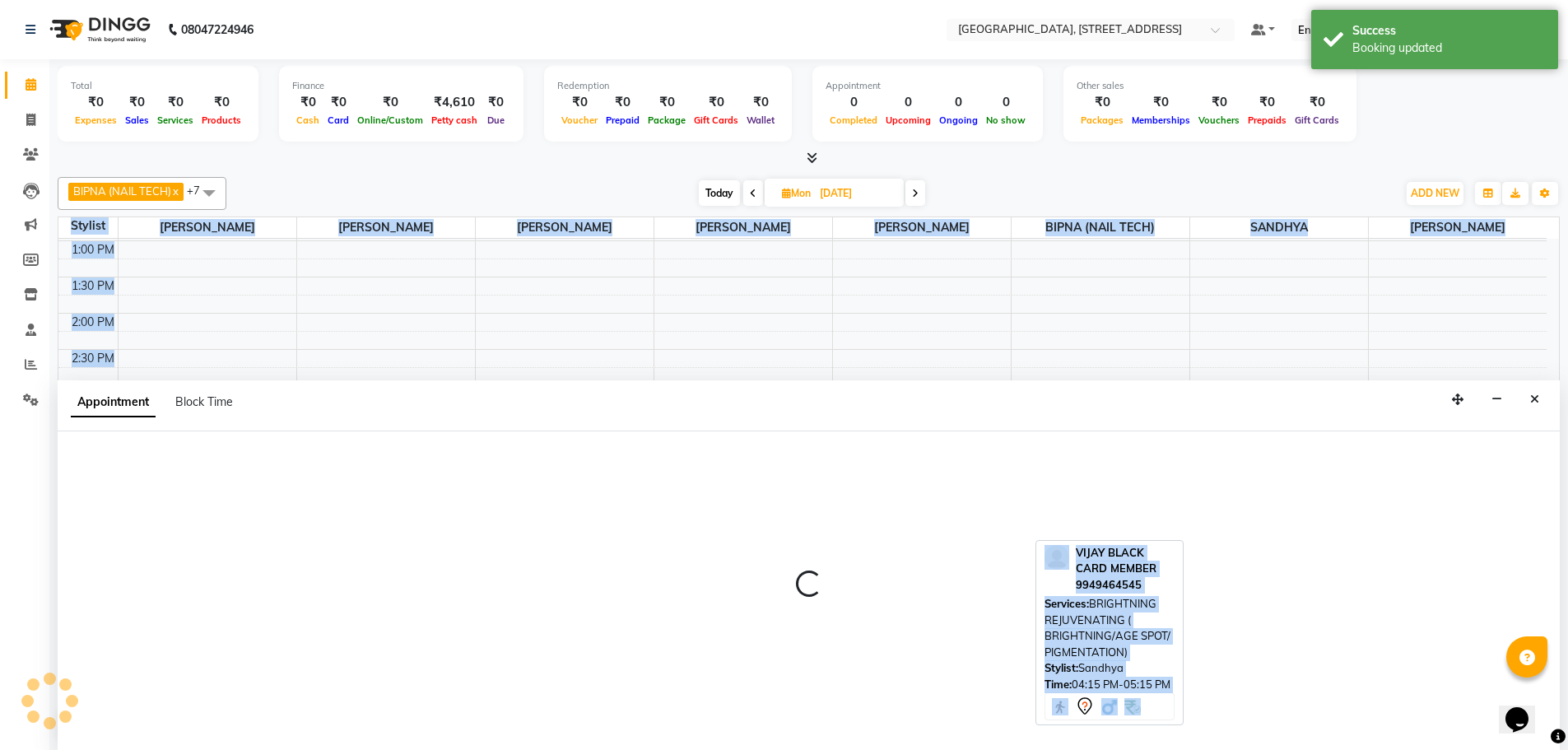
scroll to position [1, 0]
select select "87930"
select select "1035"
select select "tentative"
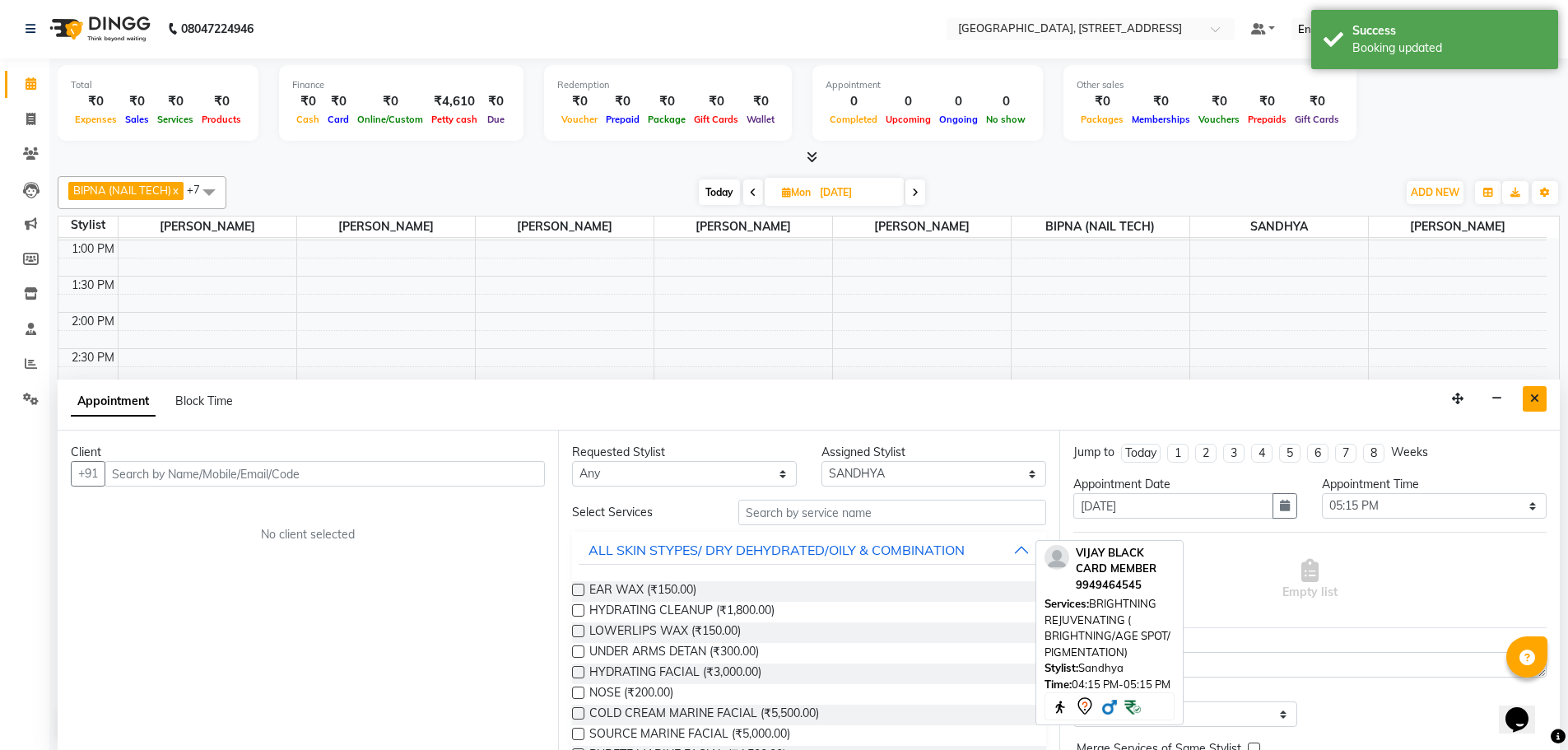
click at [1539, 399] on button "Close" at bounding box center [1534, 399] width 24 height 25
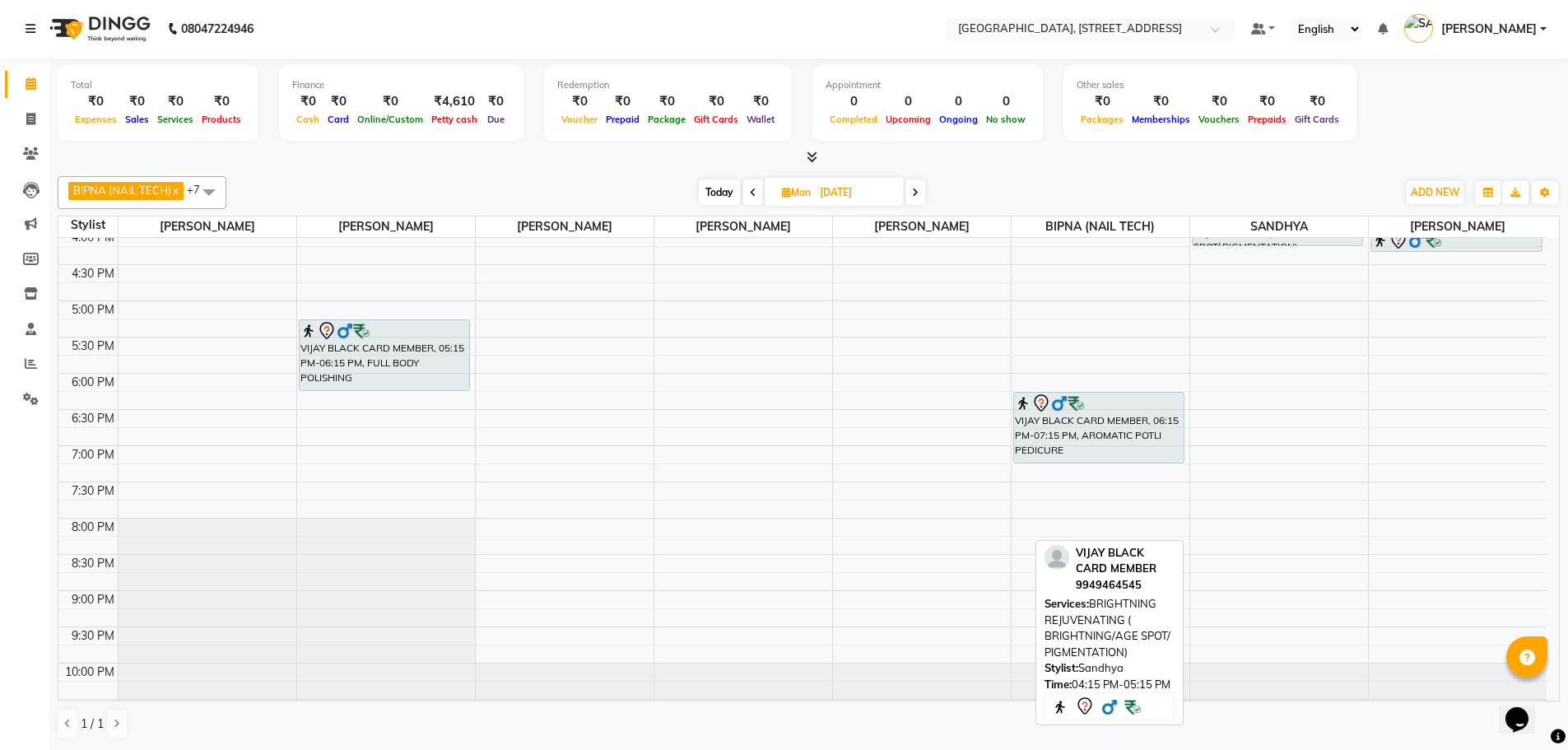
scroll to position [537, 0]
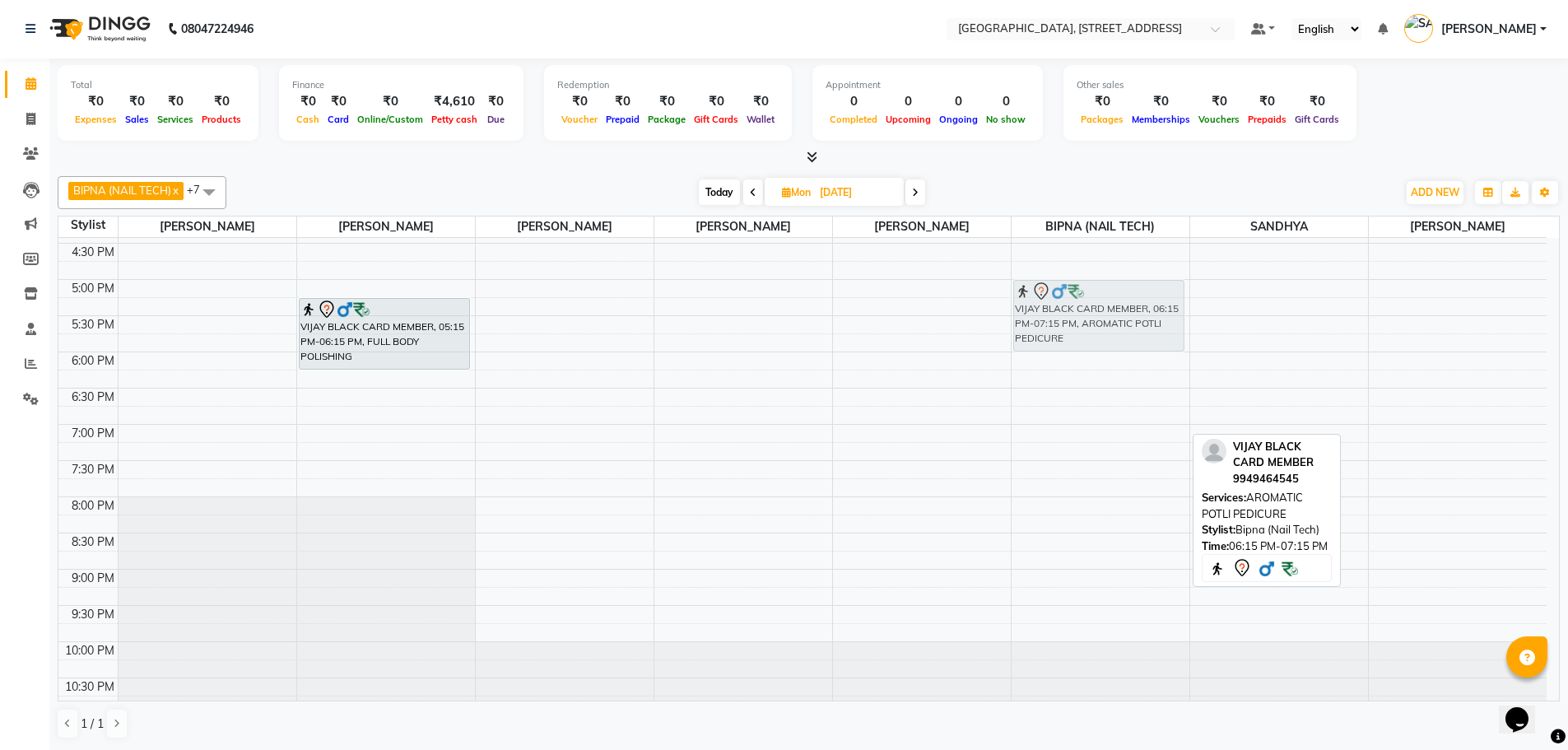
drag, startPoint x: 1132, startPoint y: 383, endPoint x: 1126, endPoint y: 300, distance: 83.2
click at [1126, 300] on div "VIJAY BLACK CARD MEMBER, 06:15 PM-07:15 PM, AROMATIC POTLI PEDICURE VIJAY BLACK…" at bounding box center [1100, 207] width 177 height 1013
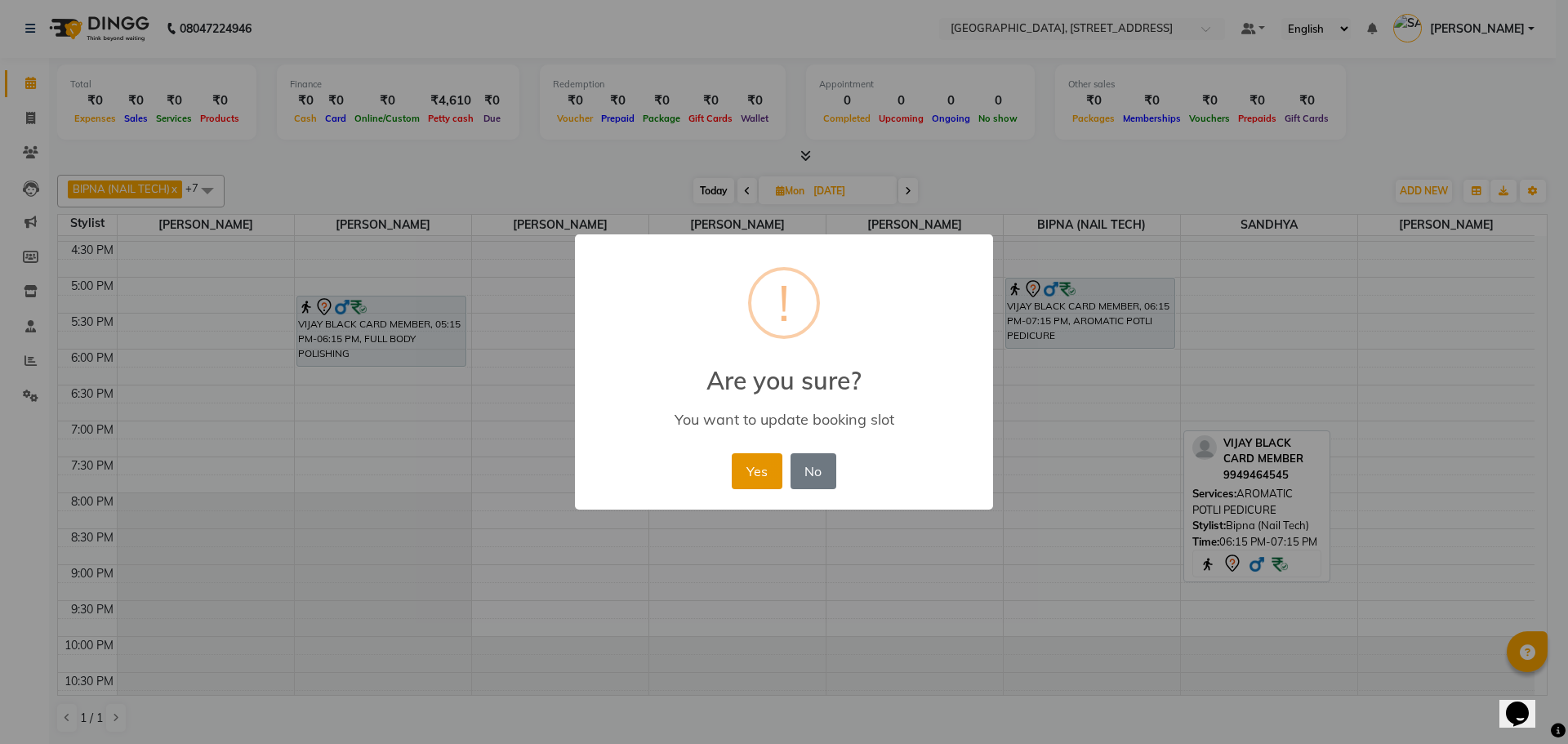
click at [744, 483] on button "Yes" at bounding box center [757, 470] width 50 height 36
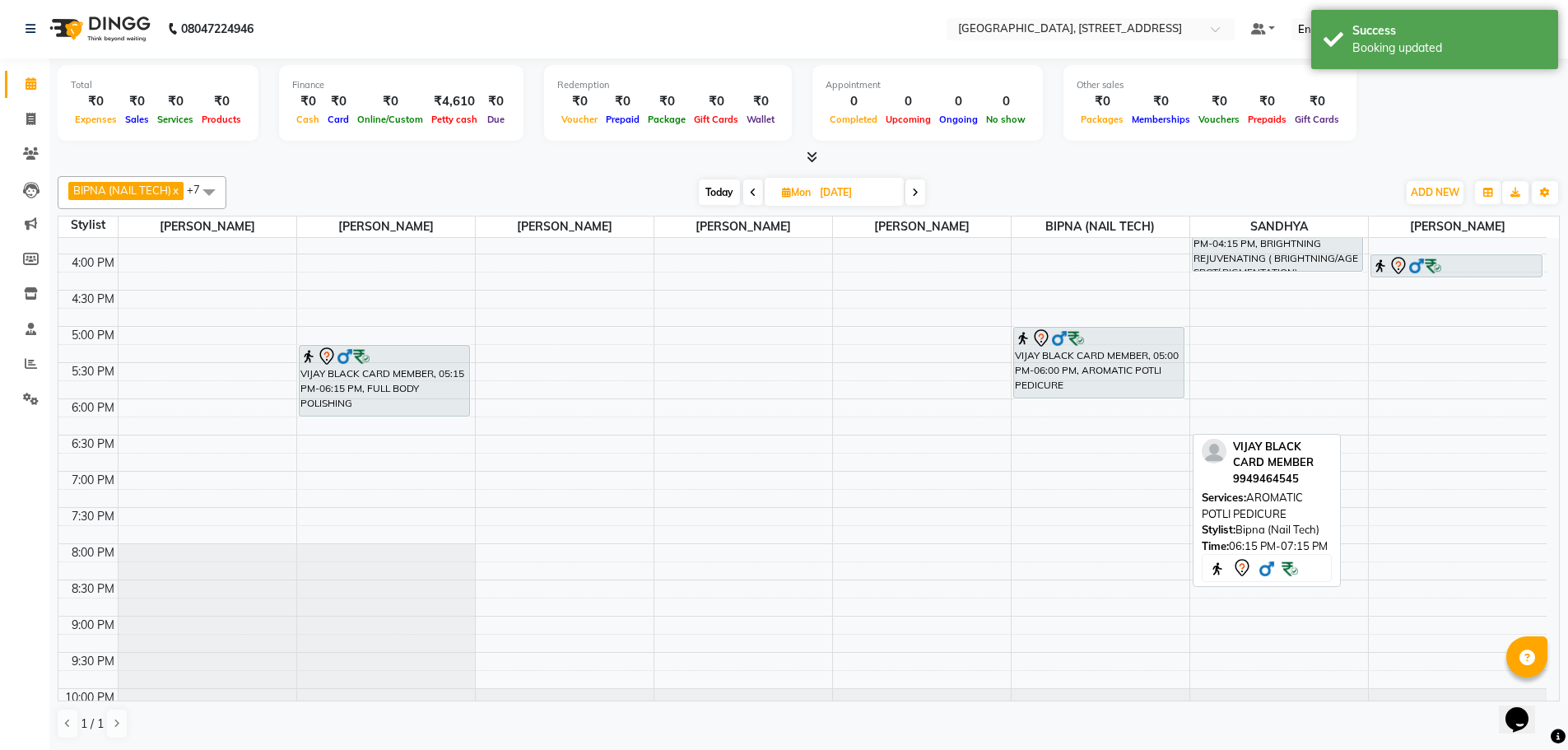
scroll to position [352, 0]
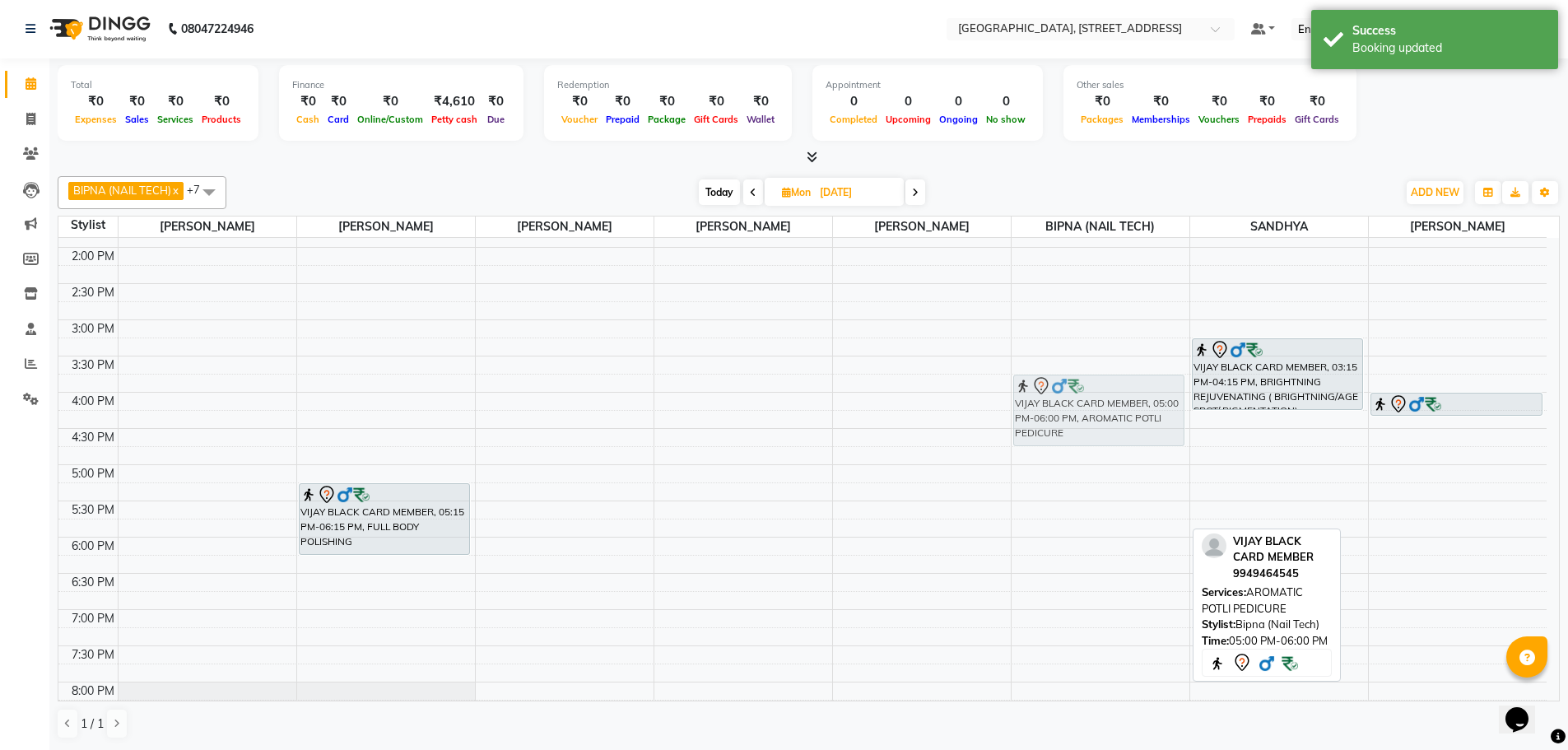
drag, startPoint x: 1127, startPoint y: 473, endPoint x: 1141, endPoint y: 378, distance: 96.0
click at [1141, 378] on div "VIJAY BLACK CARD MEMBER, 05:00 PM-06:00 PM, AROMATIC POTLI PEDICURE VIJAY BLACK…" at bounding box center [1100, 392] width 177 height 1013
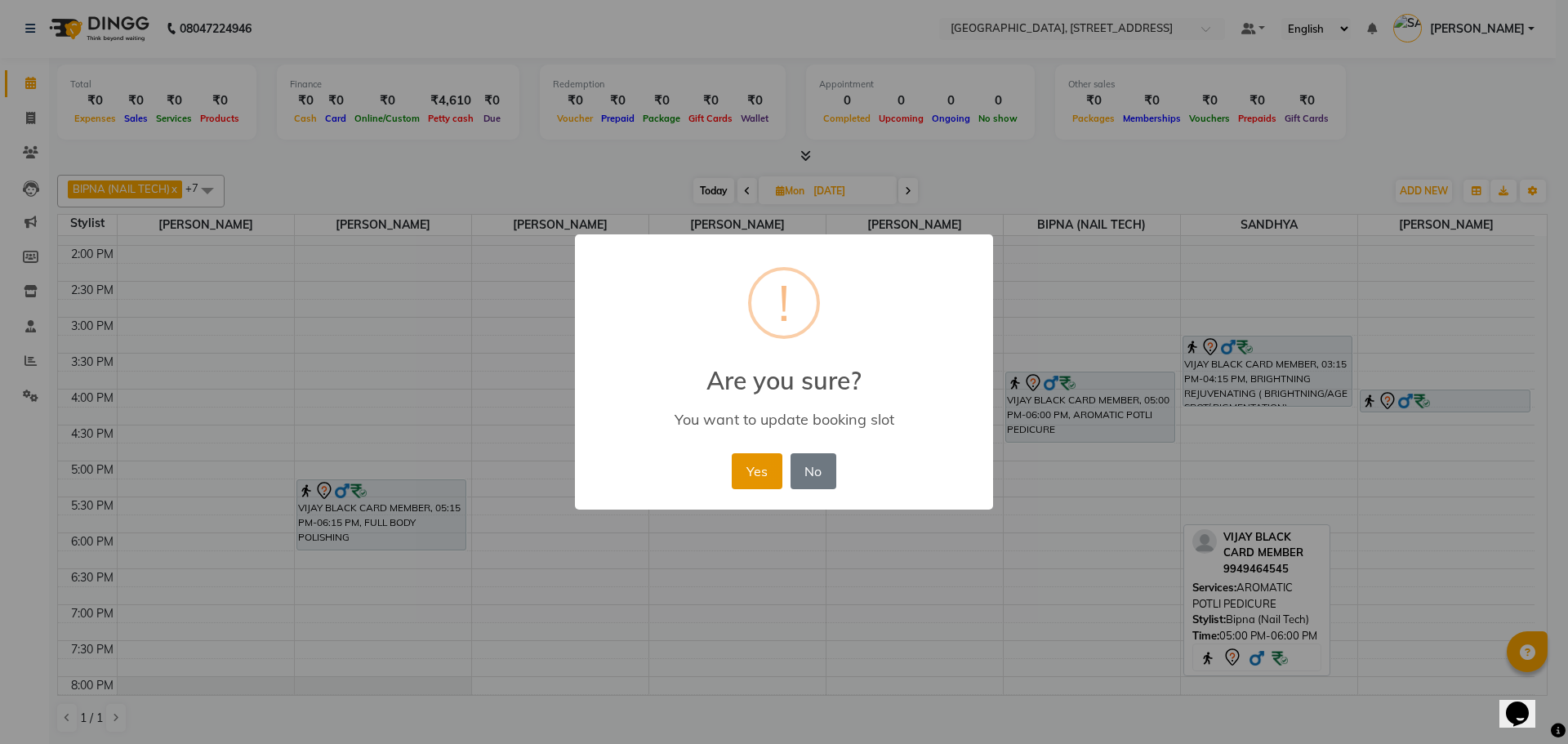
click at [754, 481] on button "Yes" at bounding box center [757, 470] width 50 height 36
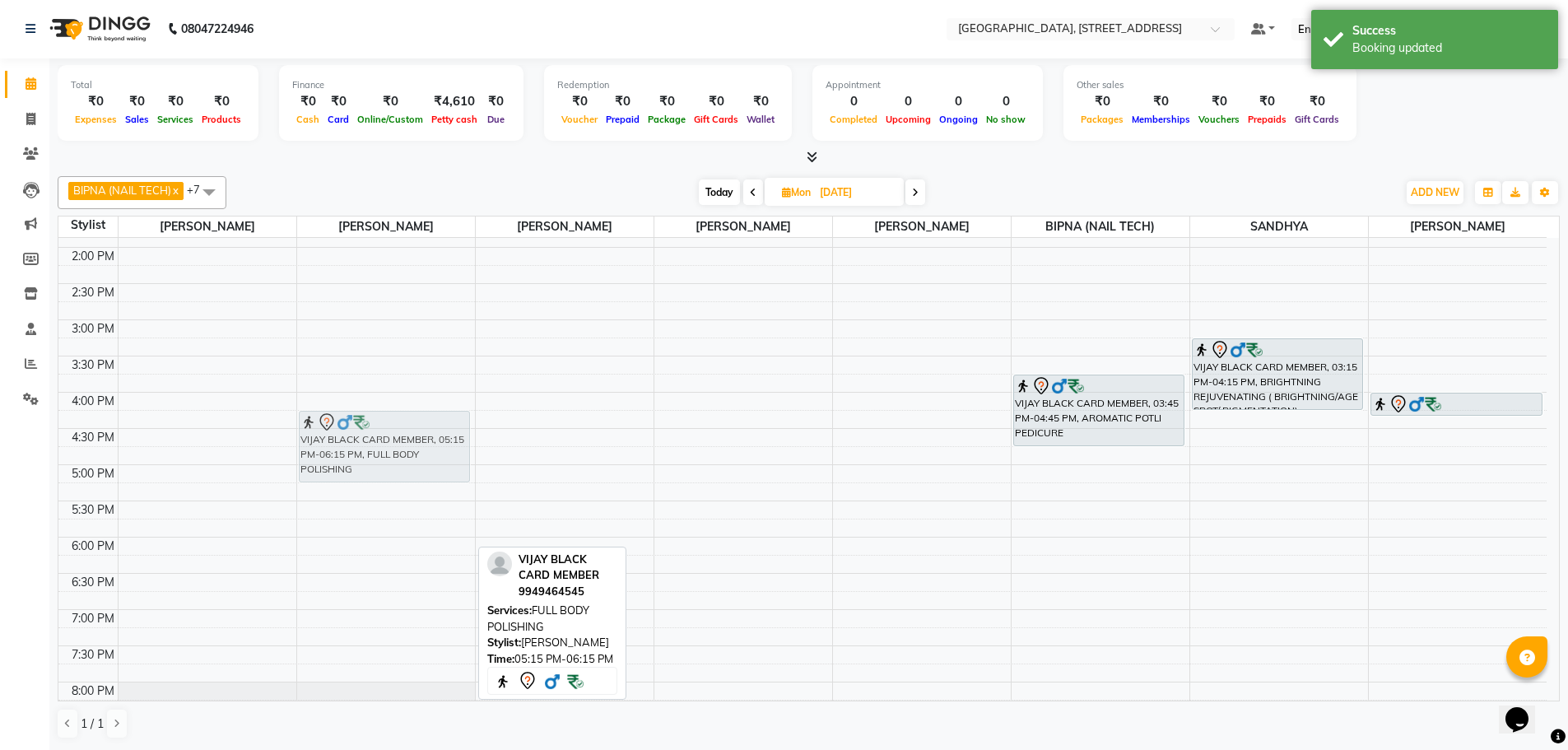
drag, startPoint x: 408, startPoint y: 491, endPoint x: 415, endPoint y: 416, distance: 75.3
click at [415, 416] on div "VIJAY BLACK CARD MEMBER, 05:15 PM-06:15 PM, FULL BODY POLISHING VIJAY BLACK CAR…" at bounding box center [385, 392] width 177 height 1013
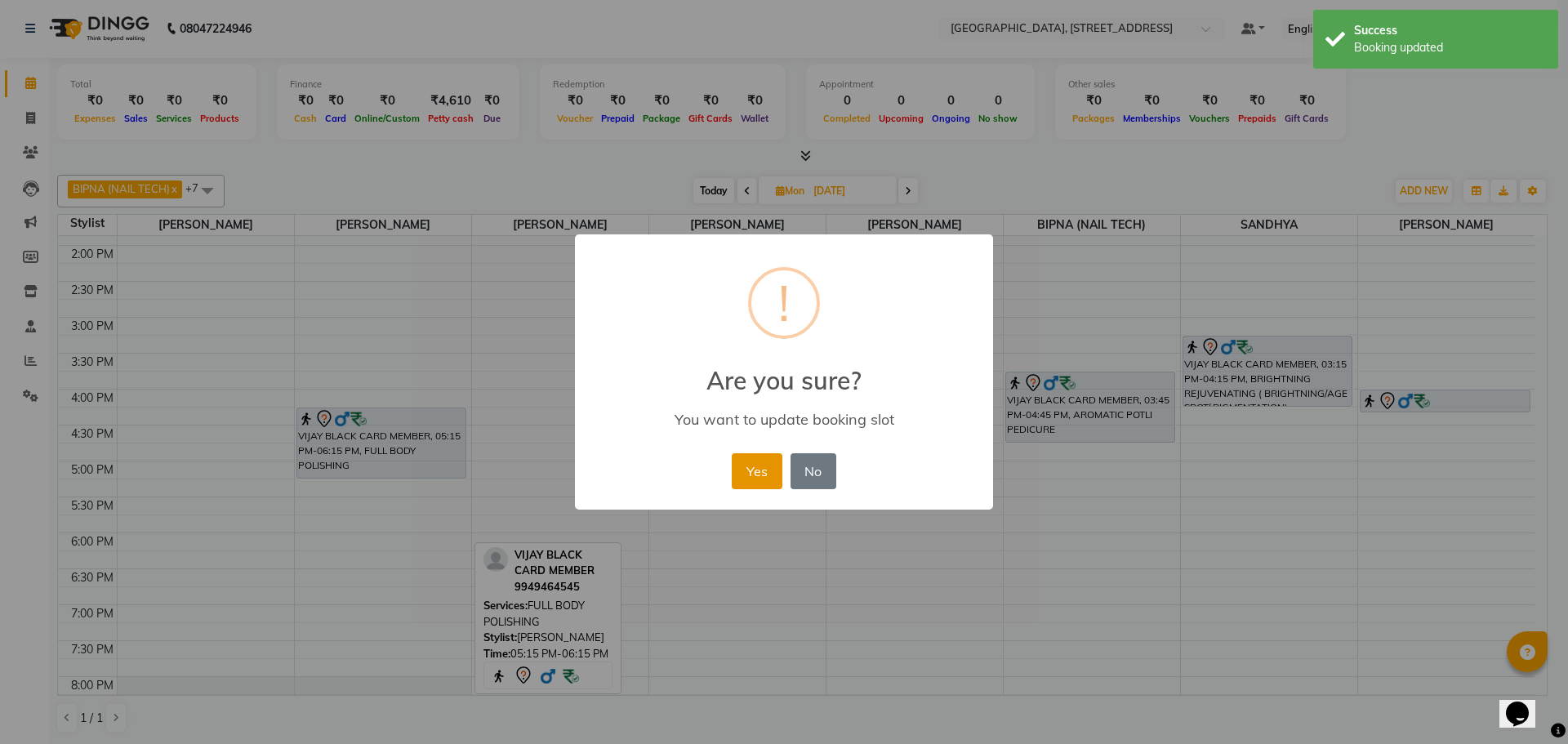
click at [746, 470] on button "Yes" at bounding box center [757, 470] width 50 height 36
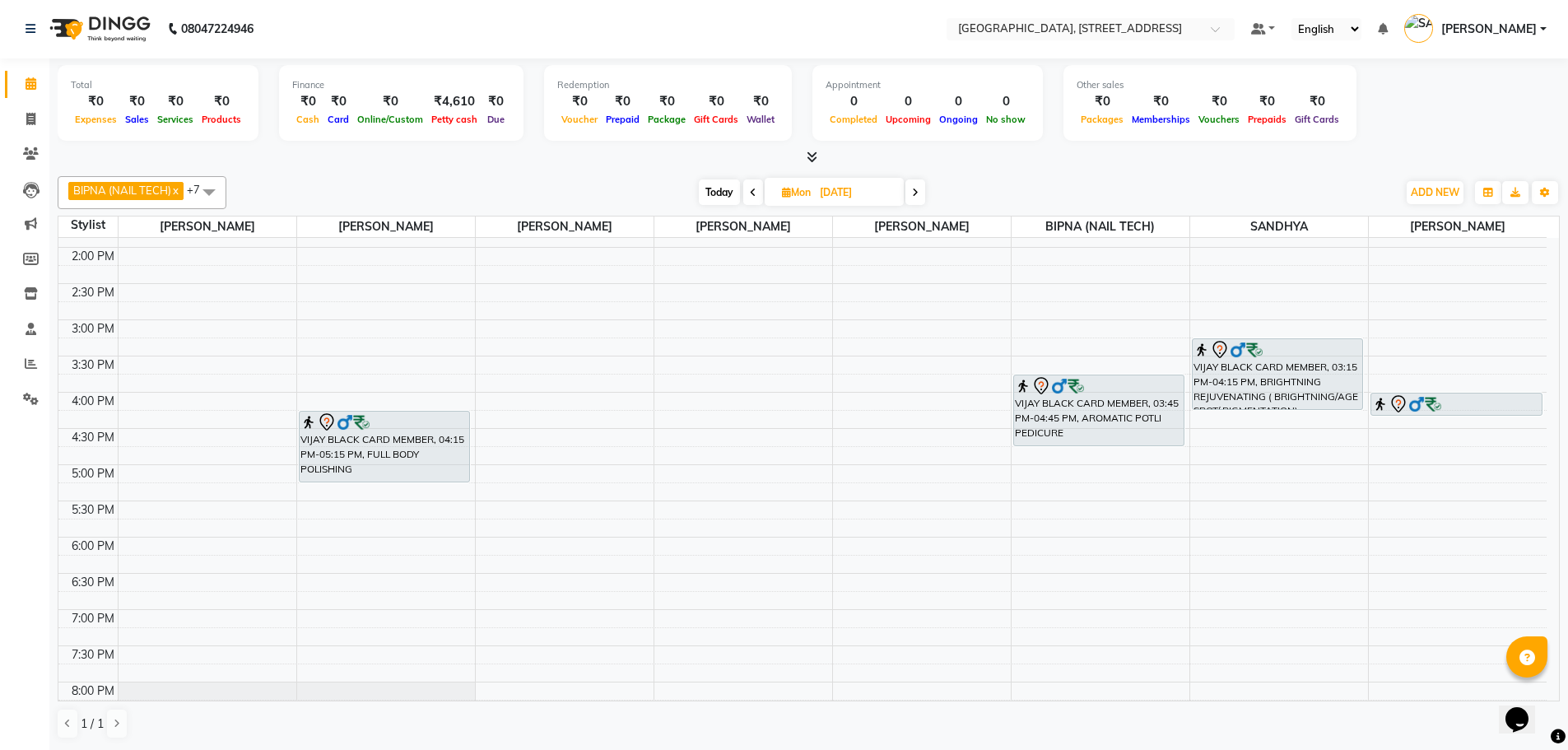
click at [747, 194] on span at bounding box center [752, 192] width 19 height 25
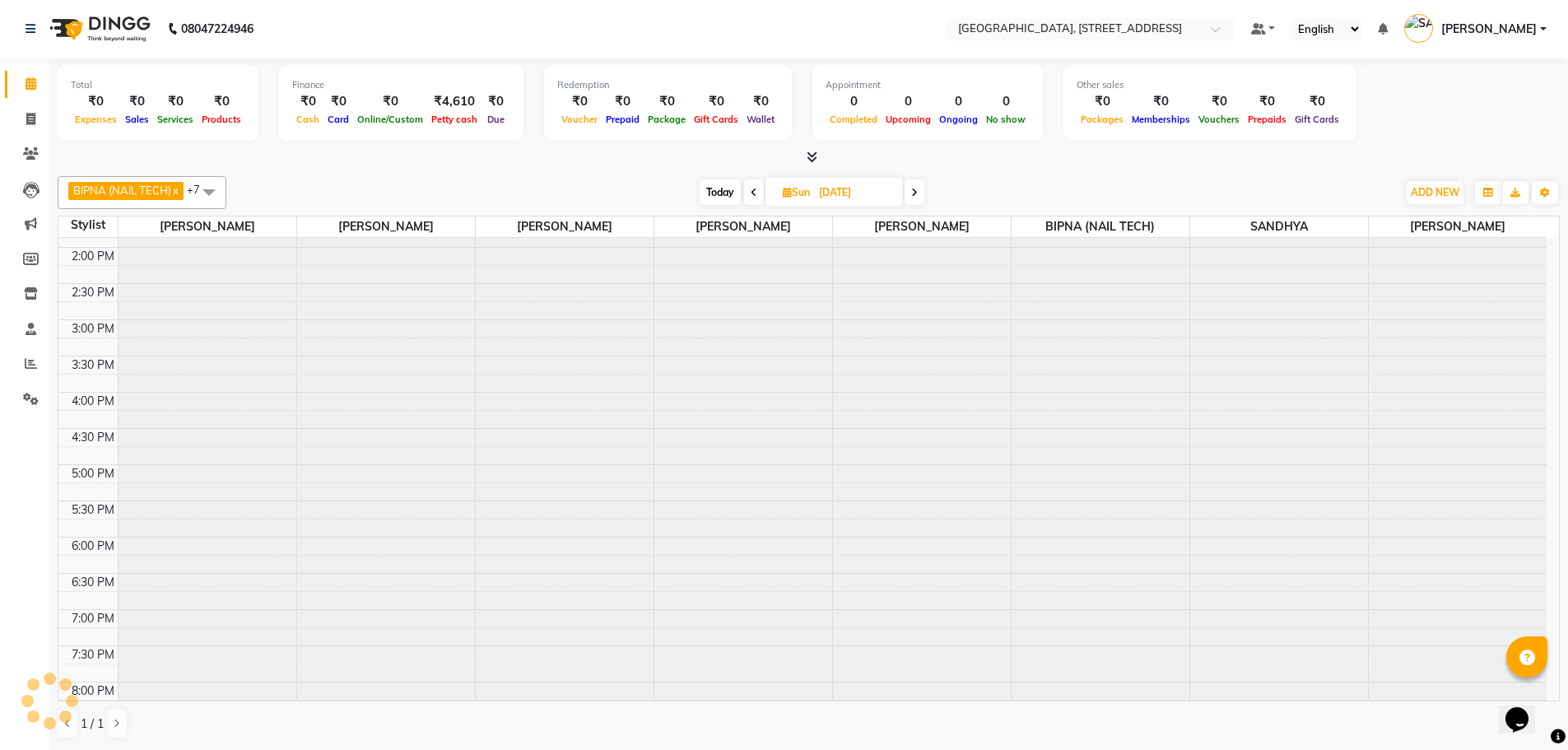
scroll to position [291, 0]
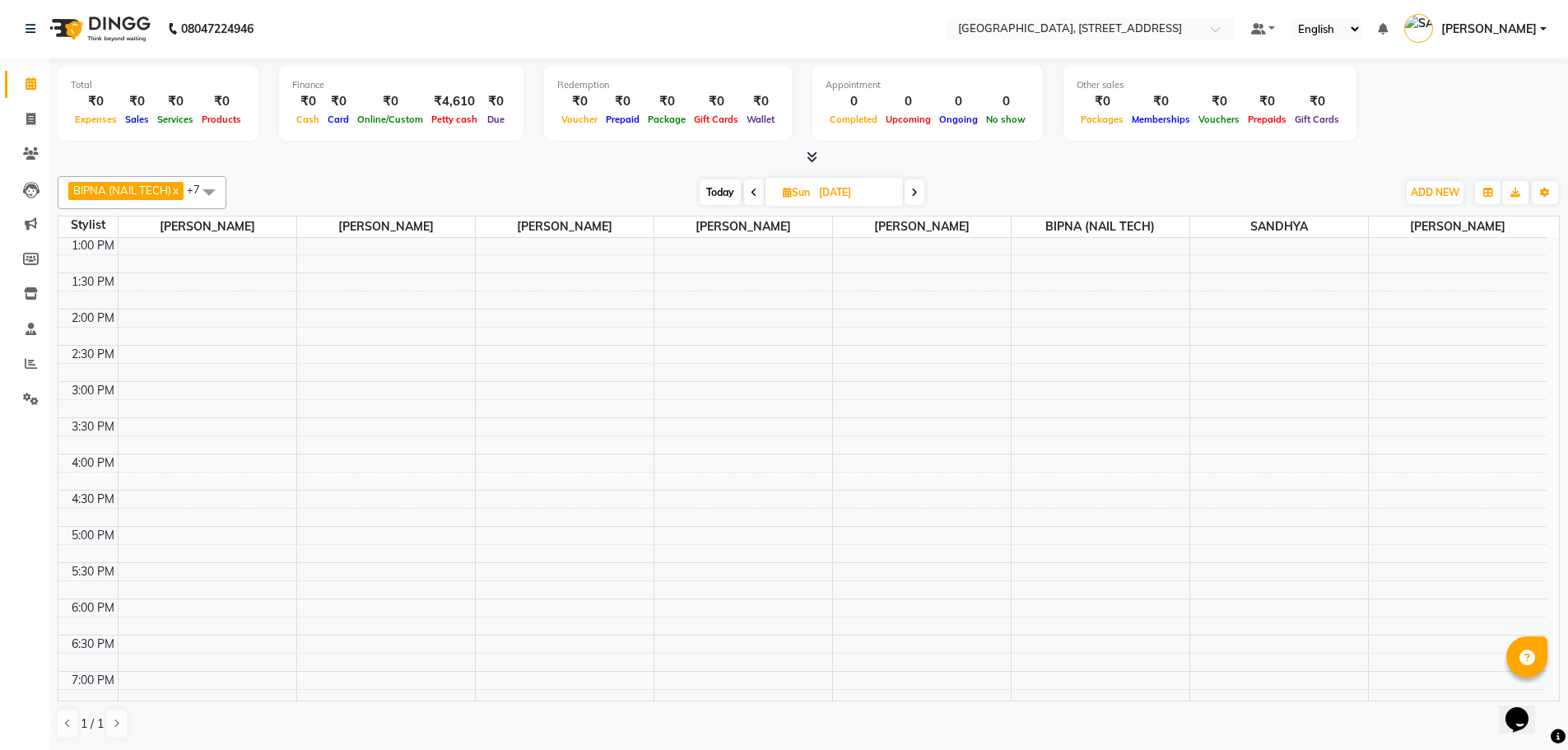
click at [756, 189] on icon at bounding box center [754, 193] width 7 height 10
click at [915, 193] on icon at bounding box center [914, 193] width 7 height 10
click at [915, 193] on icon at bounding box center [915, 193] width 7 height 10
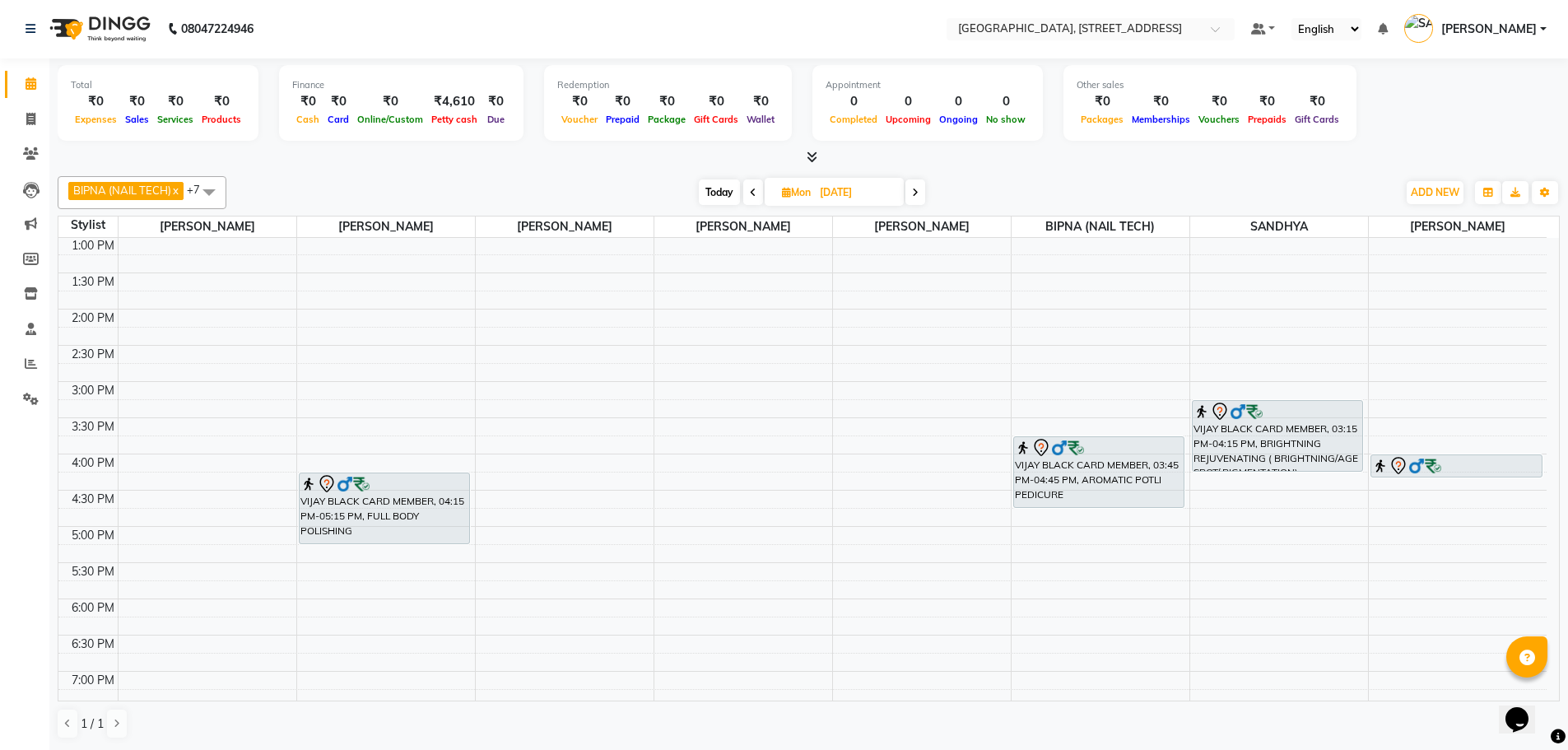
click at [752, 193] on icon at bounding box center [753, 193] width 7 height 10
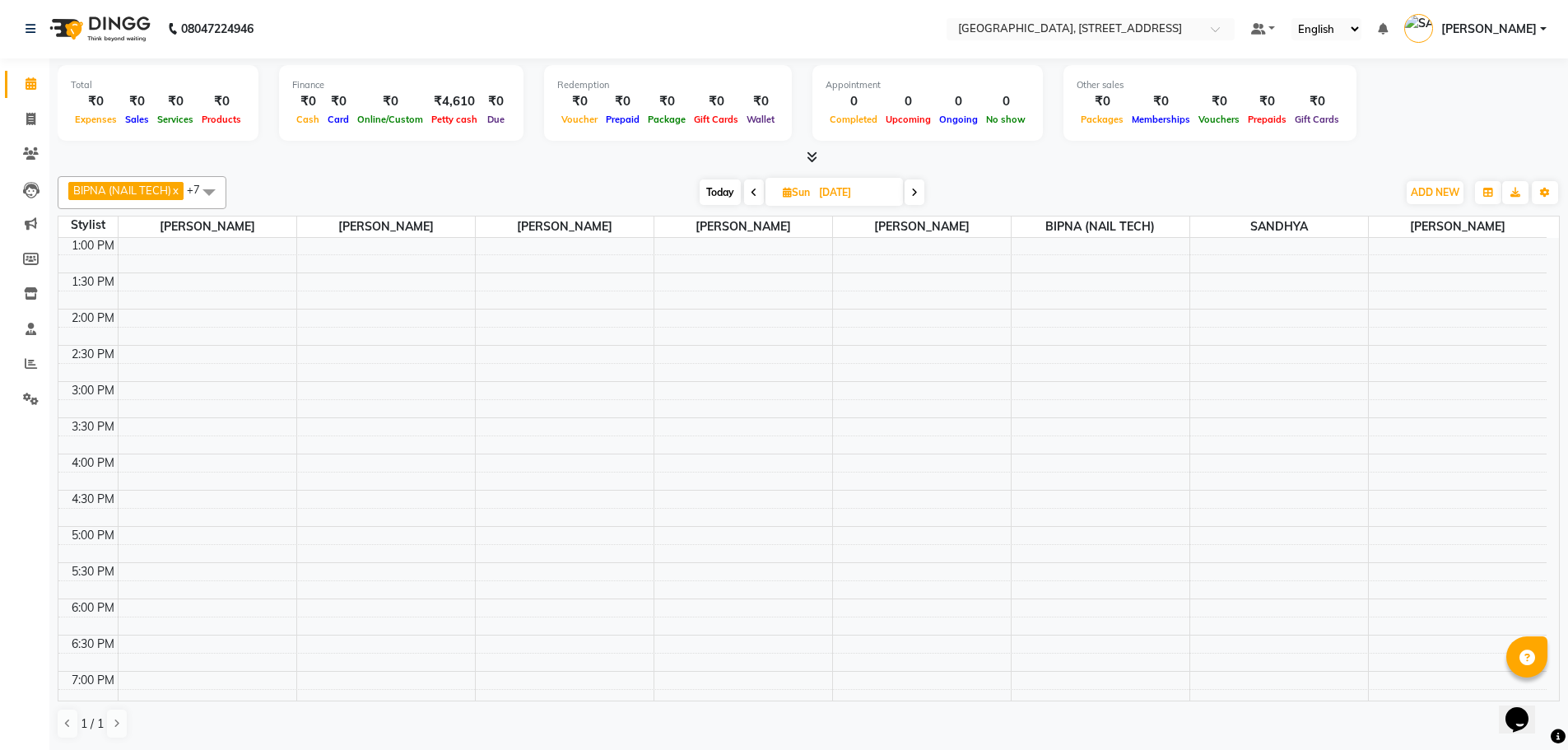
click at [752, 193] on icon at bounding box center [754, 193] width 7 height 10
click at [752, 193] on icon at bounding box center [755, 193] width 7 height 10
click at [752, 193] on span at bounding box center [756, 192] width 19 height 25
click at [752, 193] on icon at bounding box center [754, 193] width 7 height 10
click at [752, 193] on icon at bounding box center [752, 193] width 7 height 10
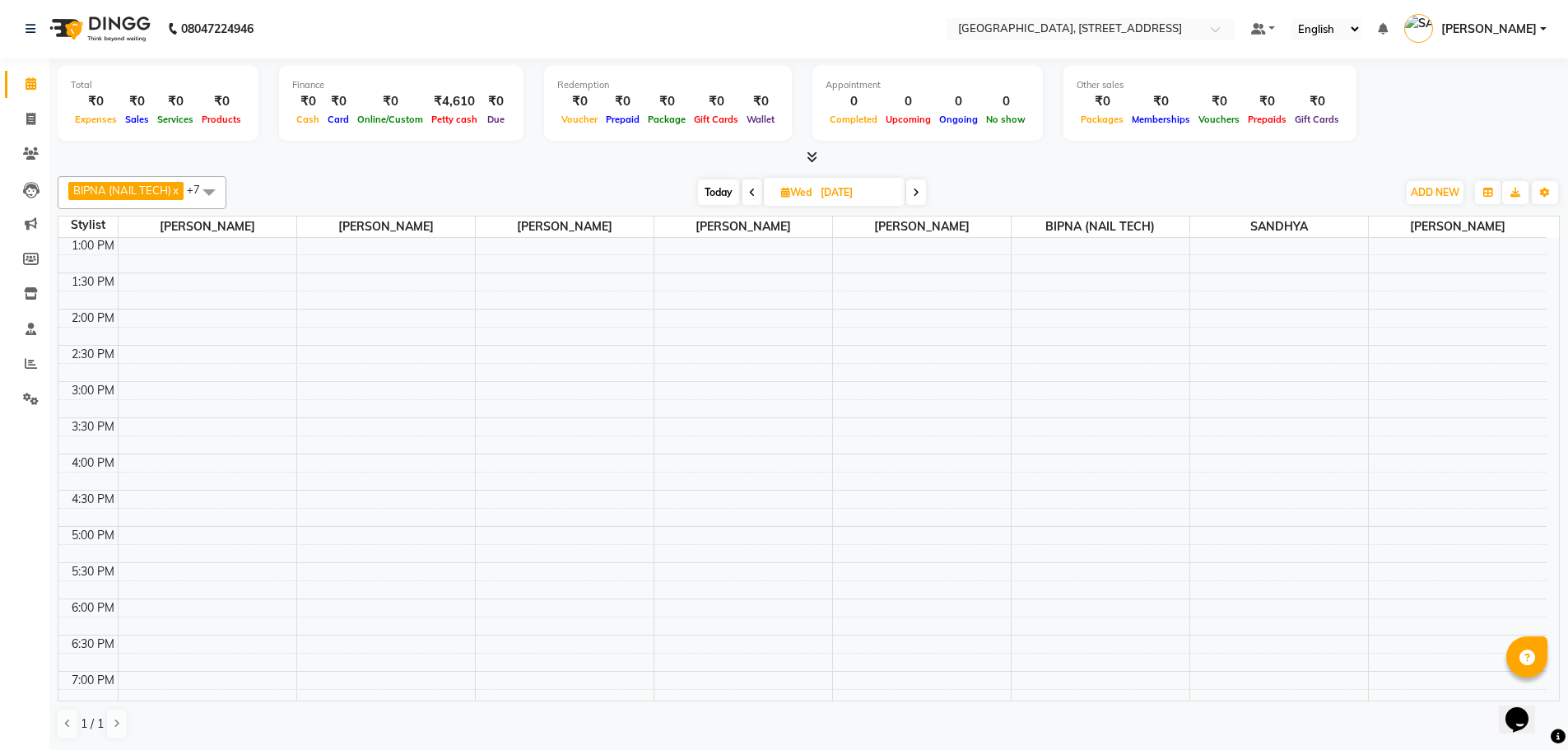
type input "02-09-2025"
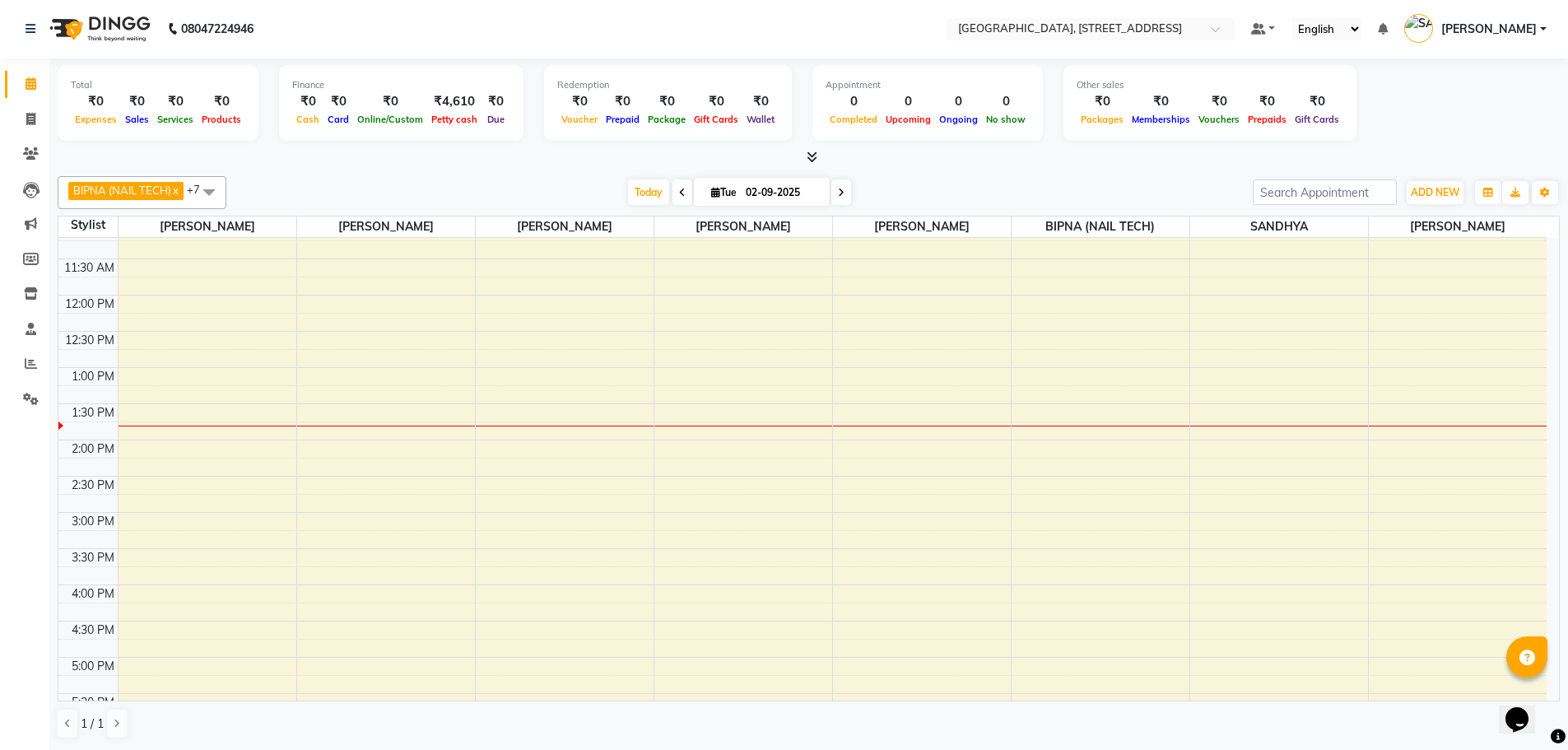
scroll to position [164, 0]
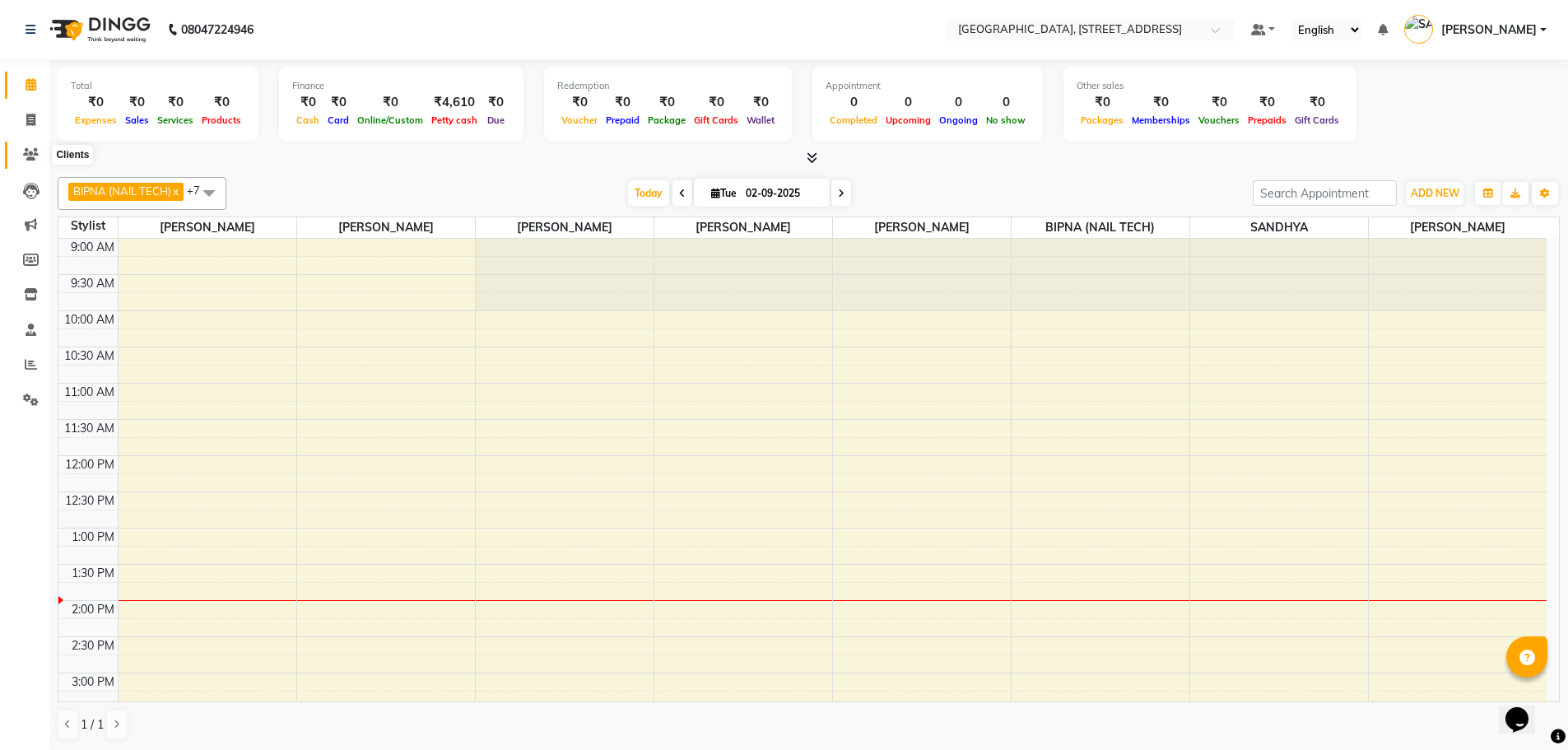
click at [24, 151] on icon at bounding box center [30, 154] width 16 height 13
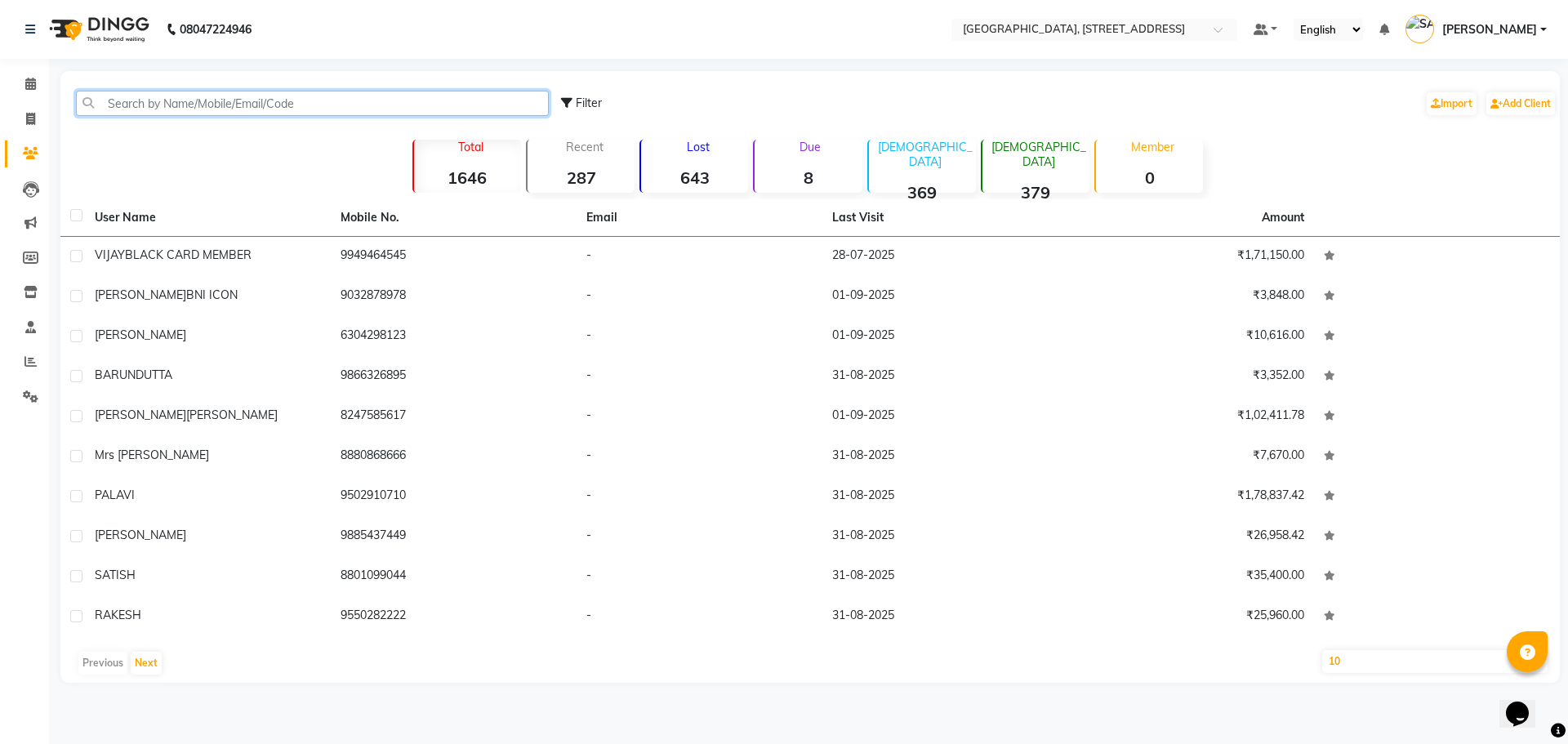
click at [221, 103] on input "text" at bounding box center [312, 103] width 473 height 25
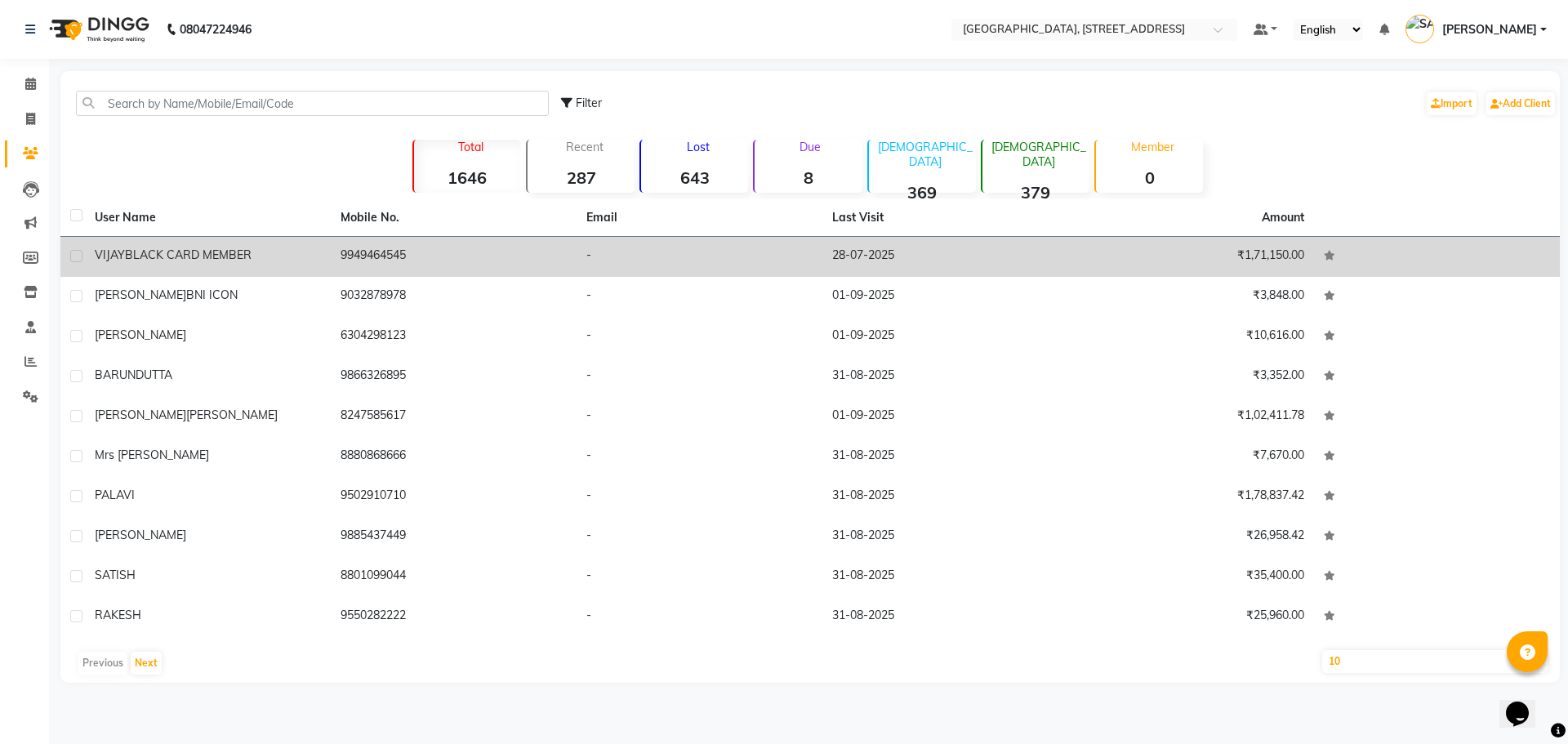
click at [229, 254] on span "BLACK CARD MEMBER" at bounding box center [189, 255] width 127 height 15
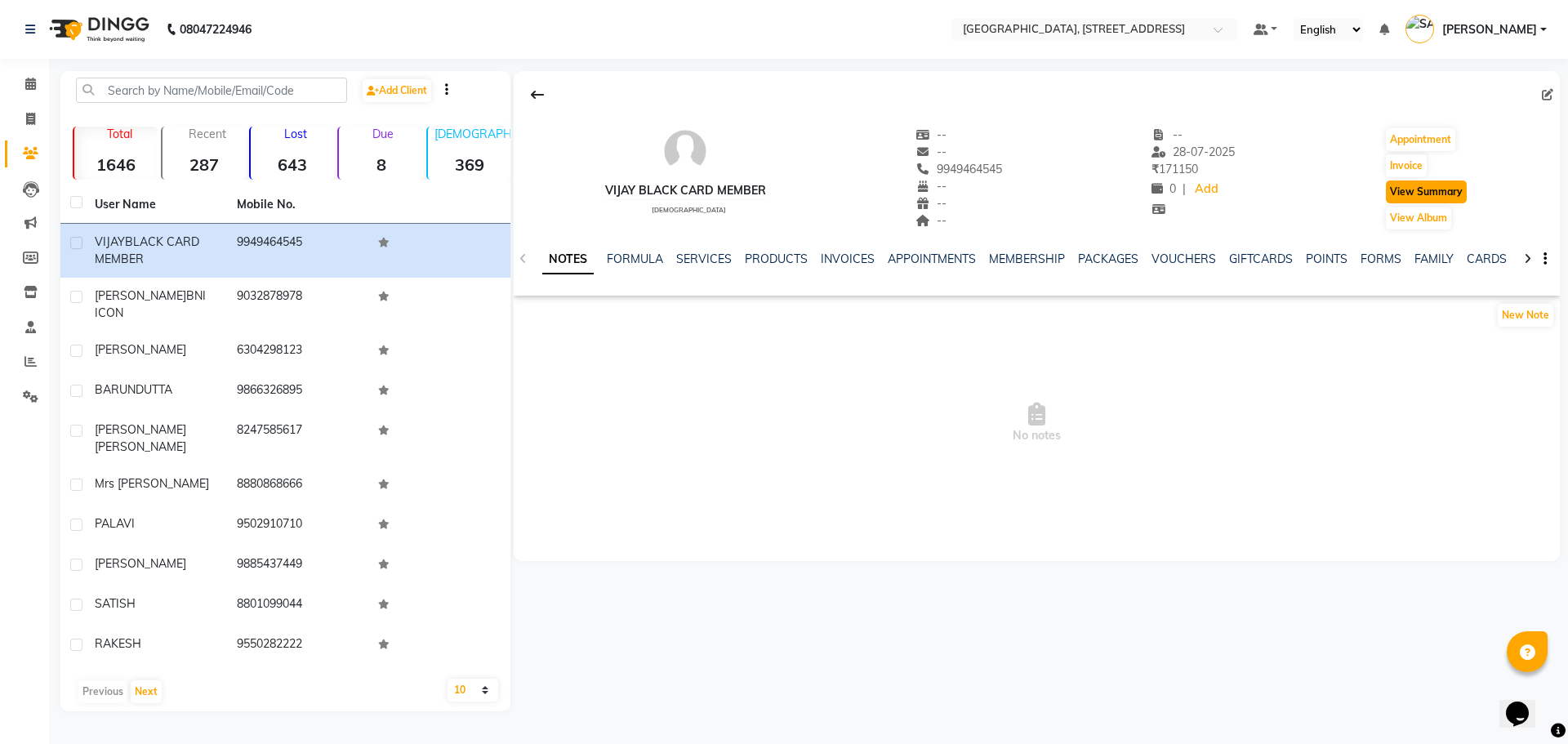
click at [1399, 188] on button "View Summary" at bounding box center [1426, 191] width 81 height 23
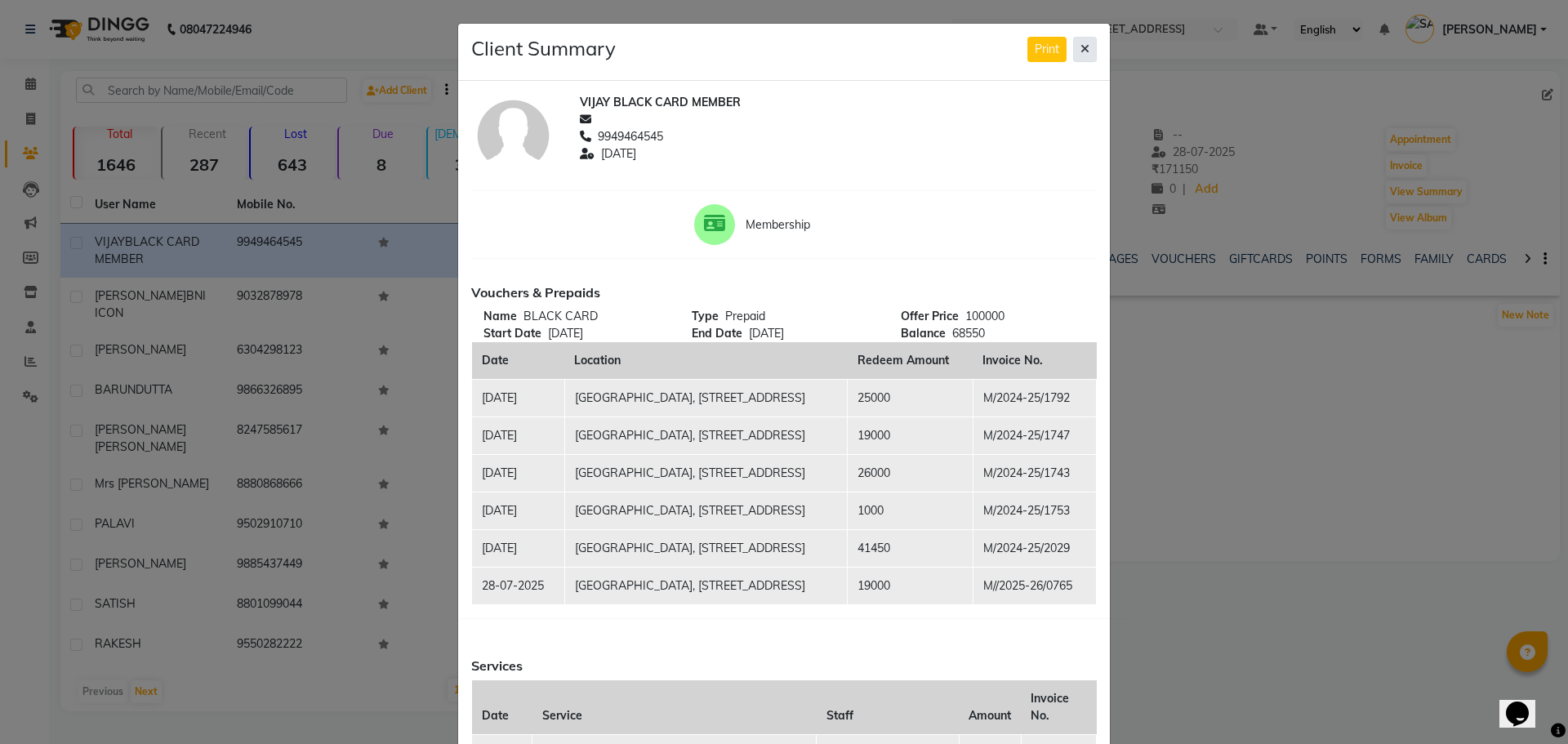
click at [1081, 48] on icon at bounding box center [1085, 49] width 9 height 12
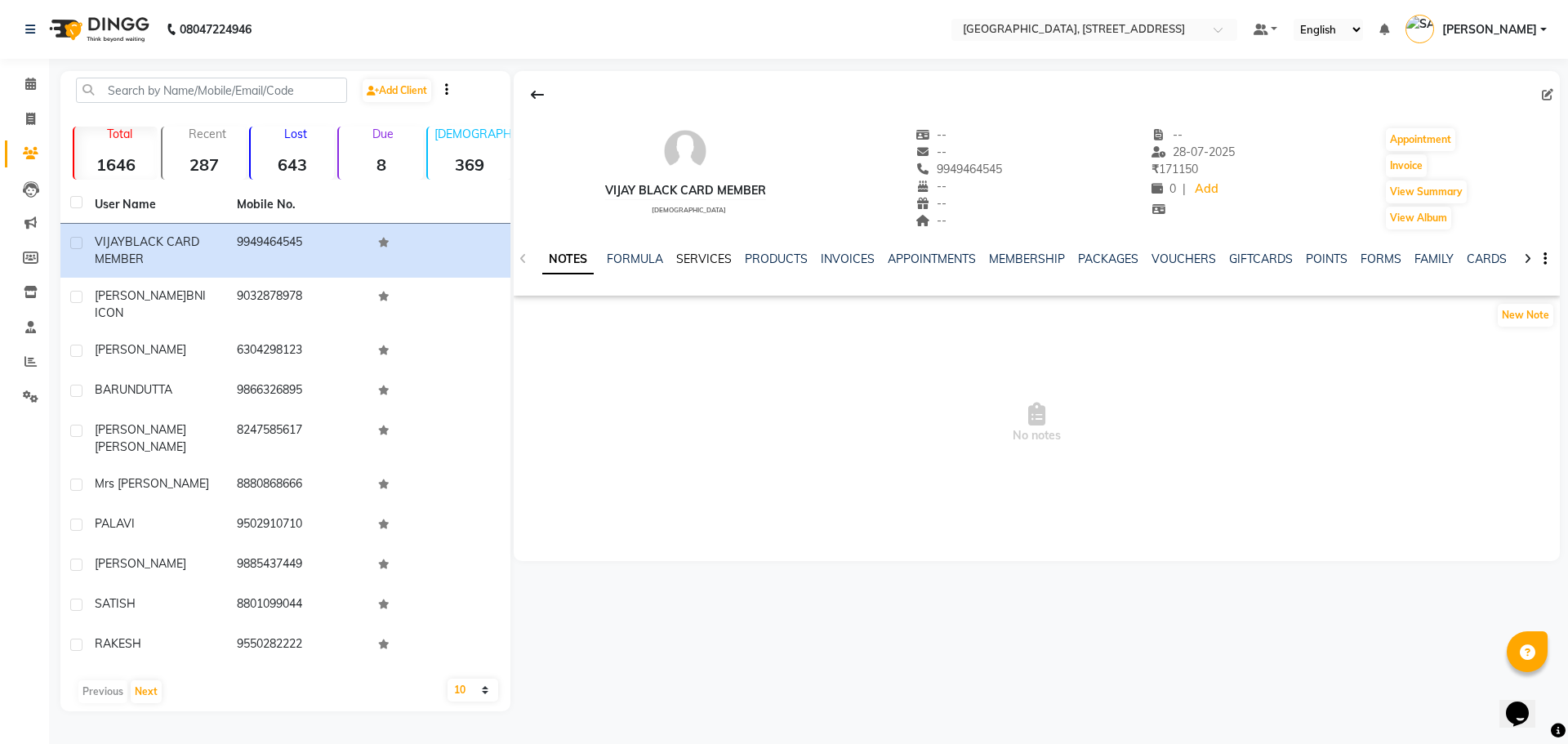
click at [718, 254] on link "SERVICES" at bounding box center [704, 259] width 56 height 15
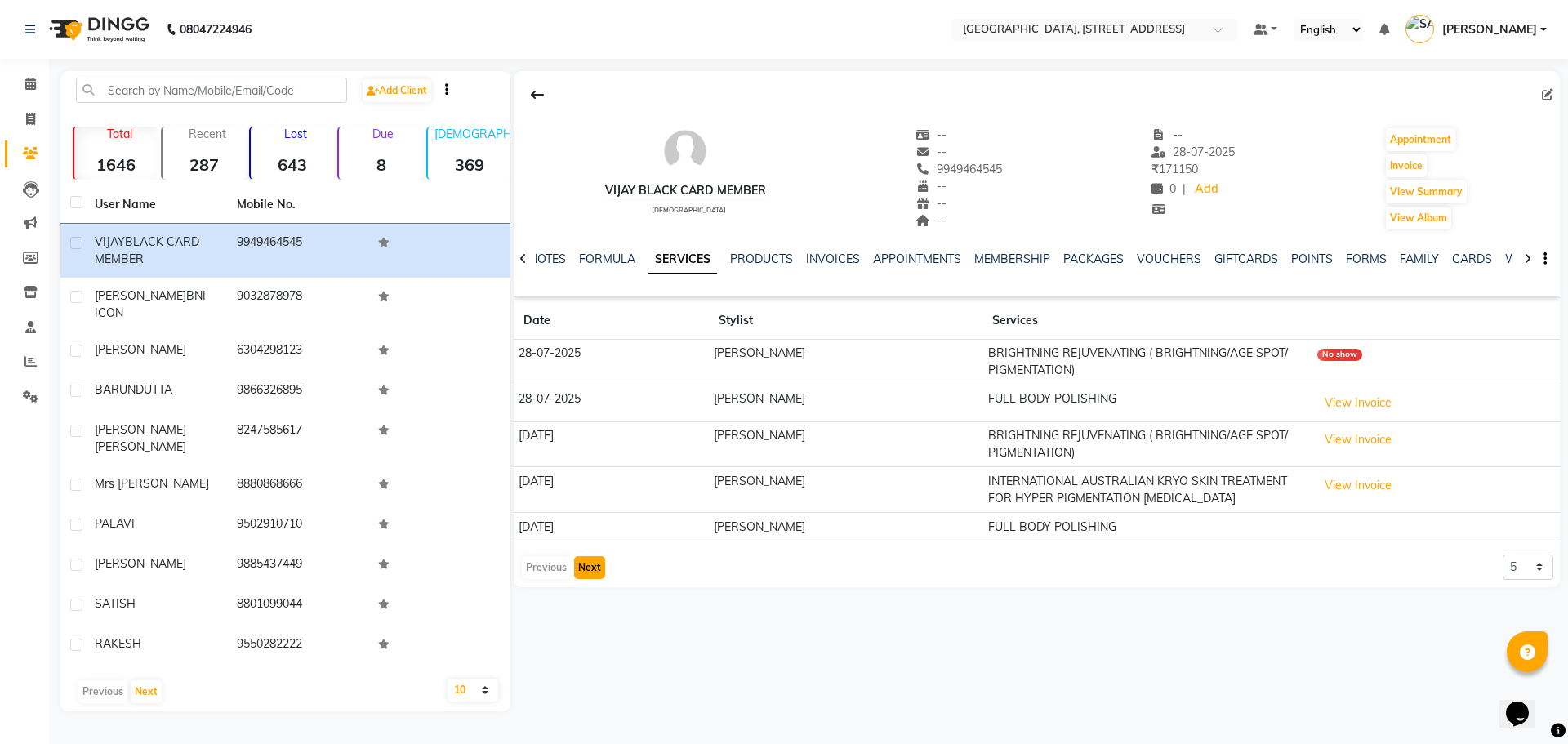
click at [592, 576] on button "Next" at bounding box center [589, 567] width 31 height 23
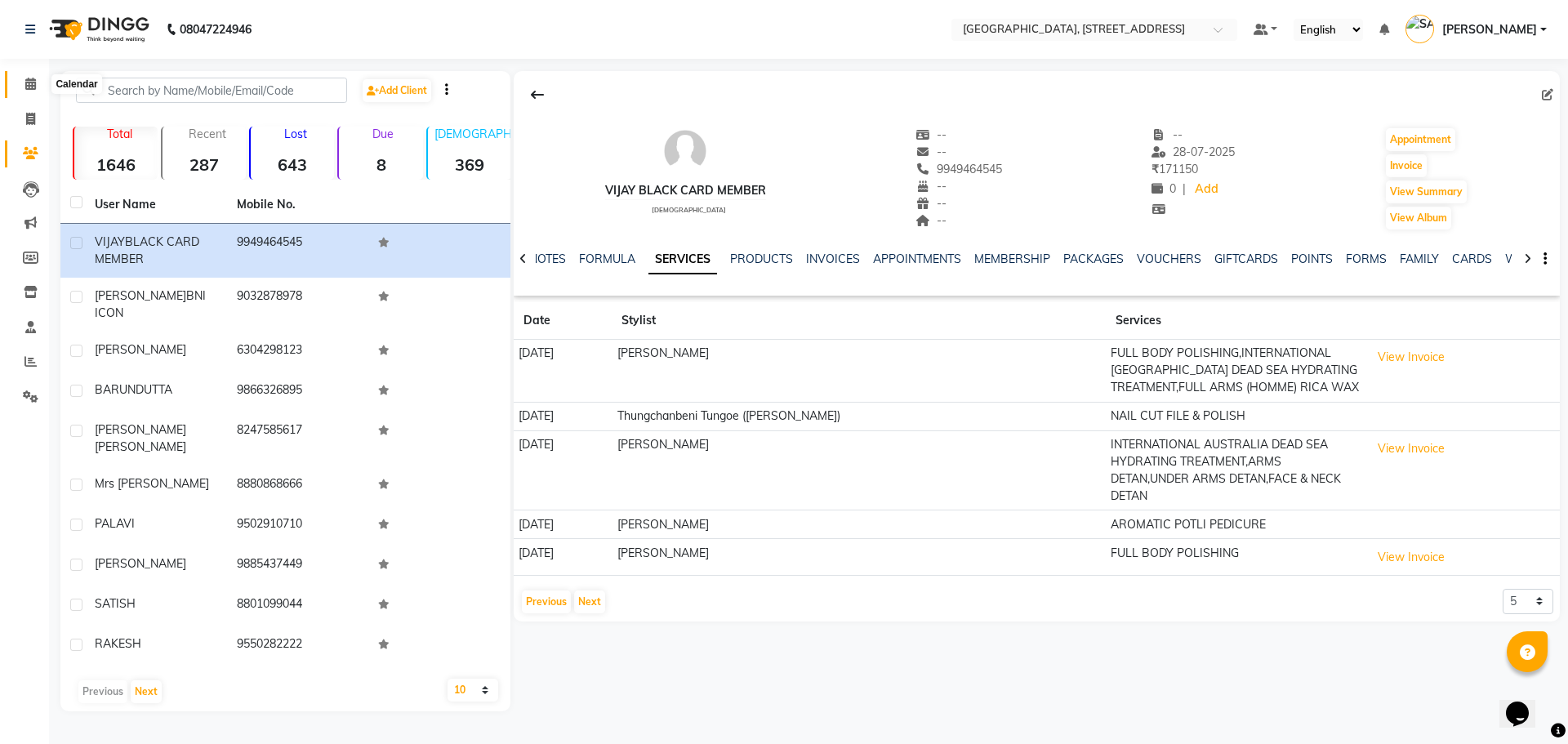
click at [31, 76] on span at bounding box center [31, 84] width 28 height 19
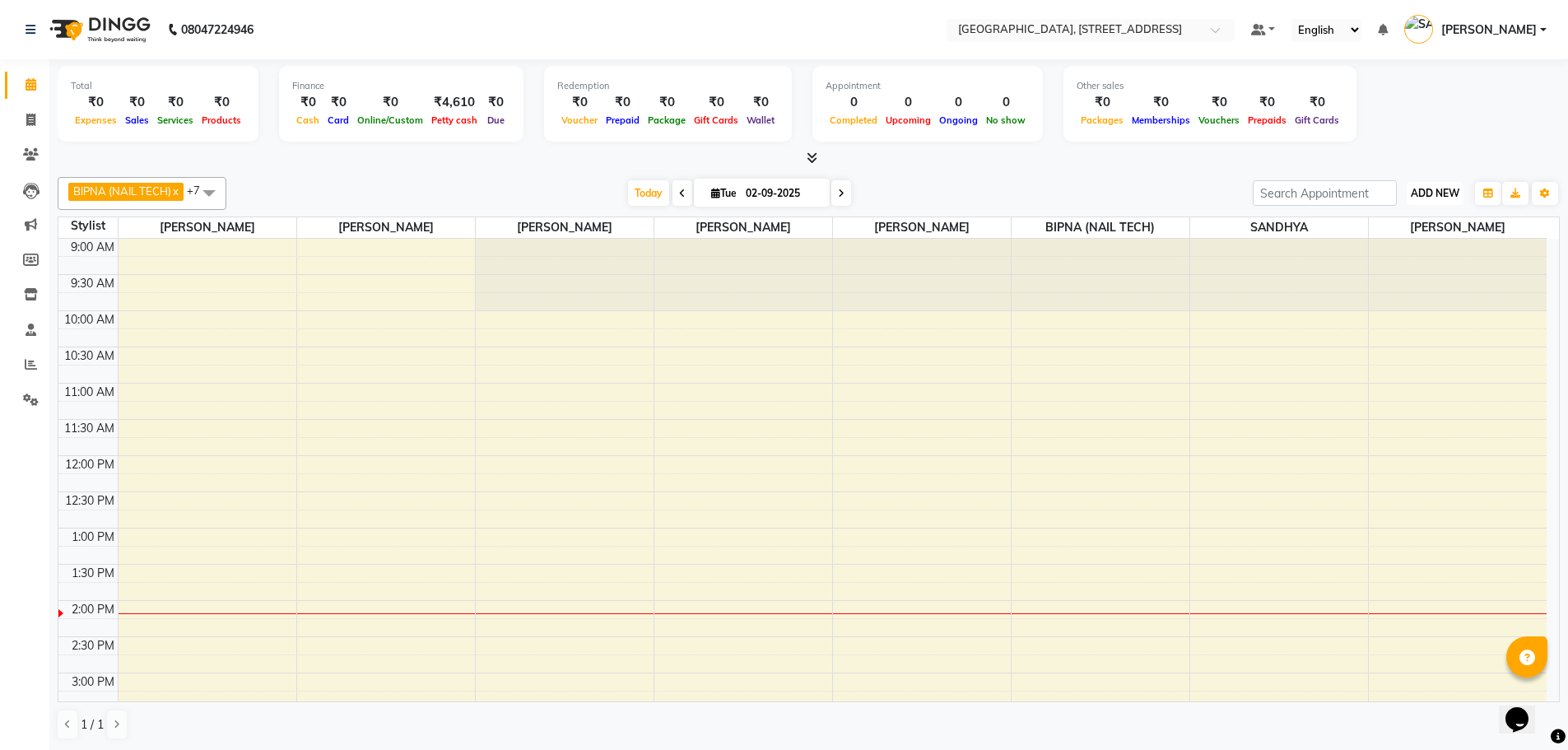
click at [1427, 200] on button "ADD NEW Toggle Dropdown" at bounding box center [1435, 193] width 57 height 23
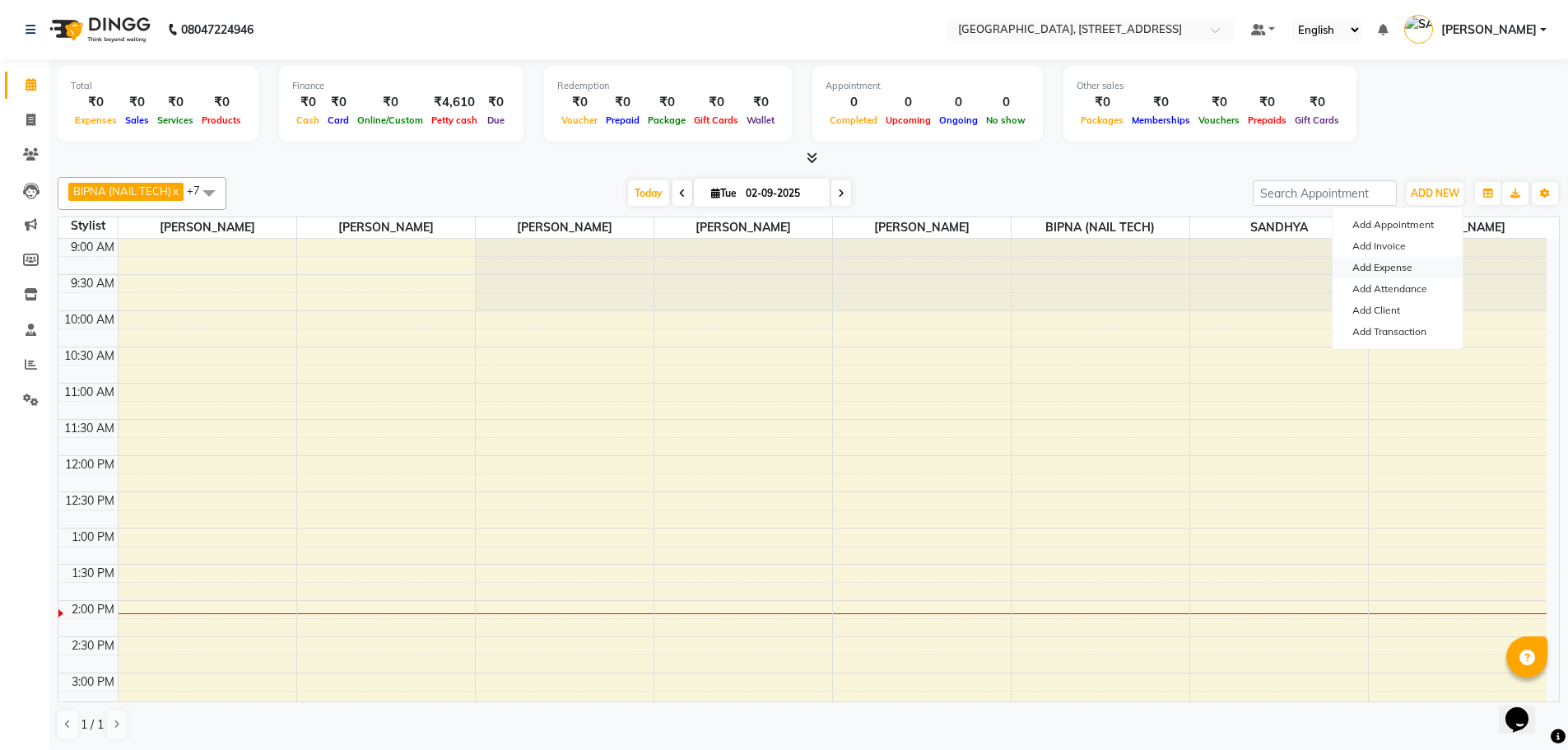
click at [1393, 263] on link "Add Expense" at bounding box center [1397, 267] width 130 height 21
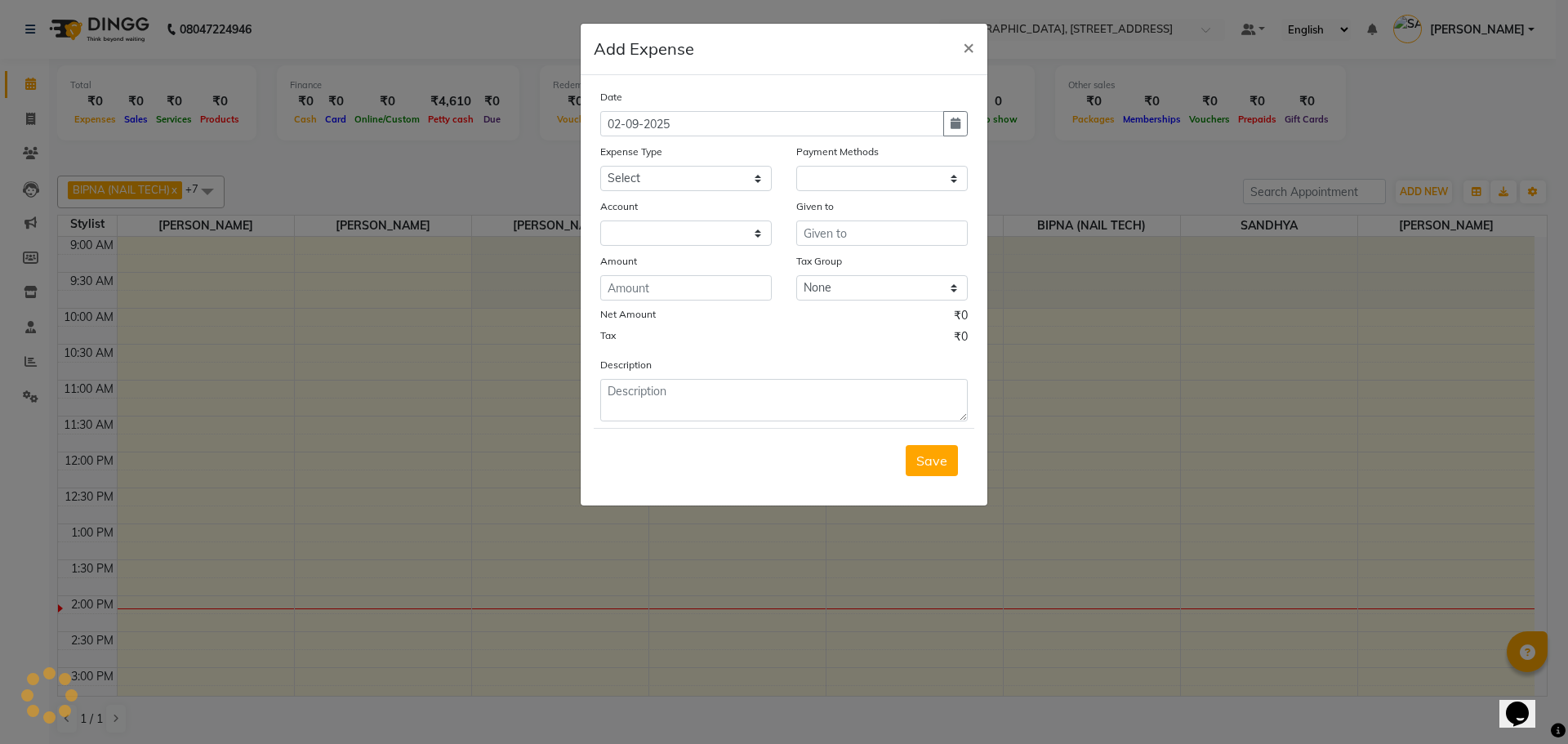
select select "1"
select select "5632"
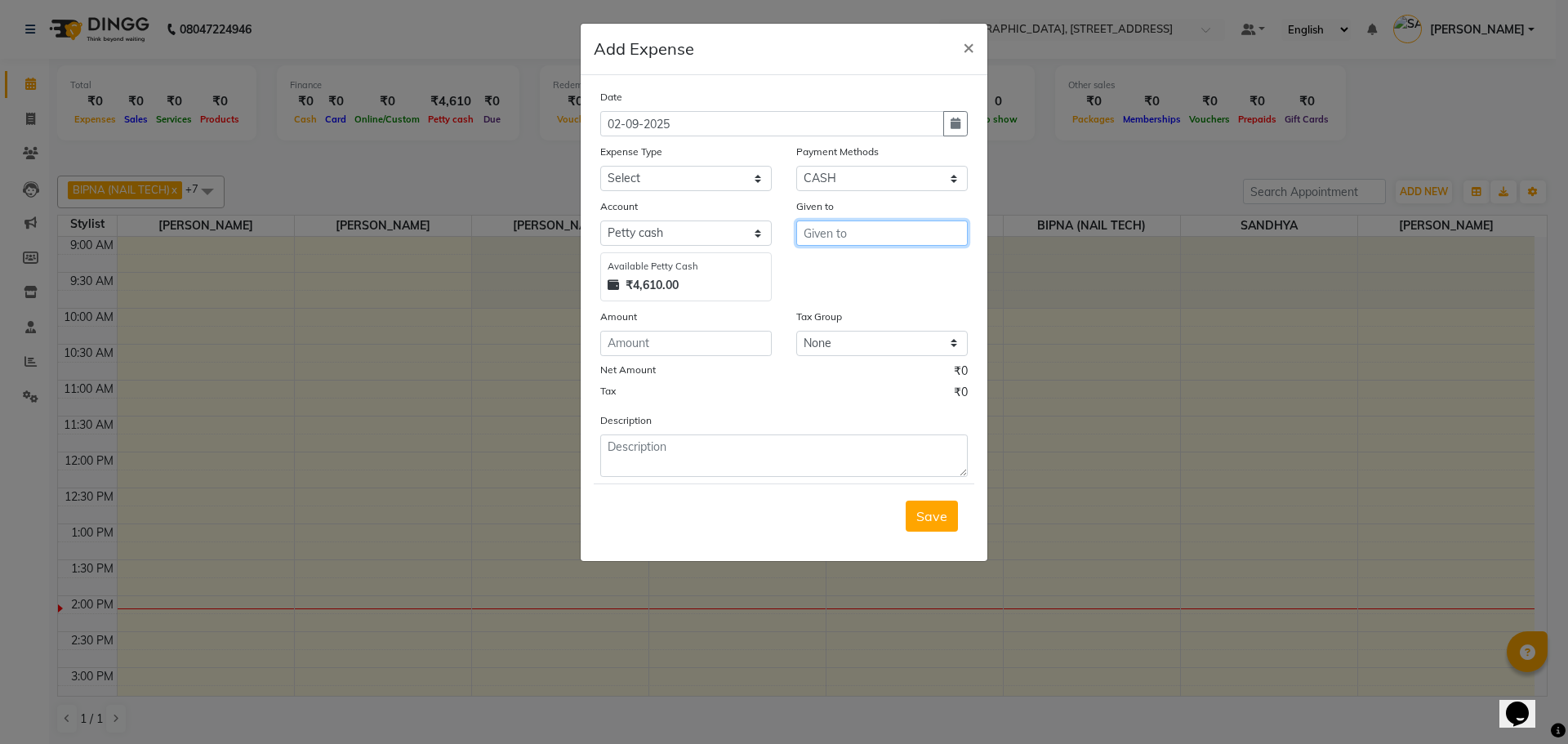
click at [847, 234] on input "text" at bounding box center [882, 233] width 172 height 25
click at [831, 232] on input "500" at bounding box center [882, 233] width 172 height 25
type input "5"
click at [864, 267] on ngb-highlight "ERIN CHONGLOI" at bounding box center [905, 268] width 178 height 17
type input "[PERSON_NAME]"
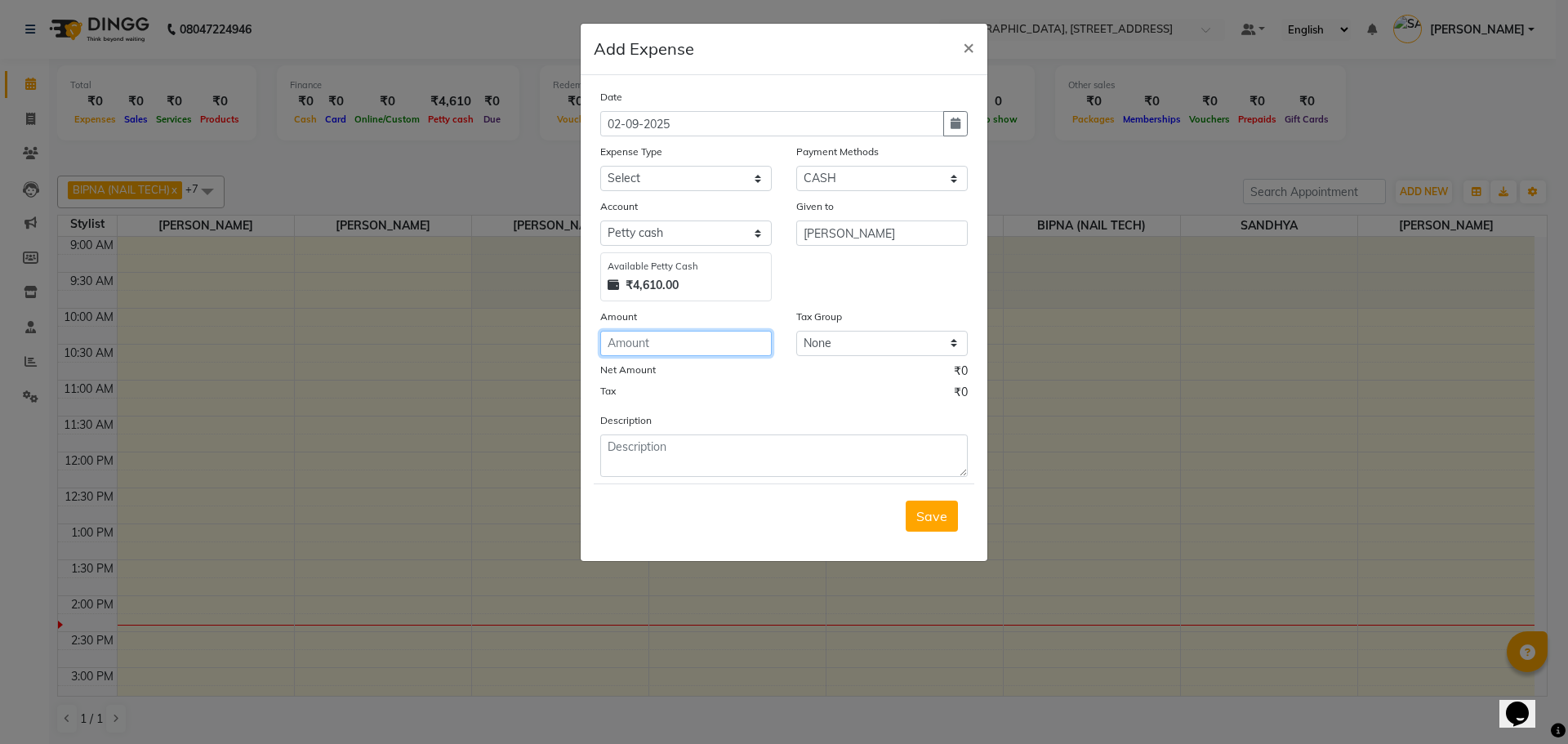
click at [664, 347] on input "number" at bounding box center [686, 343] width 172 height 25
type input "550"
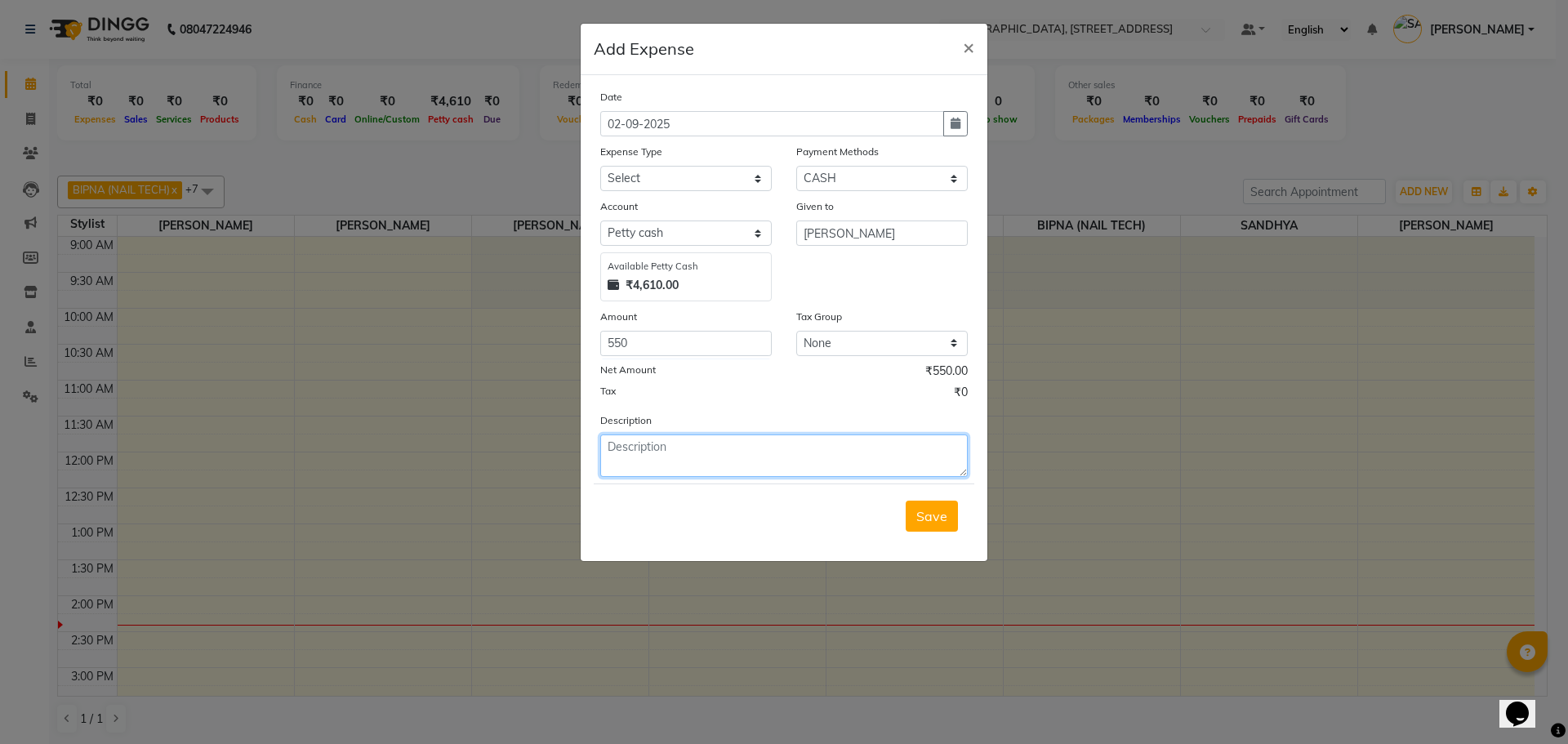
click at [667, 456] on textarea at bounding box center [784, 455] width 367 height 43
click at [708, 451] on textarea "drinking water" at bounding box center [784, 455] width 367 height 43
type textarea "drinking water 20 litres 5 bottles"
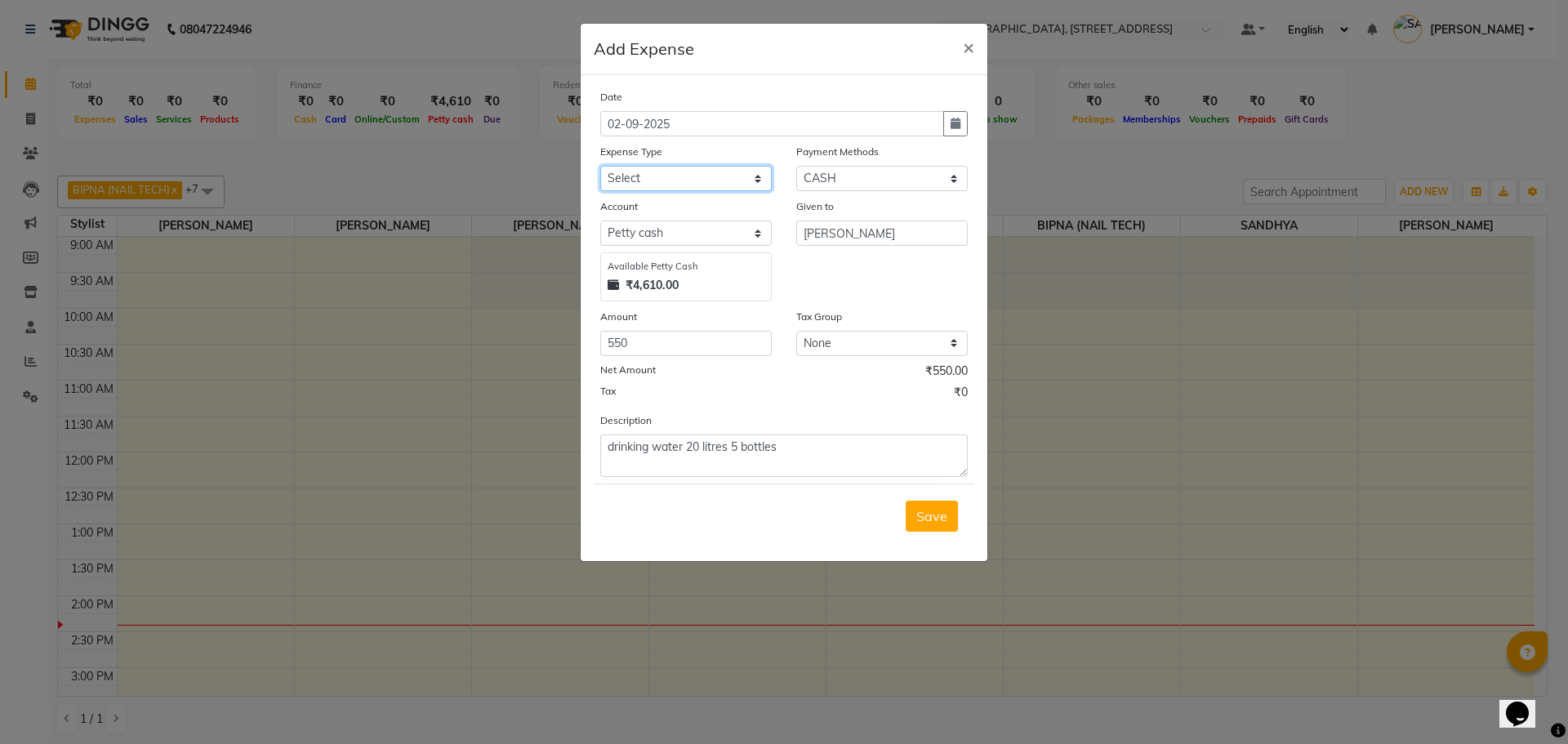
click at [729, 173] on select "Select Advance Salary Bank charges Car maintenance CASH AHNDOVER TO MANISH SIR …" at bounding box center [686, 178] width 172 height 25
select select "16568"
click at [600, 166] on select "Select Advance Salary Bank charges Car maintenance CASH AHNDOVER TO MANISH SIR …" at bounding box center [686, 178] width 172 height 25
click at [920, 512] on span "Save" at bounding box center [931, 516] width 31 height 17
